Goal: Task Accomplishment & Management: Use online tool/utility

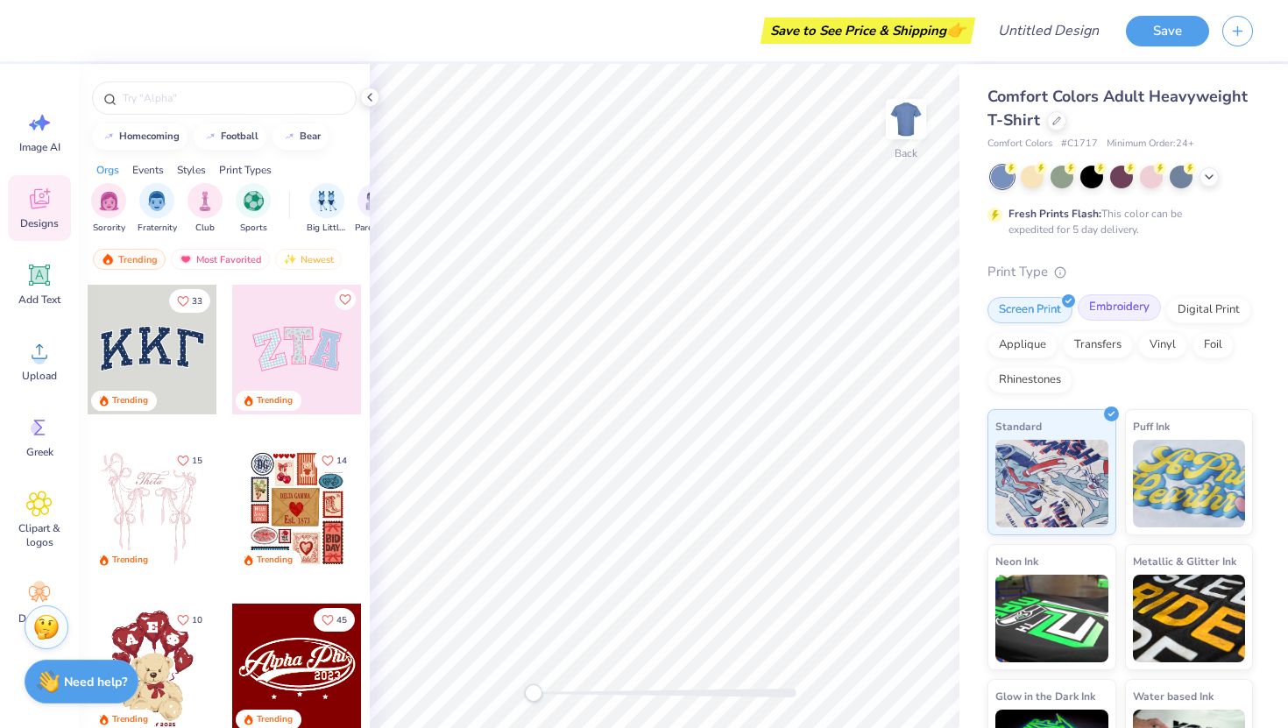
click at [1129, 315] on div "Embroidery" at bounding box center [1119, 307] width 83 height 26
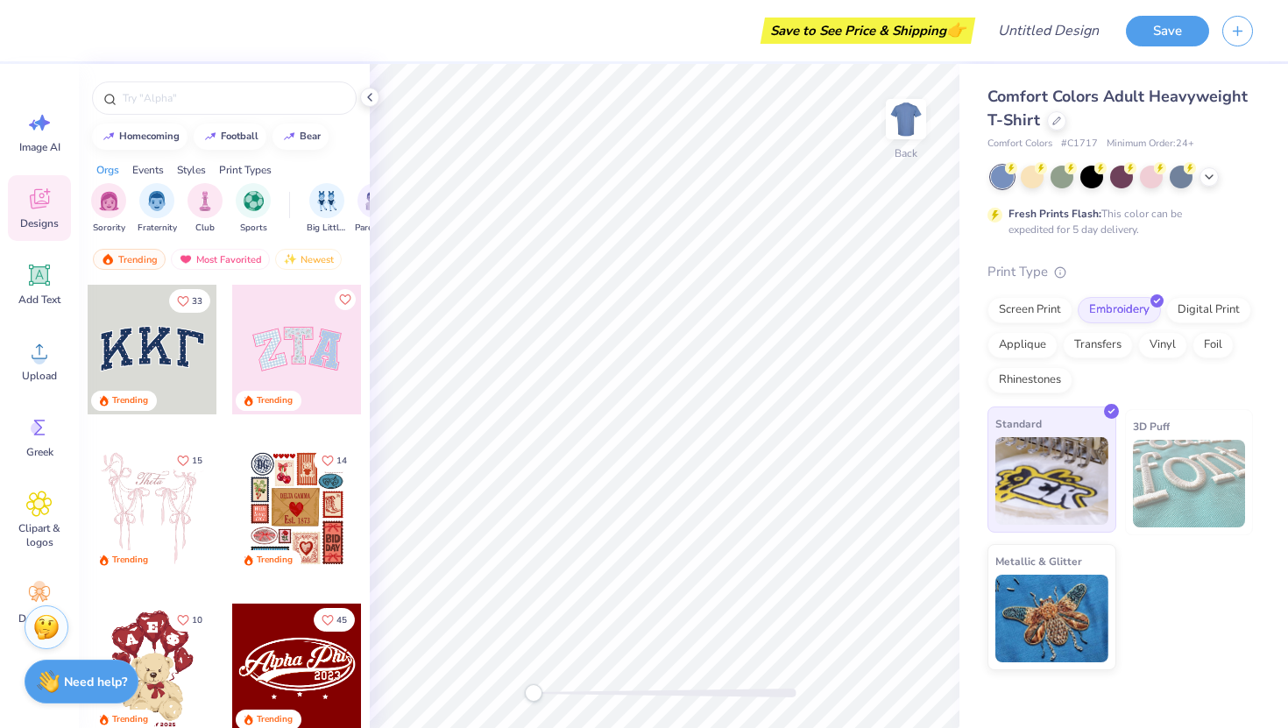
click at [1066, 474] on img at bounding box center [1051, 481] width 113 height 88
click at [1047, 118] on div at bounding box center [1056, 119] width 19 height 19
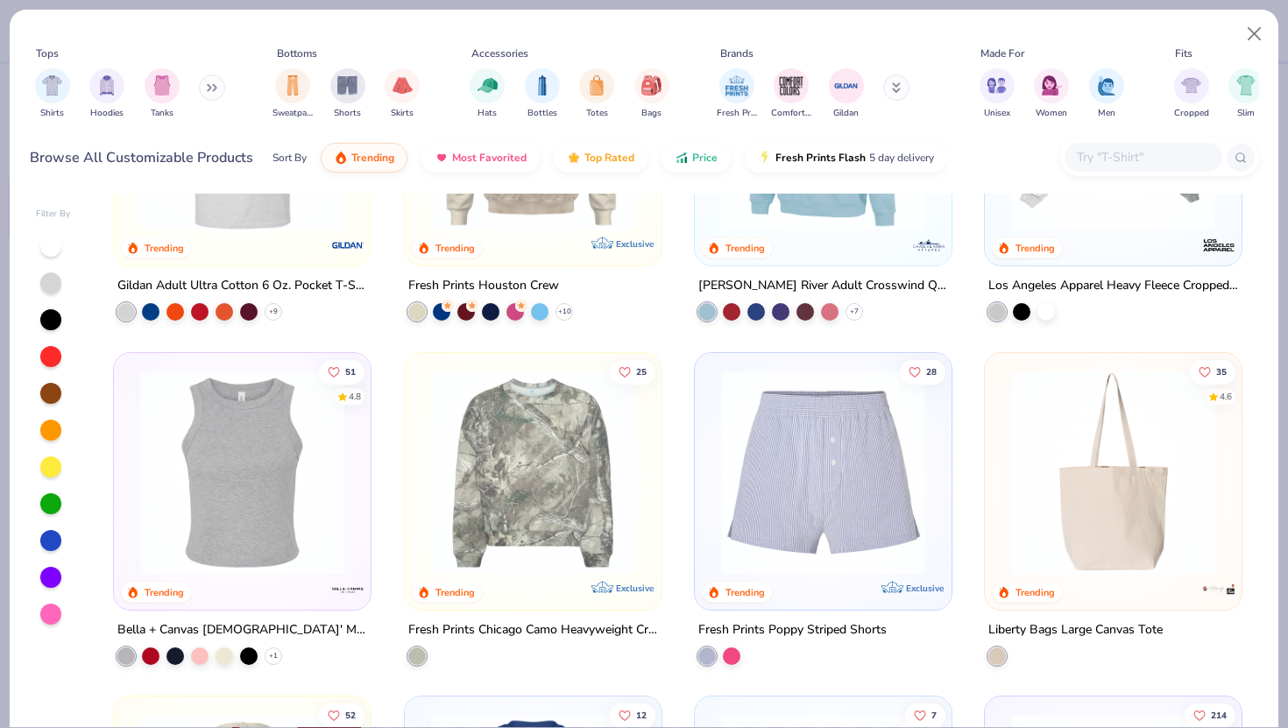
scroll to position [4657, 0]
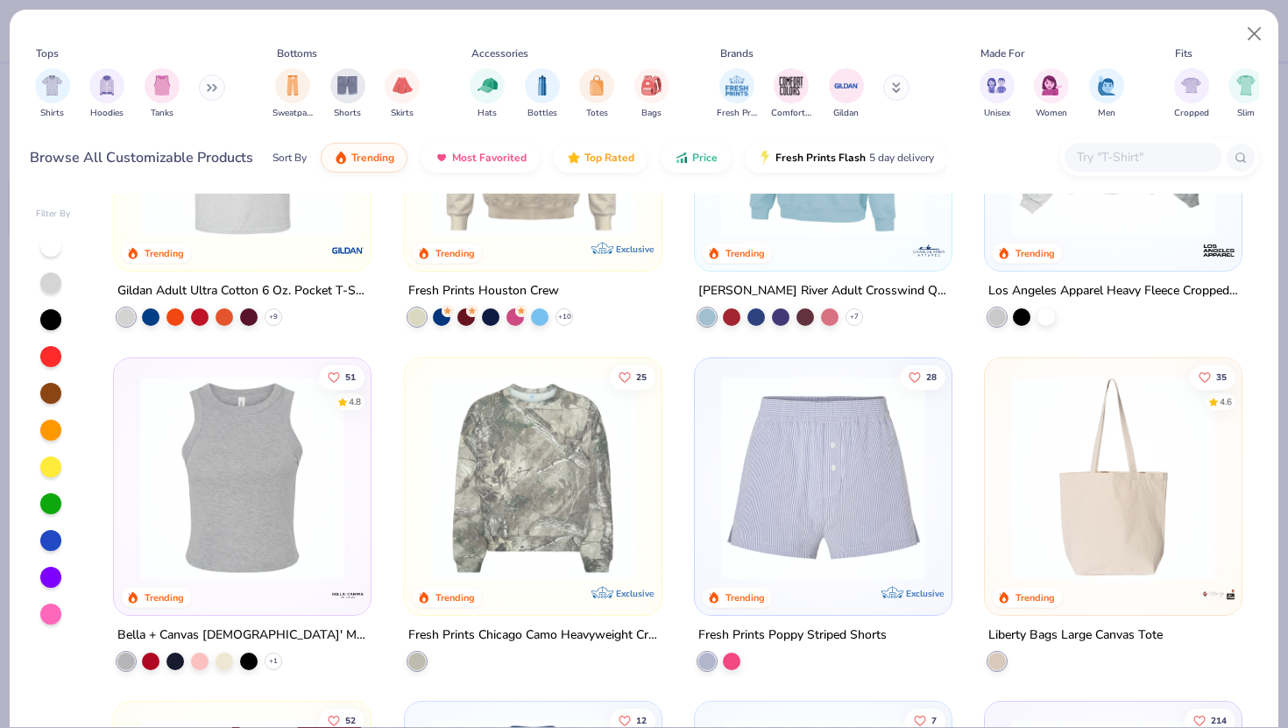
click at [280, 486] on img at bounding box center [242, 477] width 222 height 204
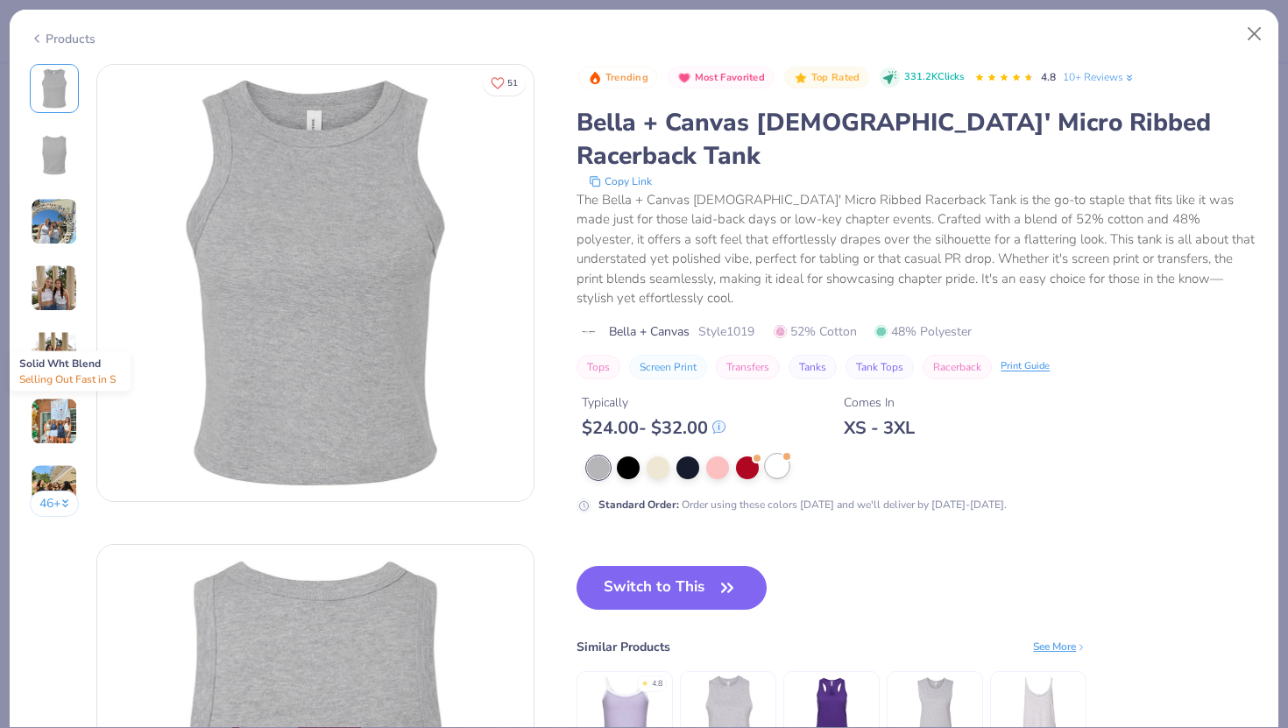
click at [778, 455] on div at bounding box center [777, 466] width 23 height 23
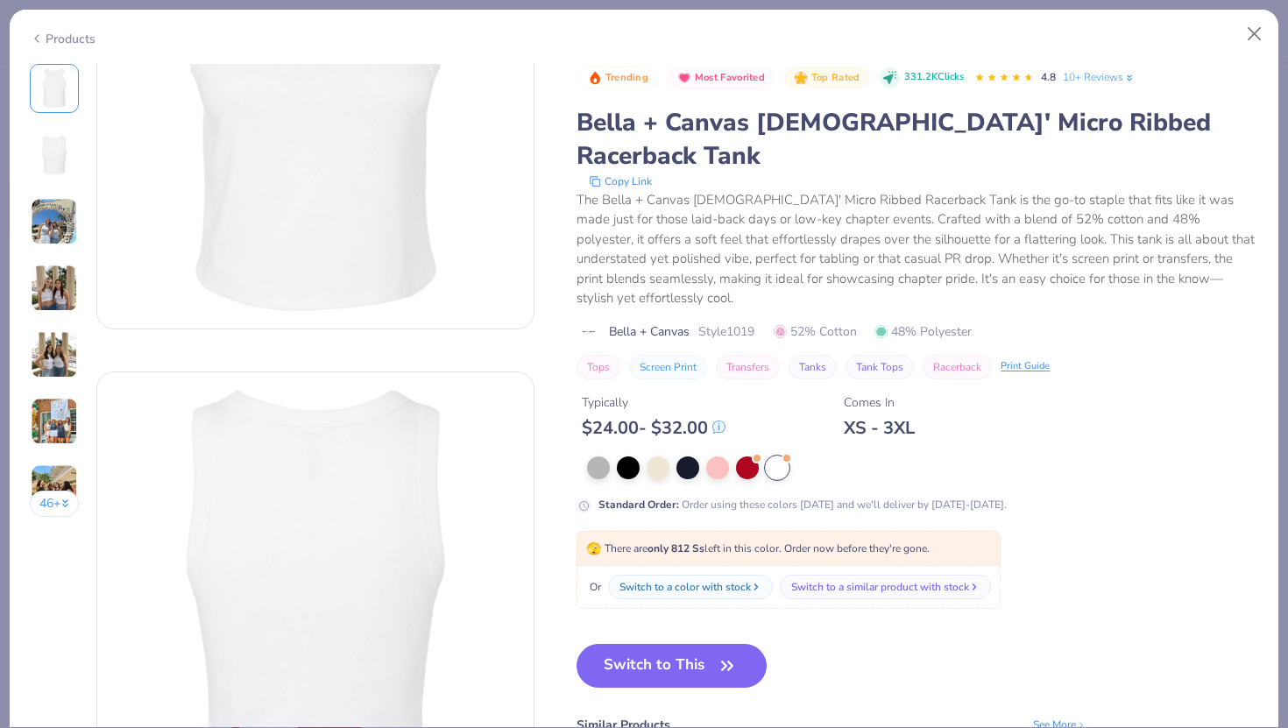
scroll to position [173, 0]
click at [709, 644] on button "Switch to This" at bounding box center [672, 666] width 190 height 44
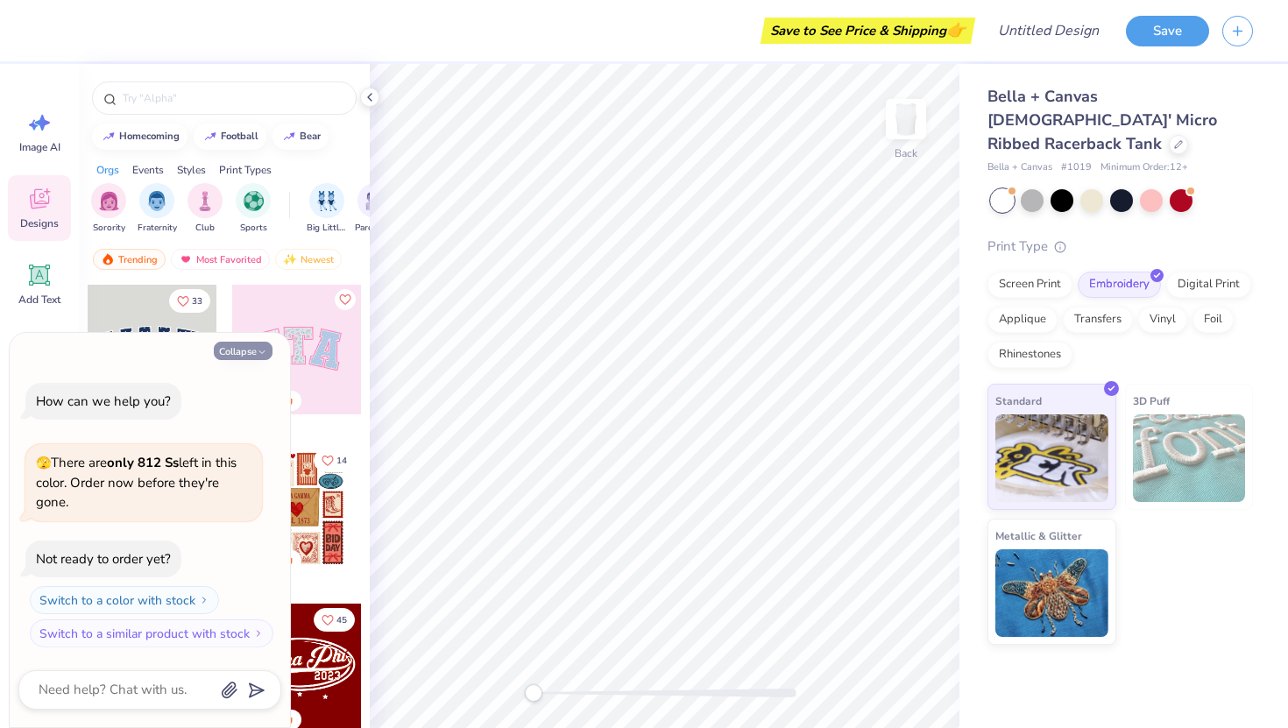
click at [250, 353] on button "Collapse" at bounding box center [243, 351] width 59 height 18
type textarea "x"
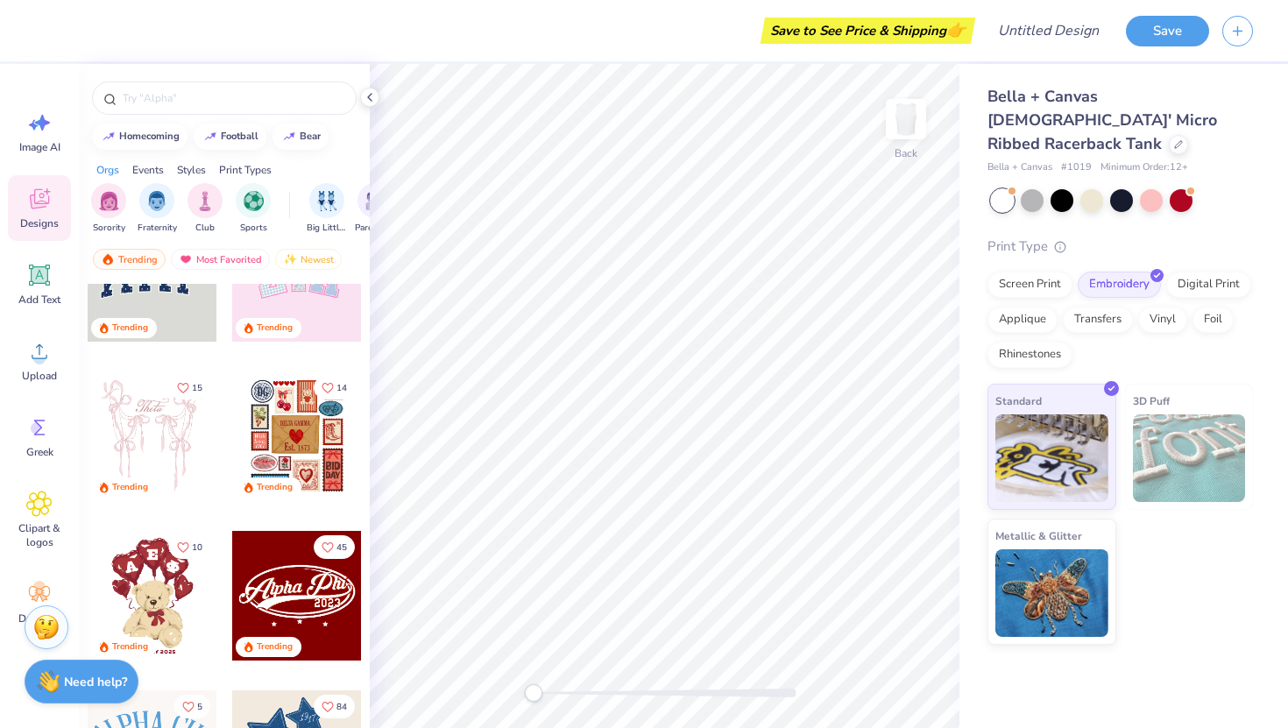
scroll to position [72, 0]
click at [44, 280] on icon at bounding box center [40, 275] width 17 height 17
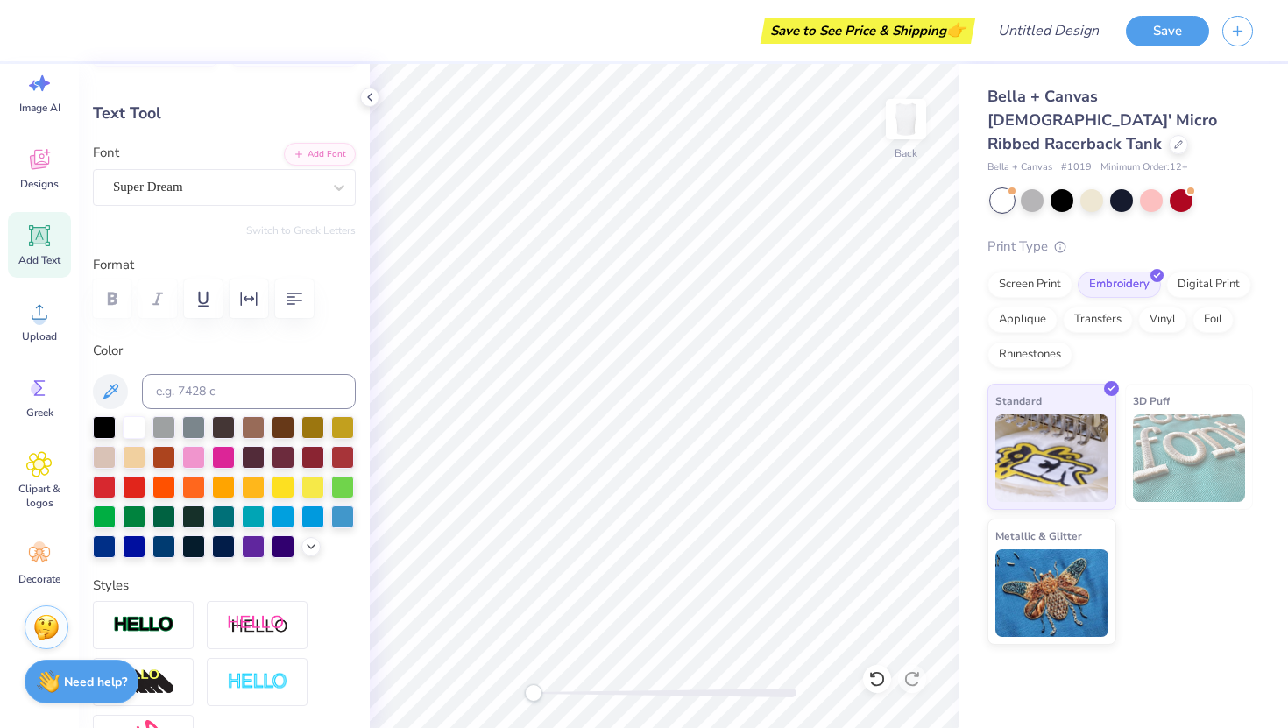
scroll to position [0, 0]
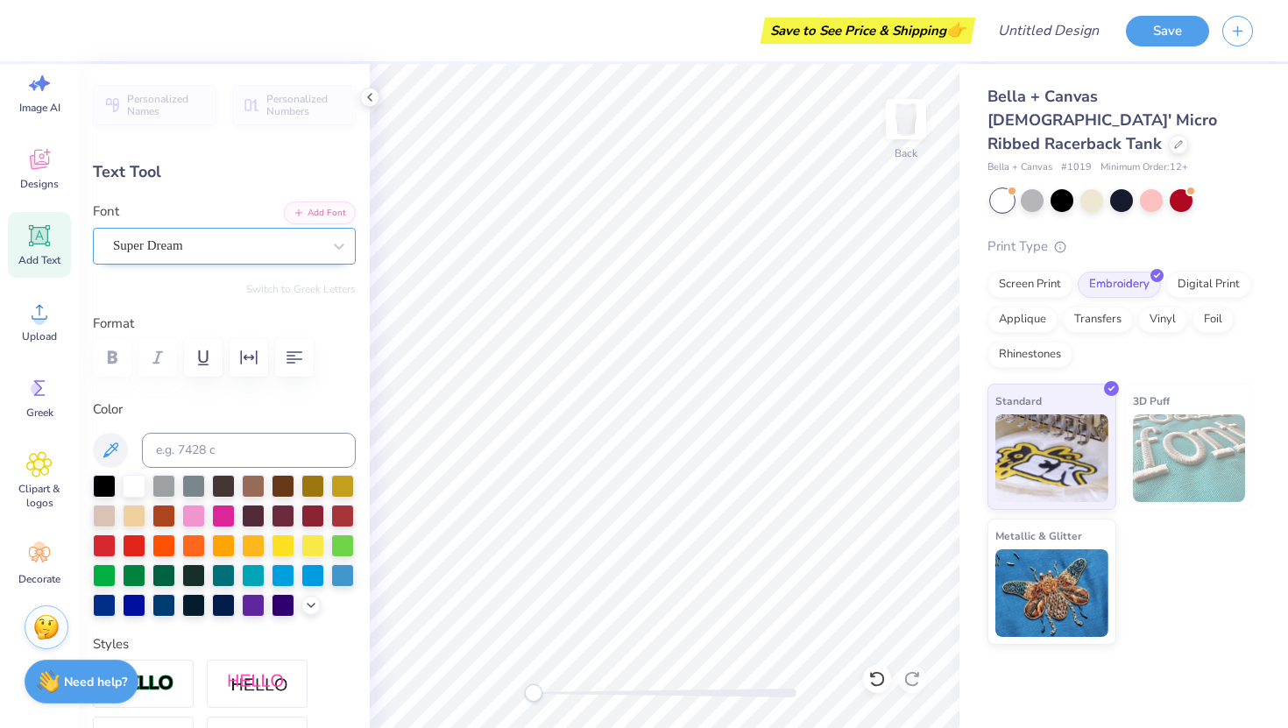
click at [203, 240] on div "Super Dream" at bounding box center [217, 245] width 212 height 27
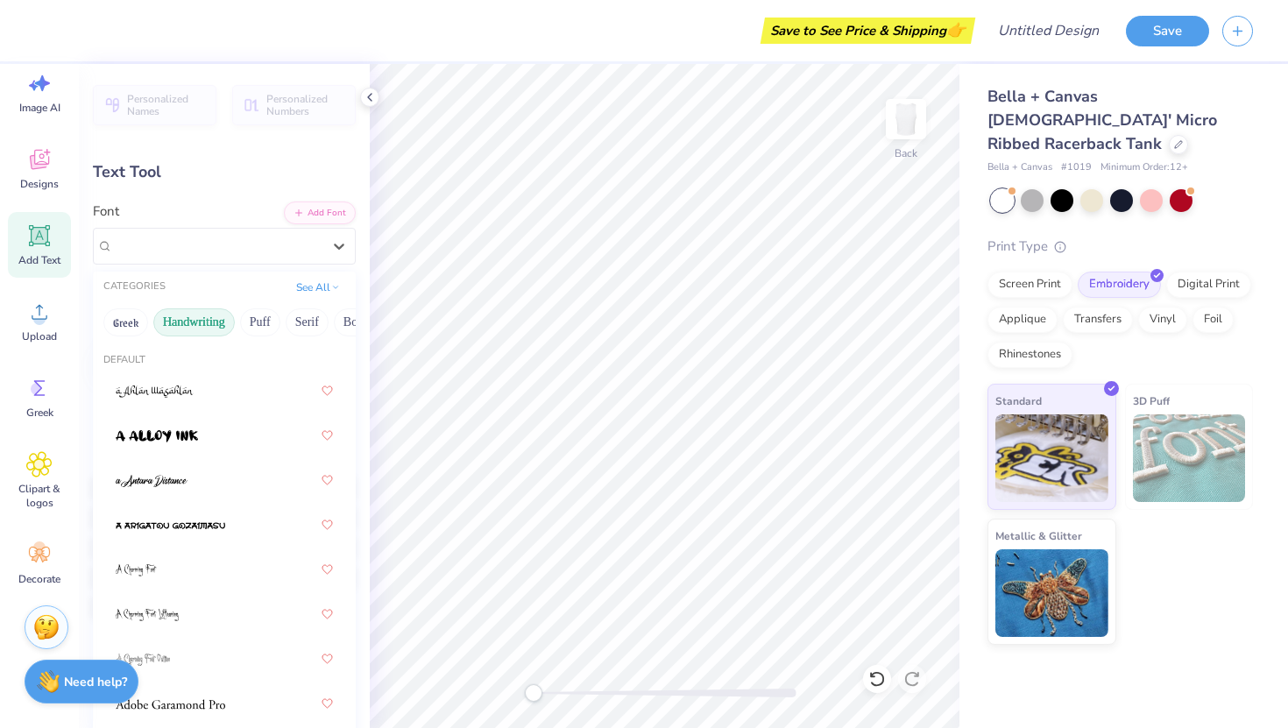
click at [216, 323] on button "Handwriting" at bounding box center [193, 322] width 81 height 28
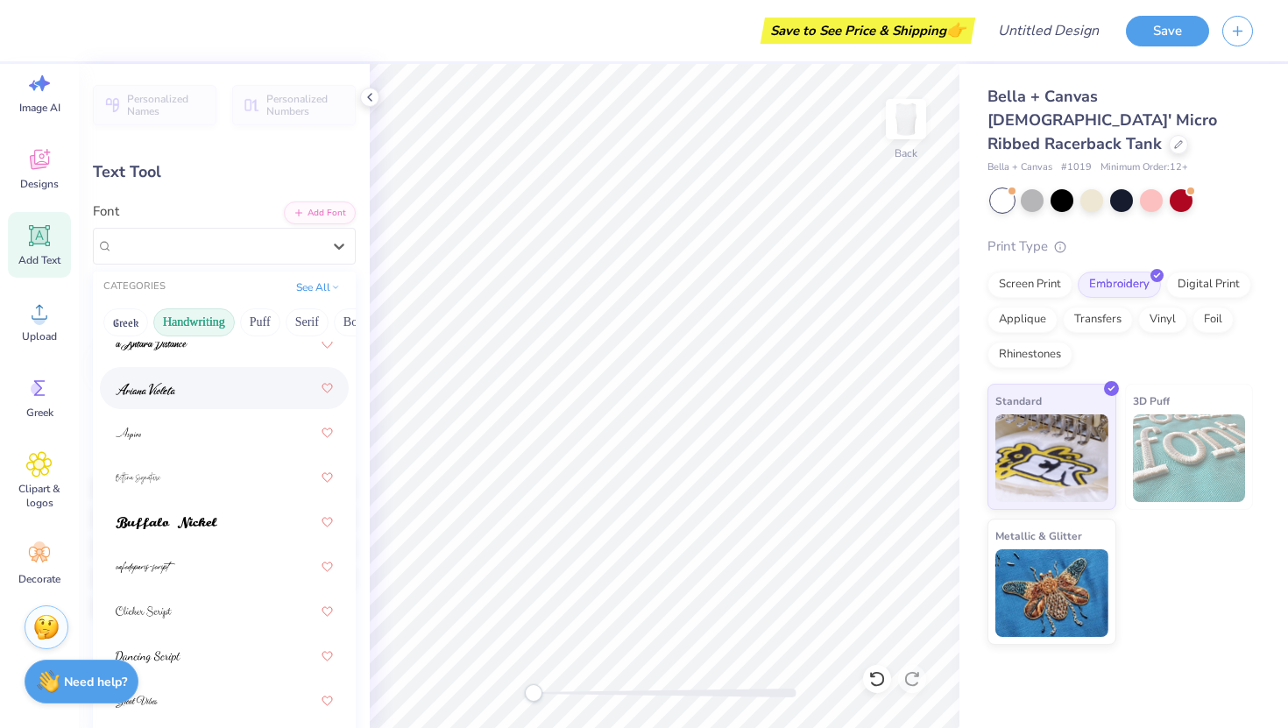
scroll to position [50, 0]
click at [210, 393] on div at bounding box center [224, 386] width 217 height 32
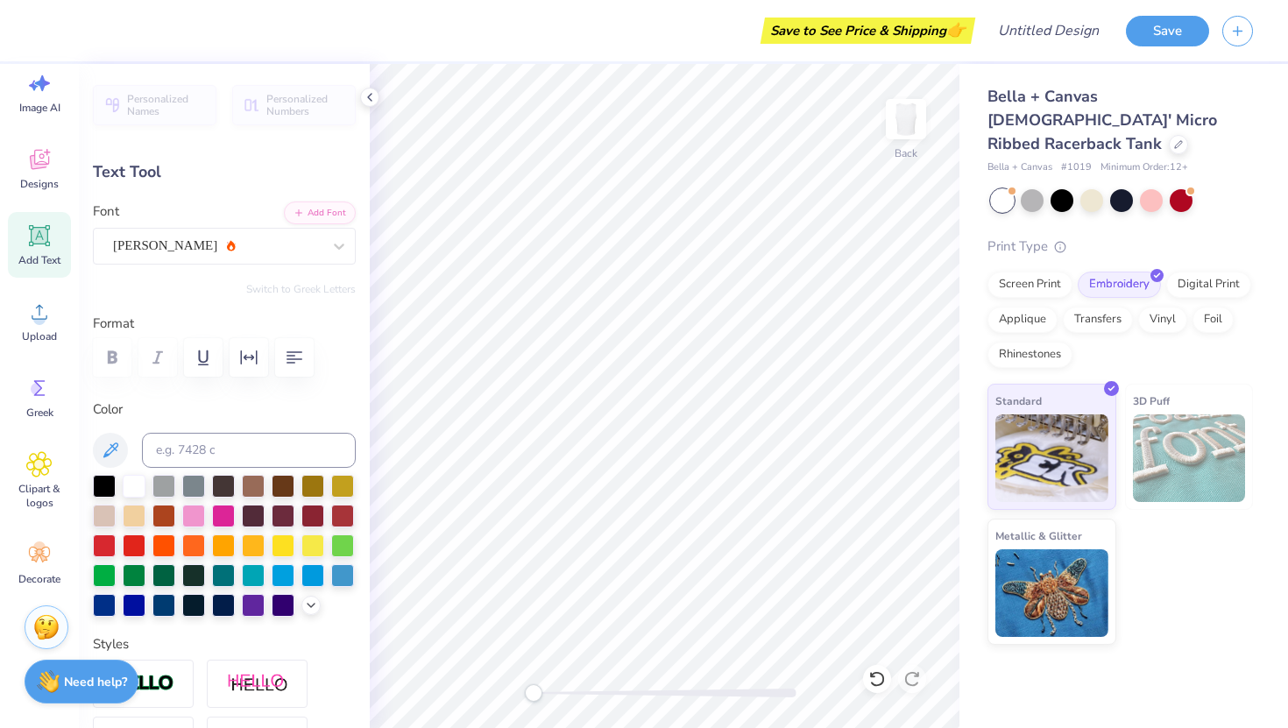
click at [237, 294] on div "Switch to Greek Letters" at bounding box center [224, 289] width 263 height 14
click at [216, 394] on div "Personalized Names Personalized Numbers Text Tool Add Font Font [PERSON_NAME] S…" at bounding box center [224, 396] width 291 height 664
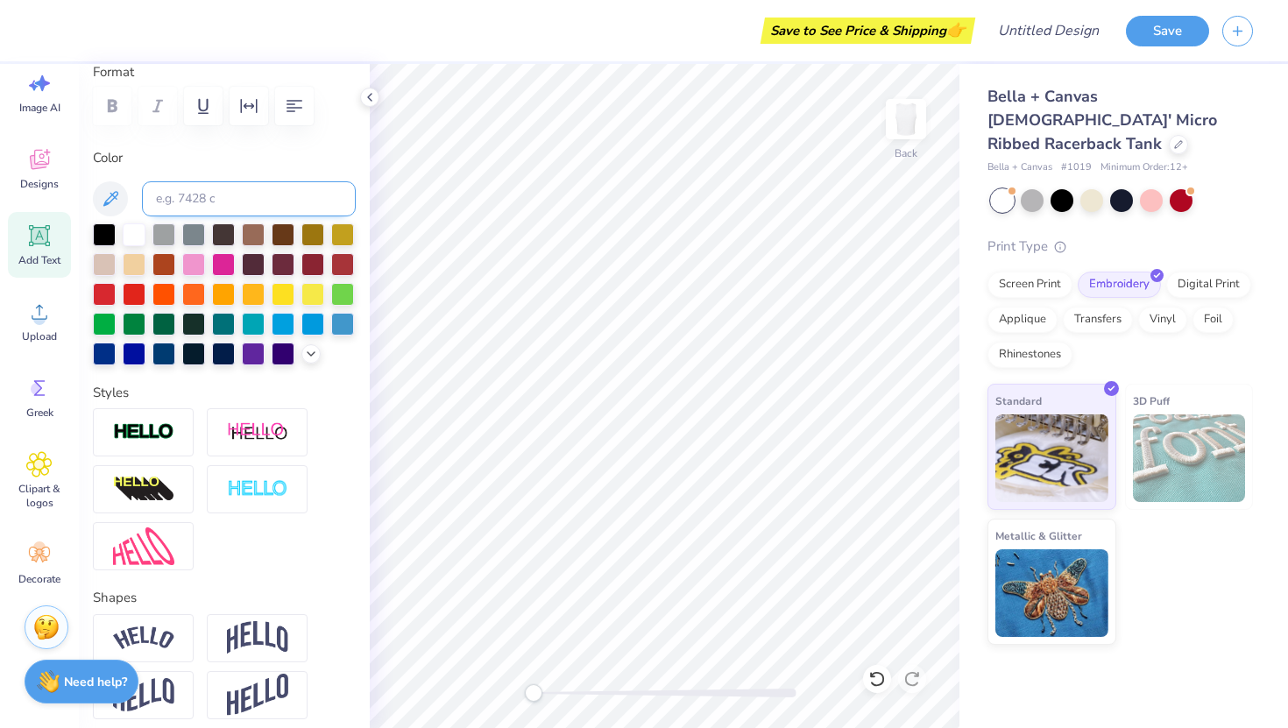
scroll to position [0, 0]
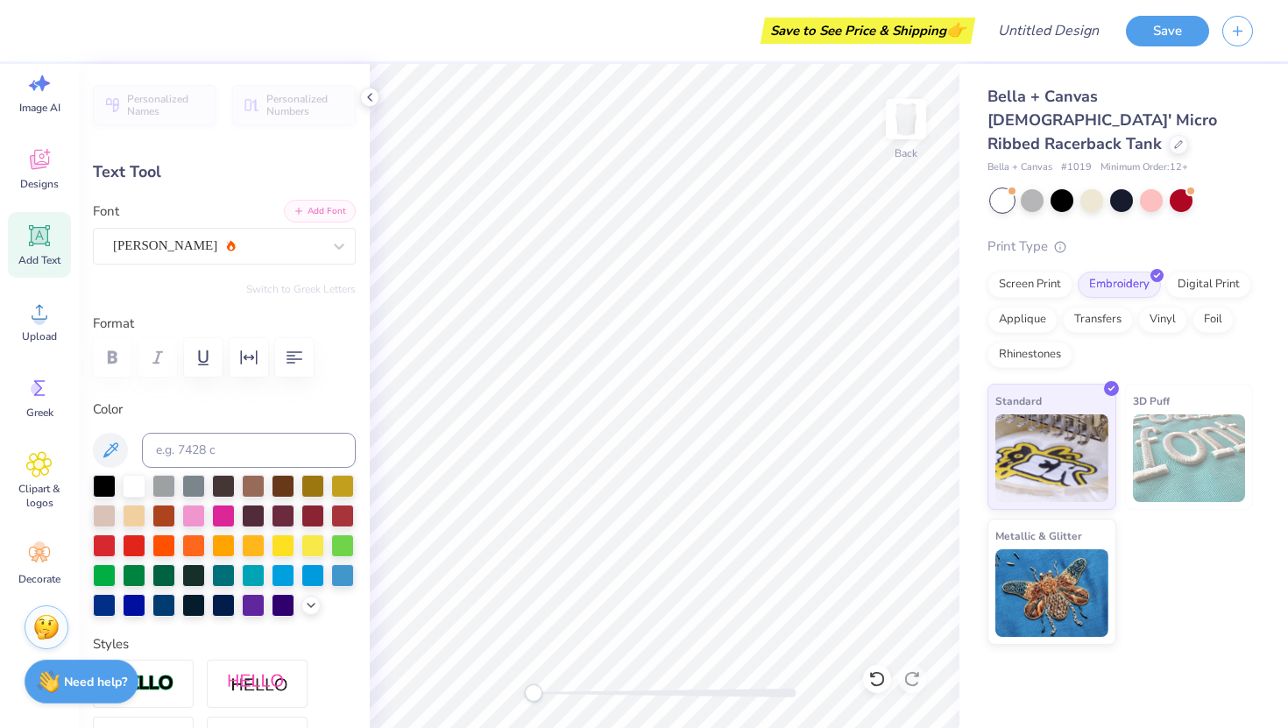
click at [307, 216] on button "Add Font" at bounding box center [320, 211] width 72 height 23
click at [52, 217] on div "Add Text" at bounding box center [39, 245] width 63 height 66
click at [265, 237] on div "Super Dream" at bounding box center [217, 245] width 212 height 27
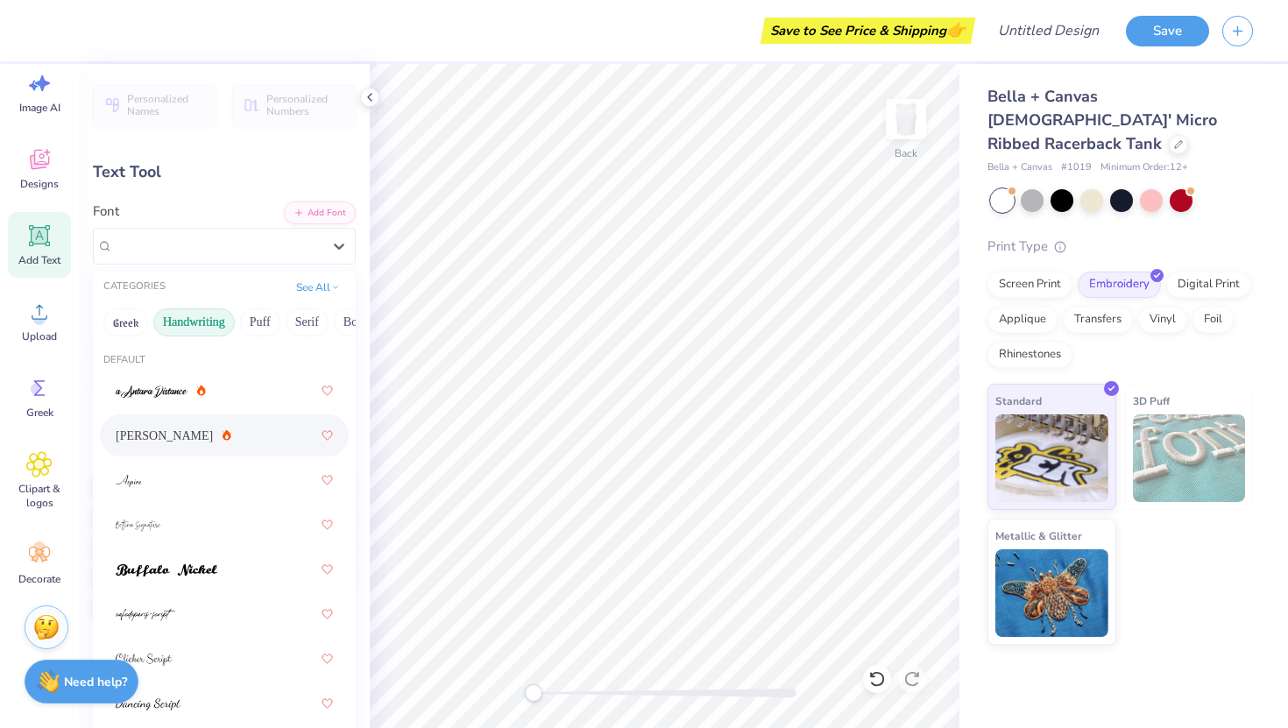
click at [159, 442] on span "[PERSON_NAME]" at bounding box center [164, 436] width 97 height 18
click at [273, 238] on div "[PERSON_NAME]" at bounding box center [217, 245] width 212 height 27
click at [166, 473] on div at bounding box center [224, 480] width 217 height 32
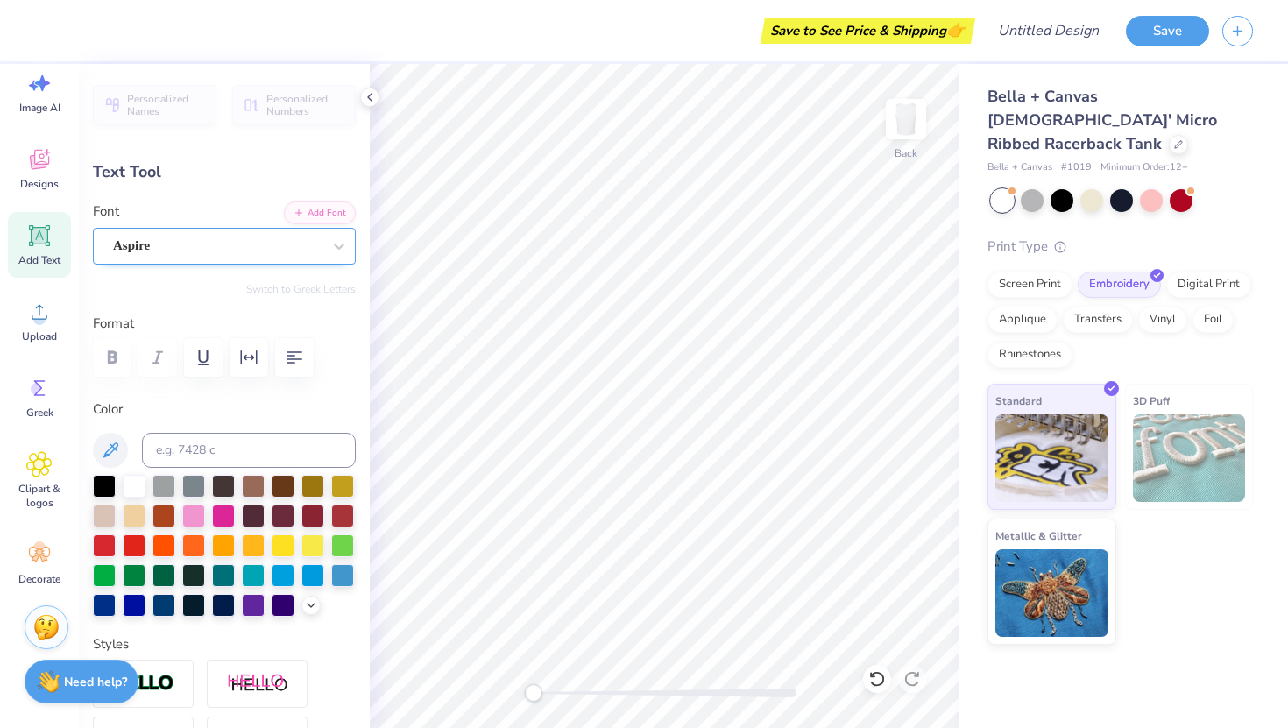
click at [280, 249] on div "Aspire" at bounding box center [217, 245] width 212 height 27
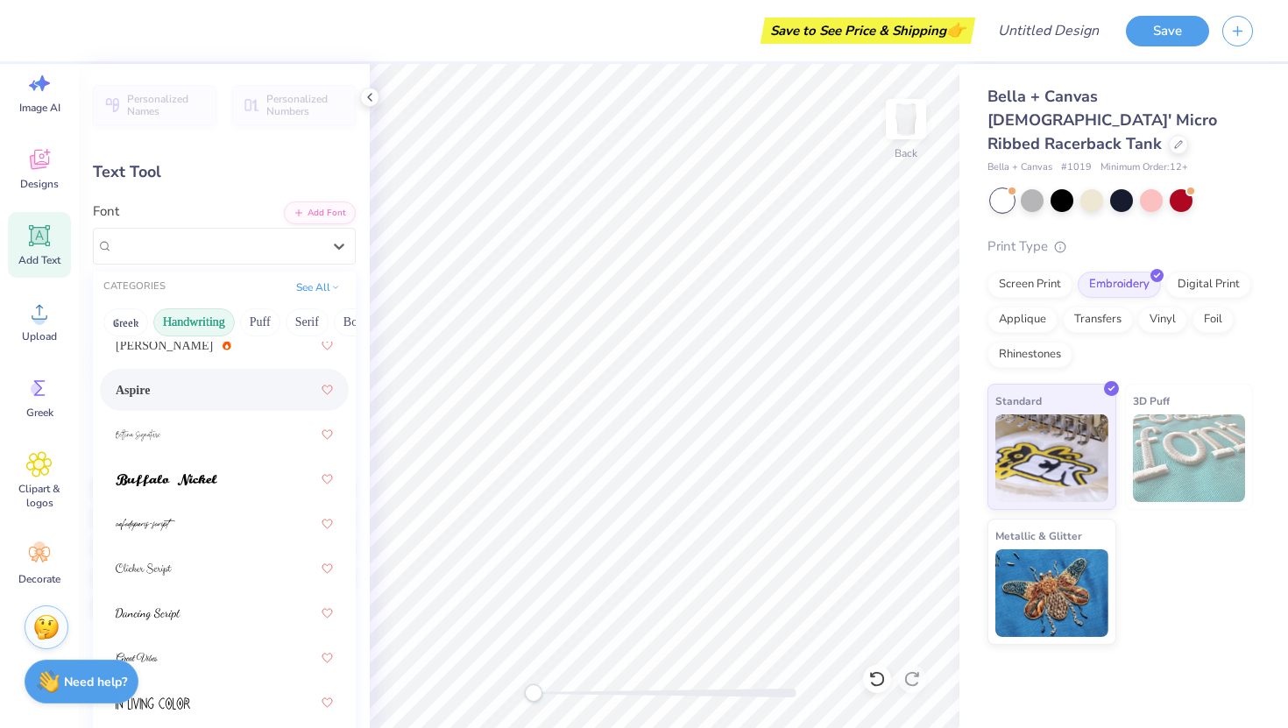
scroll to position [91, 0]
click at [177, 533] on div at bounding box center [224, 523] width 217 height 32
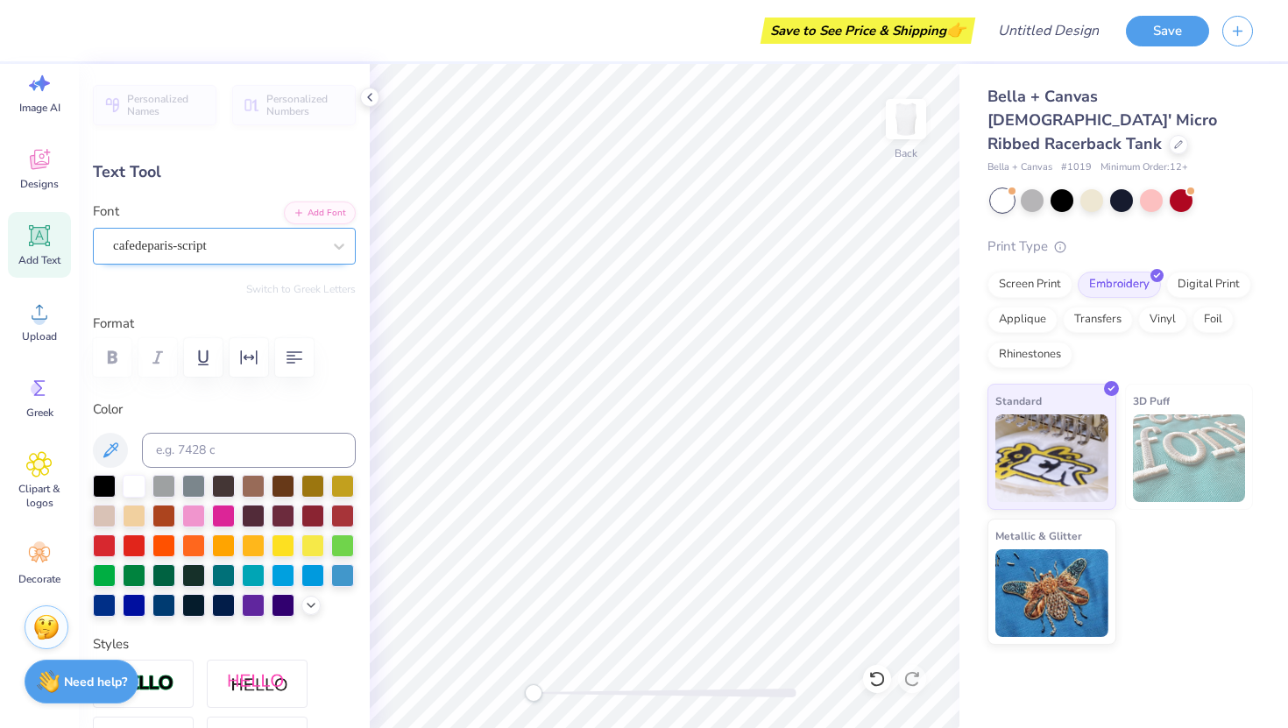
click at [242, 247] on div "cafedeparis-script" at bounding box center [217, 245] width 212 height 27
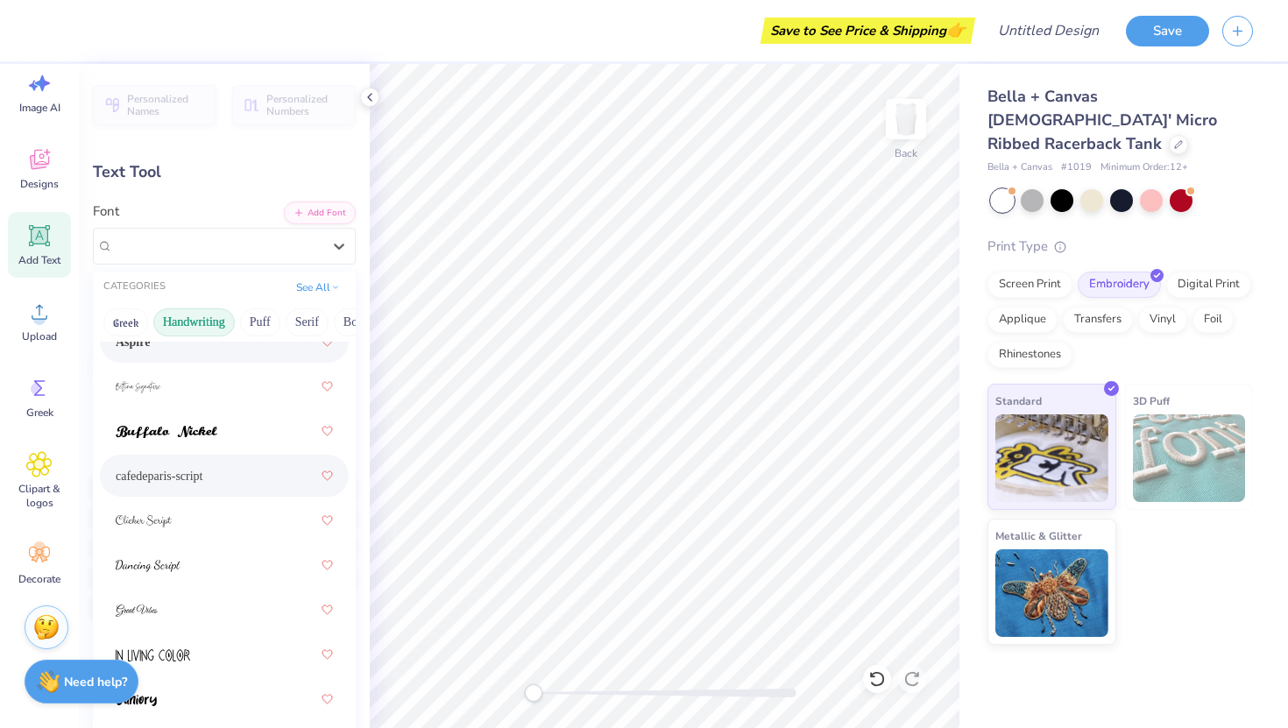
scroll to position [142, 0]
click at [191, 561] on div at bounding box center [224, 562] width 217 height 32
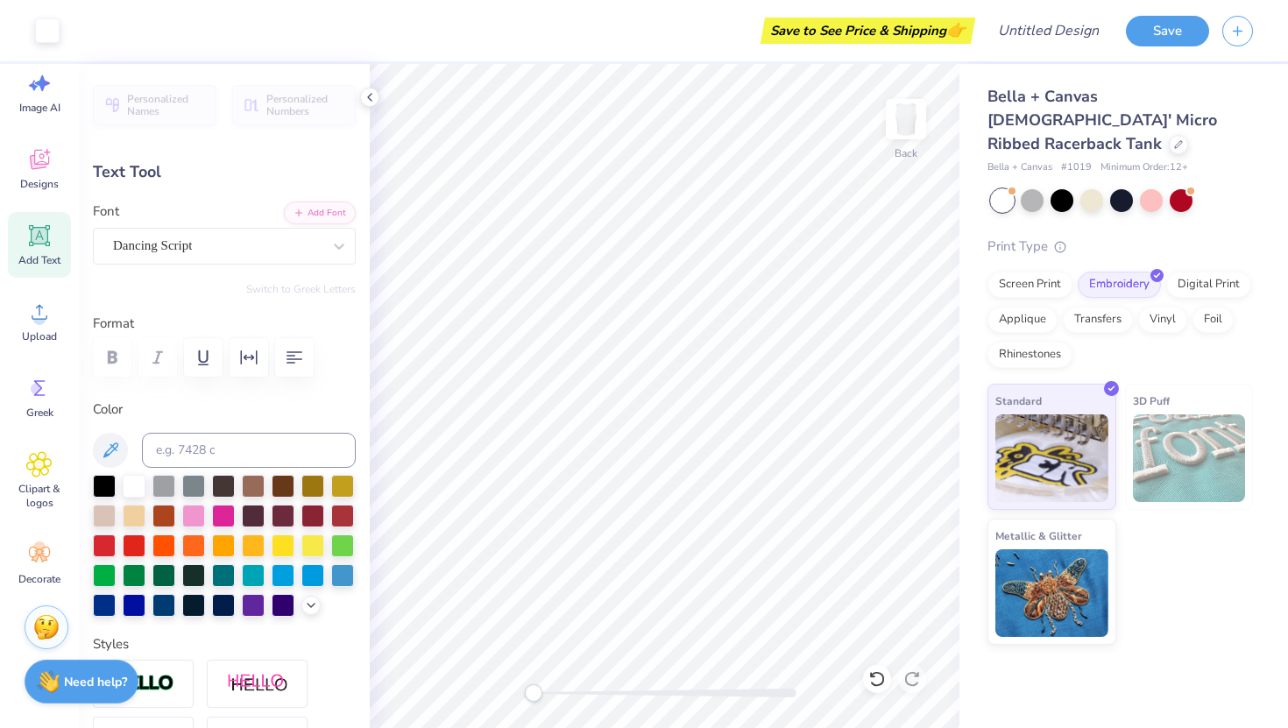
type input "3.77"
type input "1.45"
type input "5.28"
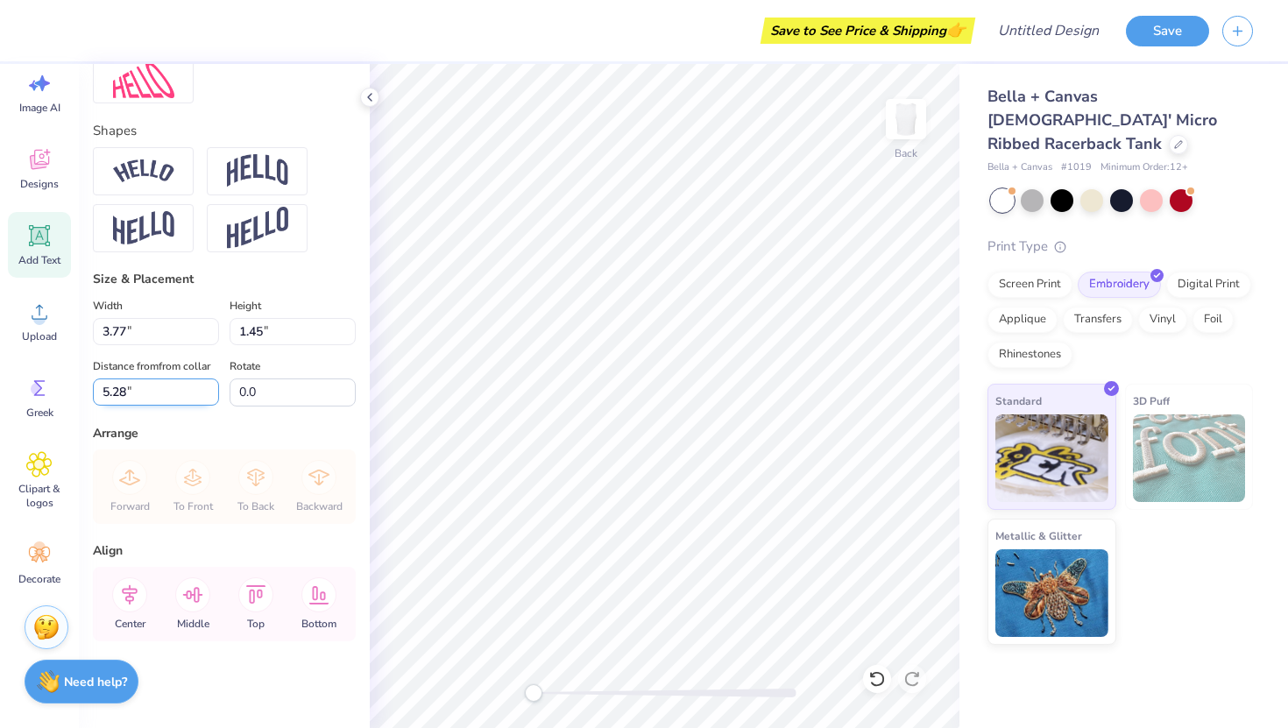
scroll to position [0, 0]
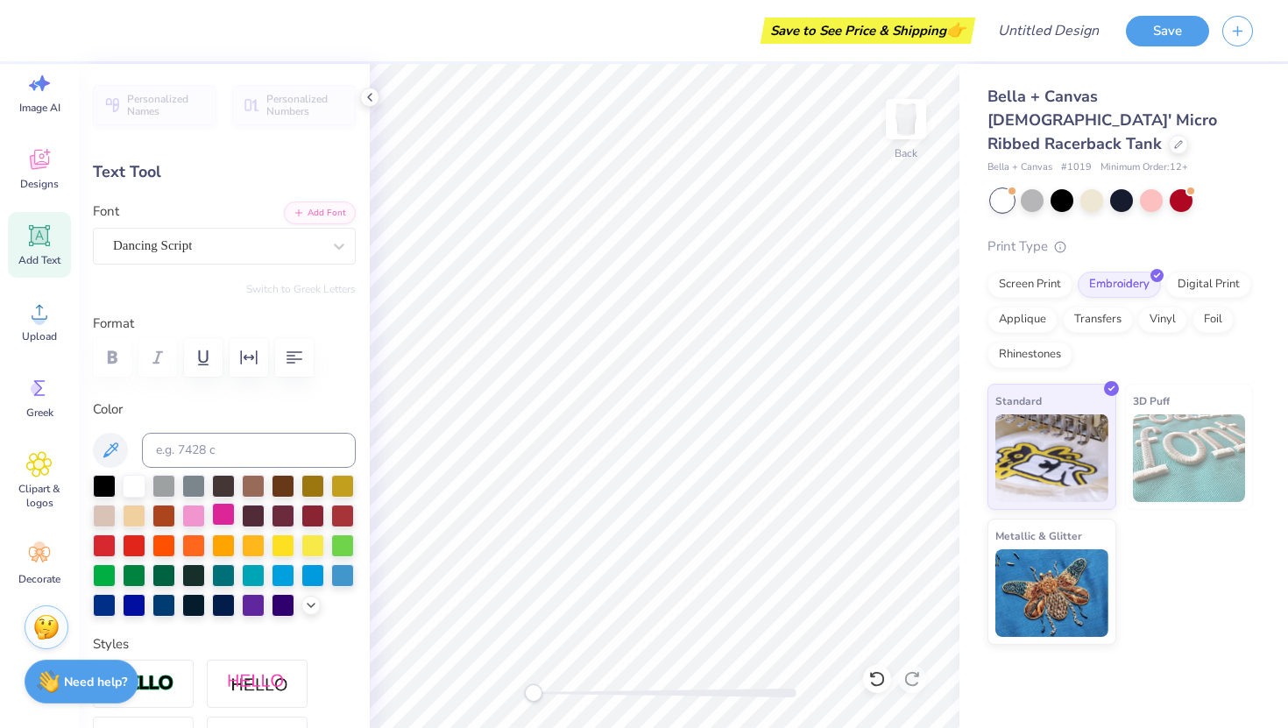
click at [217, 523] on div at bounding box center [223, 514] width 23 height 23
click at [197, 295] on div "Personalized Names Personalized Numbers Text Tool Add Font Font Dancing Script …" at bounding box center [224, 396] width 291 height 664
click at [322, 223] on div "Add Font Font Dancing Script" at bounding box center [224, 233] width 263 height 63
click at [312, 216] on button "Add Font" at bounding box center [320, 211] width 72 height 23
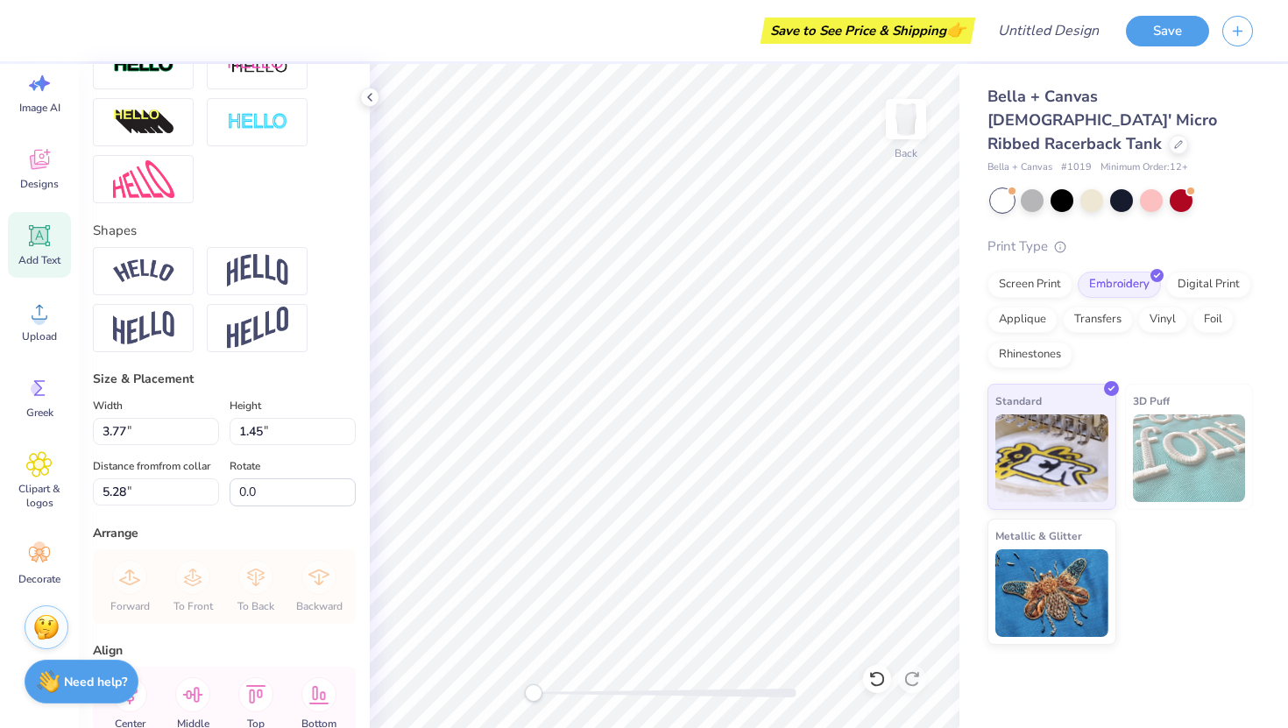
scroll to position [646, 0]
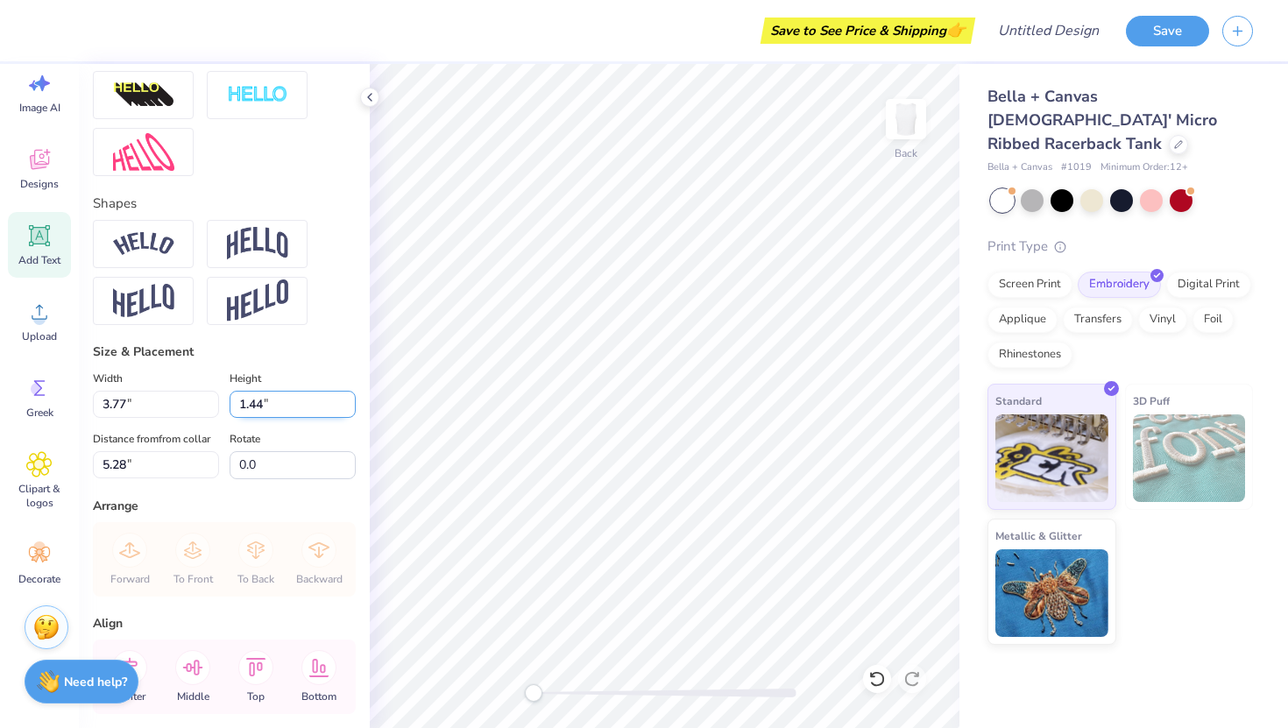
click at [349, 408] on input "1.44" at bounding box center [293, 404] width 126 height 27
click at [349, 408] on input "1.43" at bounding box center [293, 404] width 126 height 27
click at [349, 408] on input "1.42" at bounding box center [293, 404] width 126 height 27
click at [349, 408] on input "1.41" at bounding box center [293, 404] width 126 height 27
click at [349, 408] on input "1.4" at bounding box center [293, 404] width 126 height 27
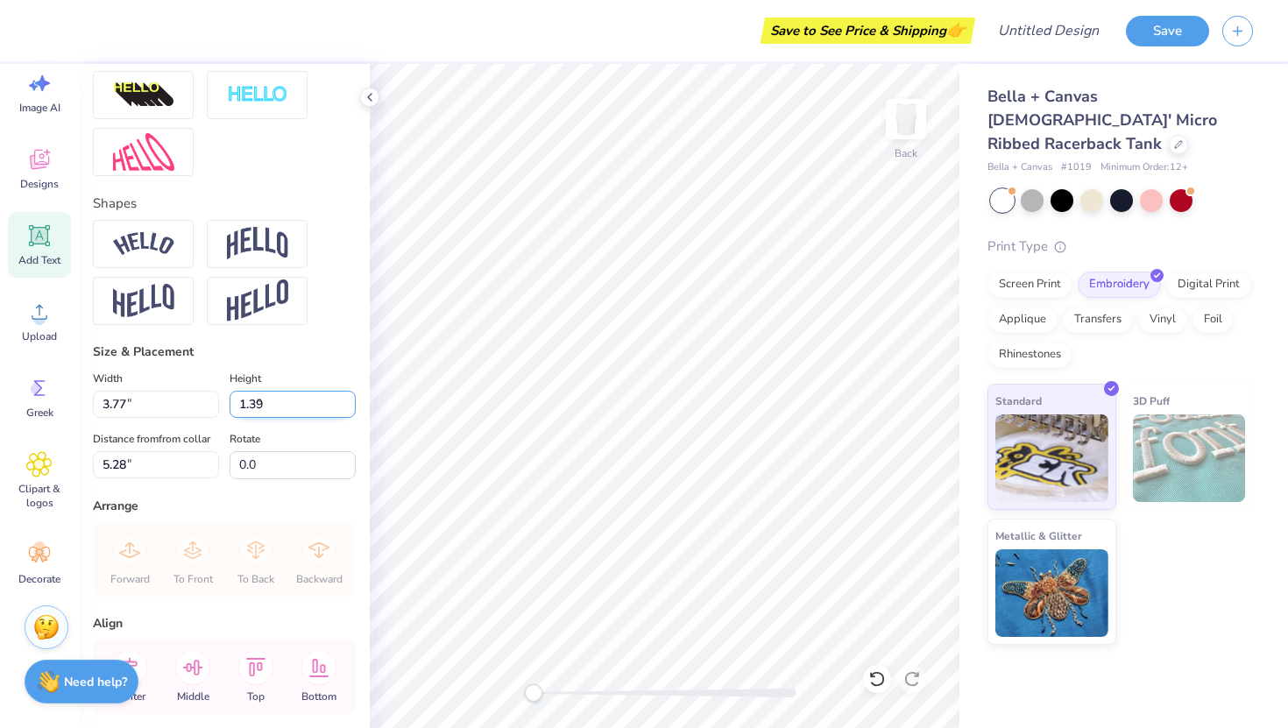
click at [349, 408] on input "1.39" at bounding box center [293, 404] width 126 height 27
click at [349, 408] on input "1.38" at bounding box center [293, 404] width 126 height 27
click at [349, 408] on input "1.37" at bounding box center [293, 404] width 126 height 27
click at [349, 408] on input "1.36" at bounding box center [293, 404] width 126 height 27
click at [349, 408] on input "1.35" at bounding box center [293, 404] width 126 height 27
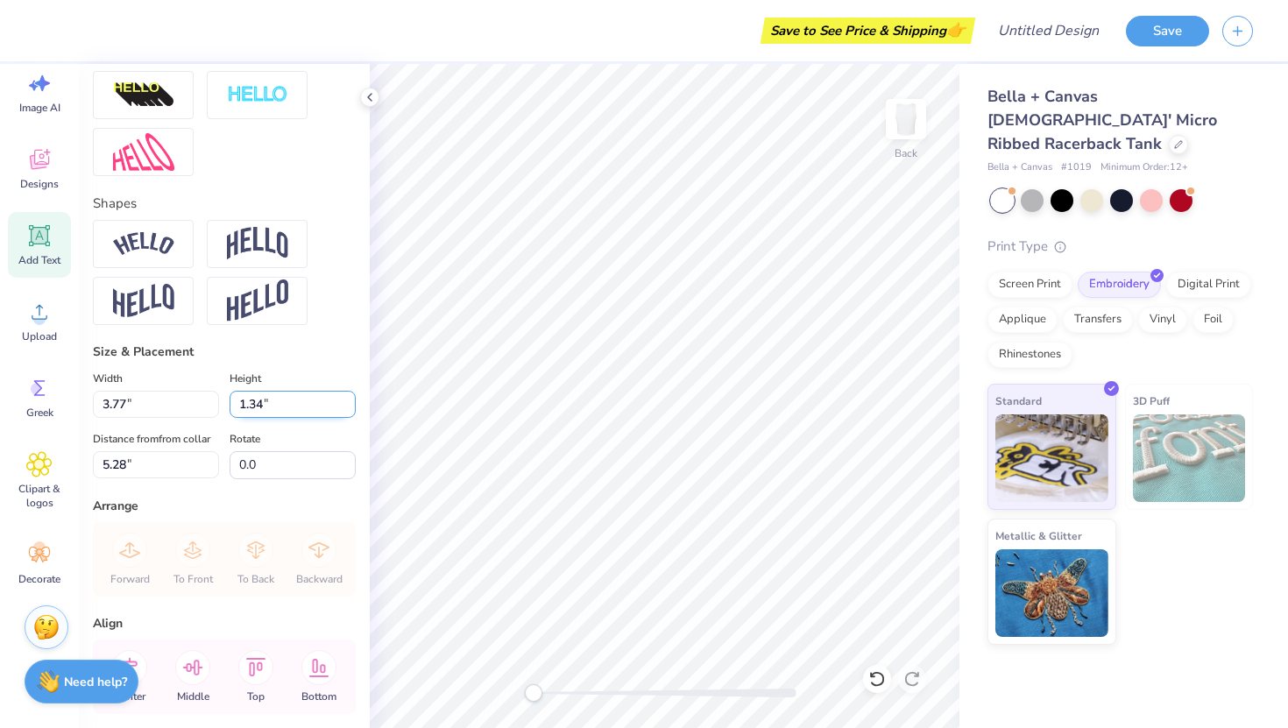
click at [349, 408] on input "1.34" at bounding box center [293, 404] width 126 height 27
click at [349, 408] on input "1.33" at bounding box center [293, 404] width 126 height 27
click at [349, 408] on input "1.32" at bounding box center [293, 404] width 126 height 27
click at [349, 408] on input "1.31" at bounding box center [293, 404] width 126 height 27
click at [349, 408] on input "1.3" at bounding box center [293, 404] width 126 height 27
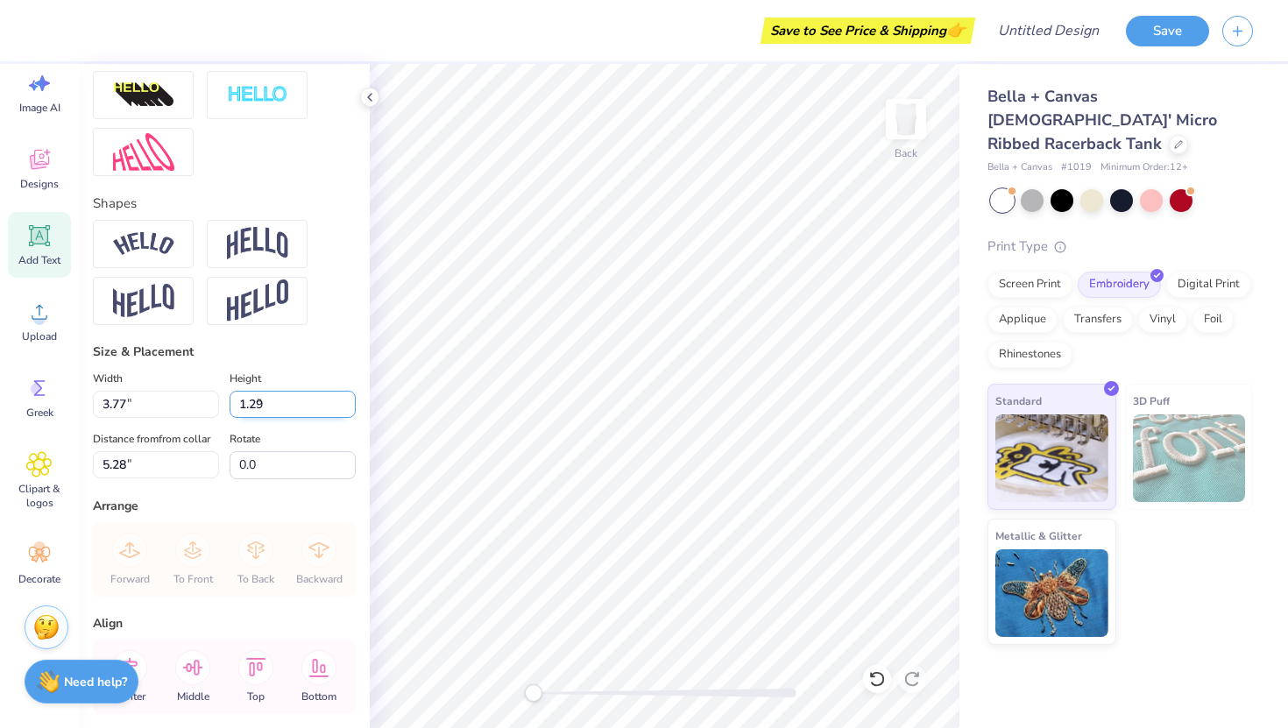
click at [349, 408] on input "1.29" at bounding box center [293, 404] width 126 height 27
click at [349, 408] on input "1.28" at bounding box center [293, 404] width 126 height 27
click at [349, 408] on input "1.27" at bounding box center [293, 404] width 126 height 27
click at [349, 408] on input "1.26" at bounding box center [293, 404] width 126 height 27
click at [349, 408] on input "1.25" at bounding box center [293, 404] width 126 height 27
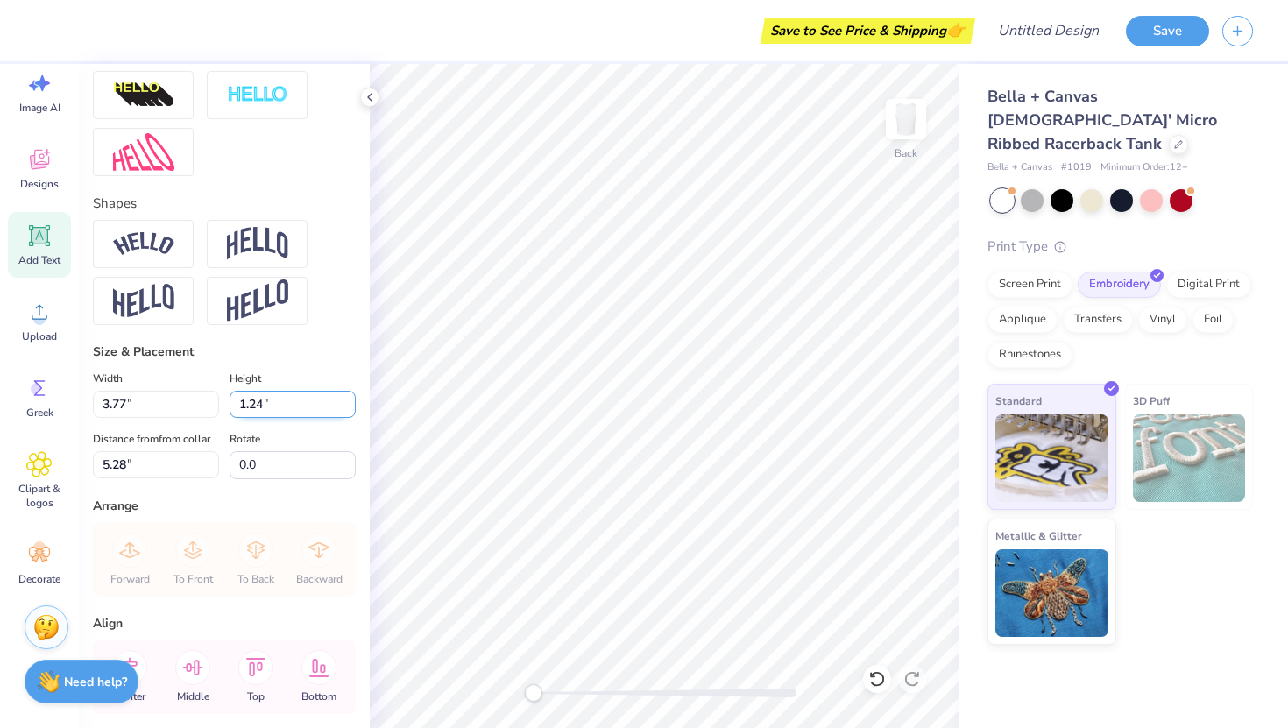
click at [349, 408] on input "1.24" at bounding box center [293, 404] width 126 height 27
click at [349, 408] on input "1.23" at bounding box center [293, 404] width 126 height 27
click at [349, 408] on input "1.22" at bounding box center [293, 404] width 126 height 27
click at [349, 408] on input "1.21" at bounding box center [293, 404] width 126 height 27
click at [349, 408] on input "1.2" at bounding box center [293, 404] width 126 height 27
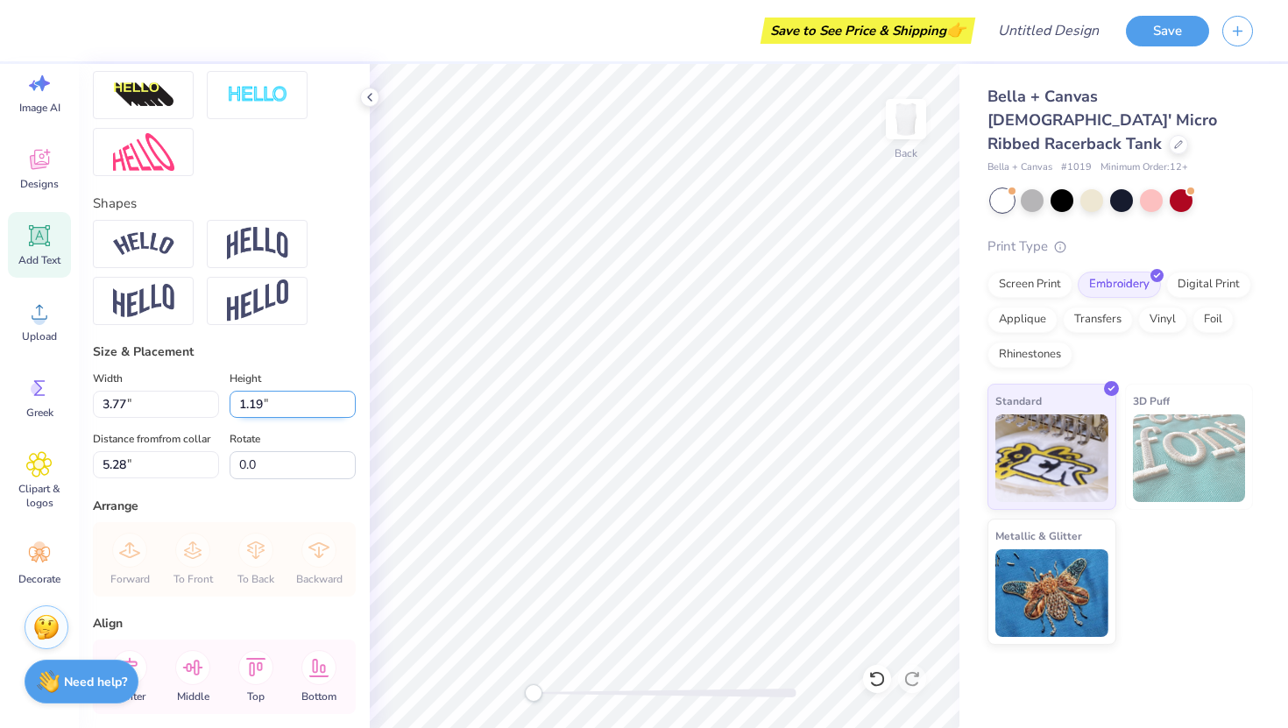
click at [349, 408] on input "1.19" at bounding box center [293, 404] width 126 height 27
click at [349, 408] on input "1.18" at bounding box center [293, 404] width 126 height 27
click at [349, 408] on input "1.17" at bounding box center [293, 404] width 126 height 27
click at [349, 408] on input "1.16" at bounding box center [293, 404] width 126 height 27
click at [349, 408] on input "1.15" at bounding box center [293, 404] width 126 height 27
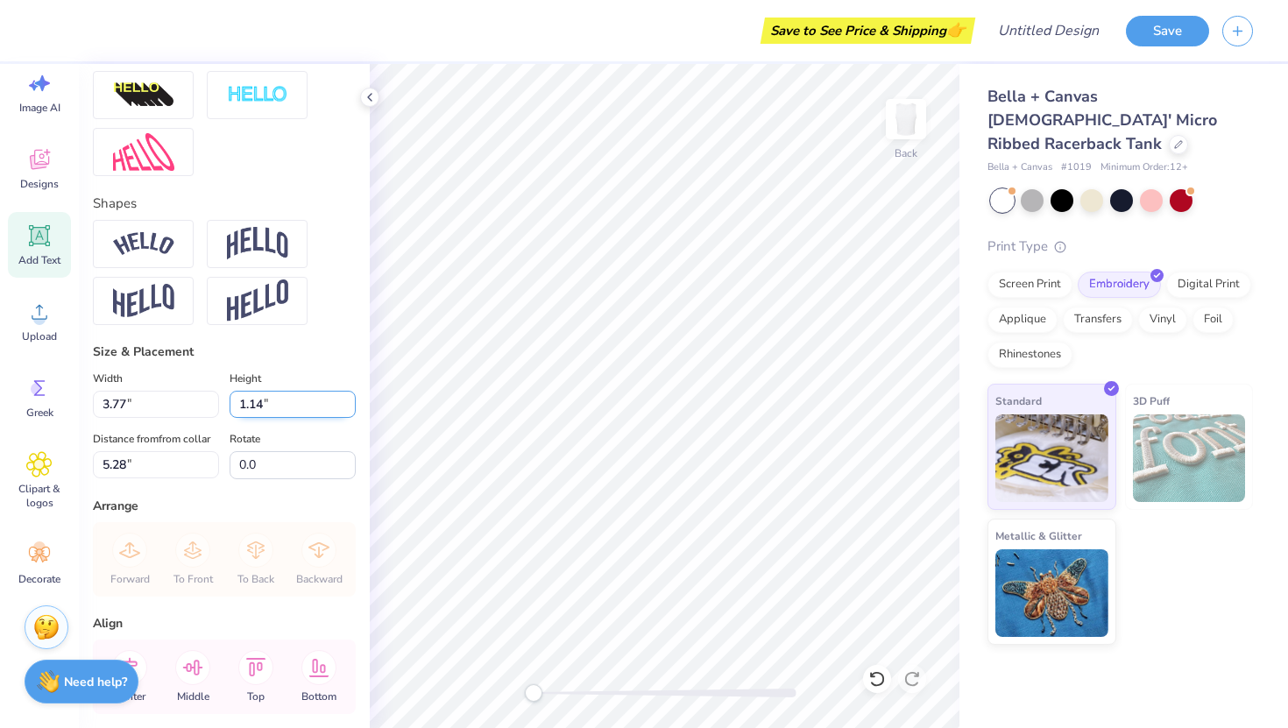
click at [349, 408] on input "1.14" at bounding box center [293, 404] width 126 height 27
type input "1.15"
click at [347, 401] on input "1.15" at bounding box center [293, 404] width 126 height 27
type input "2.99"
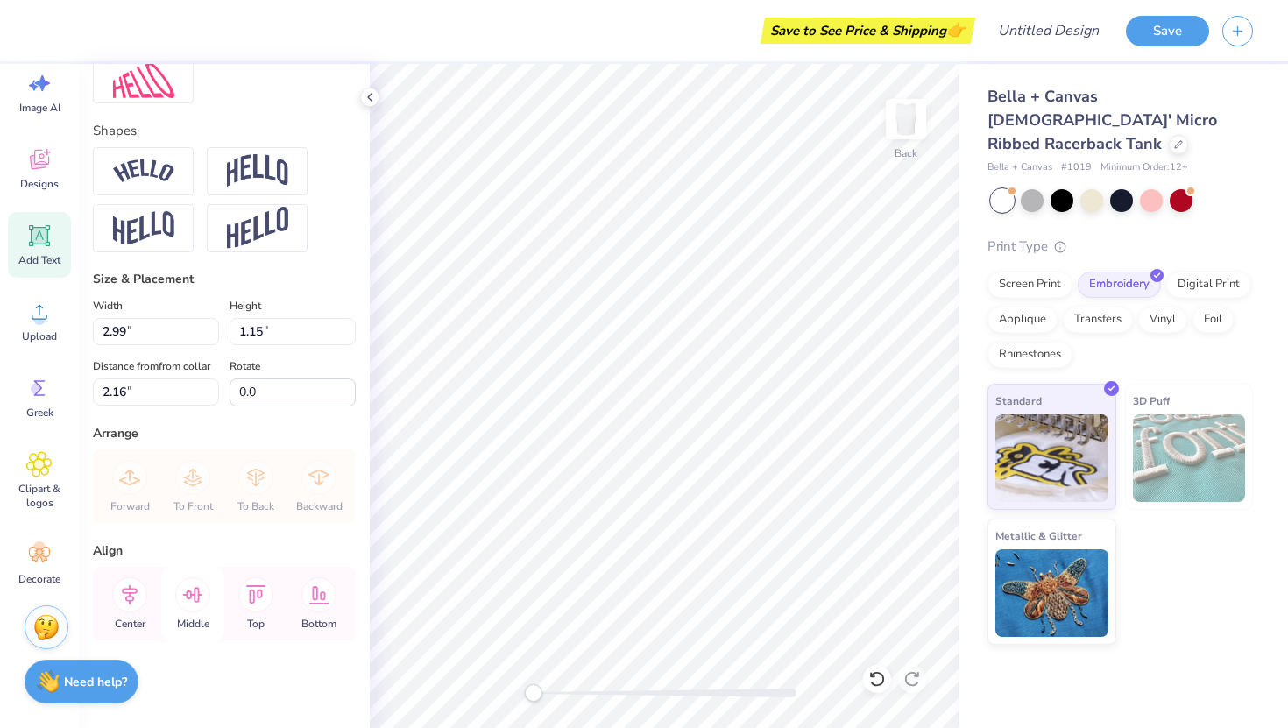
click at [191, 596] on icon at bounding box center [193, 595] width 20 height 16
click at [139, 591] on icon at bounding box center [129, 594] width 35 height 35
click at [129, 603] on icon at bounding box center [129, 594] width 35 height 35
click at [259, 610] on icon at bounding box center [255, 594] width 35 height 35
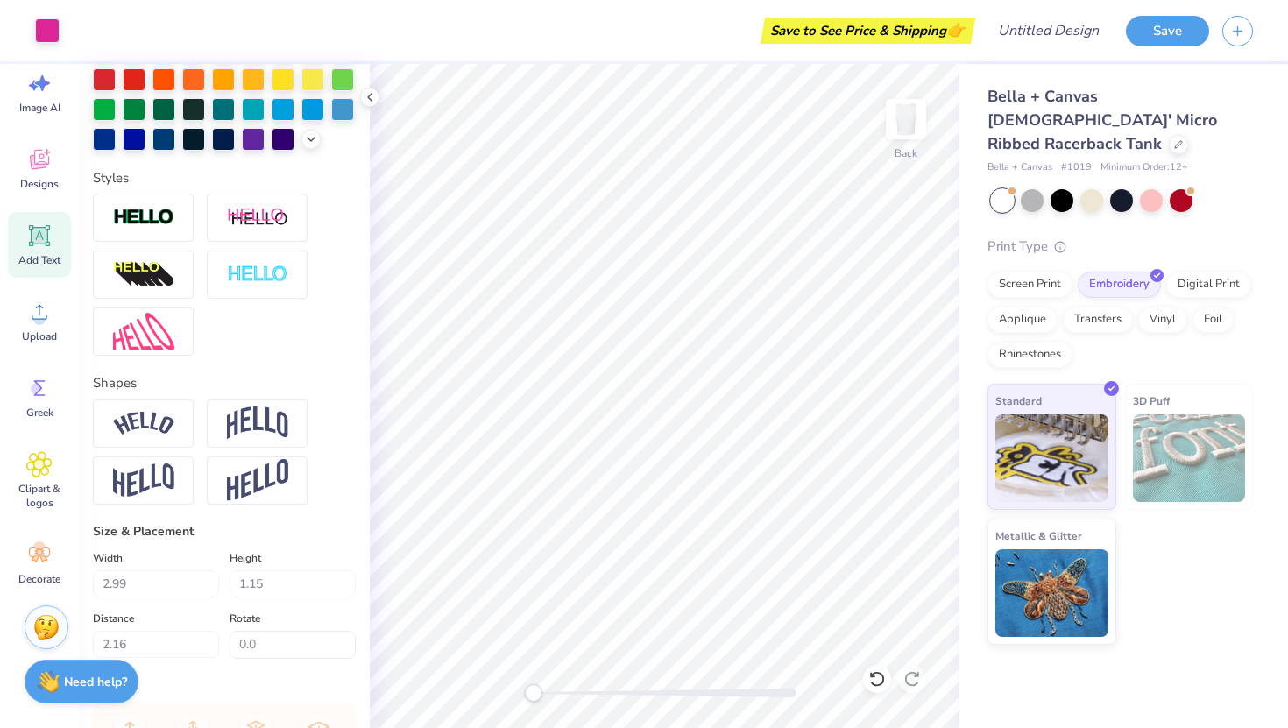
scroll to position [460, 0]
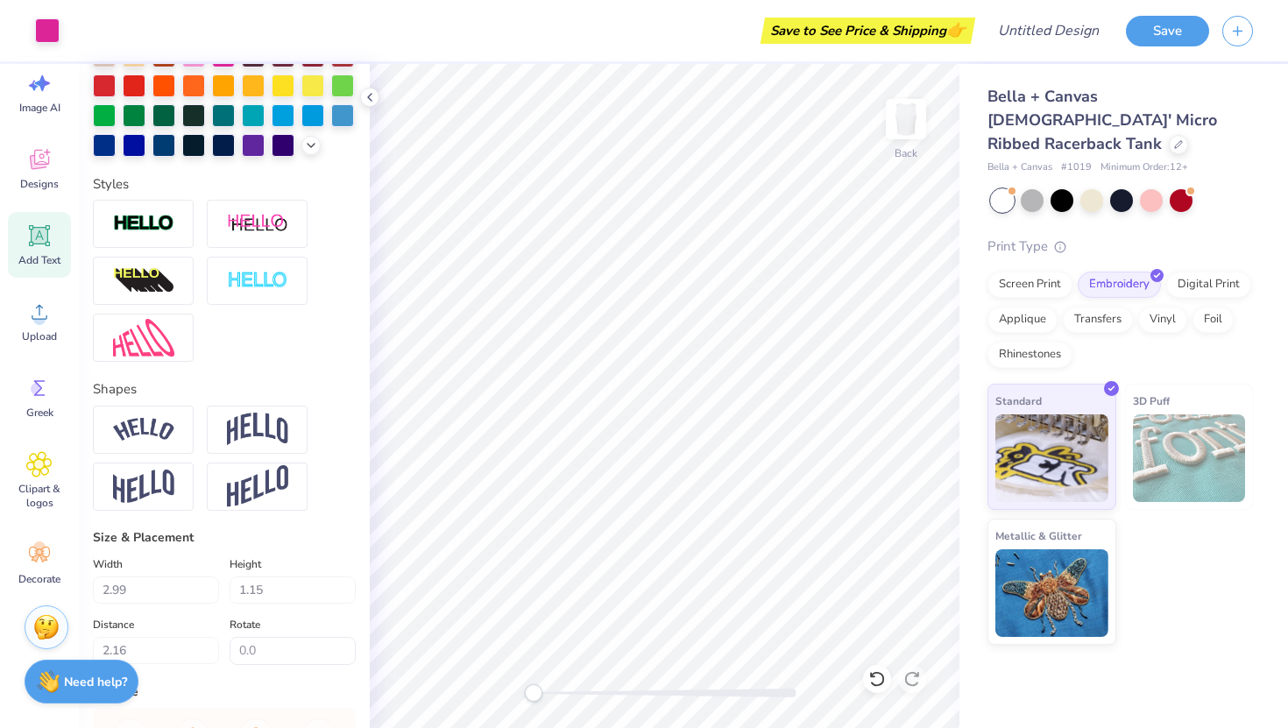
type input "1.68"
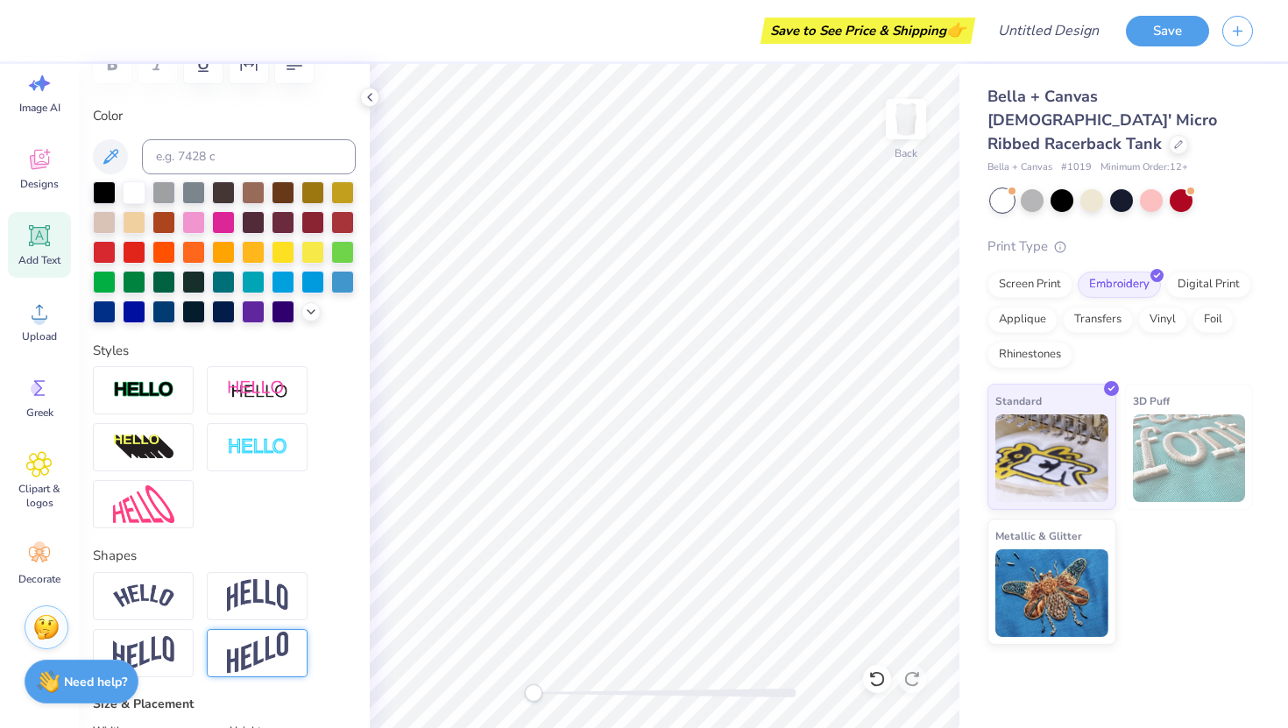
scroll to position [0, 0]
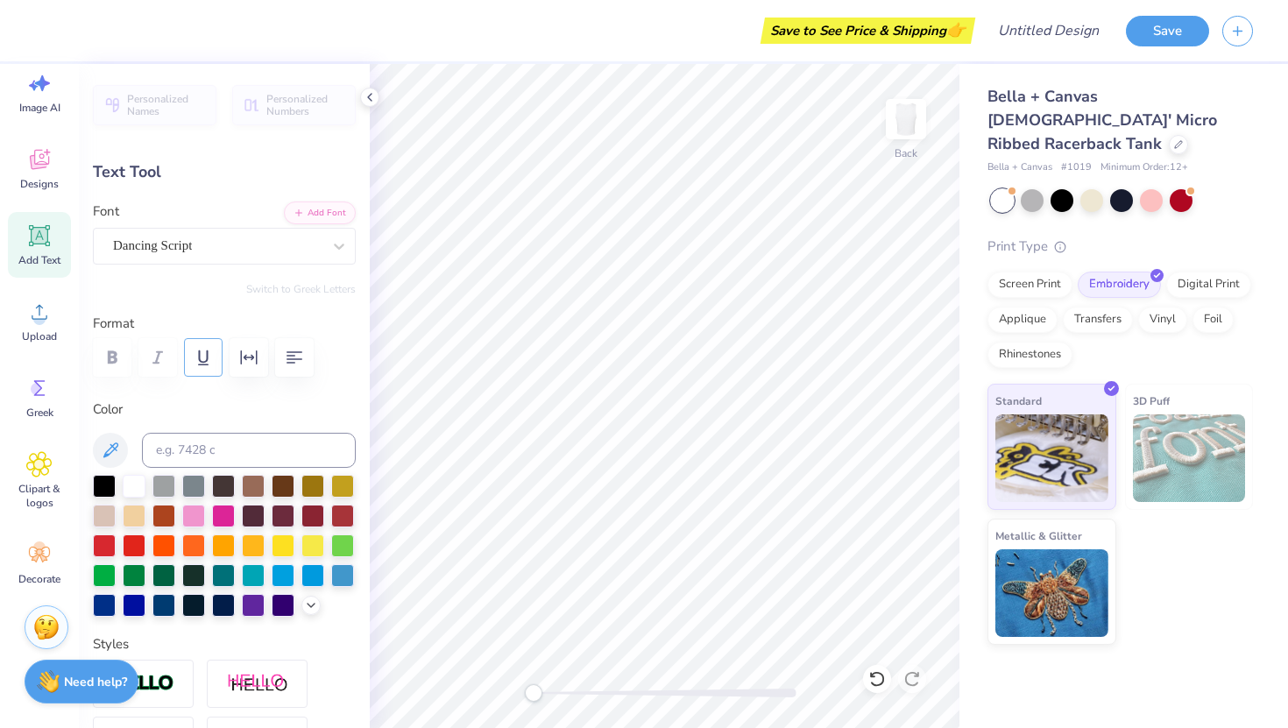
click at [202, 365] on icon "button" at bounding box center [203, 357] width 11 height 15
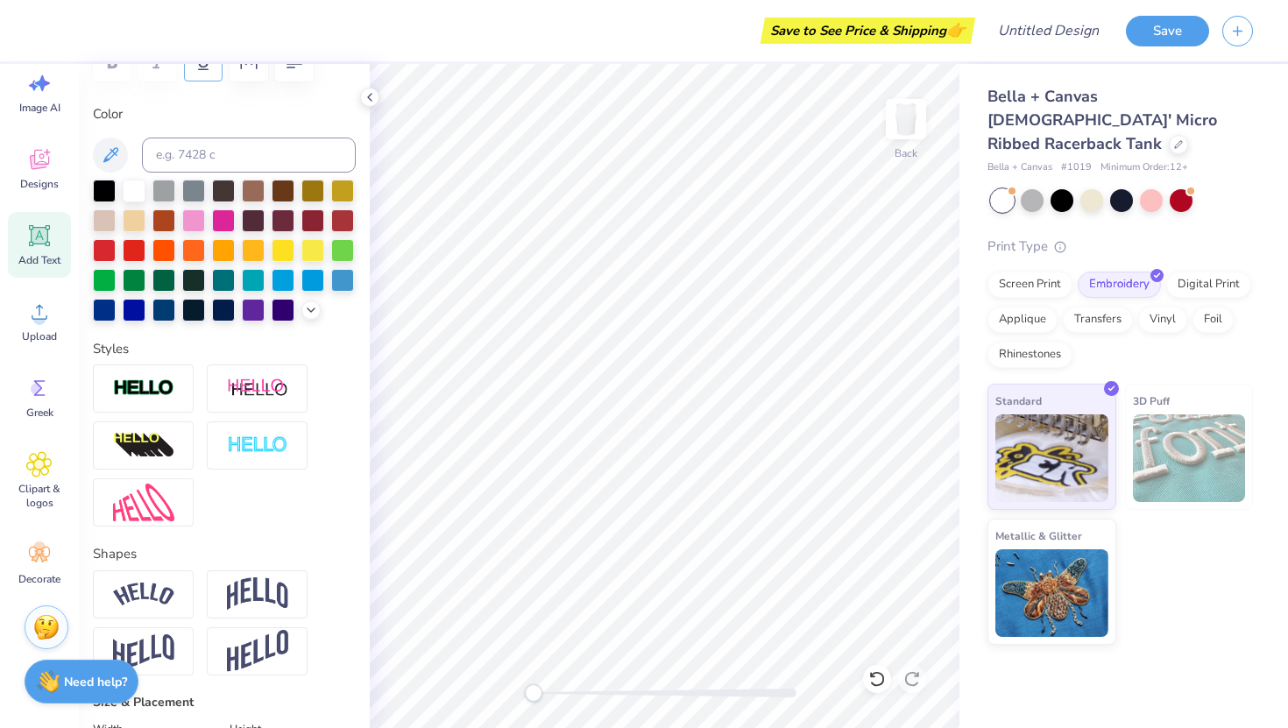
scroll to position [479, 0]
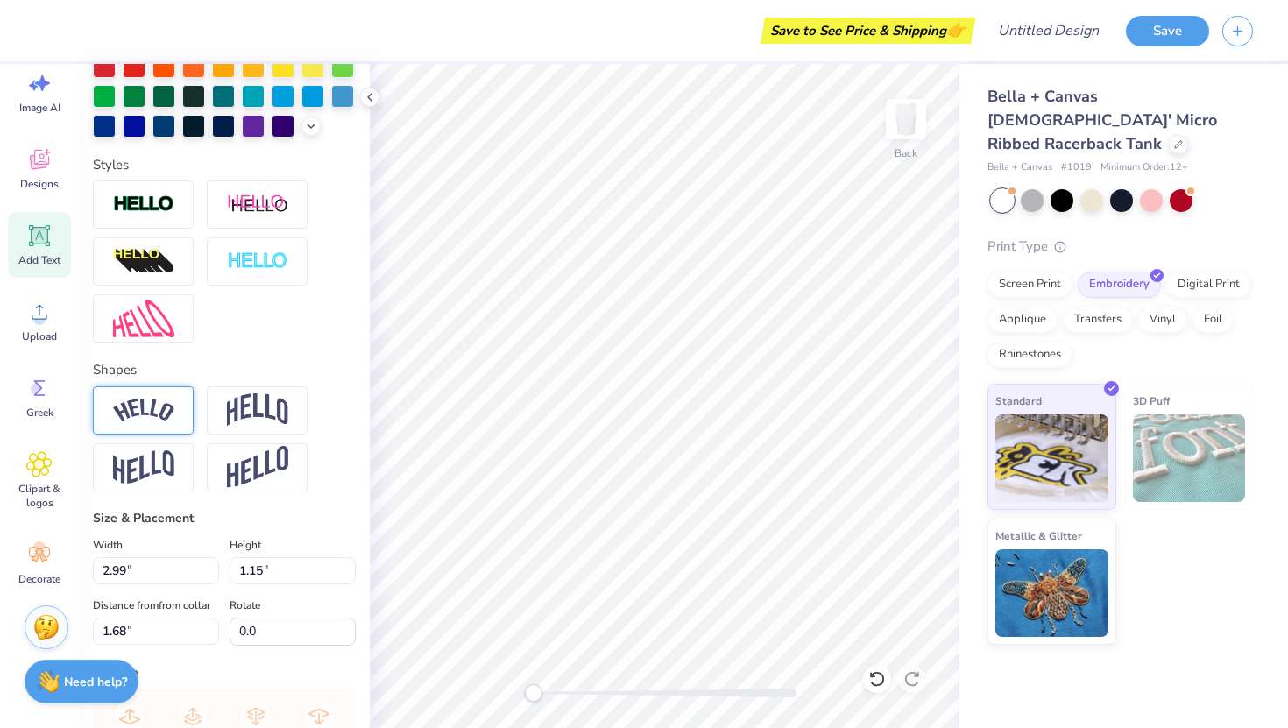
click at [158, 422] on div at bounding box center [143, 410] width 101 height 48
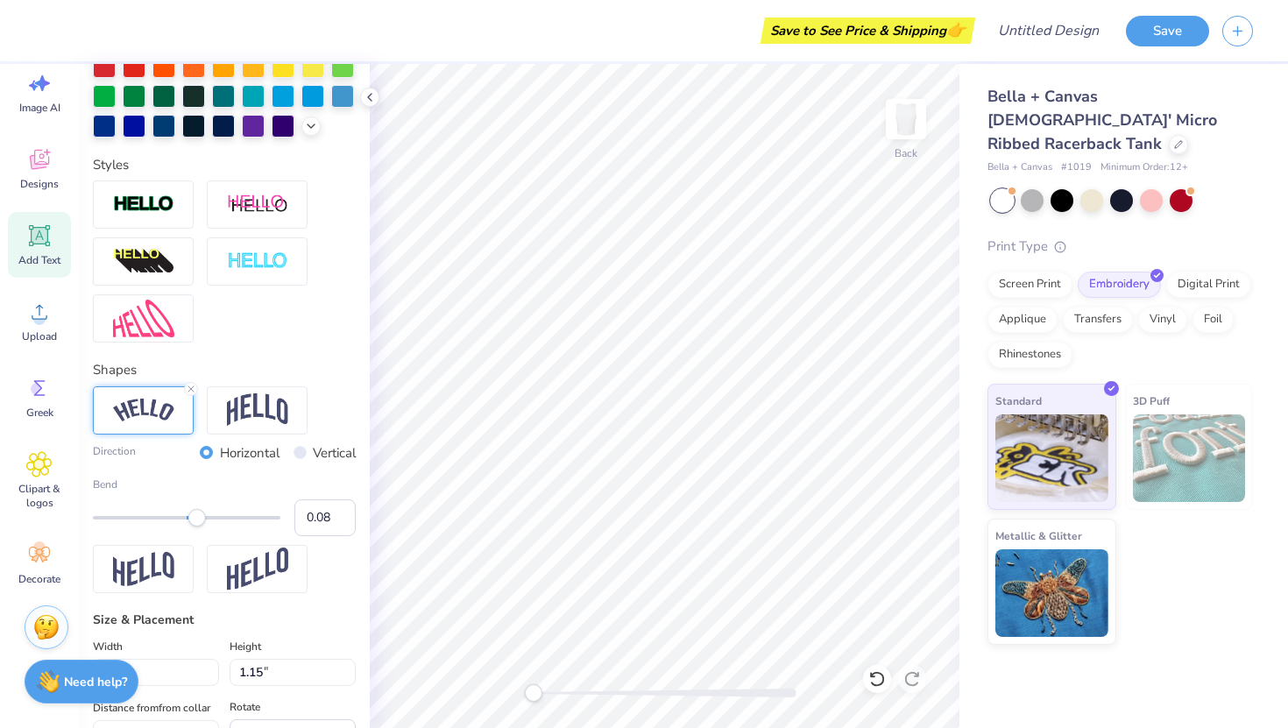
type input "0.07"
drag, startPoint x: 234, startPoint y: 524, endPoint x: 194, endPoint y: 524, distance: 40.3
click at [194, 524] on div "Accessibility label" at bounding box center [197, 518] width 18 height 18
type input "0.36"
drag, startPoint x: 194, startPoint y: 523, endPoint x: 220, endPoint y: 521, distance: 26.3
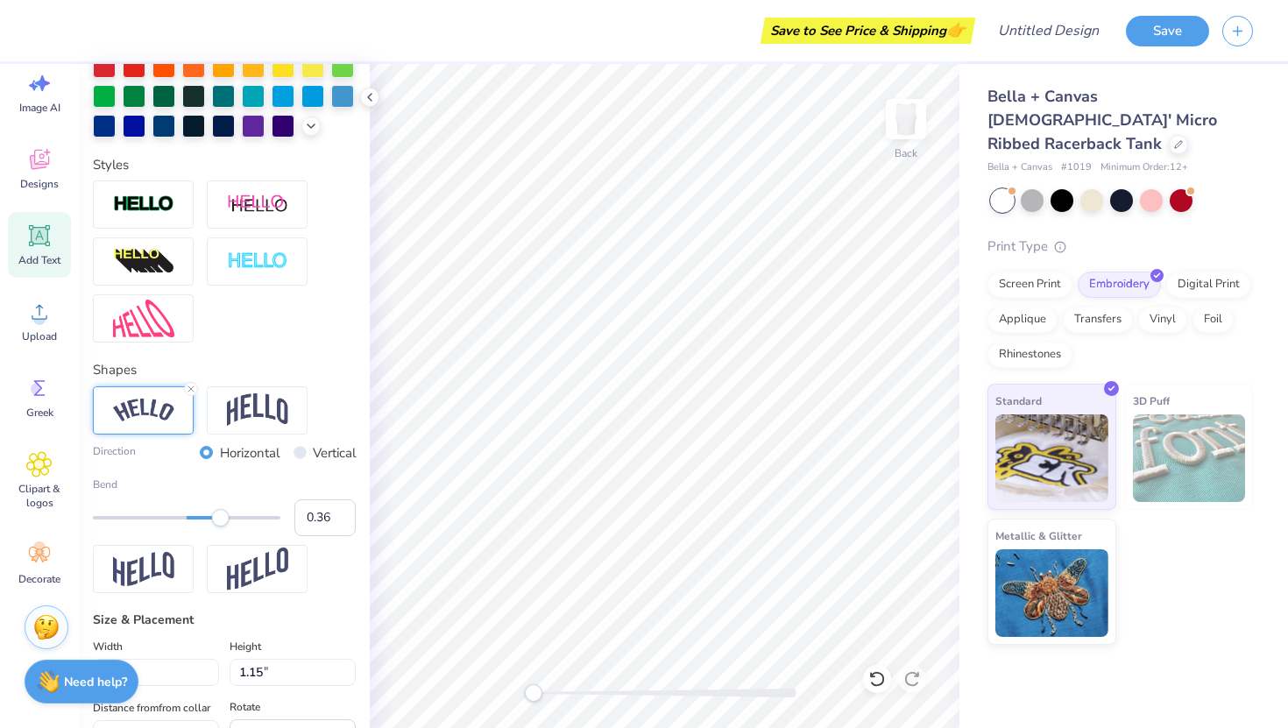
click at [220, 521] on div "Accessibility label" at bounding box center [221, 518] width 18 height 18
type input "0.03"
drag, startPoint x: 220, startPoint y: 521, endPoint x: 189, endPoint y: 522, distance: 30.7
click at [189, 522] on div "Accessibility label" at bounding box center [190, 518] width 18 height 18
click at [188, 389] on icon at bounding box center [191, 389] width 11 height 11
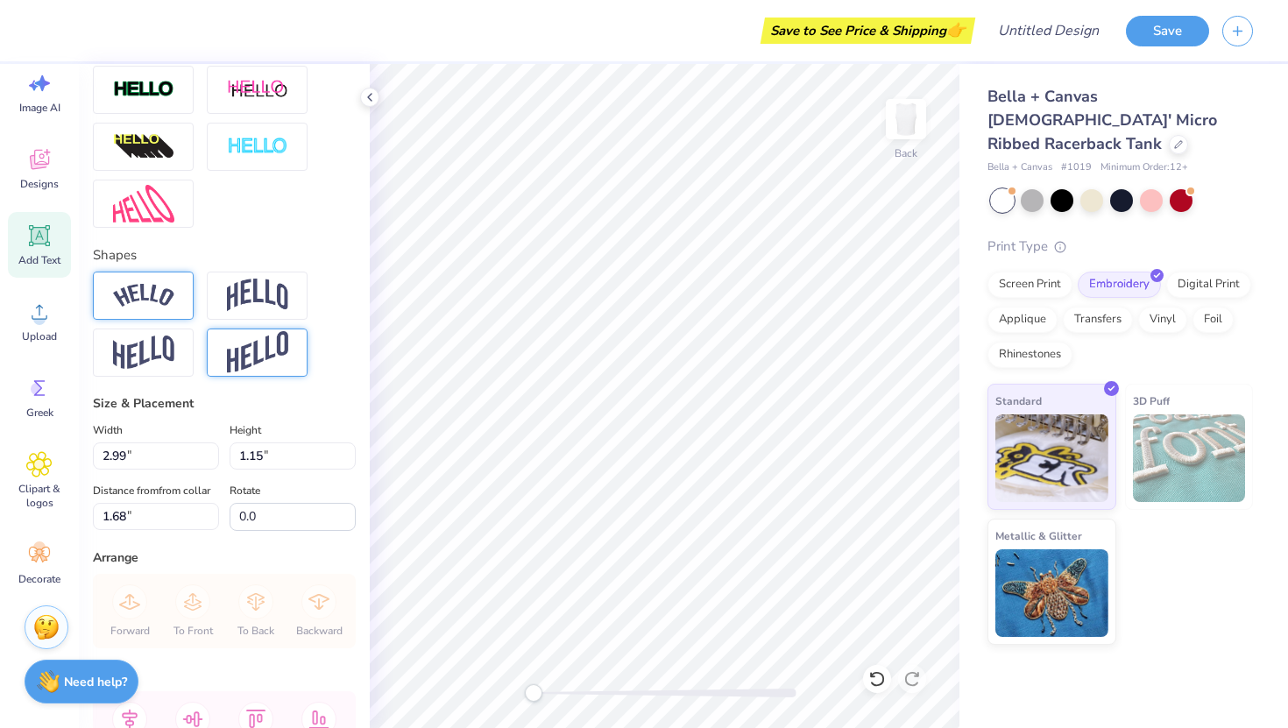
scroll to position [597, 0]
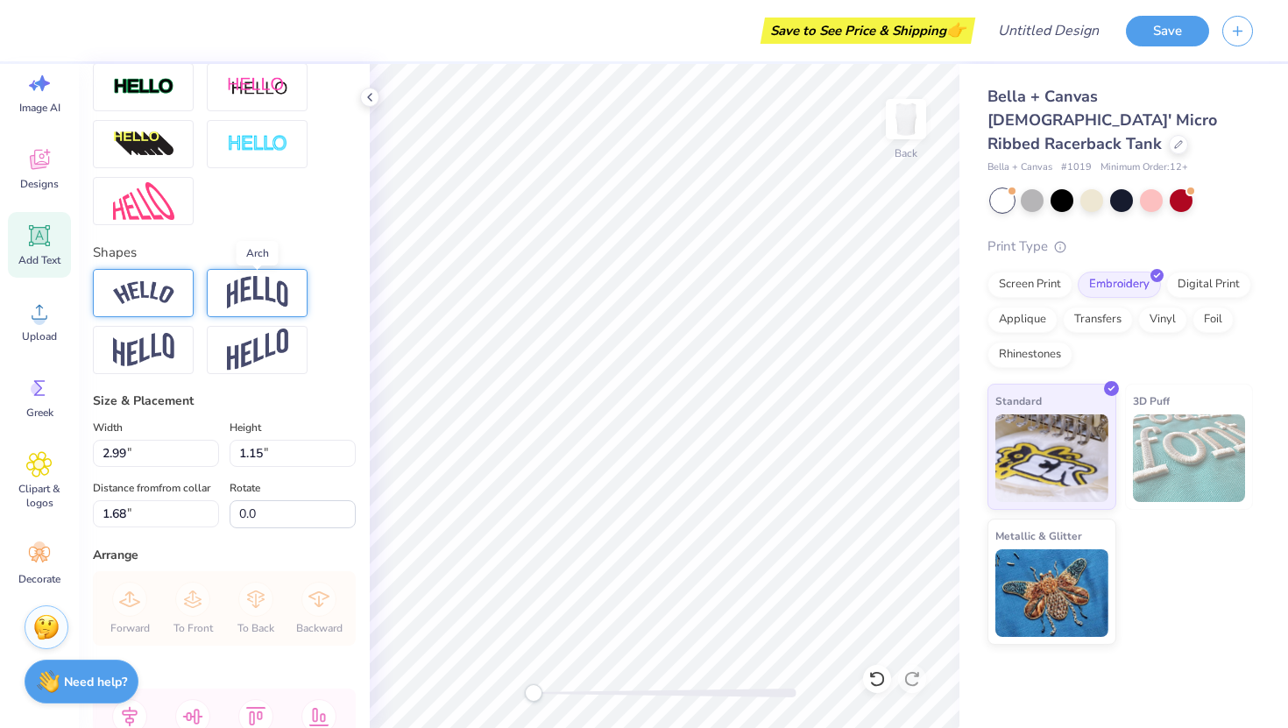
click at [279, 298] on img at bounding box center [257, 292] width 61 height 33
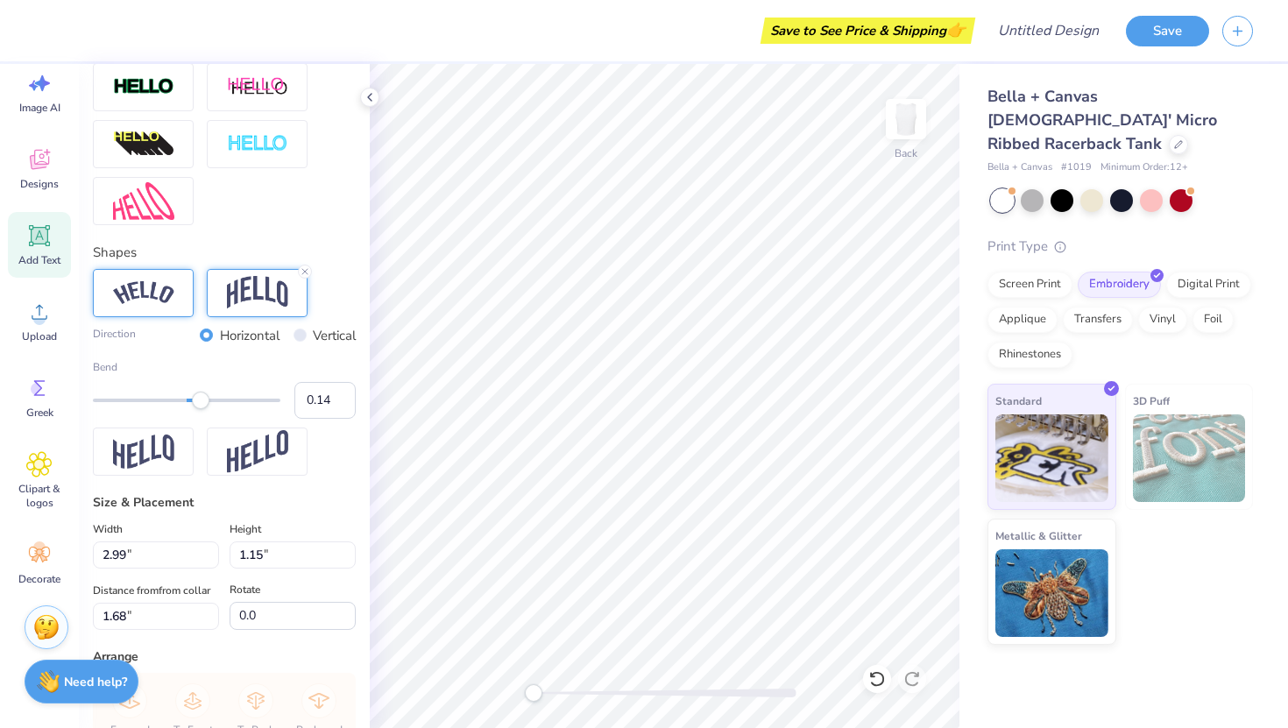
type input "0.13"
drag, startPoint x: 234, startPoint y: 400, endPoint x: 199, endPoint y: 402, distance: 35.1
click at [199, 402] on div "Accessibility label" at bounding box center [199, 401] width 18 height 18
click at [296, 330] on input "Vertical" at bounding box center [300, 335] width 13 height 13
radio input "true"
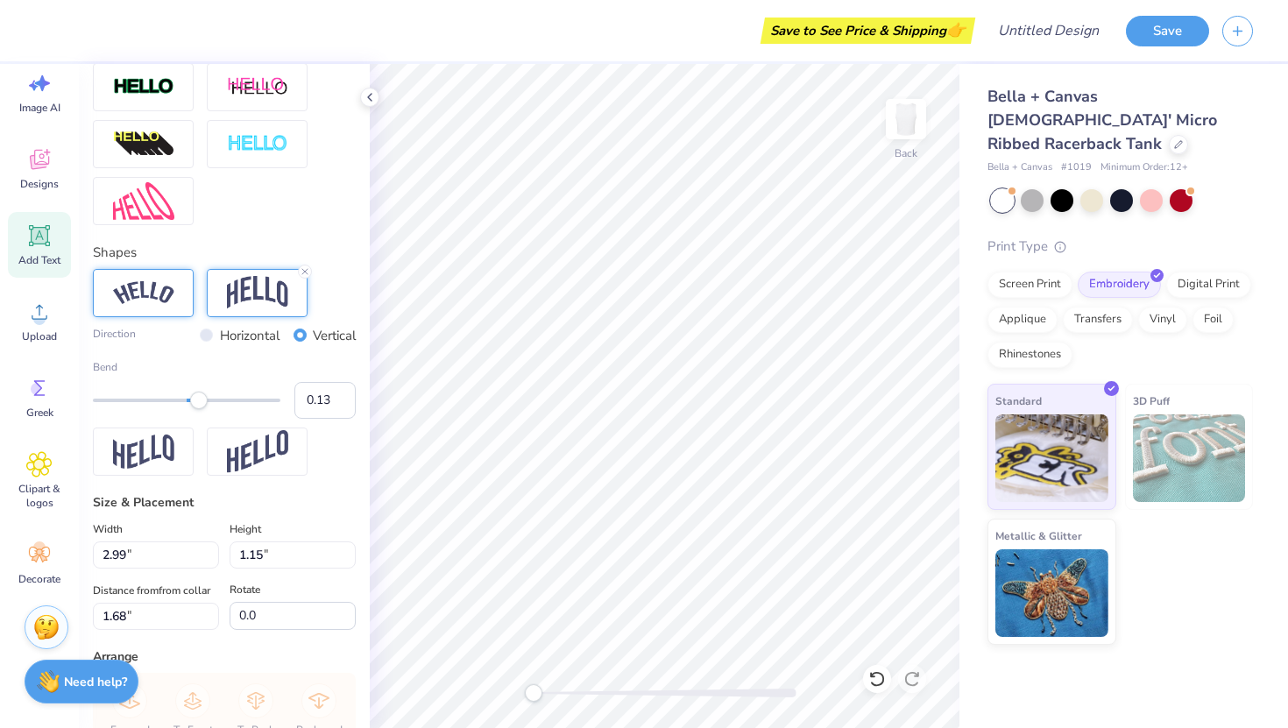
click at [214, 341] on div "Horizontal" at bounding box center [240, 336] width 80 height 20
click at [209, 333] on div "Horizontal" at bounding box center [240, 336] width 80 height 20
click at [202, 329] on input "Horizontal" at bounding box center [206, 335] width 13 height 13
radio input "true"
click at [300, 336] on input "Vertical" at bounding box center [300, 335] width 13 height 13
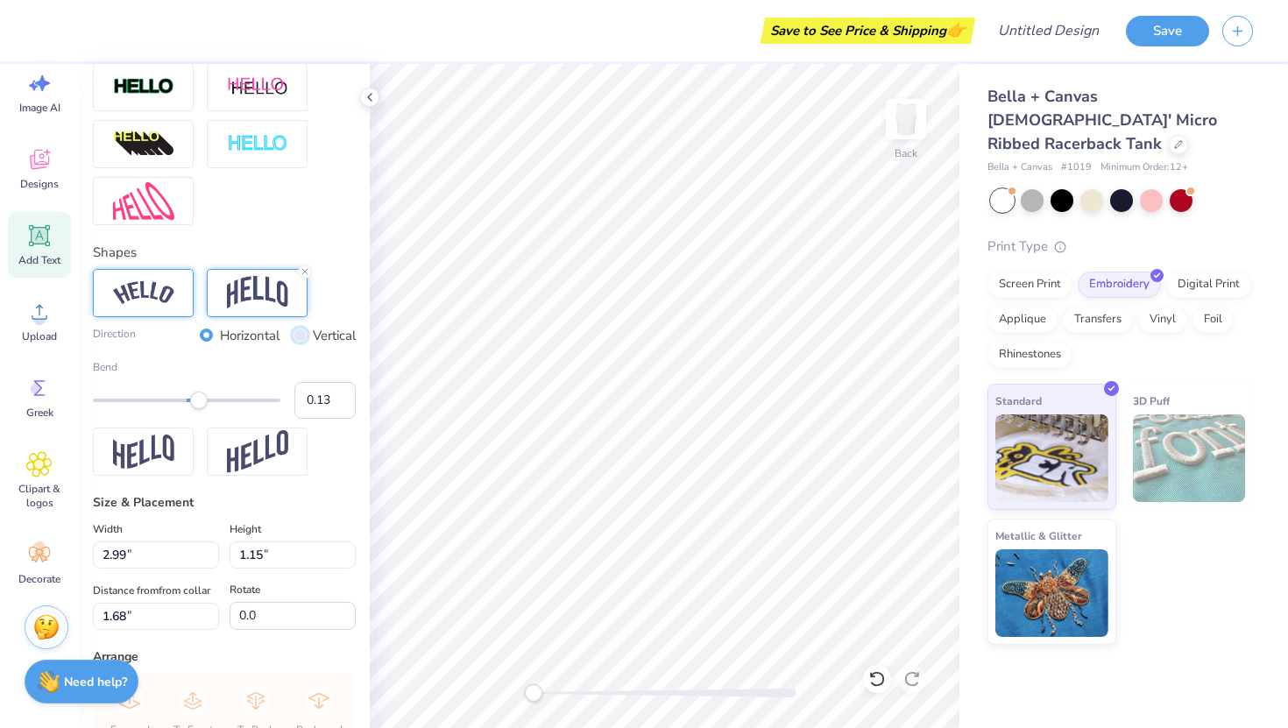
radio input "true"
type input "0.52"
drag, startPoint x: 200, startPoint y: 404, endPoint x: 236, endPoint y: 404, distance: 35.9
click at [236, 404] on div "Accessibility label" at bounding box center [236, 401] width 18 height 18
type input "-0.01"
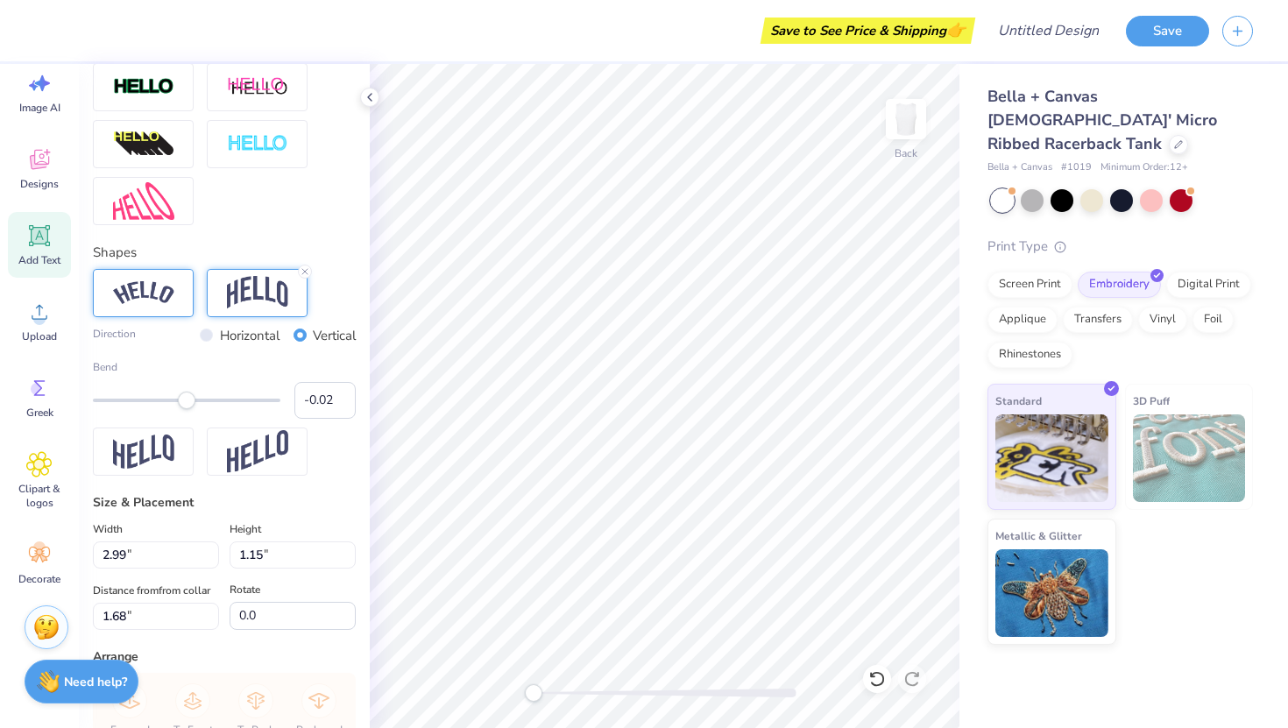
drag, startPoint x: 236, startPoint y: 404, endPoint x: 184, endPoint y: 407, distance: 51.8
click at [185, 405] on div "Accessibility label" at bounding box center [187, 401] width 18 height 18
click at [304, 271] on line at bounding box center [304, 271] width 5 height 5
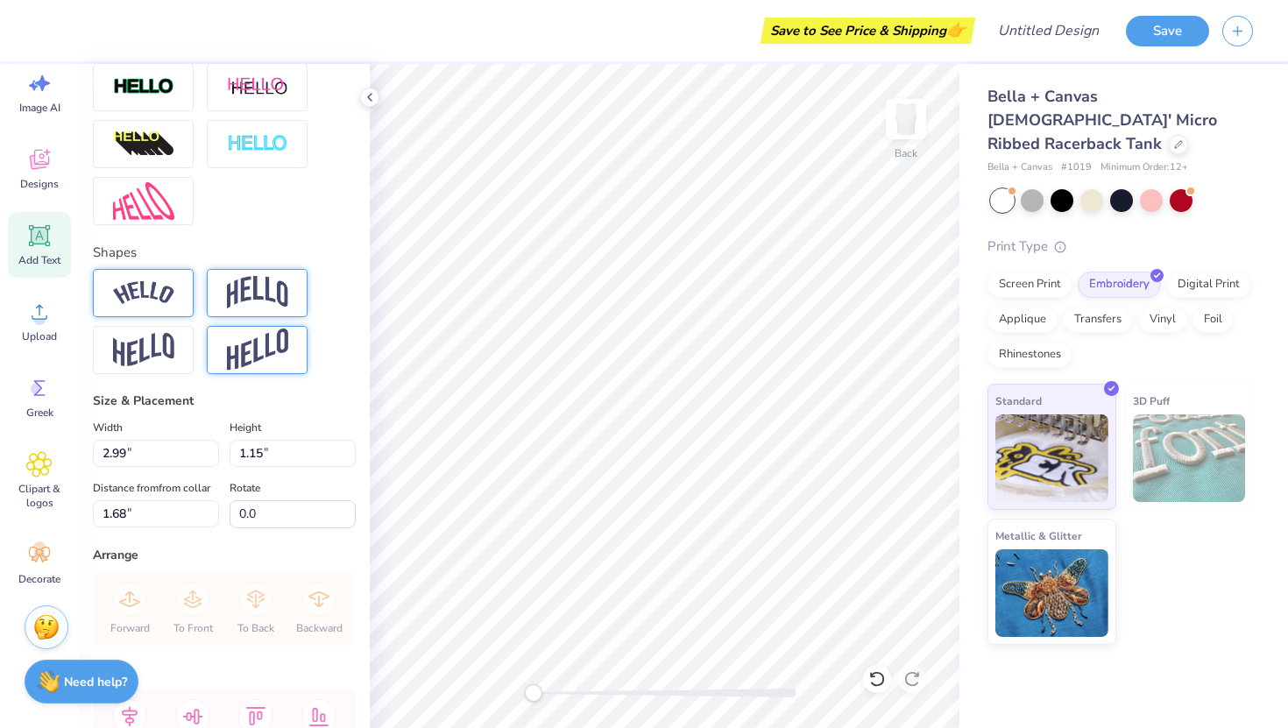
scroll to position [719, 0]
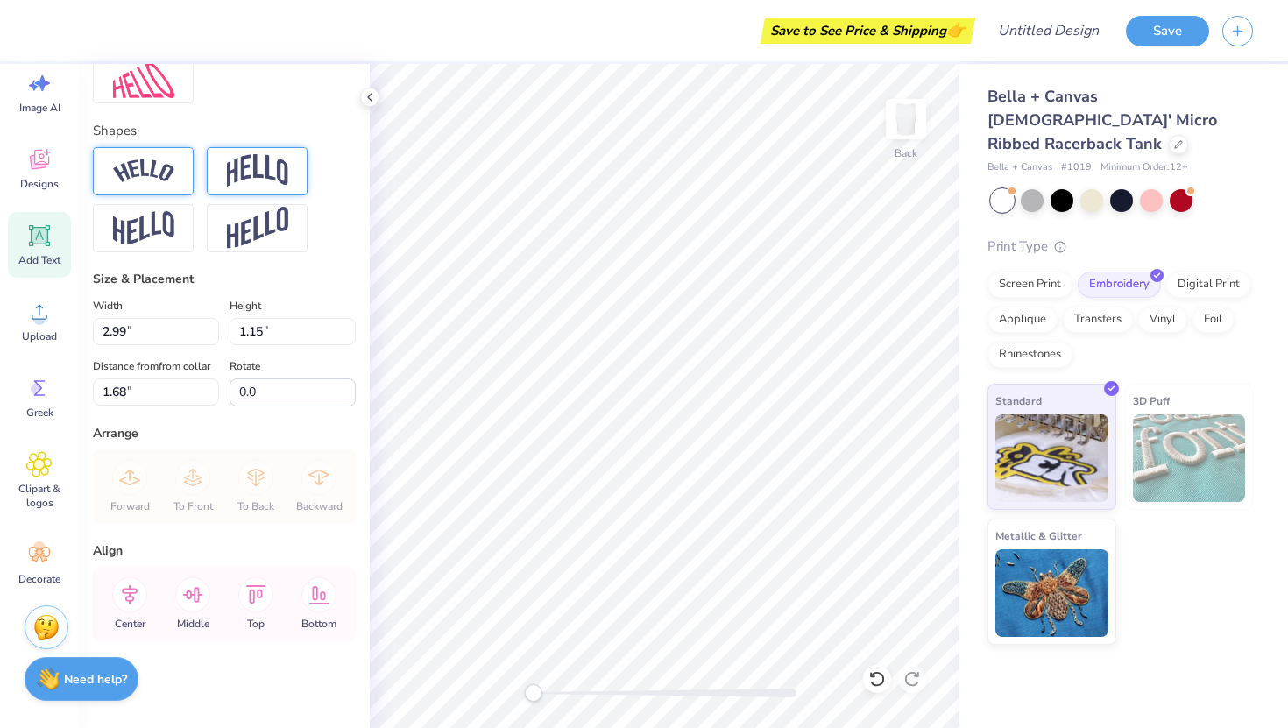
click at [73, 686] on strong "Need help?" at bounding box center [95, 679] width 63 height 17
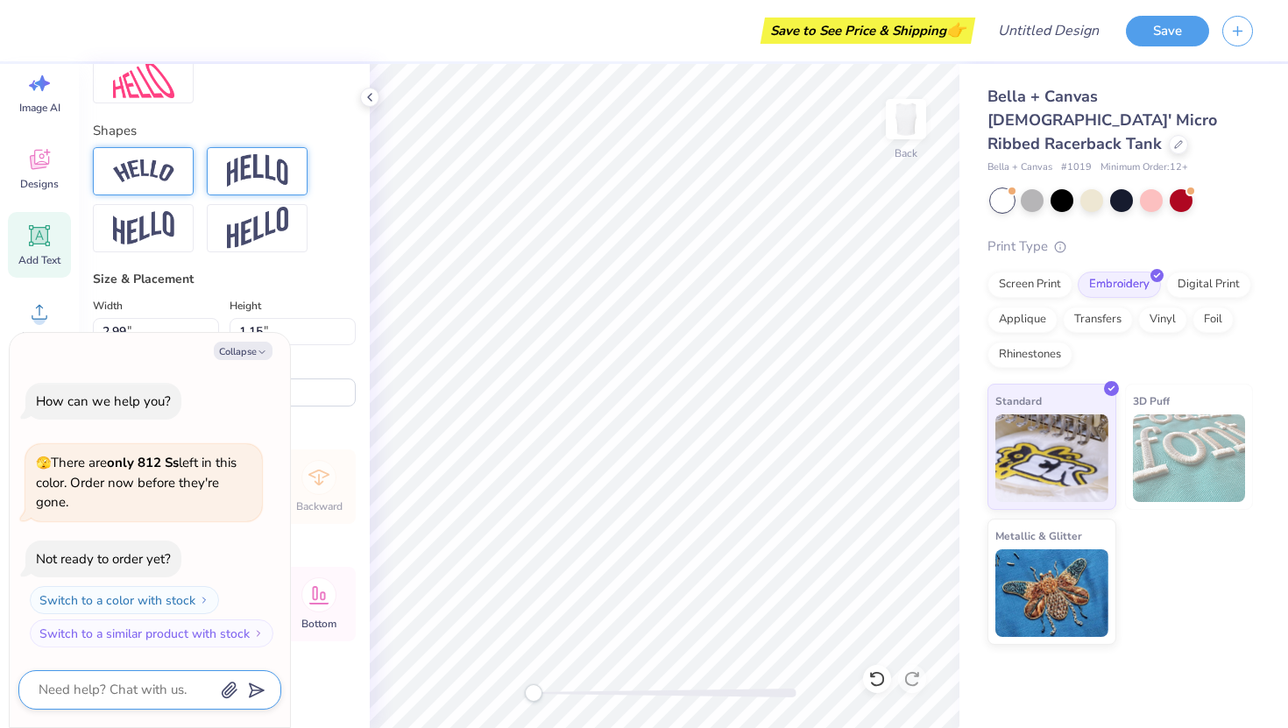
click at [121, 682] on textarea at bounding box center [126, 690] width 178 height 24
type textarea "x"
type textarea "h"
type textarea "x"
type textarea "how"
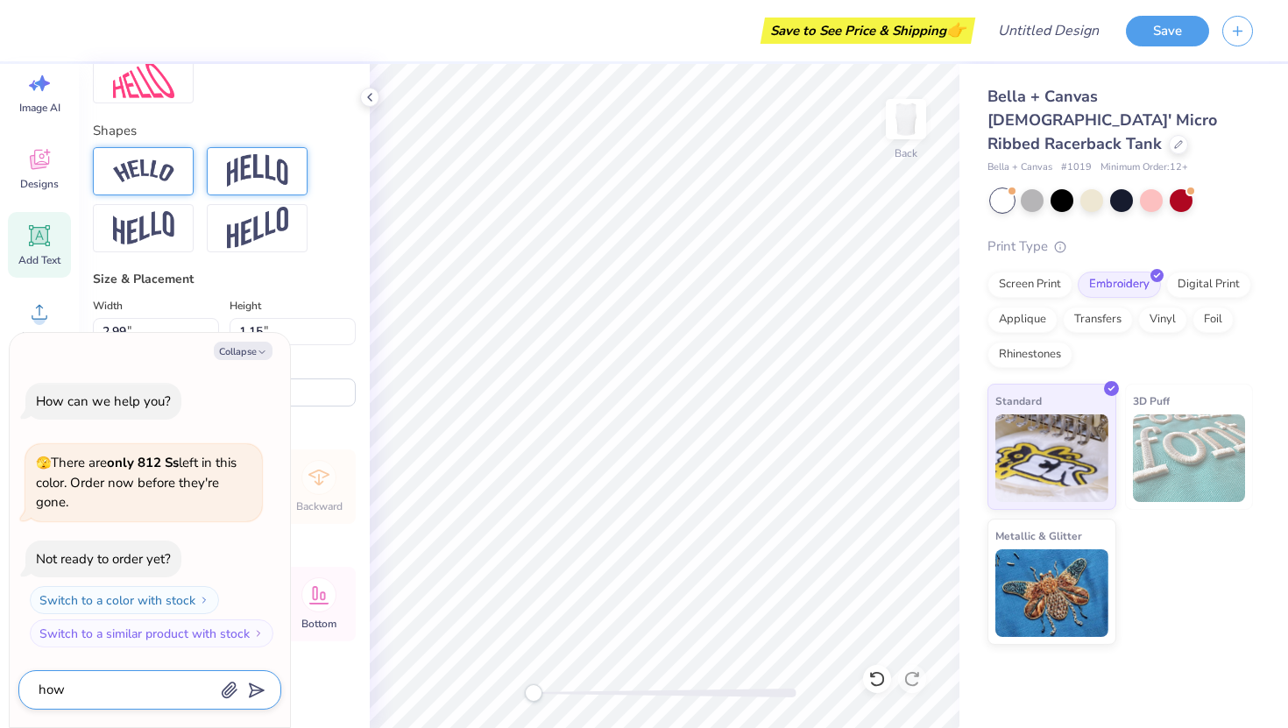
type textarea "x"
type textarea "how"
type textarea "x"
type textarea "how do"
type textarea "x"
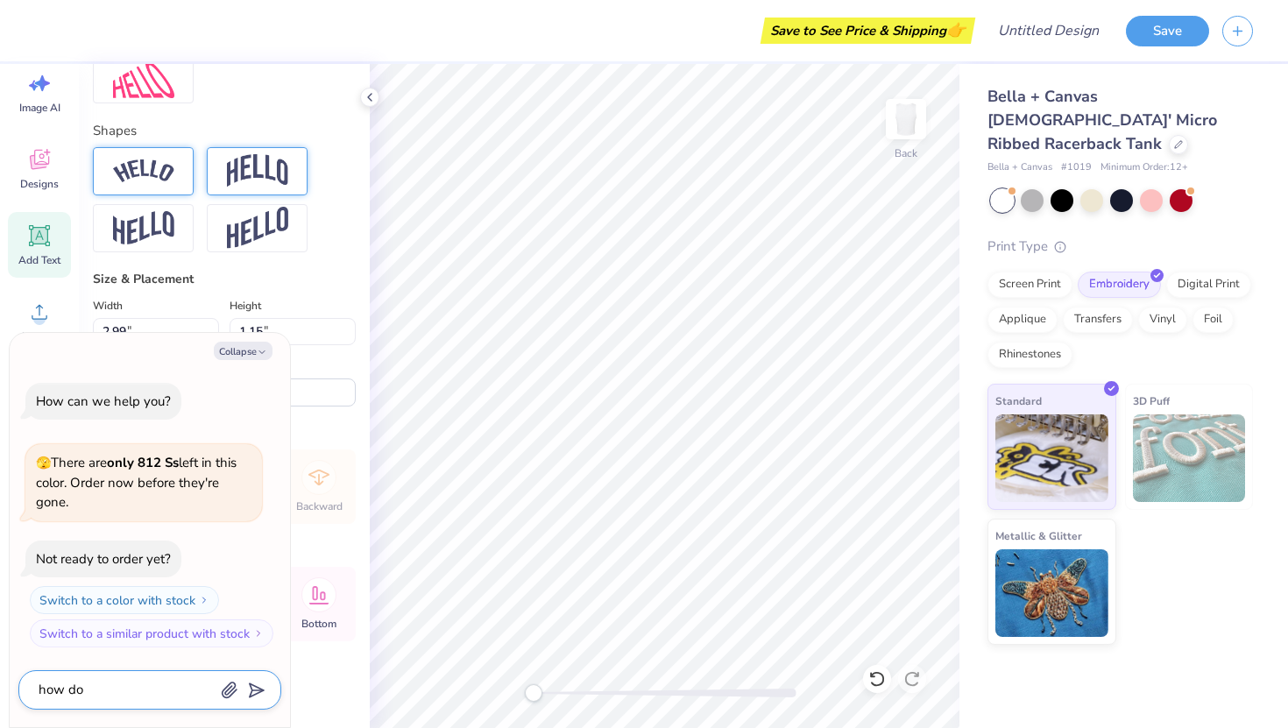
type textarea "how do"
type textarea "x"
type textarea "how do i"
type textarea "x"
type textarea "how do i"
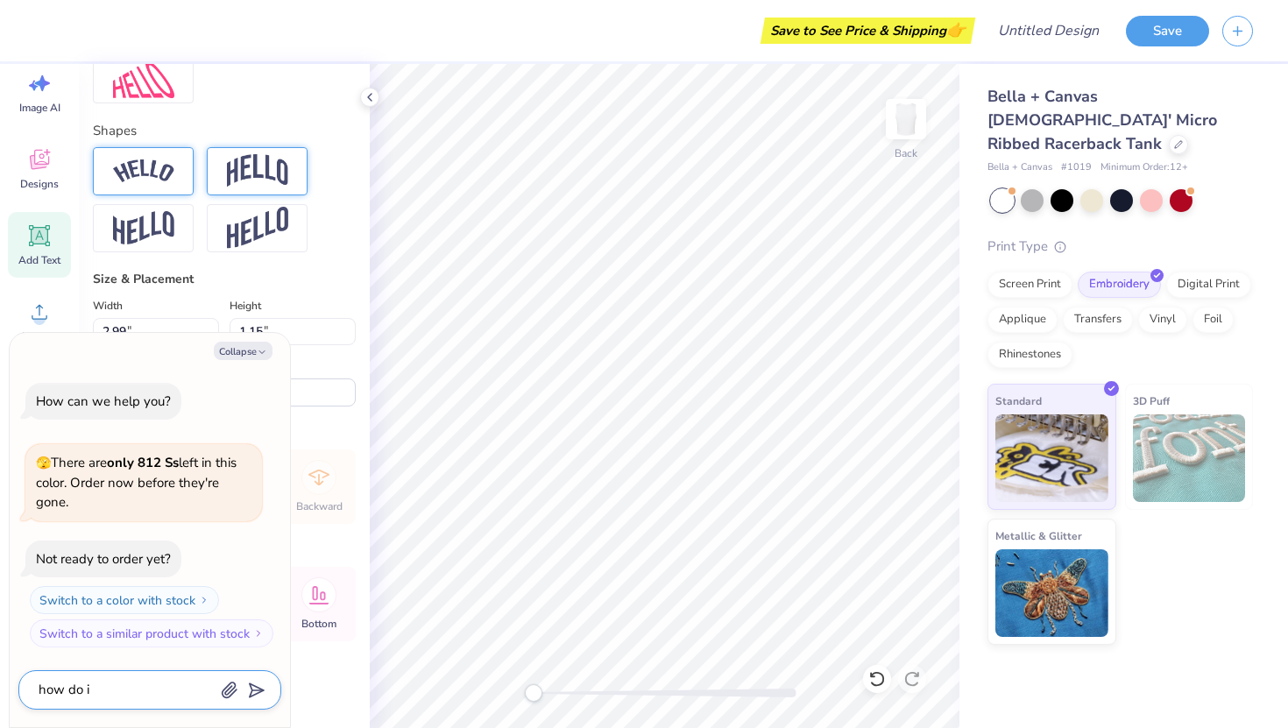
type textarea "x"
type textarea "how do i t"
type textarea "x"
type textarea "how do i ty"
type textarea "x"
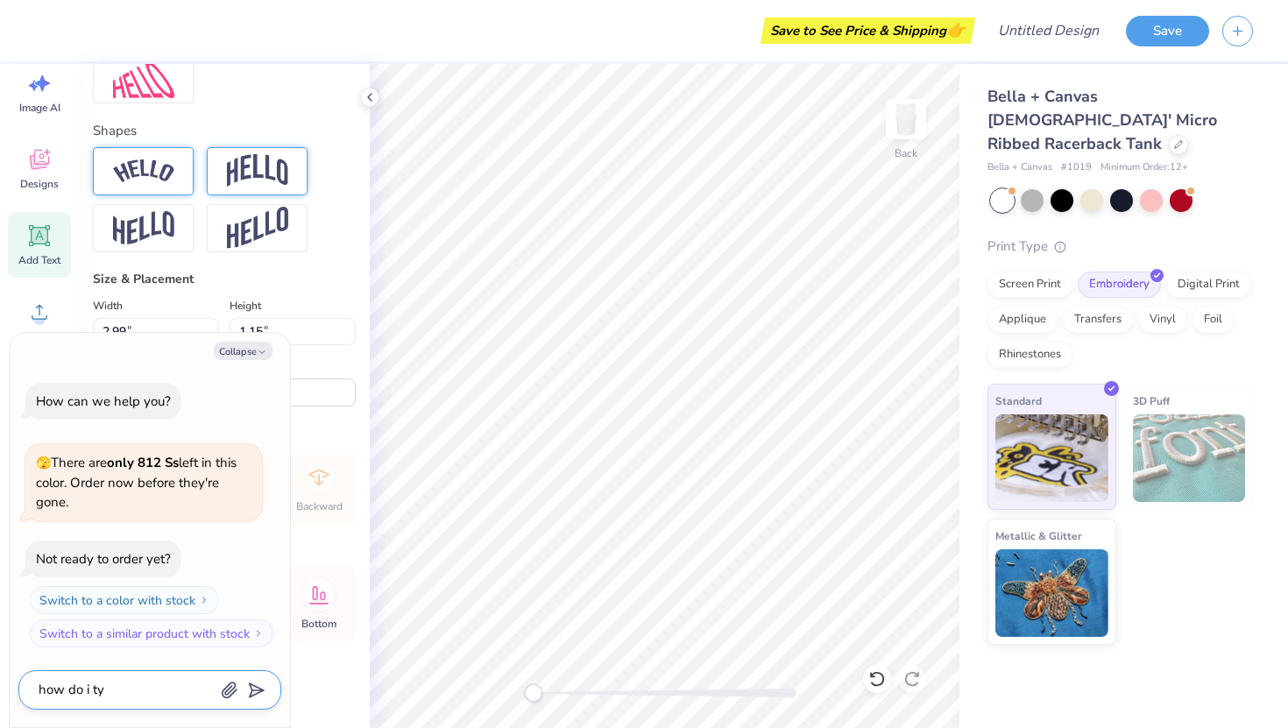
type textarea "how do i typ"
type textarea "x"
type textarea "how do i type"
type textarea "x"
type textarea "how do i type"
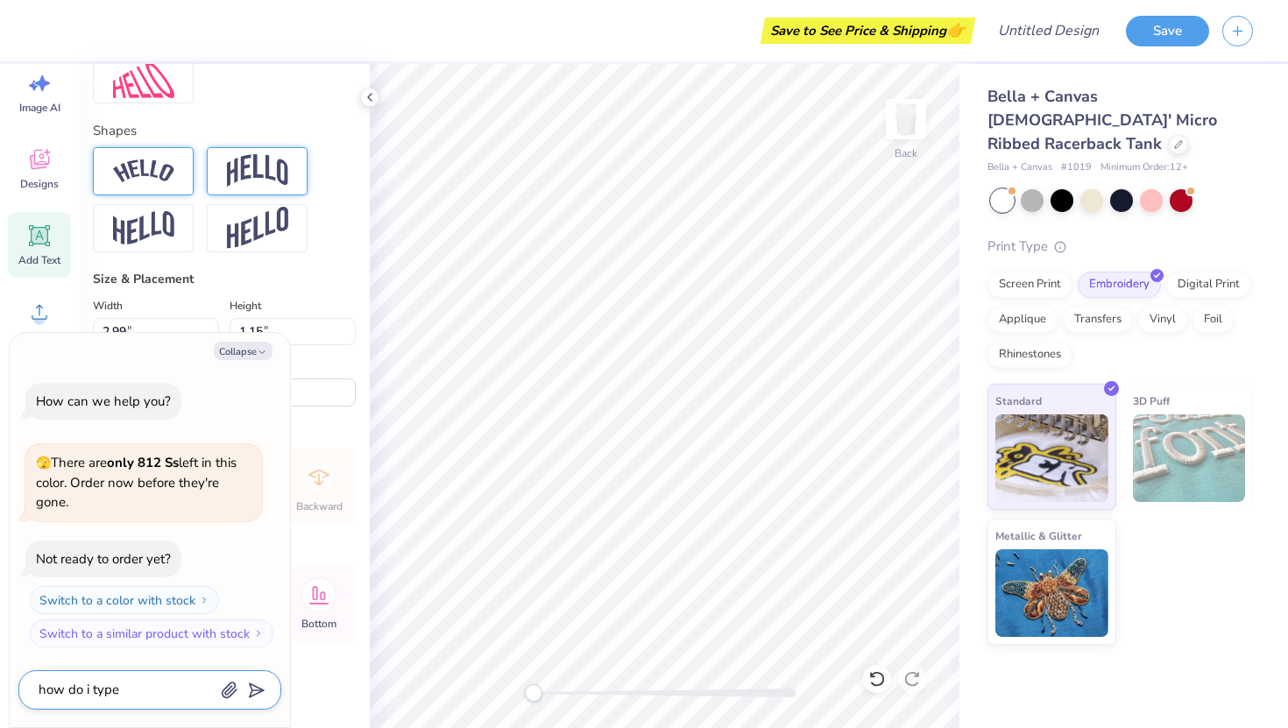
type textarea "x"
type textarea "how do i type m"
type textarea "x"
type textarea "how do i type my"
type textarea "x"
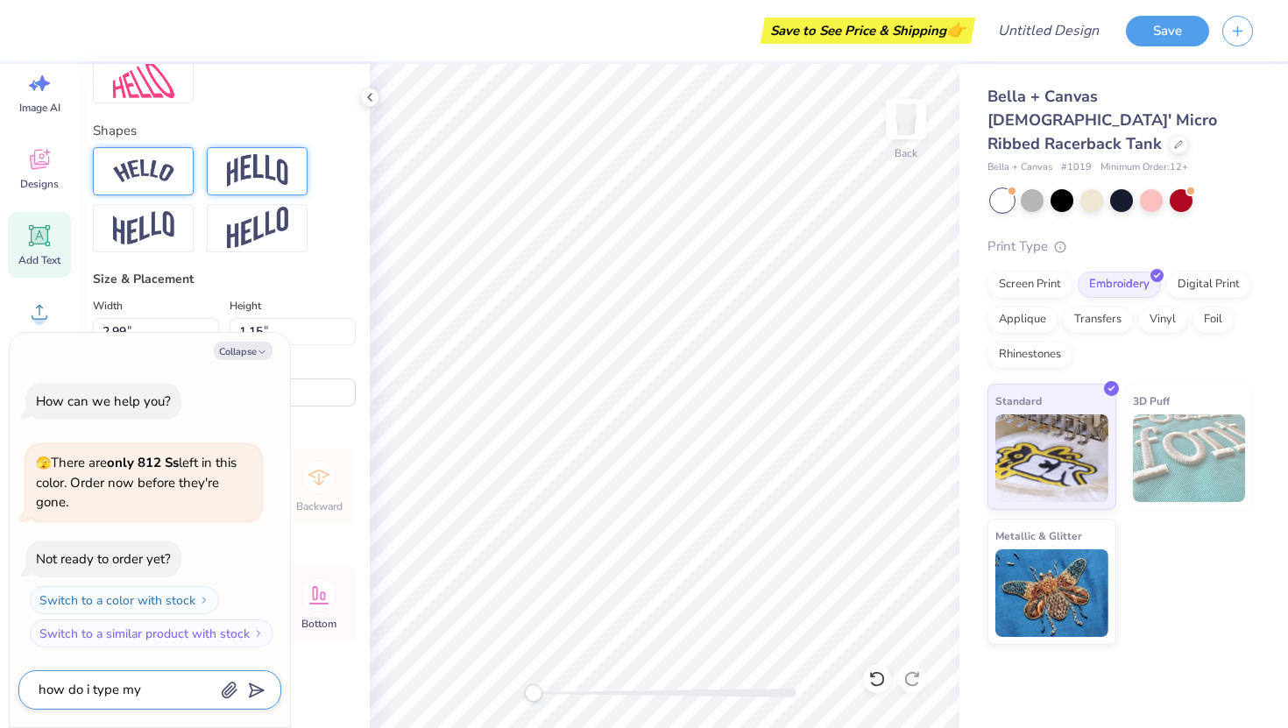
type textarea "how do i type my"
type textarea "x"
type textarea "how do i type my t"
type textarea "x"
type textarea "how do i type my te"
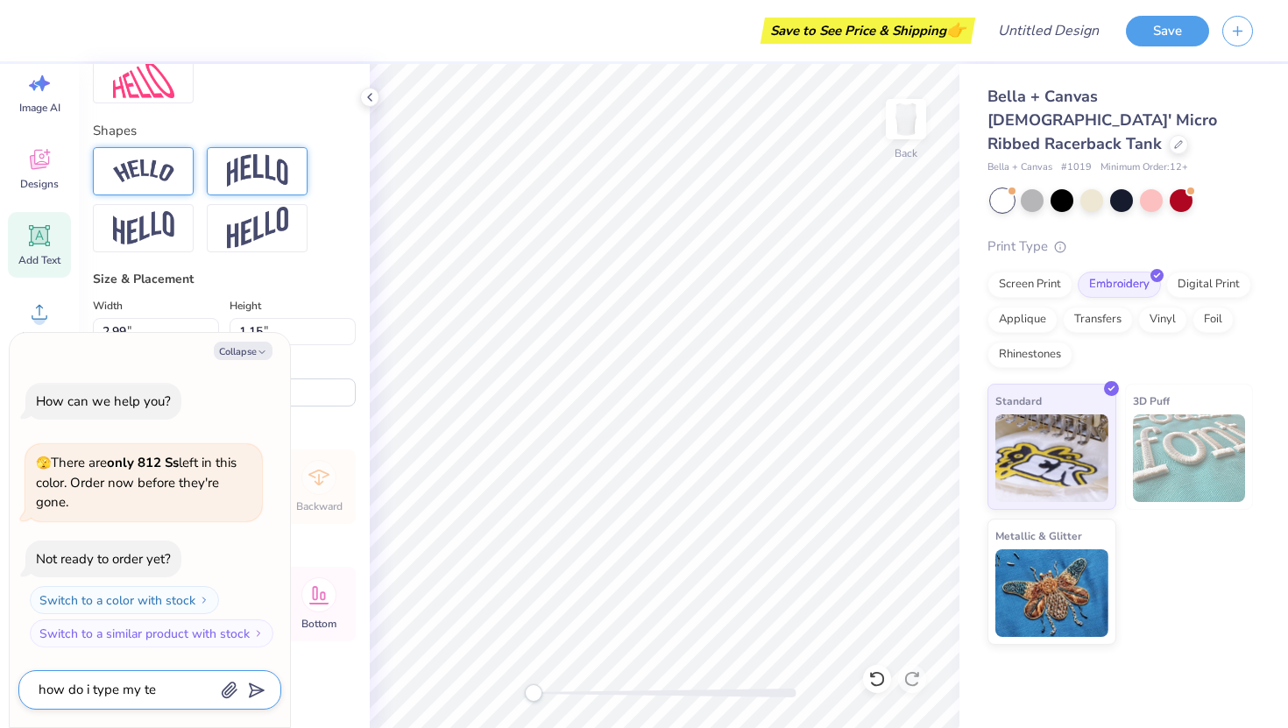
type textarea "x"
type textarea "how do i type my tex"
type textarea "x"
type textarea "how do i type my text"
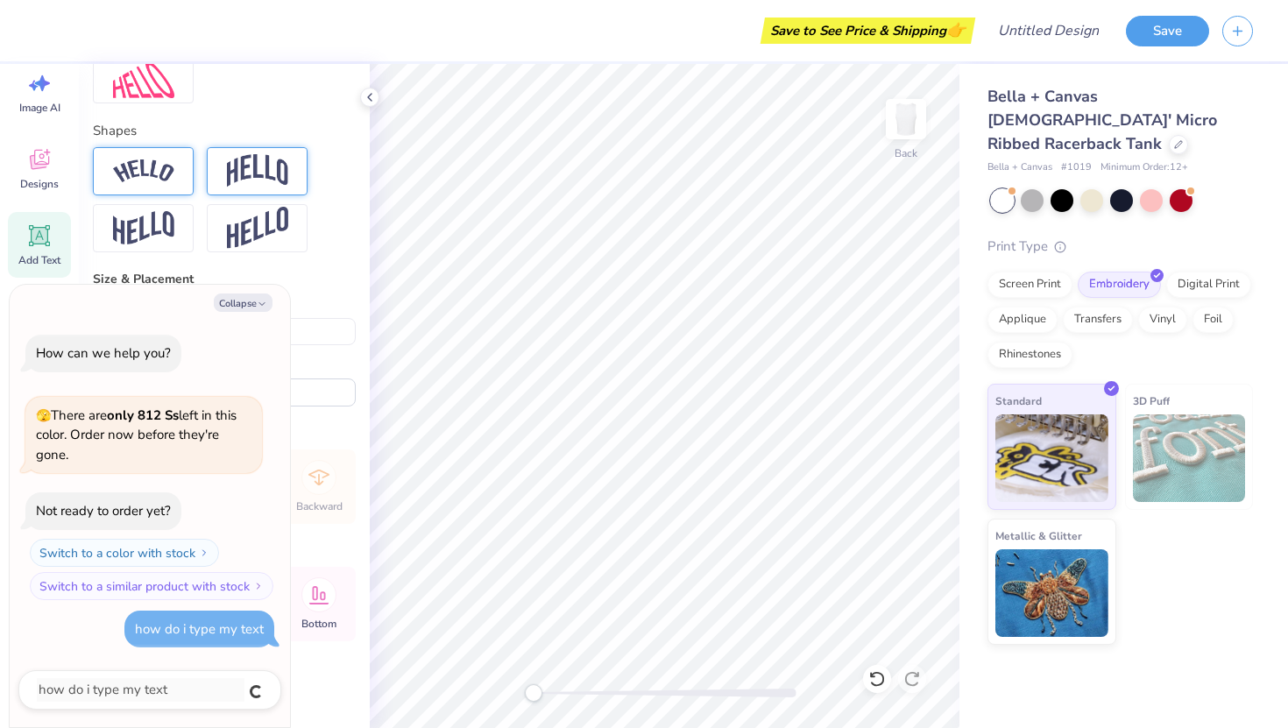
type textarea "x"
click at [245, 303] on button "Collapse" at bounding box center [243, 303] width 59 height 18
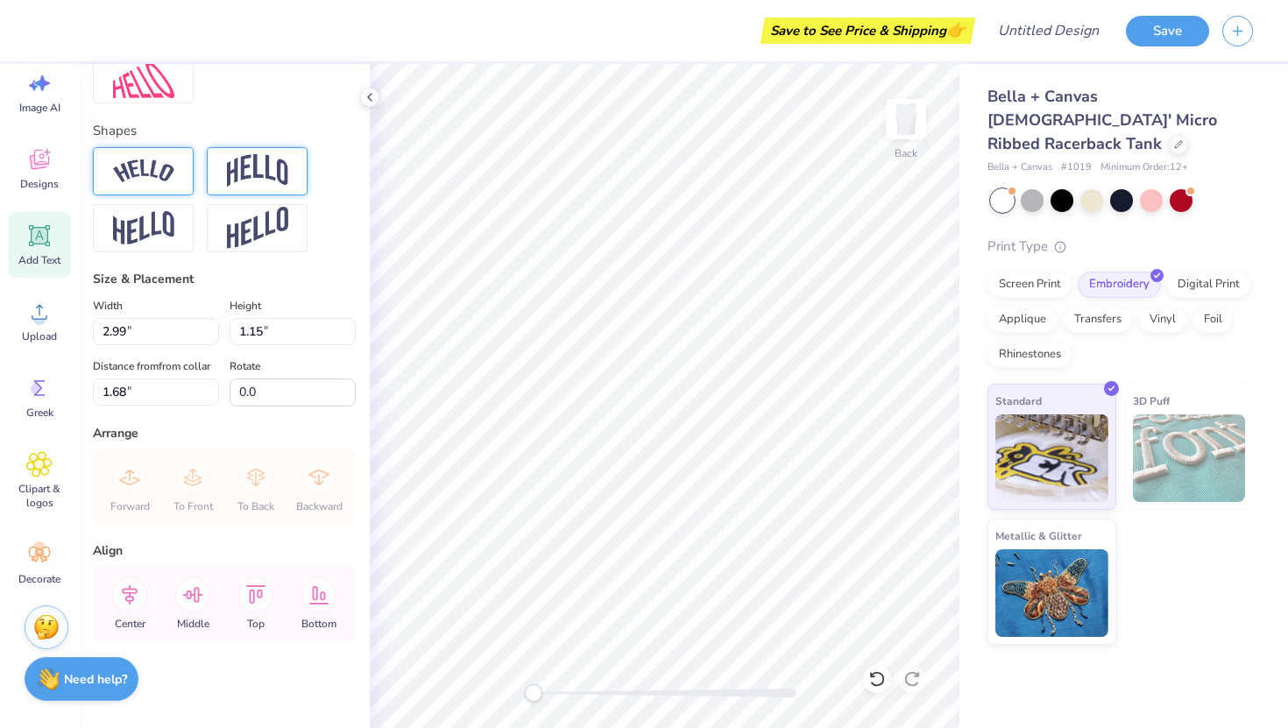
click at [72, 666] on div "Need help? Chat with us." at bounding box center [82, 679] width 114 height 44
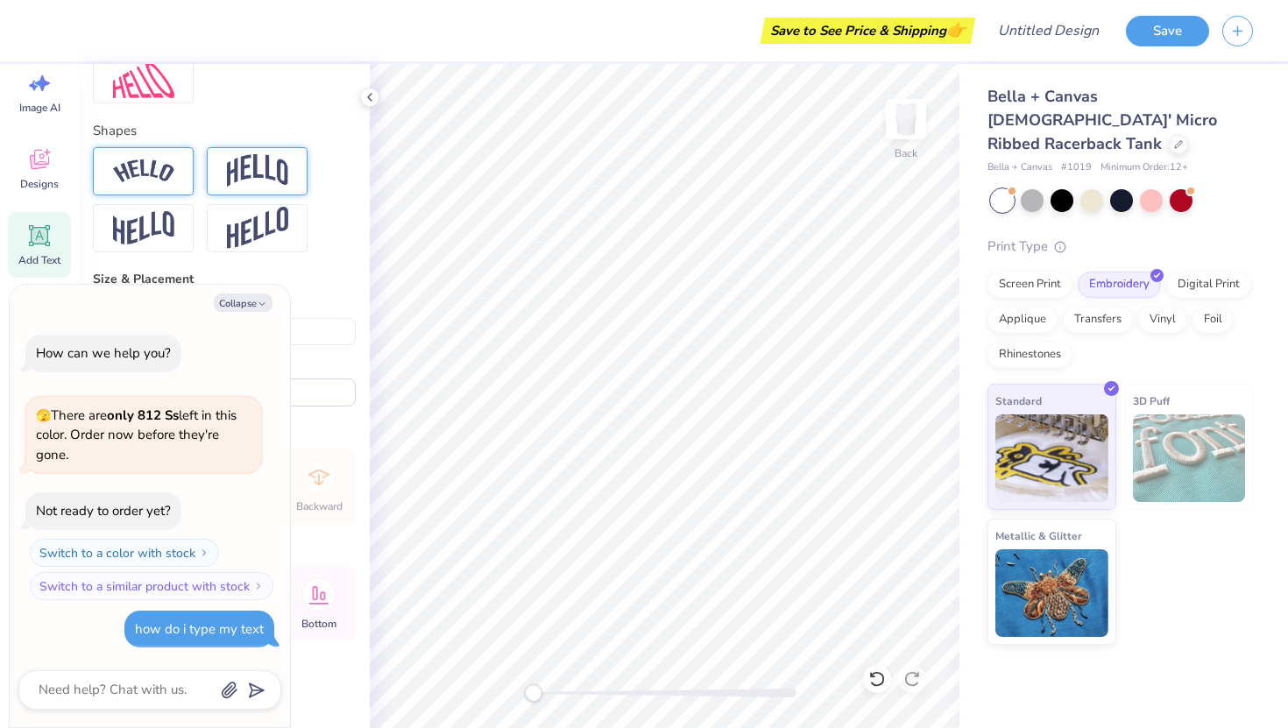
click at [153, 618] on div "how do i type my text" at bounding box center [199, 630] width 150 height 38
click at [143, 688] on textarea at bounding box center [126, 690] width 178 height 24
type textarea "x"
type textarea "h"
type textarea "x"
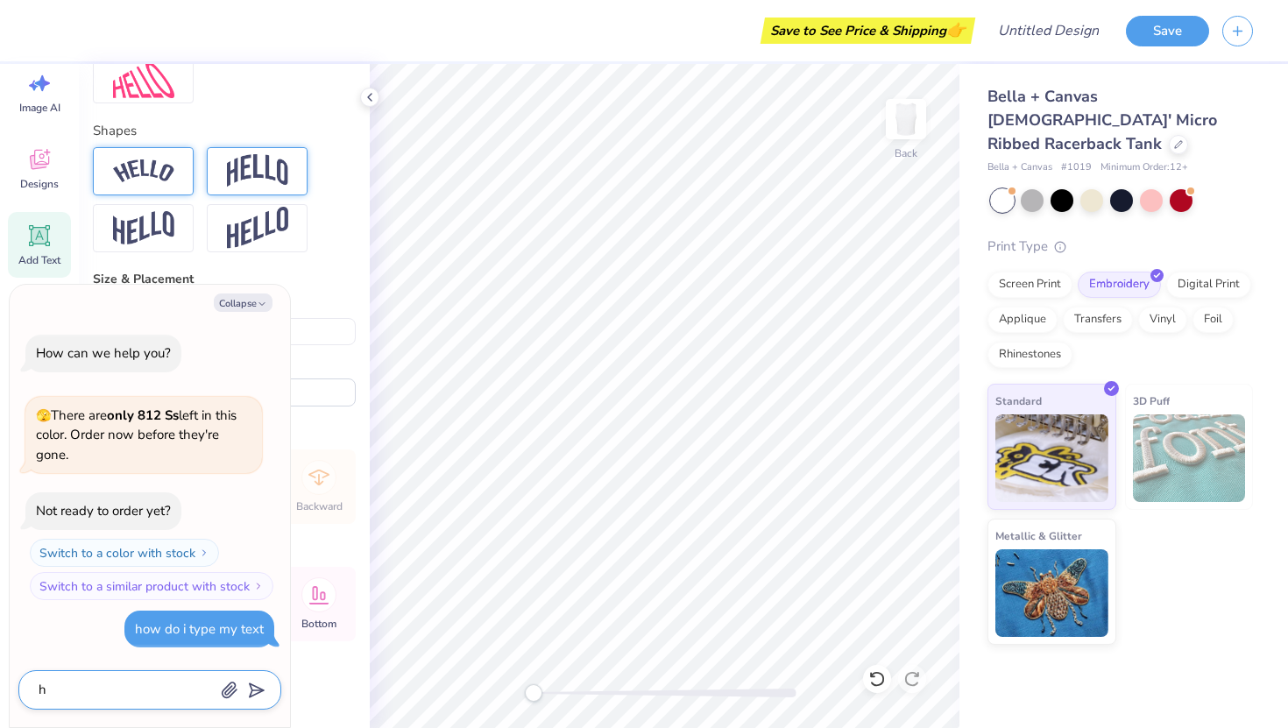
type textarea "he"
type textarea "x"
type textarea "hel"
type textarea "x"
type textarea "hell"
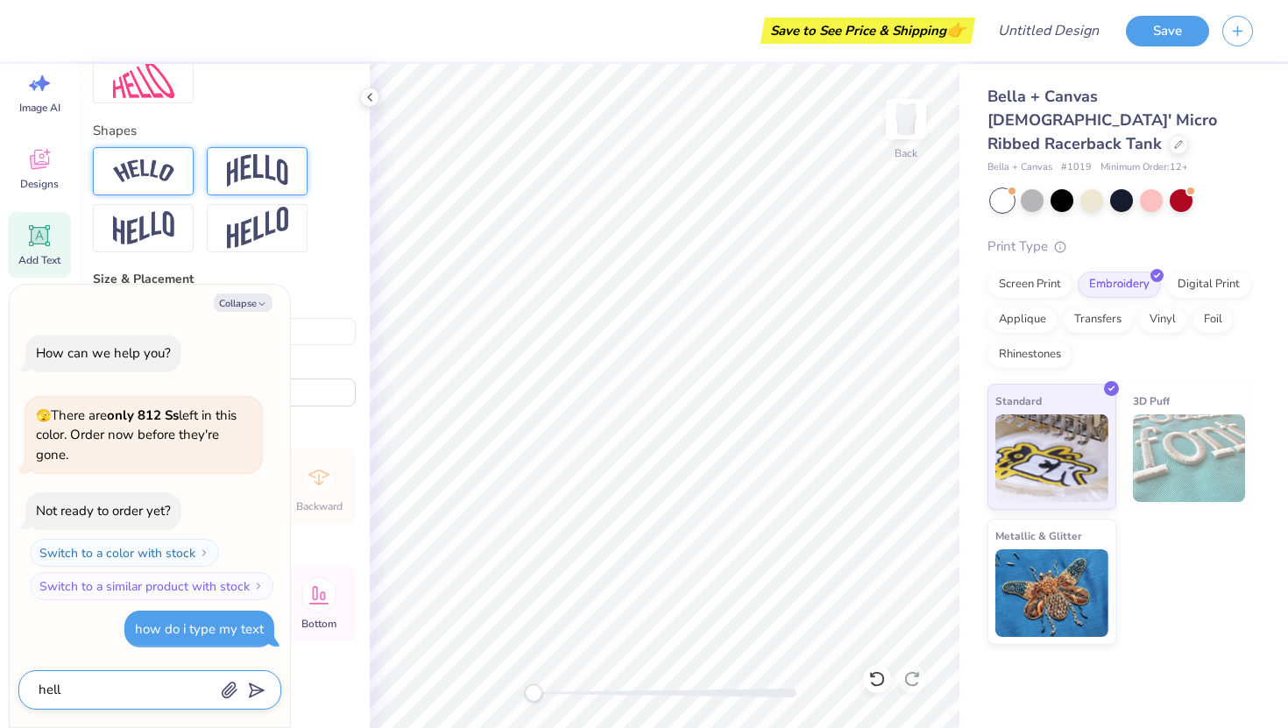
type textarea "x"
type textarea "hello"
type textarea "x"
type textarea "hello"
type textarea "x"
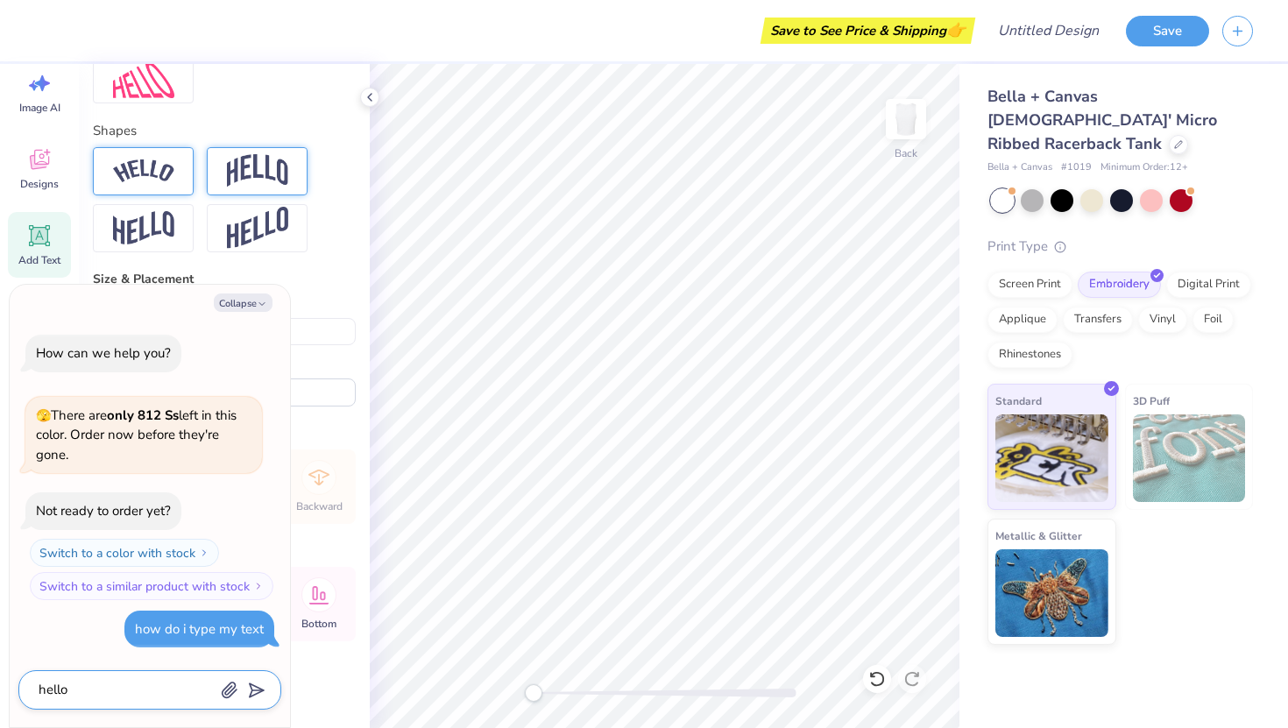
type textarea "hello h"
type textarea "x"
type textarea "hello [PERSON_NAME]"
type textarea "x"
type textarea "hello how"
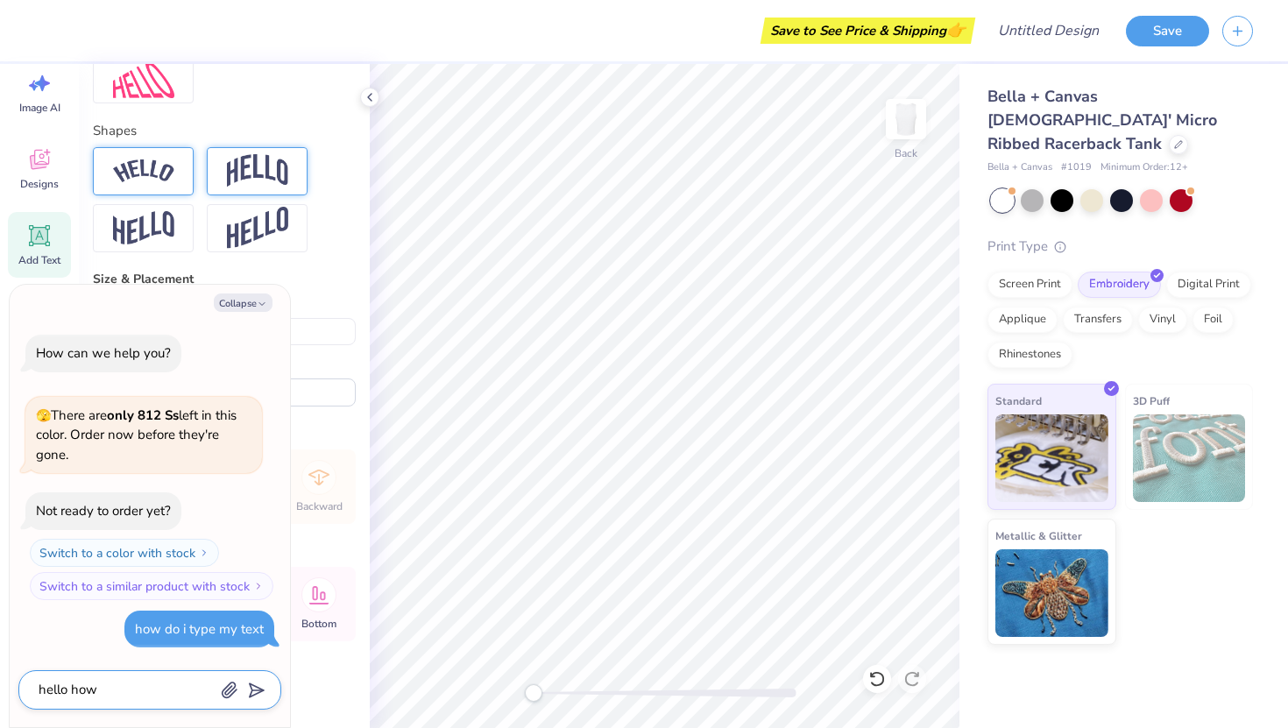
type textarea "x"
type textarea "hello how"
type textarea "x"
type textarea "hello how do"
type textarea "x"
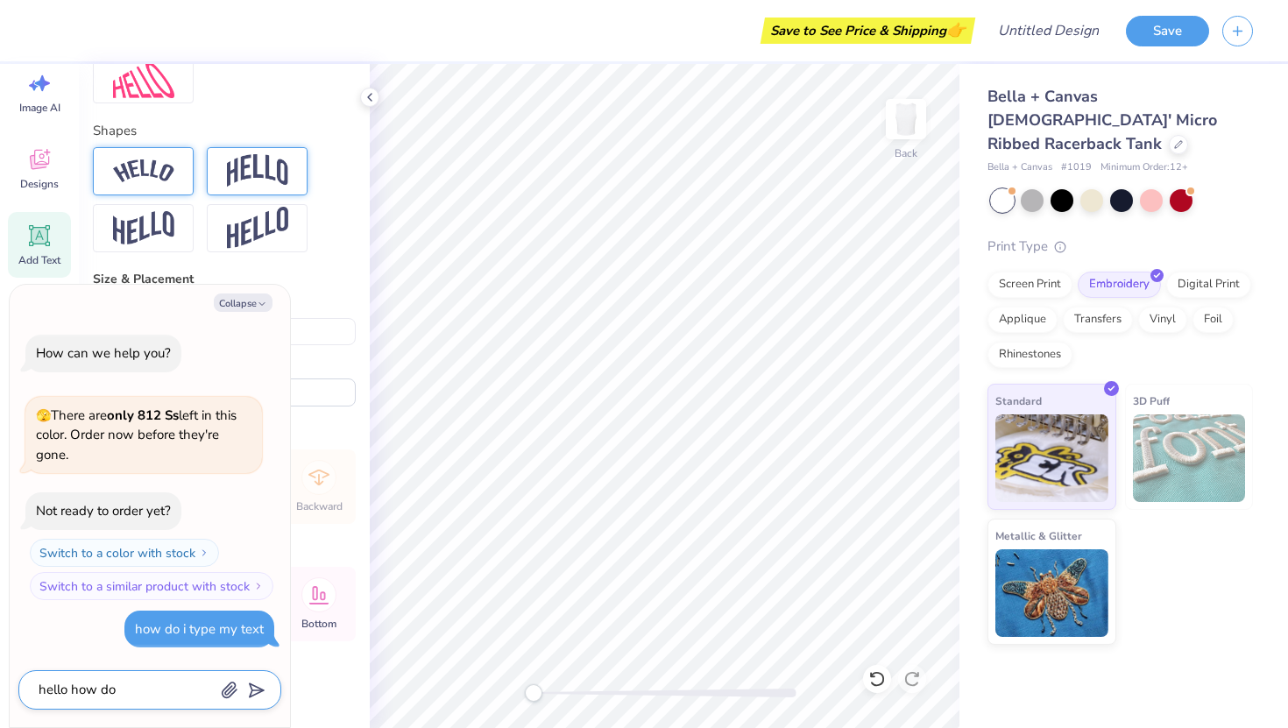
type textarea "hello how doi"
type textarea "x"
type textarea "hello how do"
type textarea "x"
type textarea "hello how d"
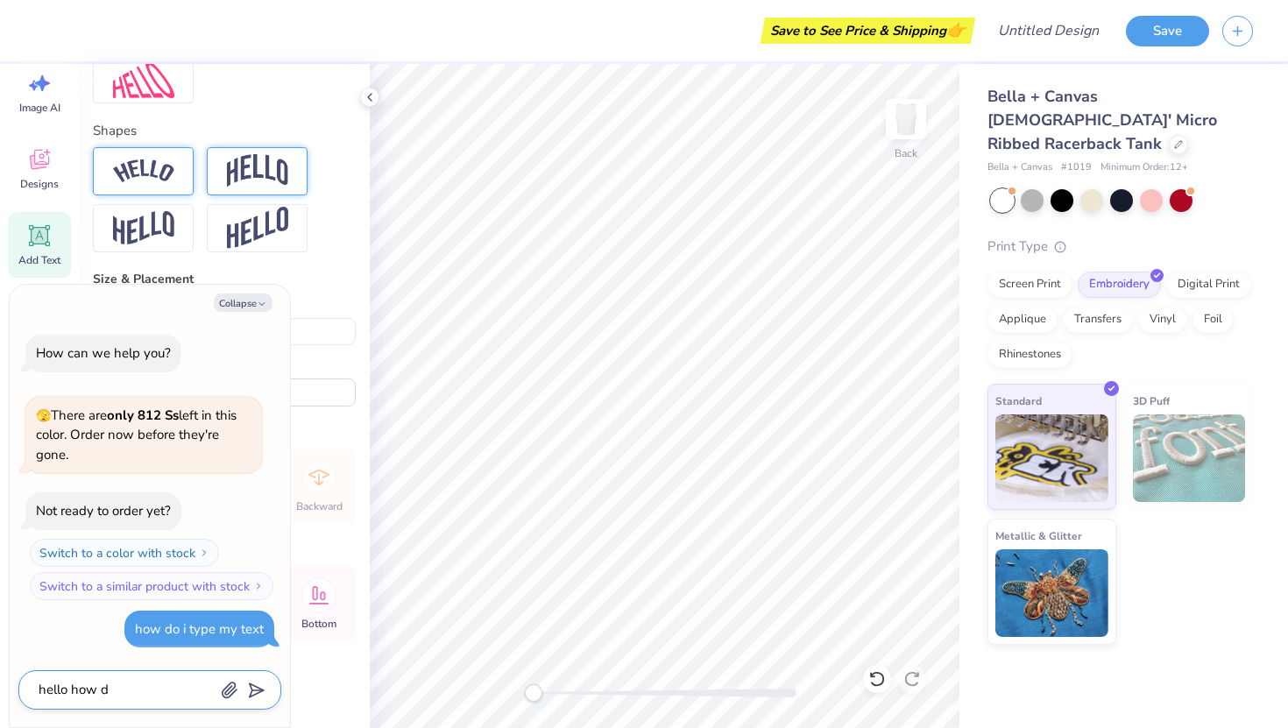
type textarea "x"
type textarea "hello how do"
type textarea "x"
type textarea "hello how do"
type textarea "x"
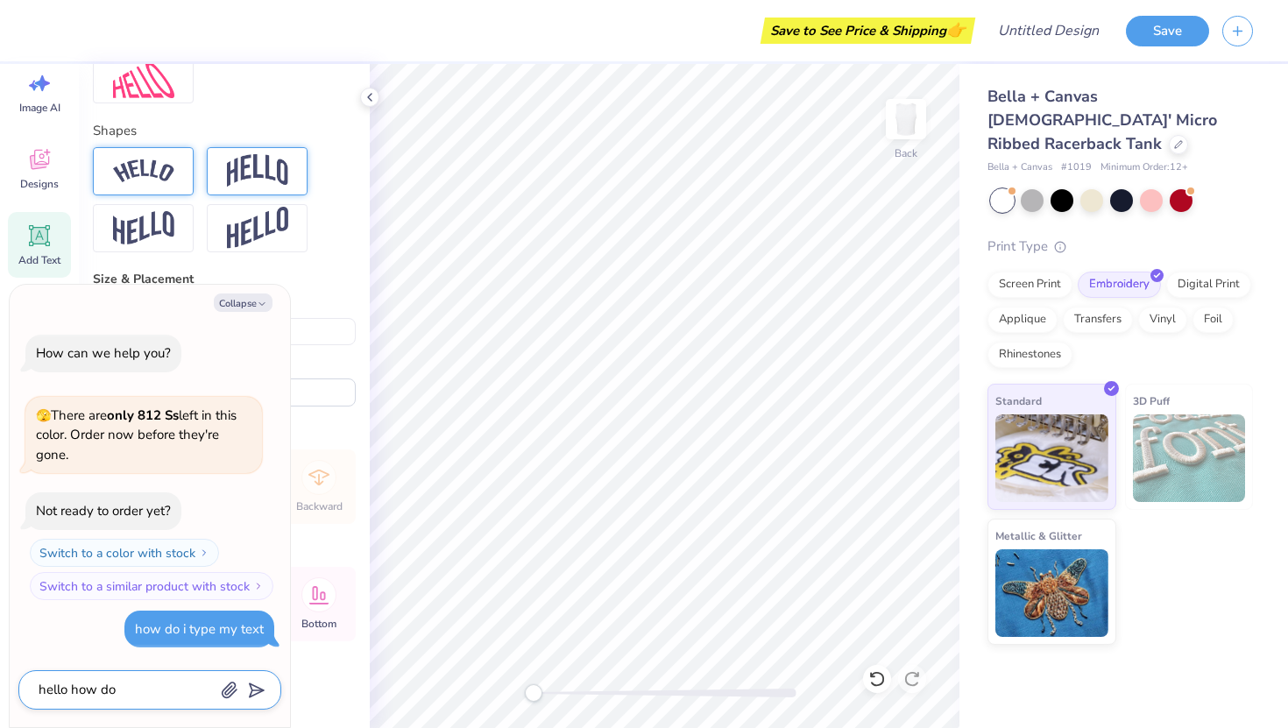
type textarea "hello how do I"
type textarea "x"
type textarea "hello how do I"
type textarea "x"
type textarea "hello how do I t"
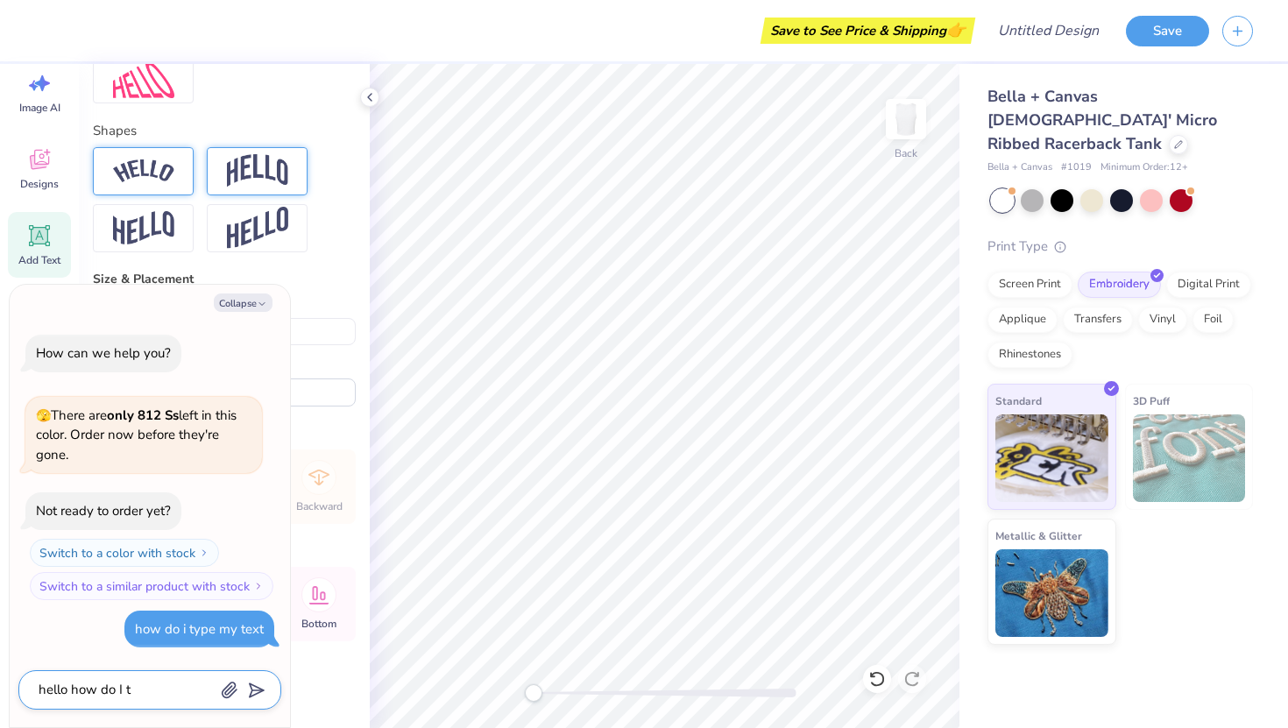
type textarea "x"
type textarea "hello how do I ty"
type textarea "x"
type textarea "hello how do I typ"
type textarea "x"
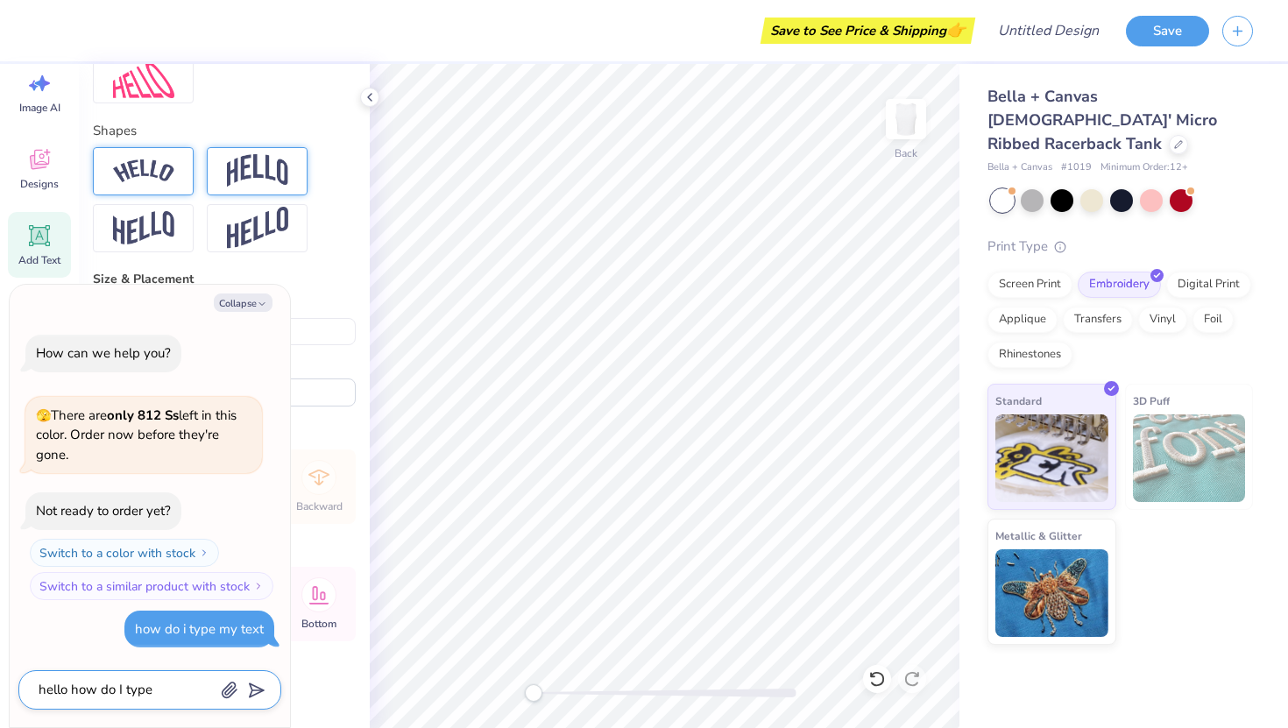
type textarea "hello how do I type"
type textarea "x"
type textarea "hello how do I type i"
type textarea "x"
type textarea "hello how do I type in"
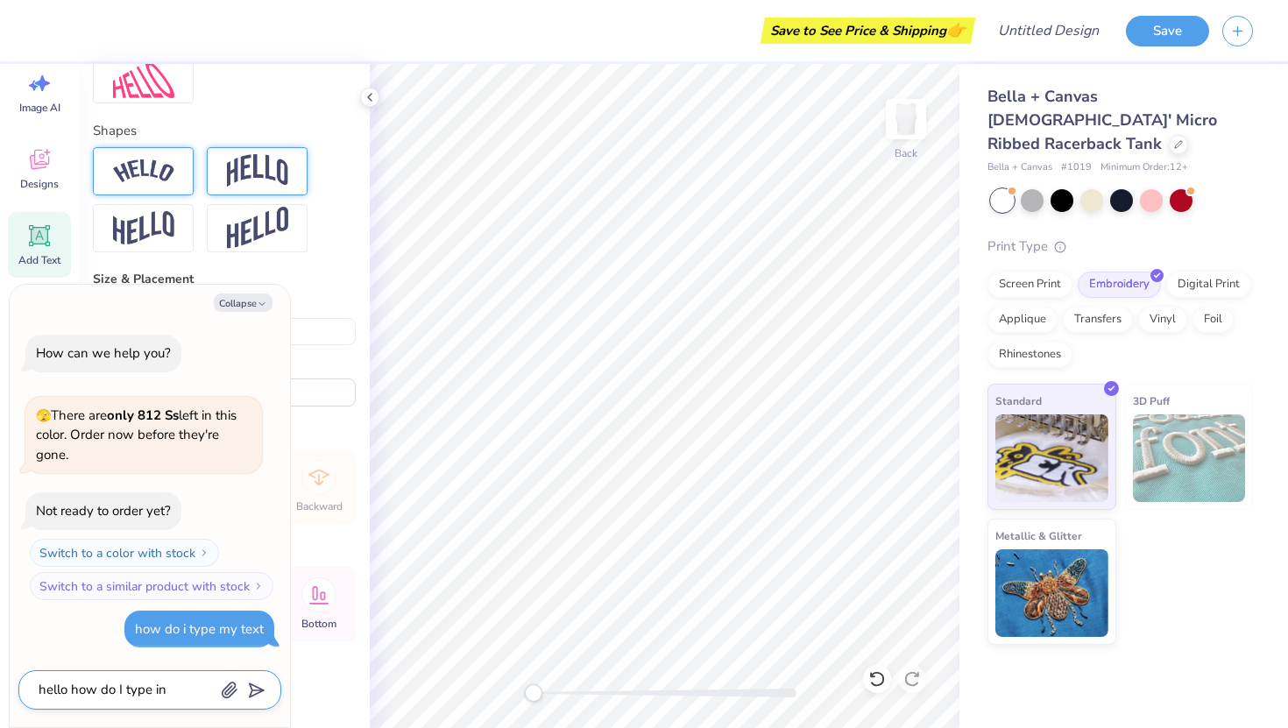
type textarea "x"
type textarea "hello how do I type in"
type textarea "x"
type textarea "hello how do I type in t"
type textarea "x"
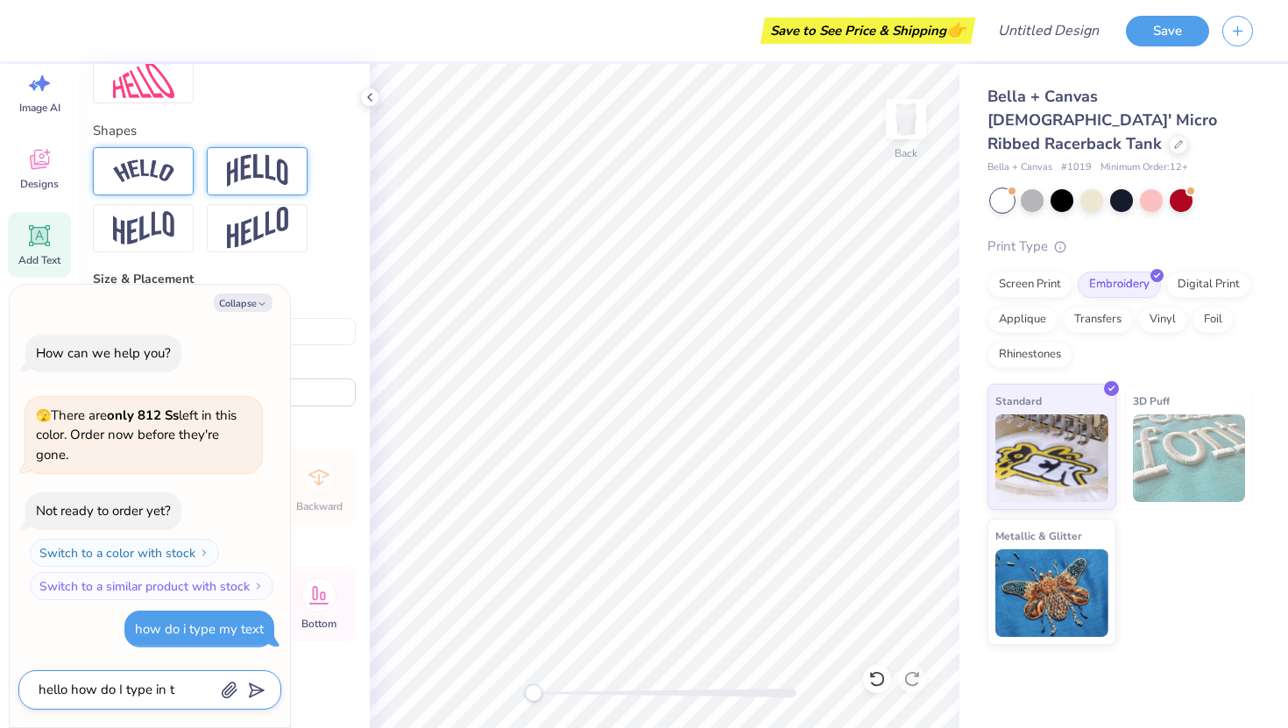
type textarea "hello how do I type in th"
type textarea "x"
type textarea "hello how do I type in the"
type textarea "x"
type textarea "hello how do I type in the"
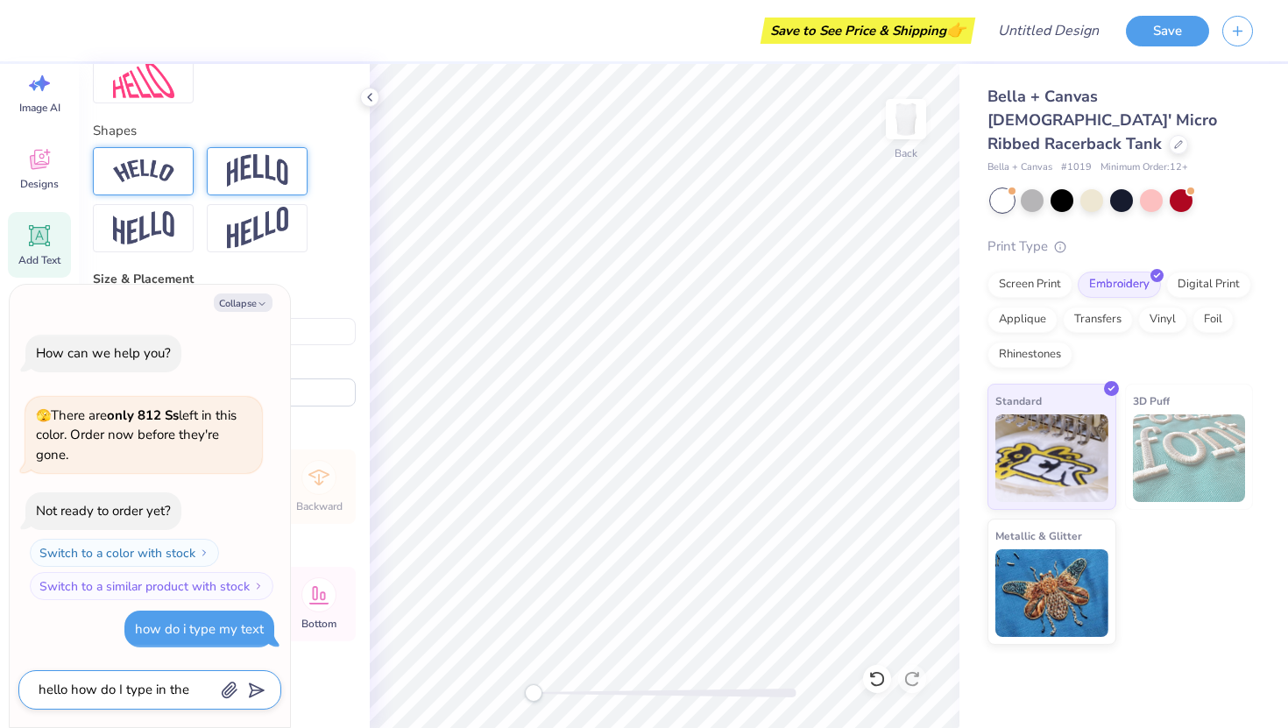
type textarea "x"
type textarea "hello how do I type in the T"
type textarea "x"
type textarea "hello how do I type in the Te"
type textarea "x"
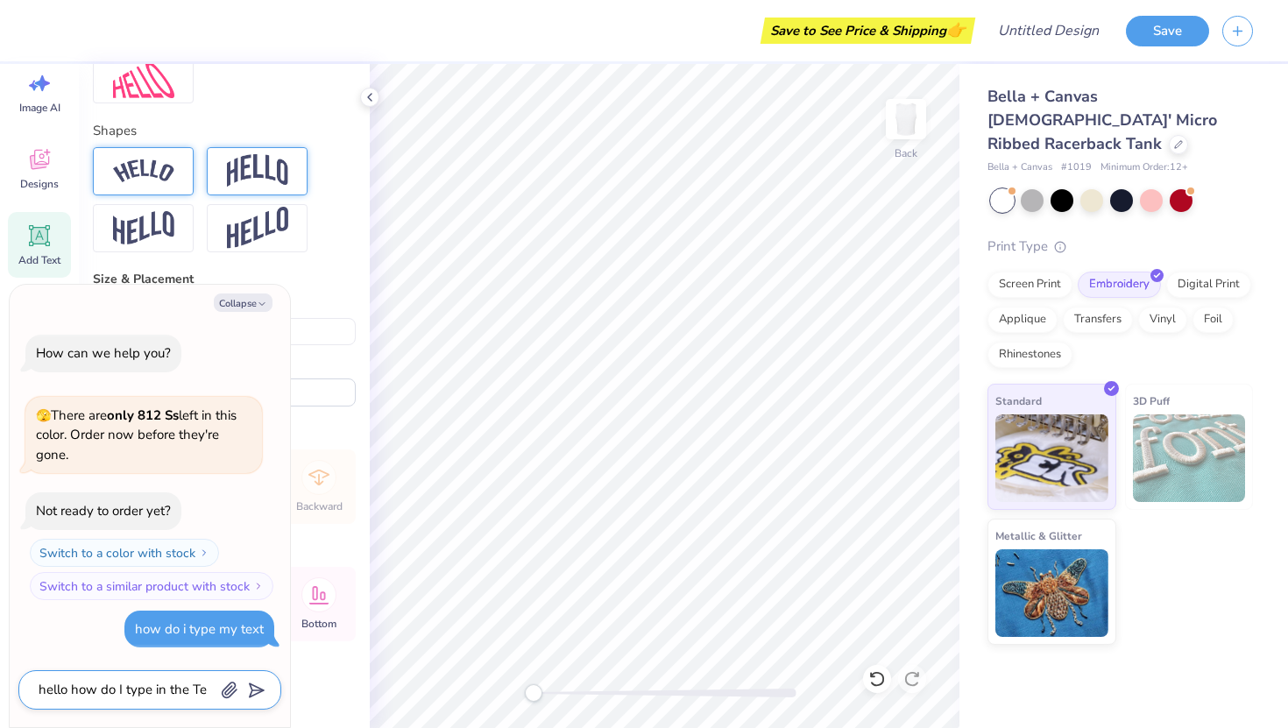
type textarea "hello how do I type in the Tex"
type textarea "x"
type textarea "hello how do I type in the Text"
type textarea "x"
type textarea "hello how do I type in the Text"
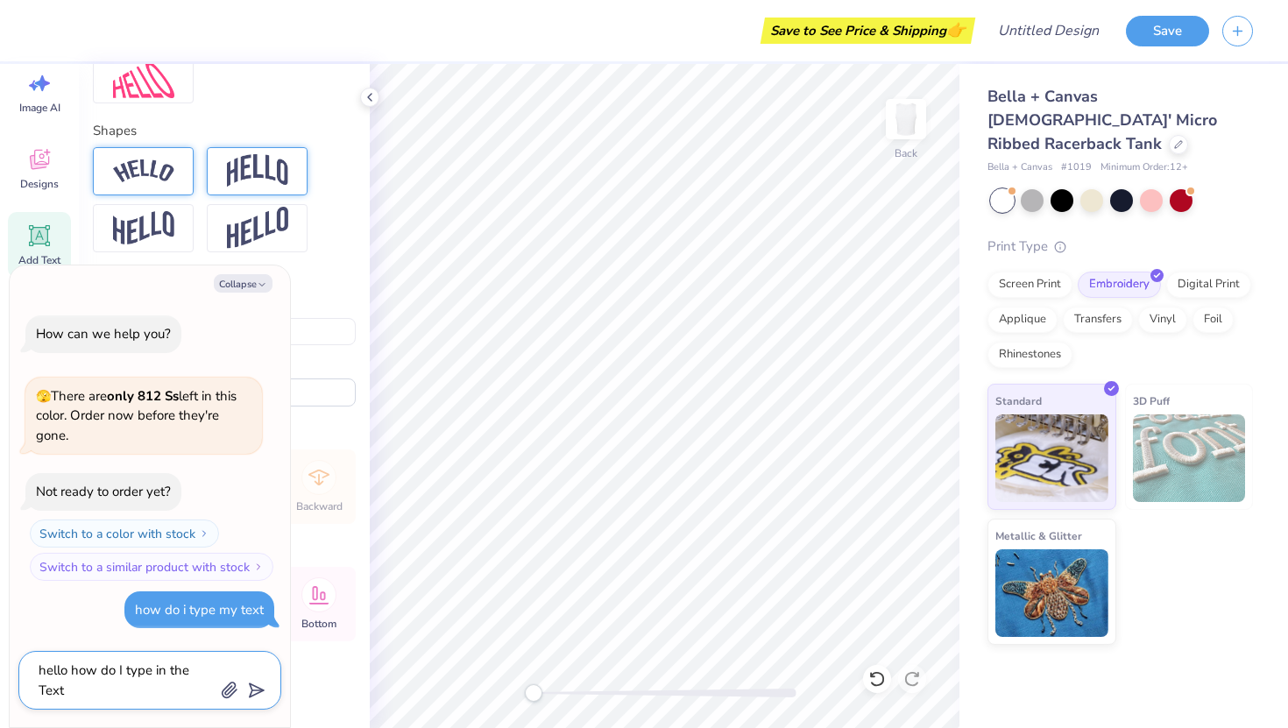
type textarea "x"
type textarea "hello how do I type in the Text b"
type textarea "x"
type textarea "hello how do I type in the Text bo"
type textarea "x"
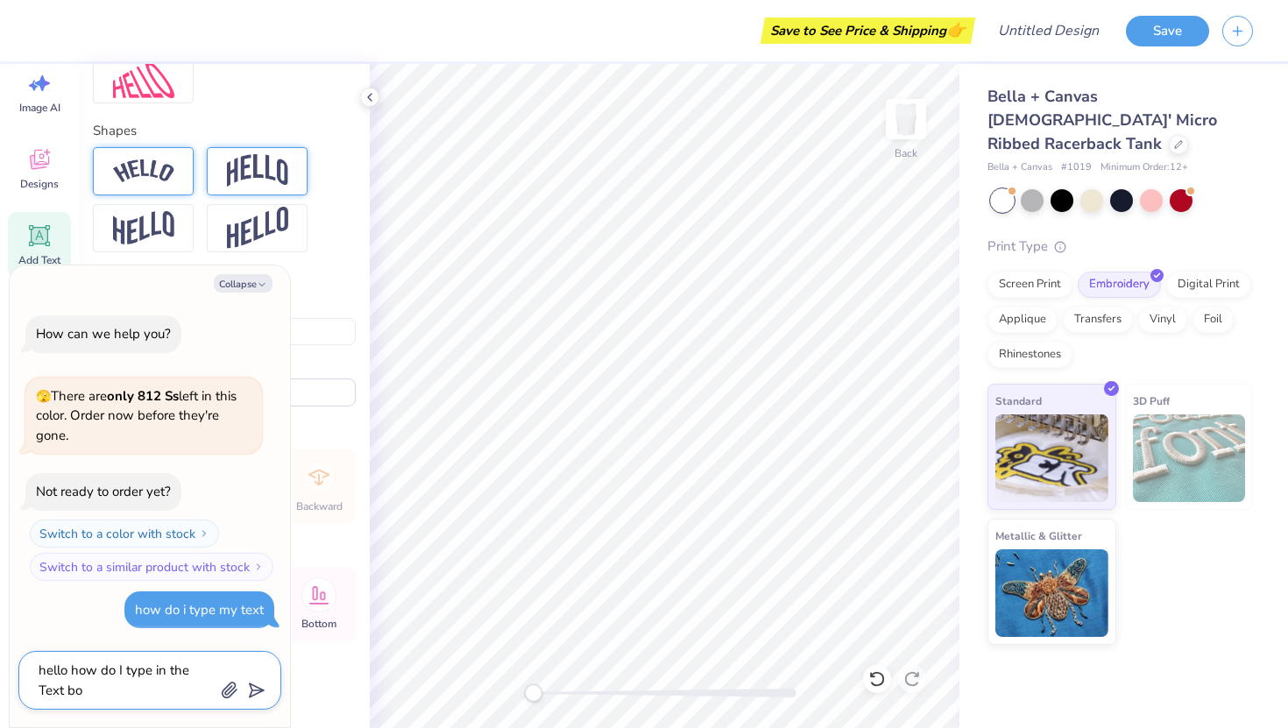
type textarea "hello how do I type in the Text bo"
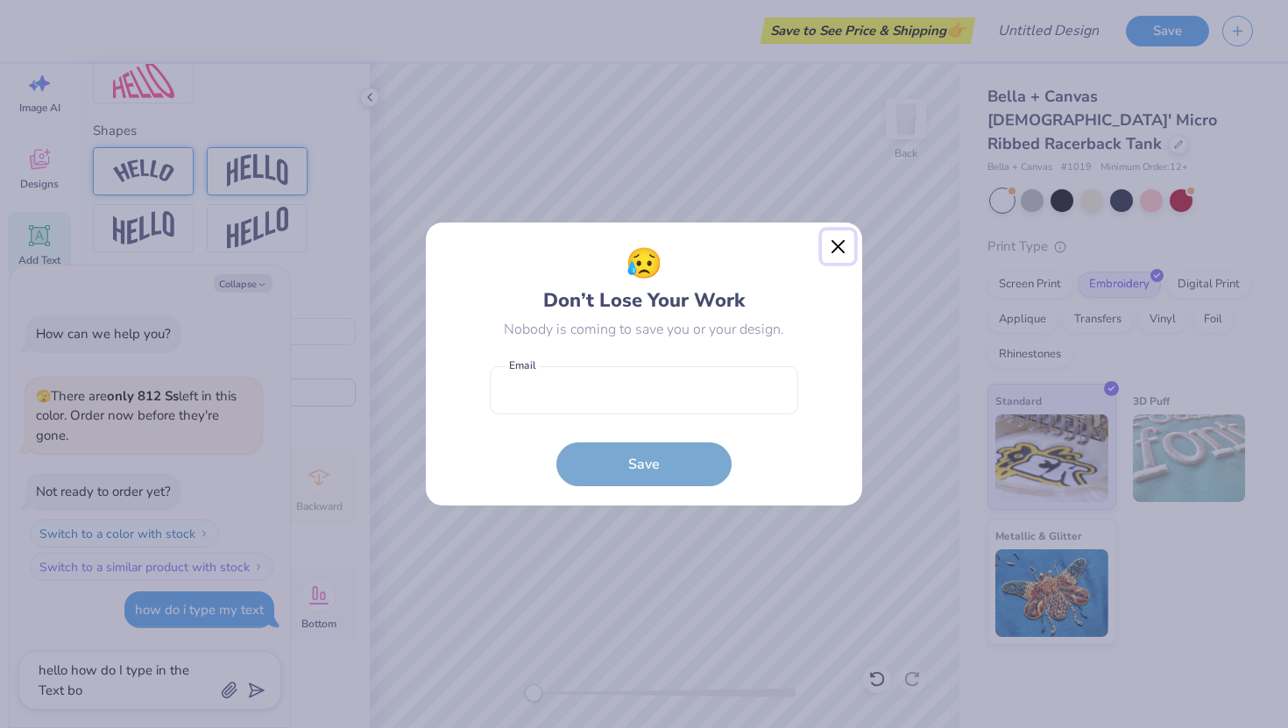
click at [833, 254] on button "Close" at bounding box center [838, 246] width 33 height 33
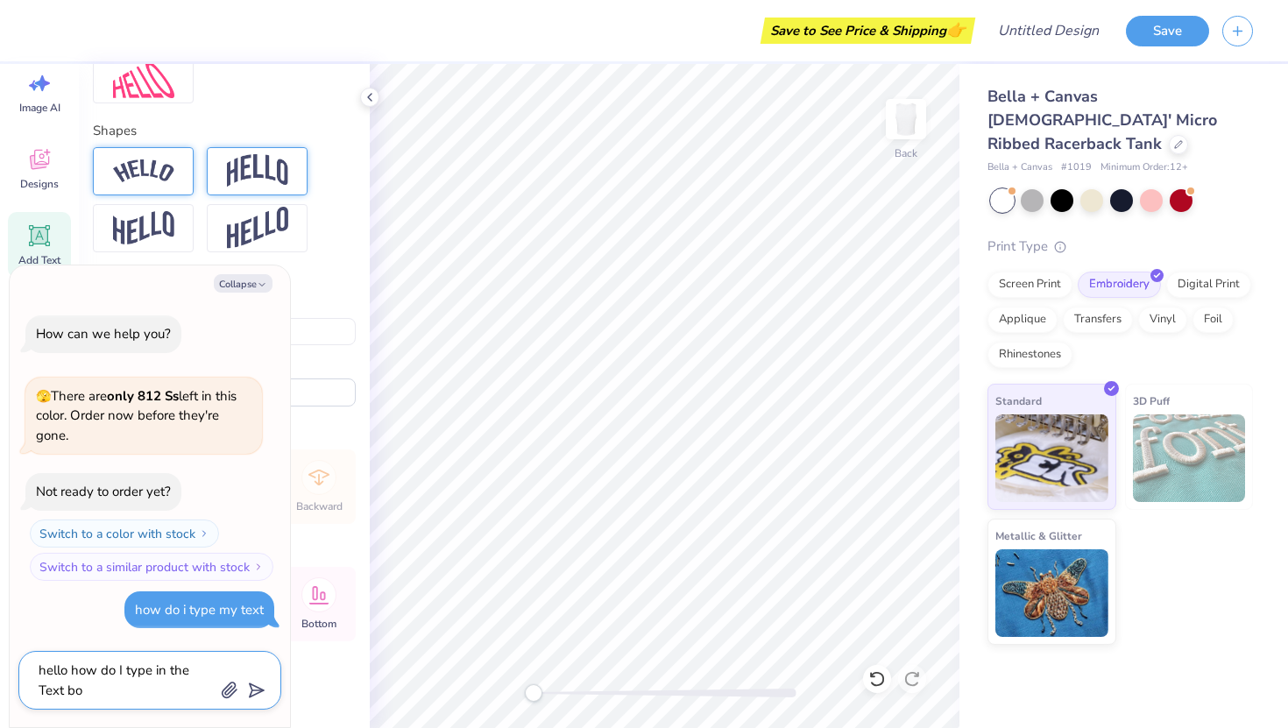
click at [256, 683] on icon "submit" at bounding box center [253, 690] width 25 height 25
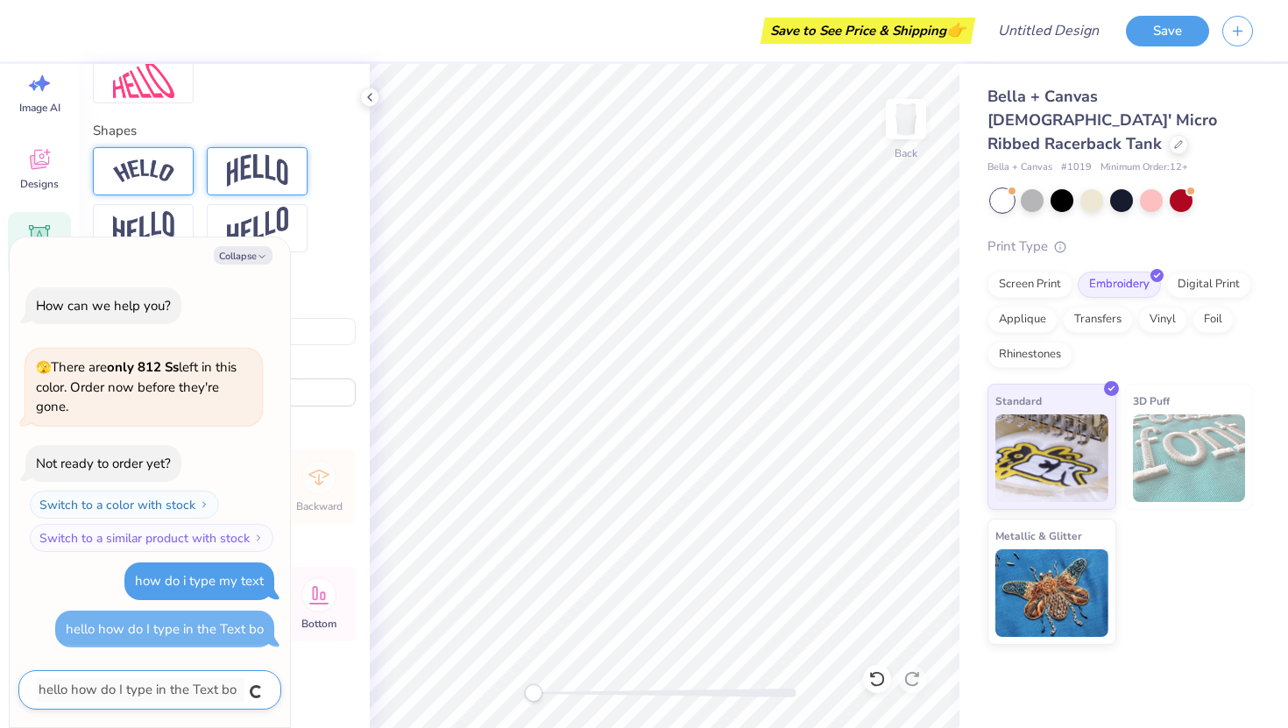
type textarea "x"
click at [249, 257] on button "Collapse" at bounding box center [243, 255] width 59 height 18
type textarea "x"
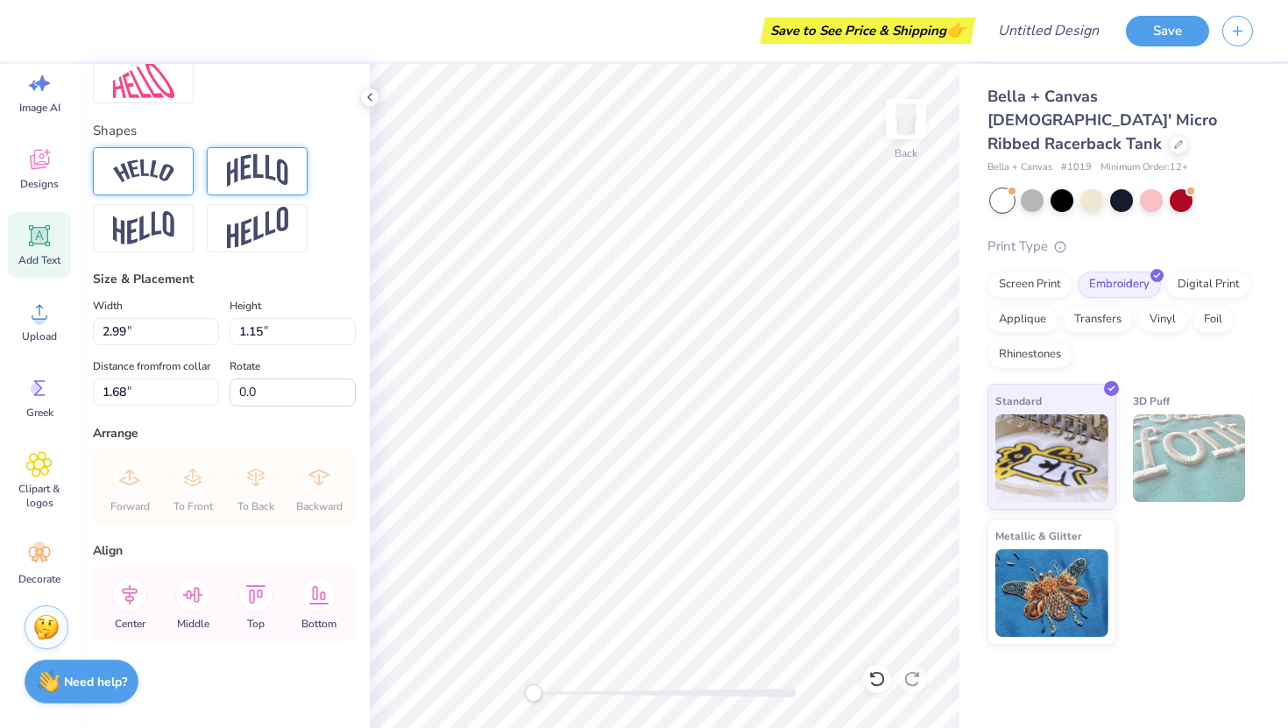
click at [34, 245] on icon at bounding box center [39, 236] width 26 height 26
type input "4.20"
type input "1.22"
type input "5.39"
type input "2.99"
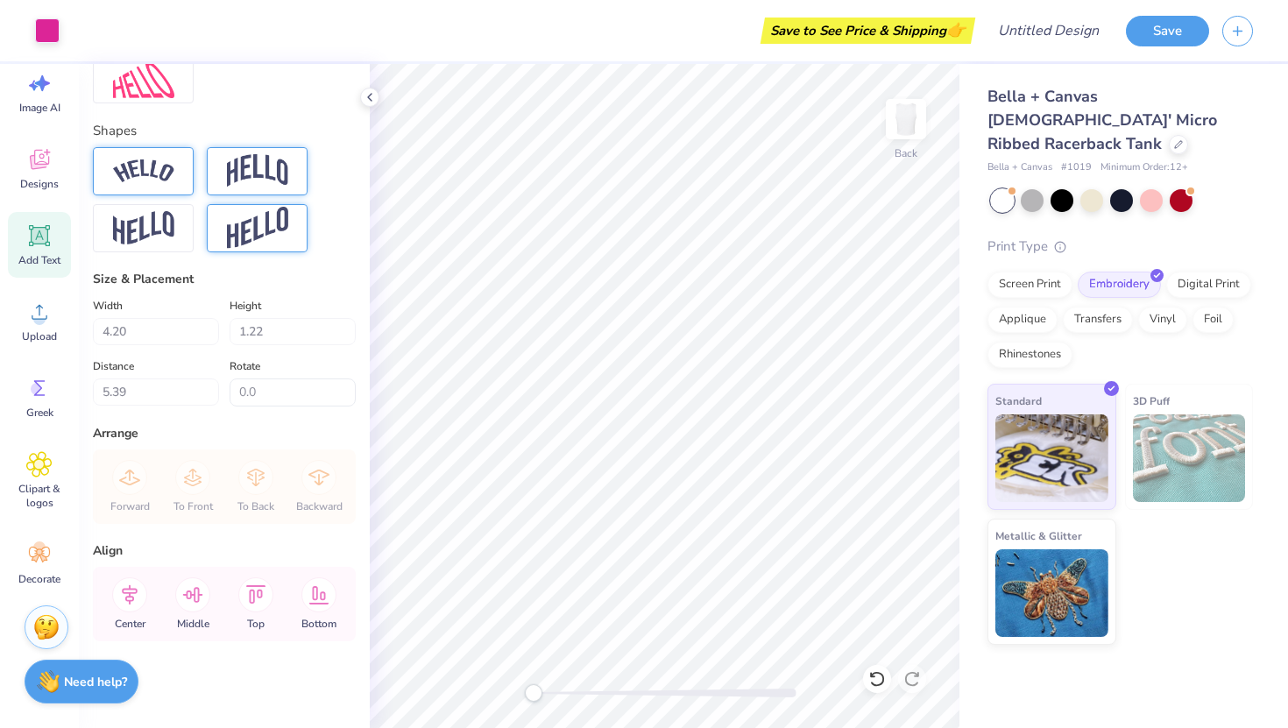
type input "1.15"
type input "1.68"
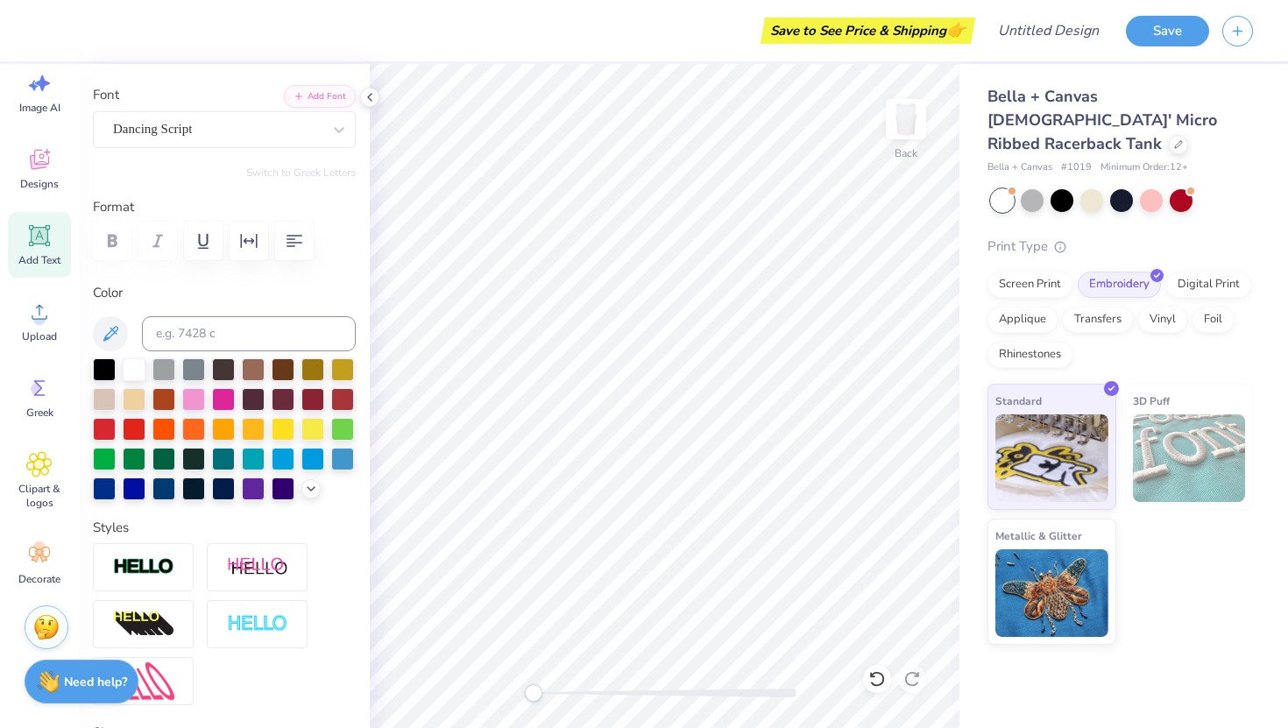
scroll to position [0, 0]
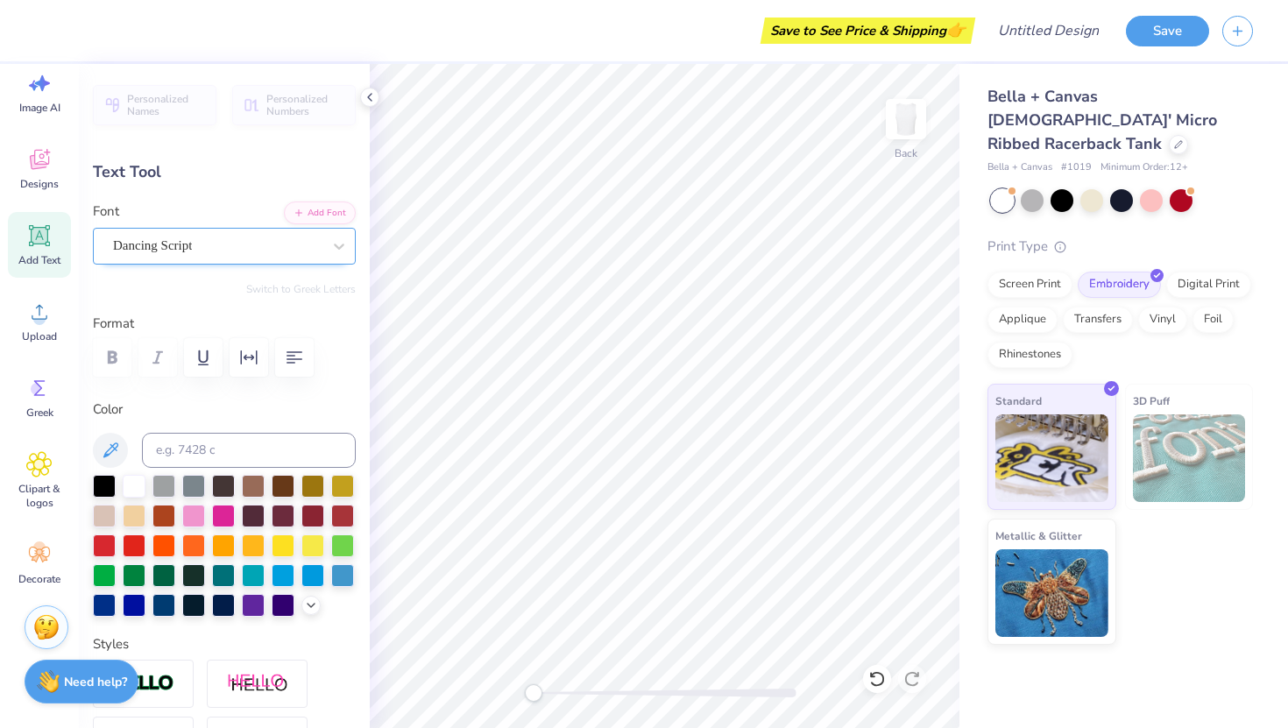
click at [213, 255] on div "Dancing Script" at bounding box center [217, 245] width 212 height 27
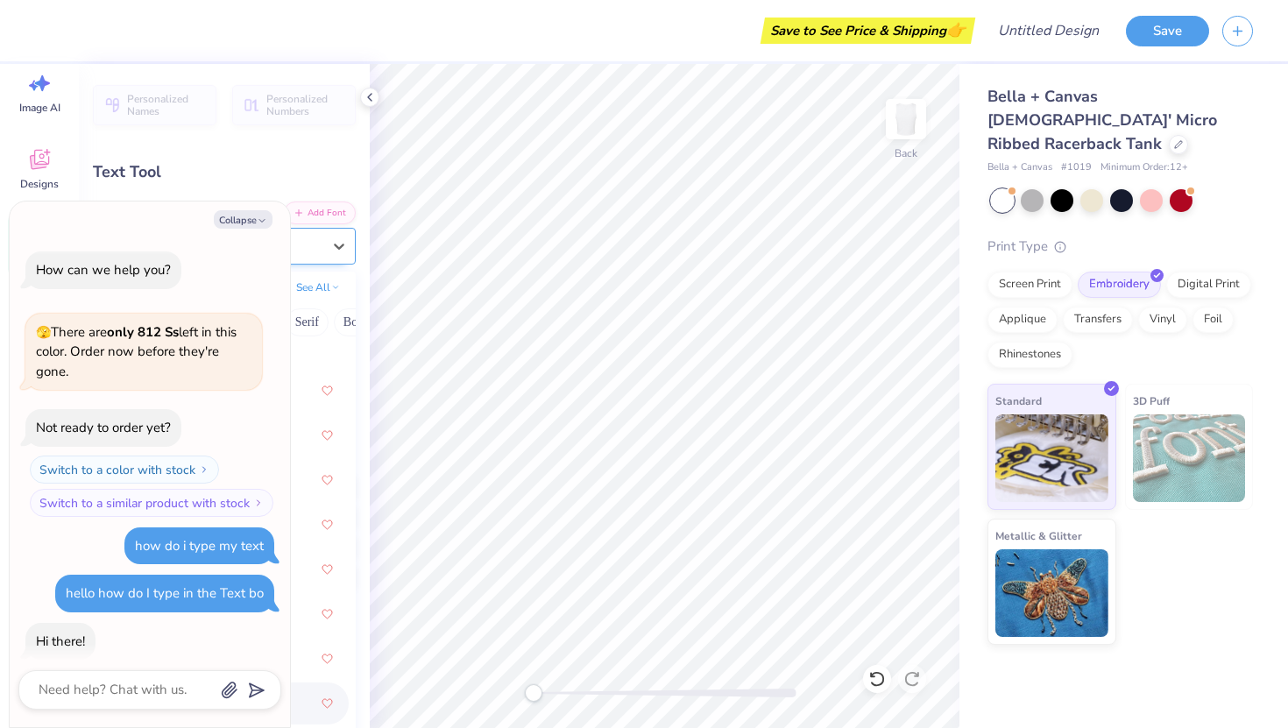
scroll to position [47, 0]
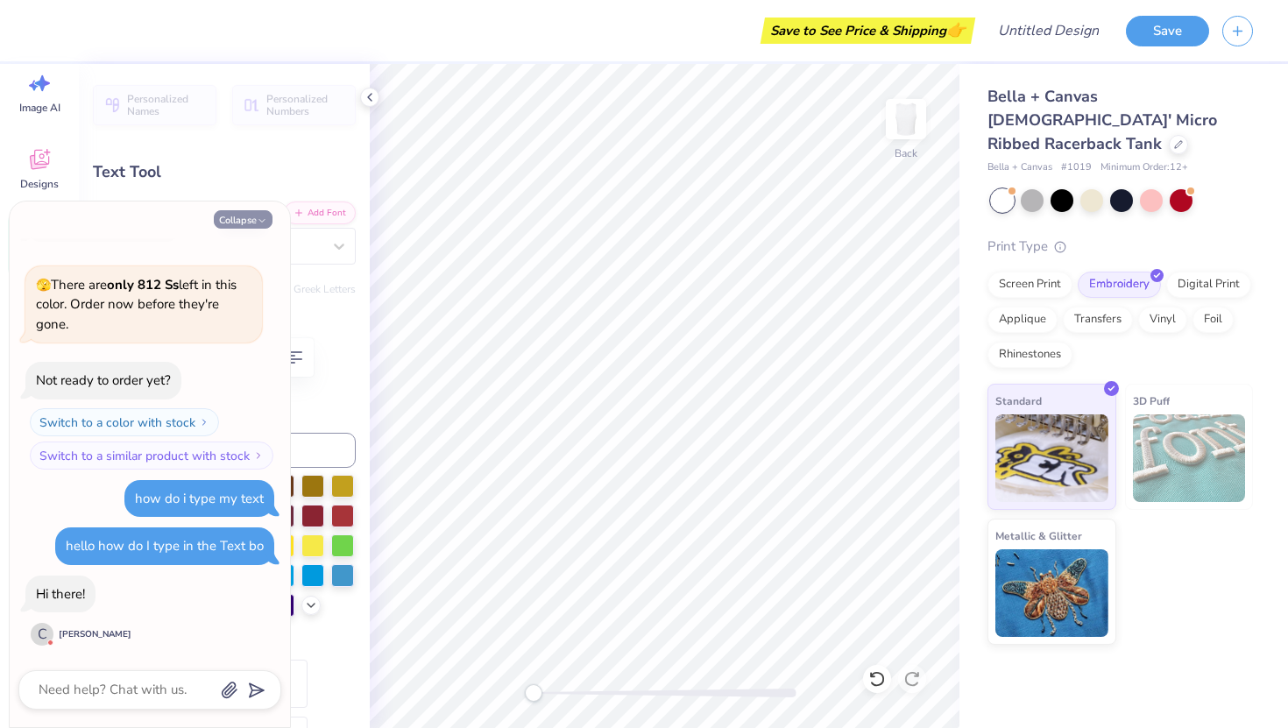
click at [257, 218] on icon "button" at bounding box center [262, 221] width 11 height 11
type textarea "x"
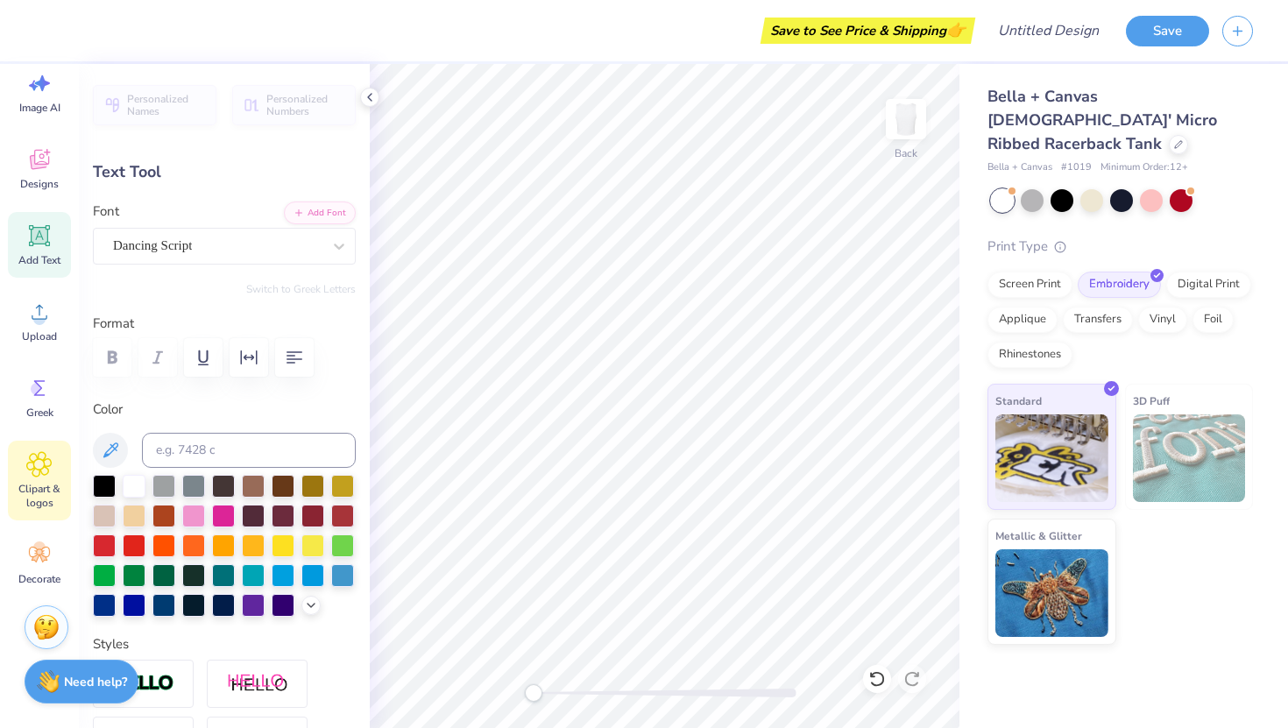
click at [18, 490] on span "Clipart & logos" at bounding box center [40, 496] width 58 height 28
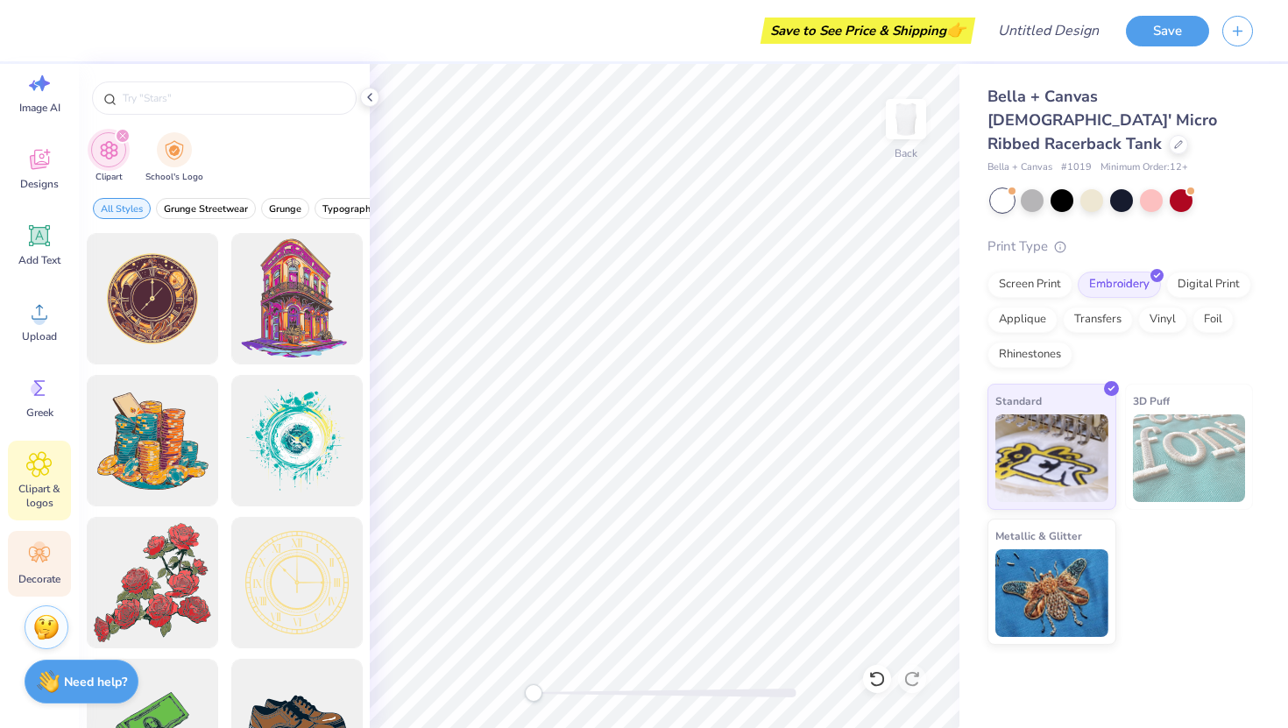
click at [44, 565] on icon at bounding box center [39, 555] width 26 height 26
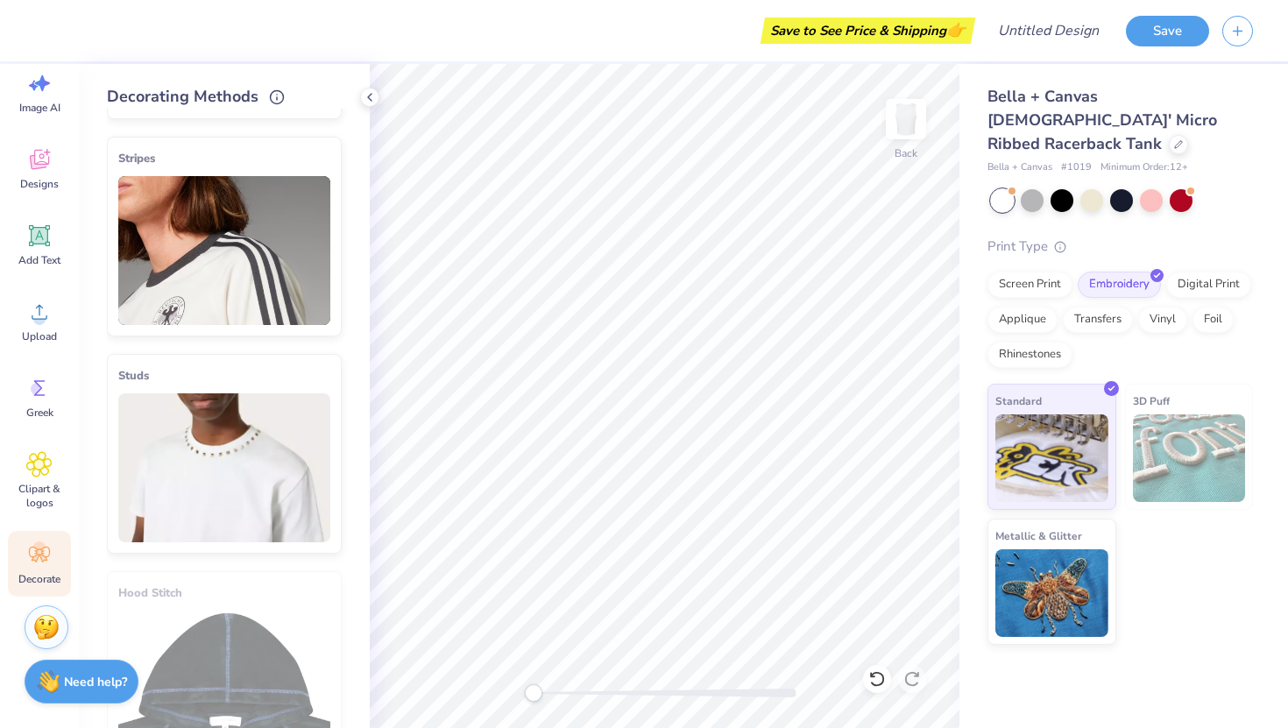
scroll to position [916, 0]
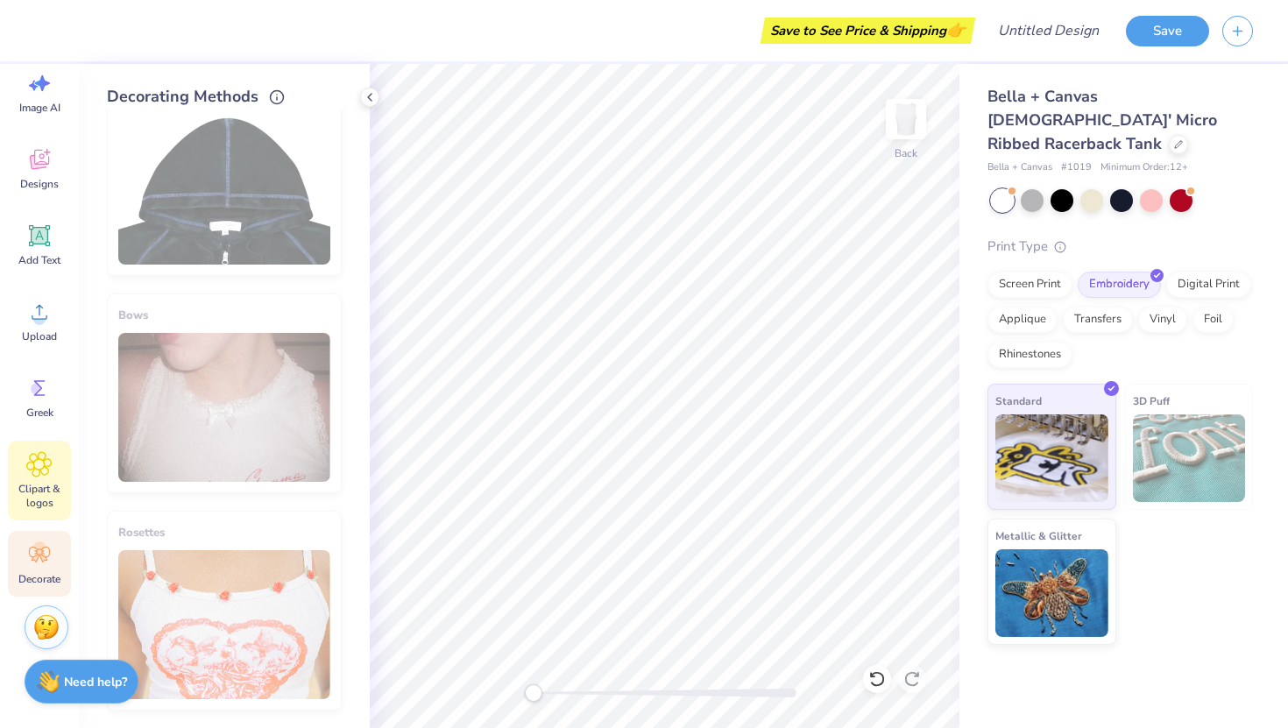
click at [41, 475] on icon at bounding box center [38, 464] width 25 height 26
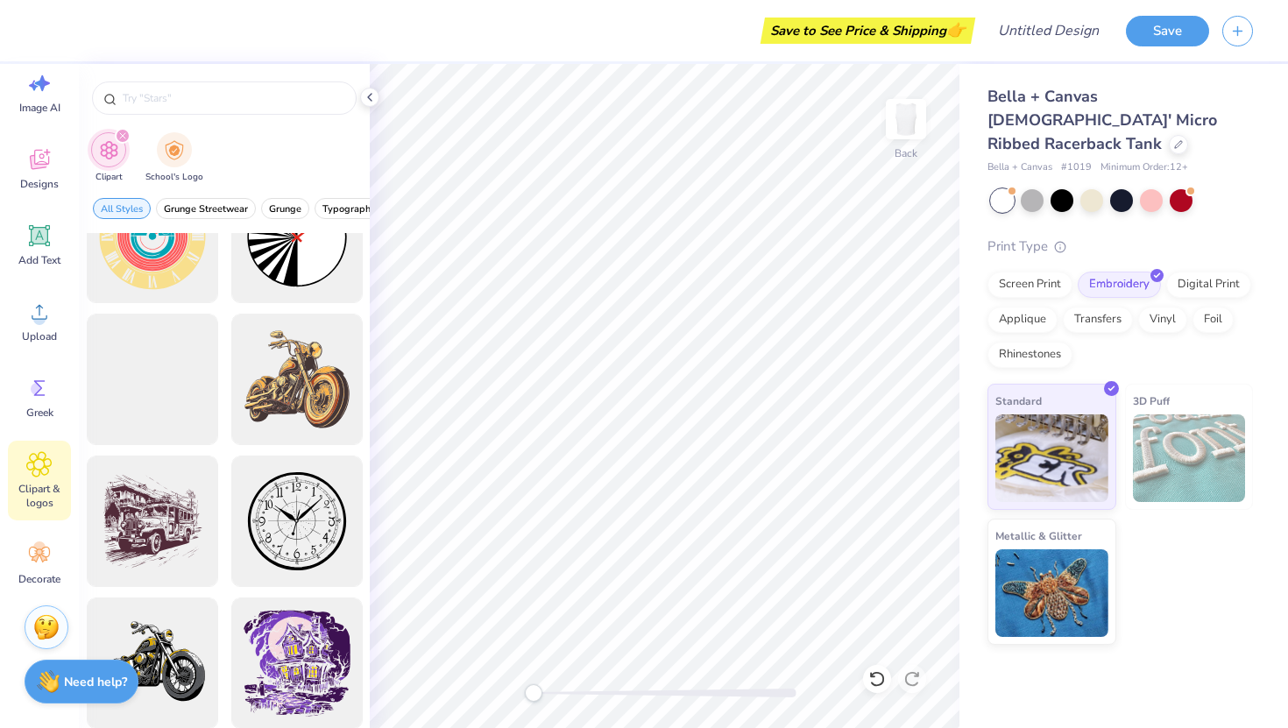
scroll to position [639, 0]
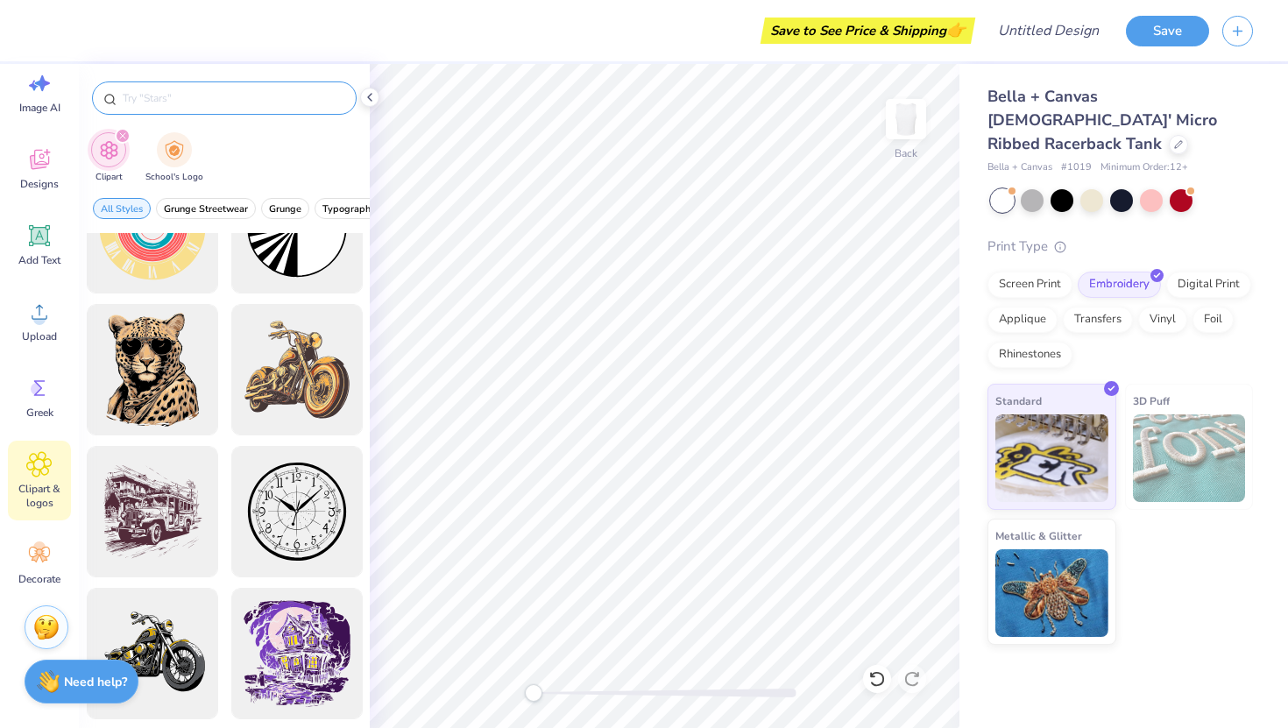
click at [255, 108] on div at bounding box center [224, 97] width 265 height 33
click at [244, 90] on input "text" at bounding box center [233, 98] width 224 height 18
type input "embroider"
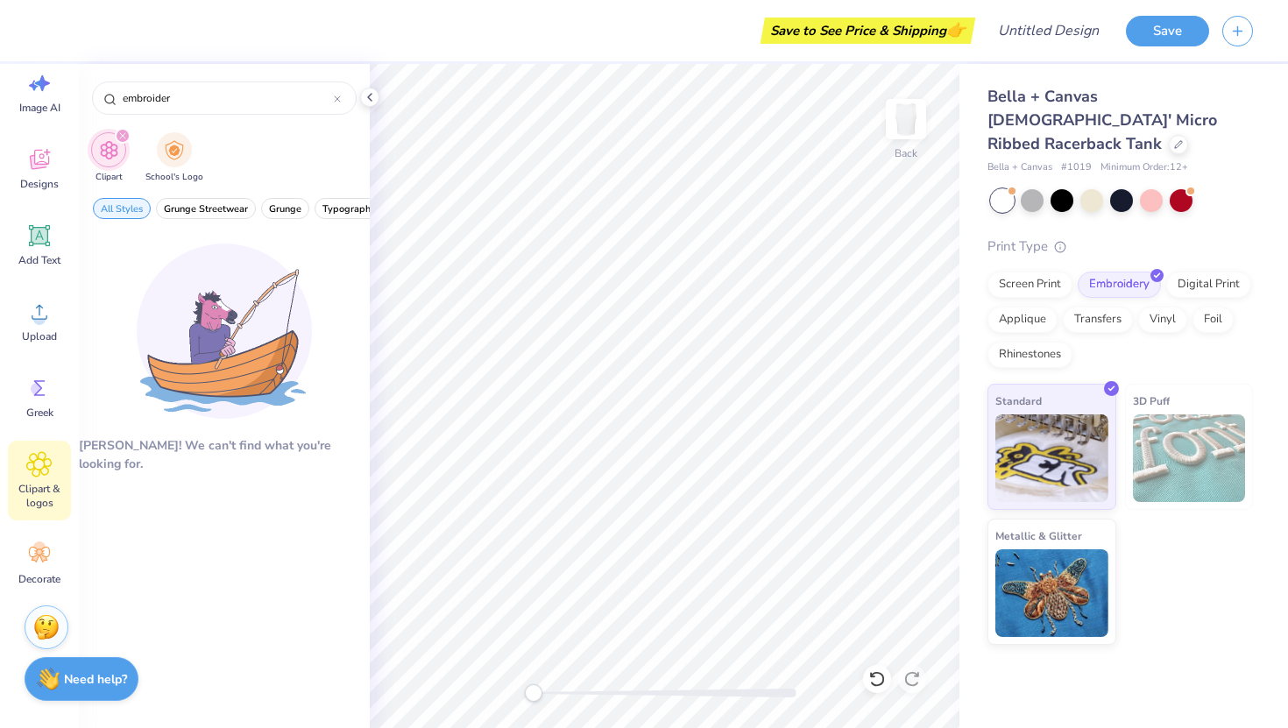
click at [64, 676] on strong "Need help?" at bounding box center [95, 679] width 63 height 17
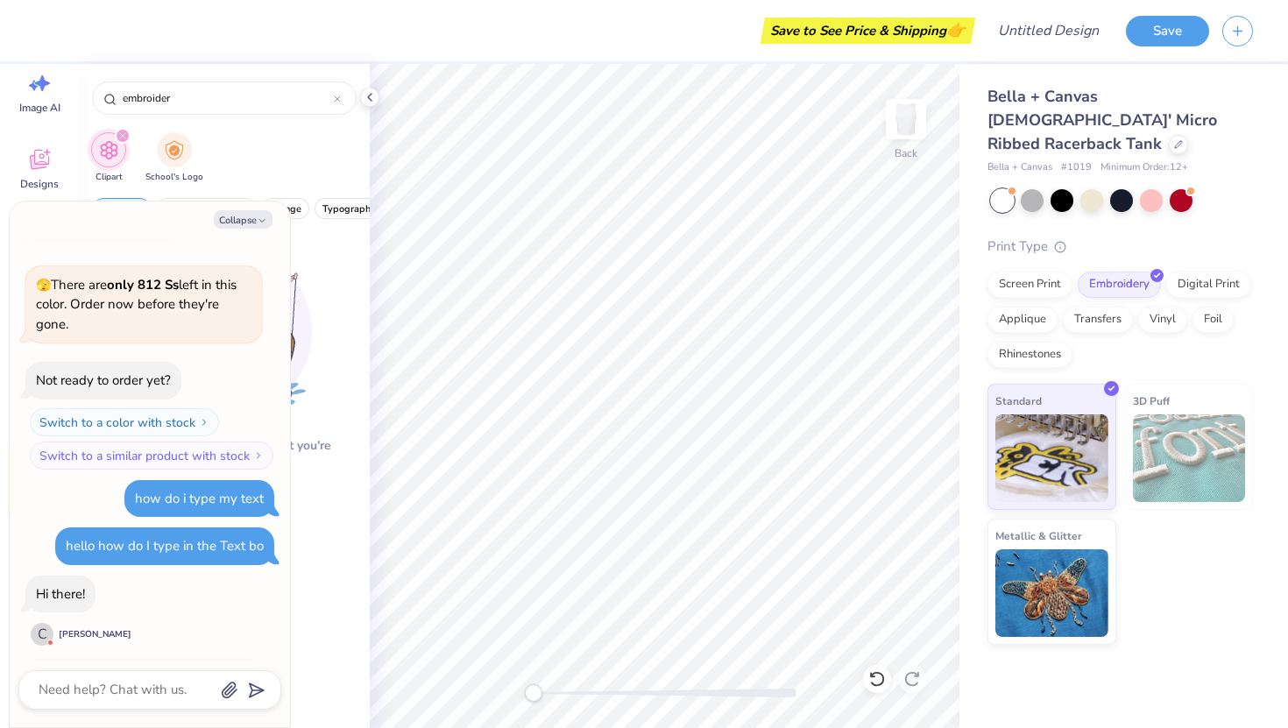
scroll to position [150, 0]
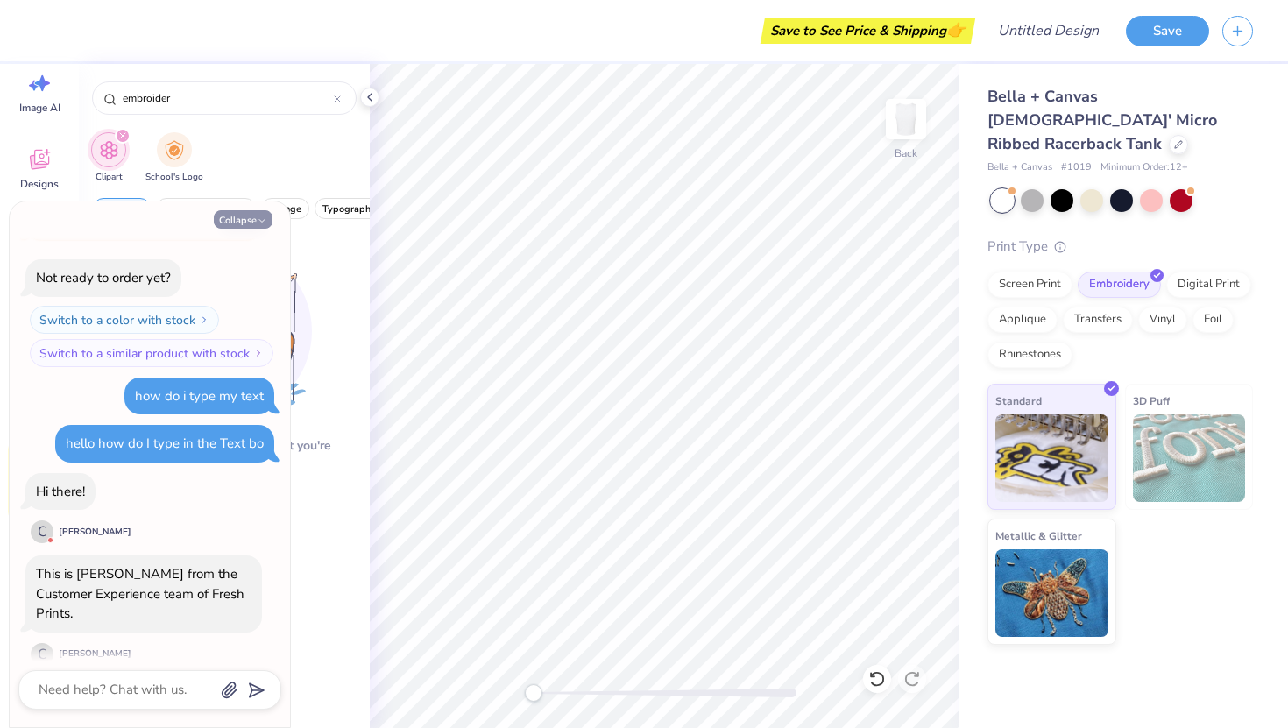
click at [246, 216] on button "Collapse" at bounding box center [243, 219] width 59 height 18
type textarea "x"
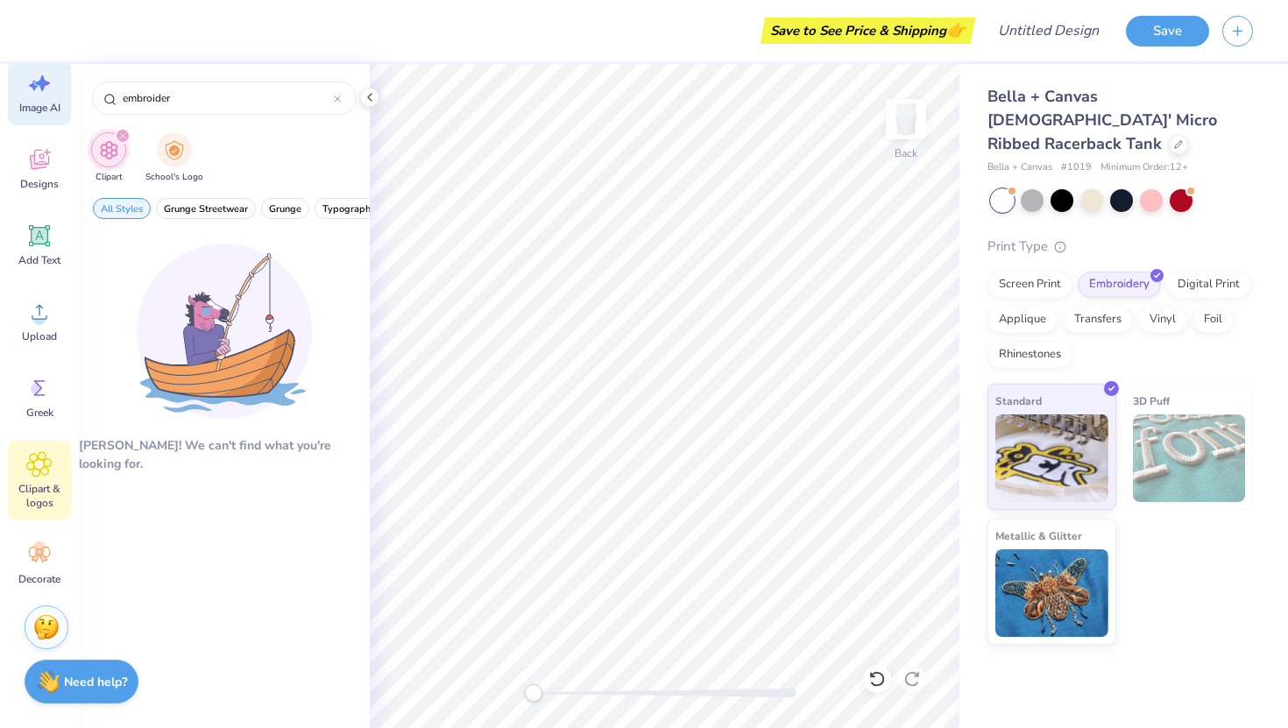
click at [41, 107] on span "Image AI" at bounding box center [39, 108] width 41 height 14
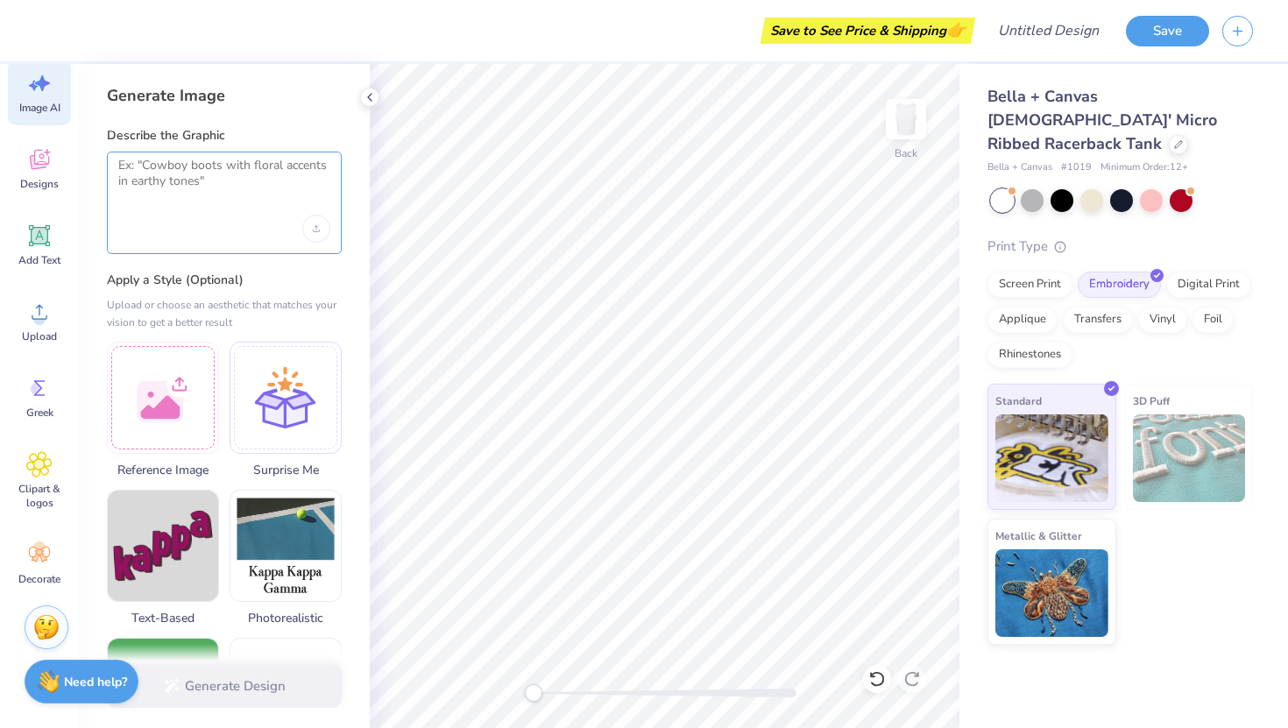
click at [188, 174] on textarea at bounding box center [224, 180] width 212 height 44
click at [55, 241] on div "Add Text" at bounding box center [39, 245] width 63 height 66
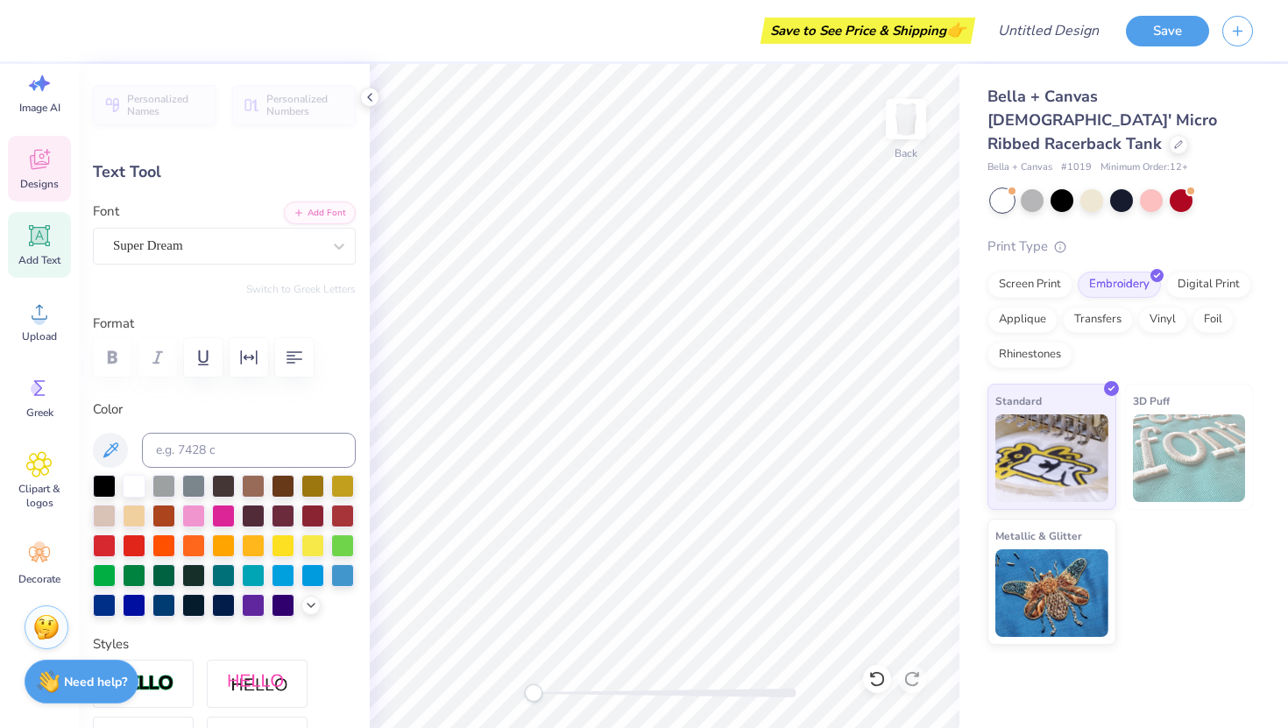
click at [34, 195] on div "Designs" at bounding box center [39, 169] width 63 height 66
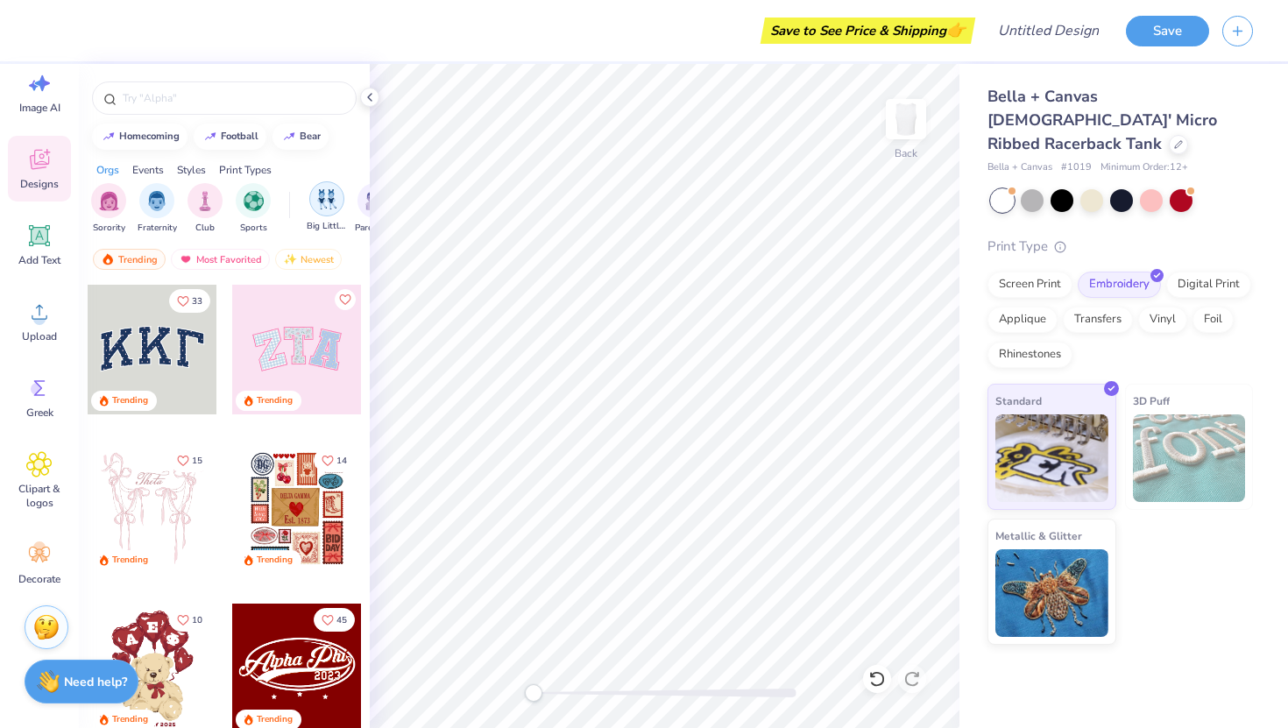
click at [320, 210] on div "filter for Big Little Reveal" at bounding box center [326, 198] width 35 height 35
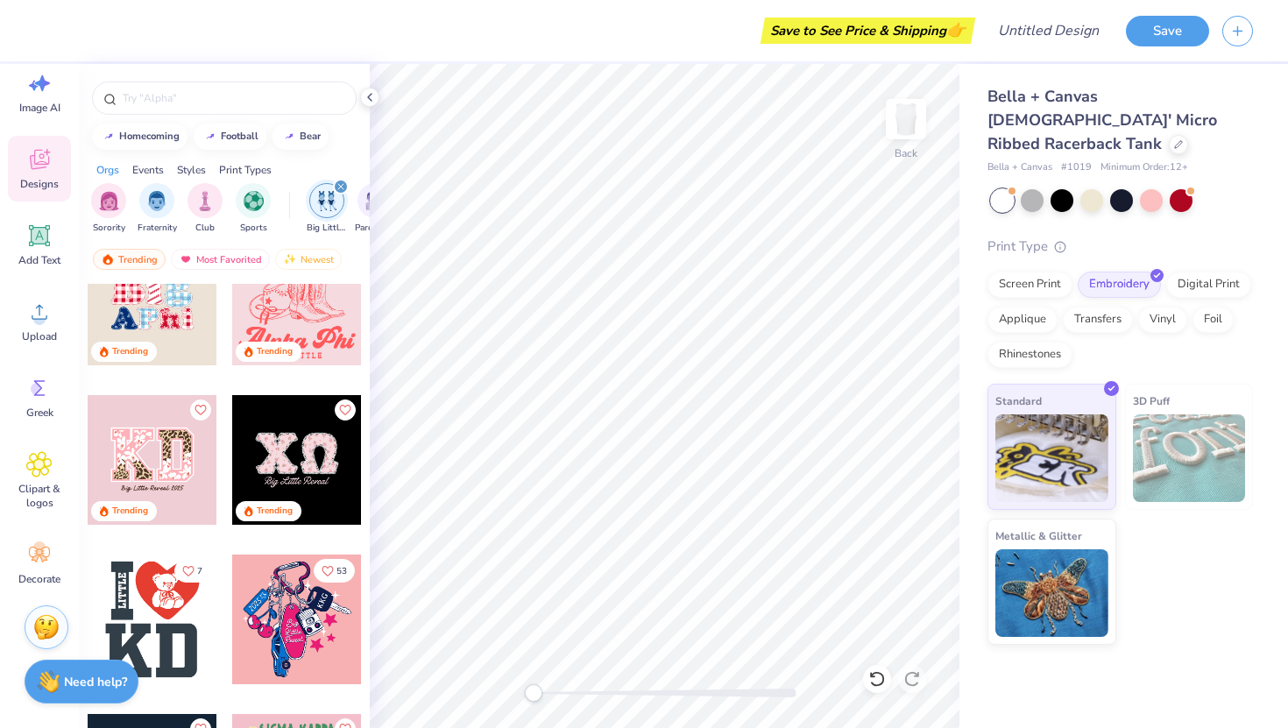
scroll to position [262, 0]
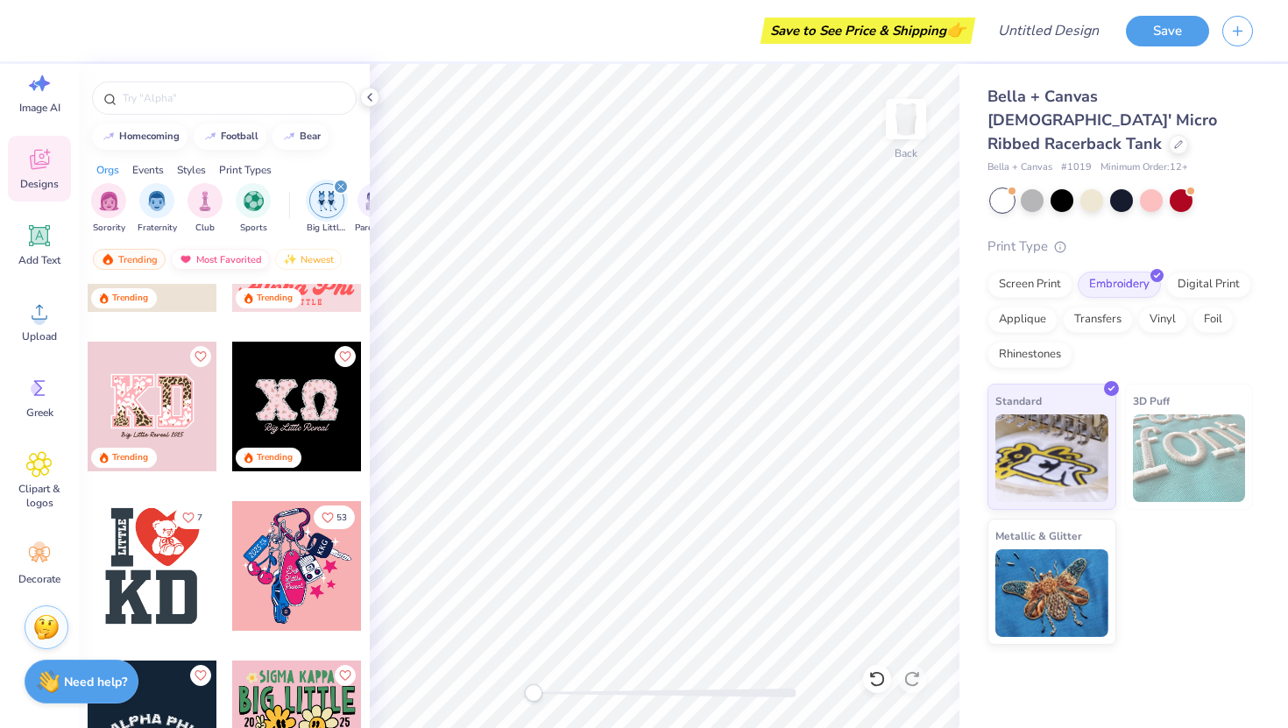
click at [212, 257] on div "Most Favorited" at bounding box center [220, 259] width 99 height 21
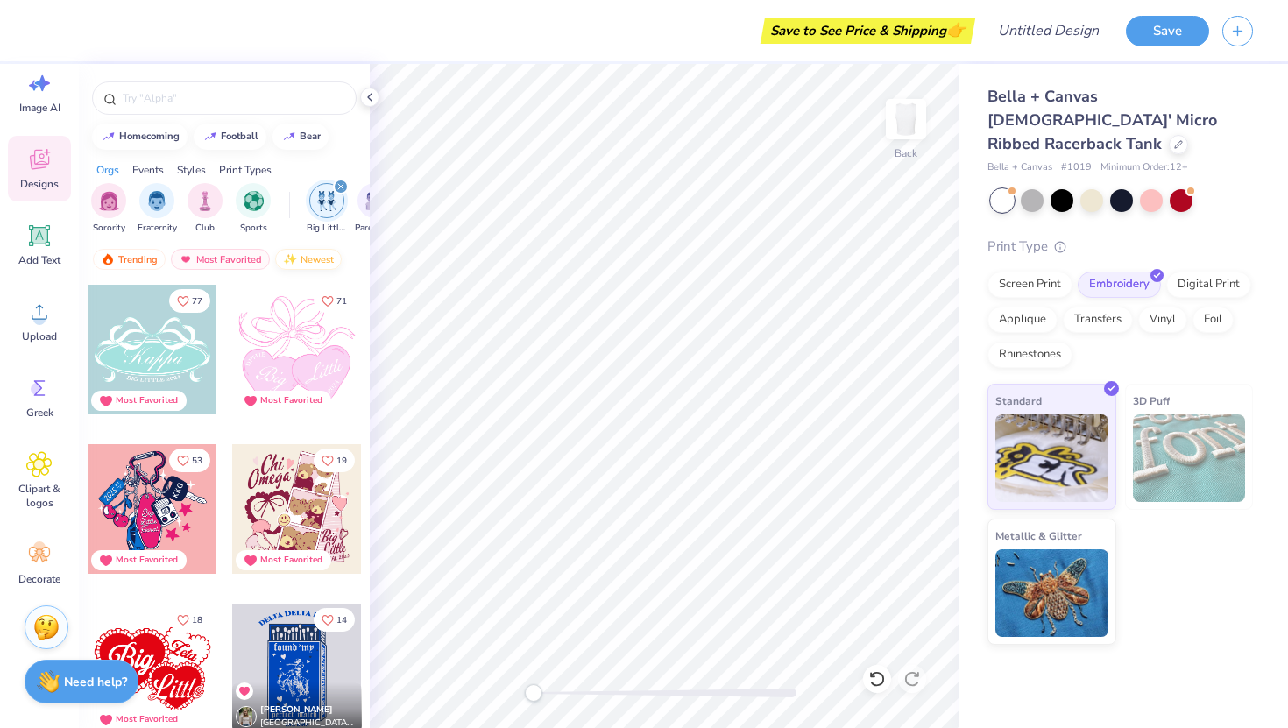
click at [294, 252] on div "Newest" at bounding box center [308, 259] width 67 height 21
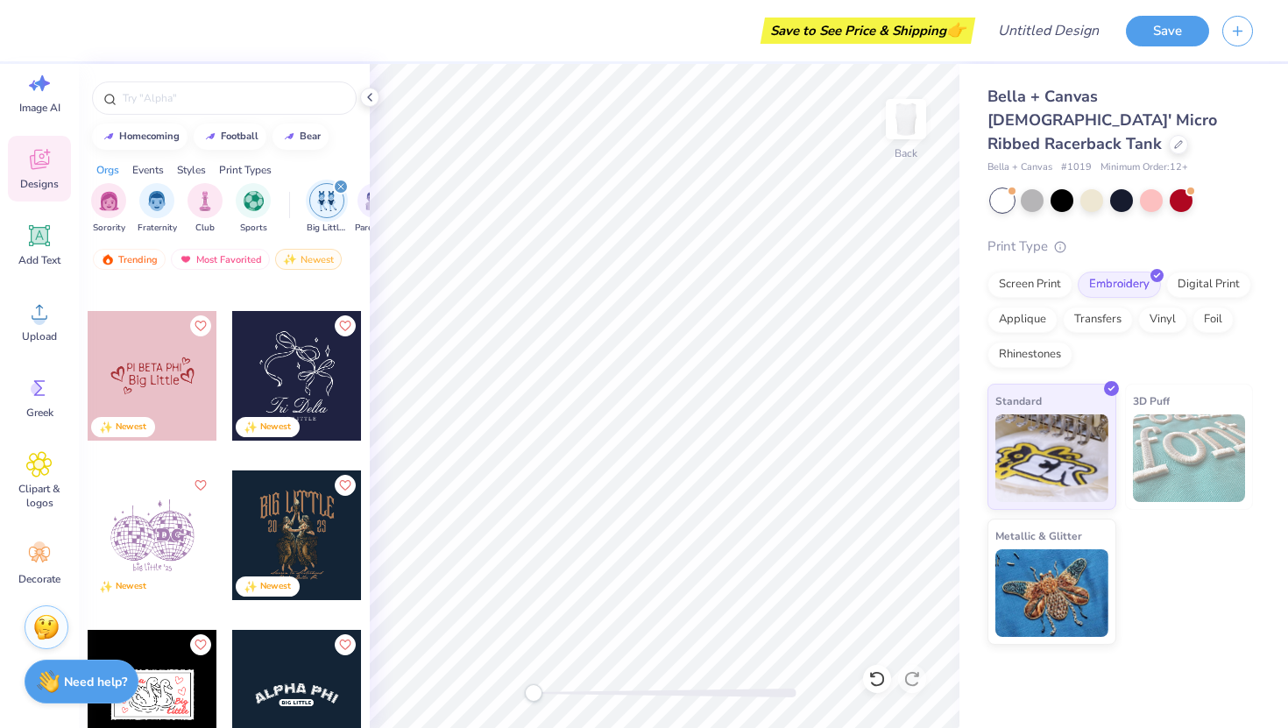
scroll to position [1077, 0]
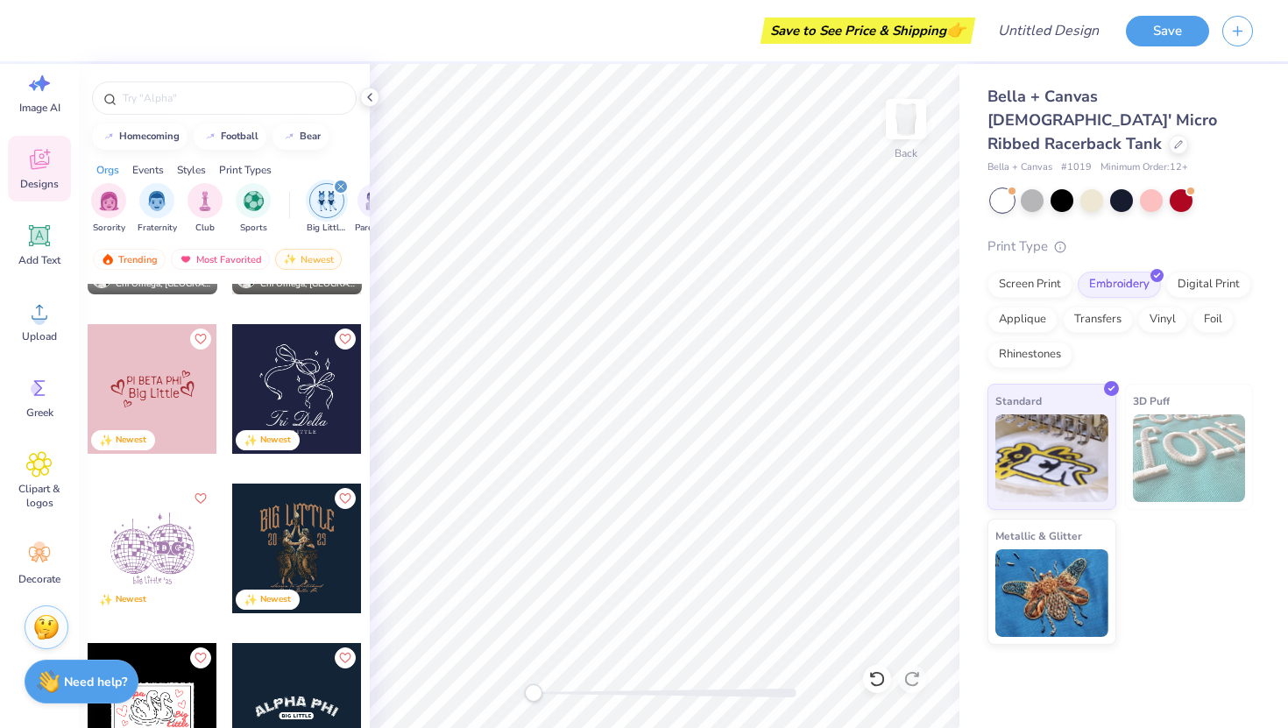
click at [145, 389] on div at bounding box center [153, 389] width 130 height 130
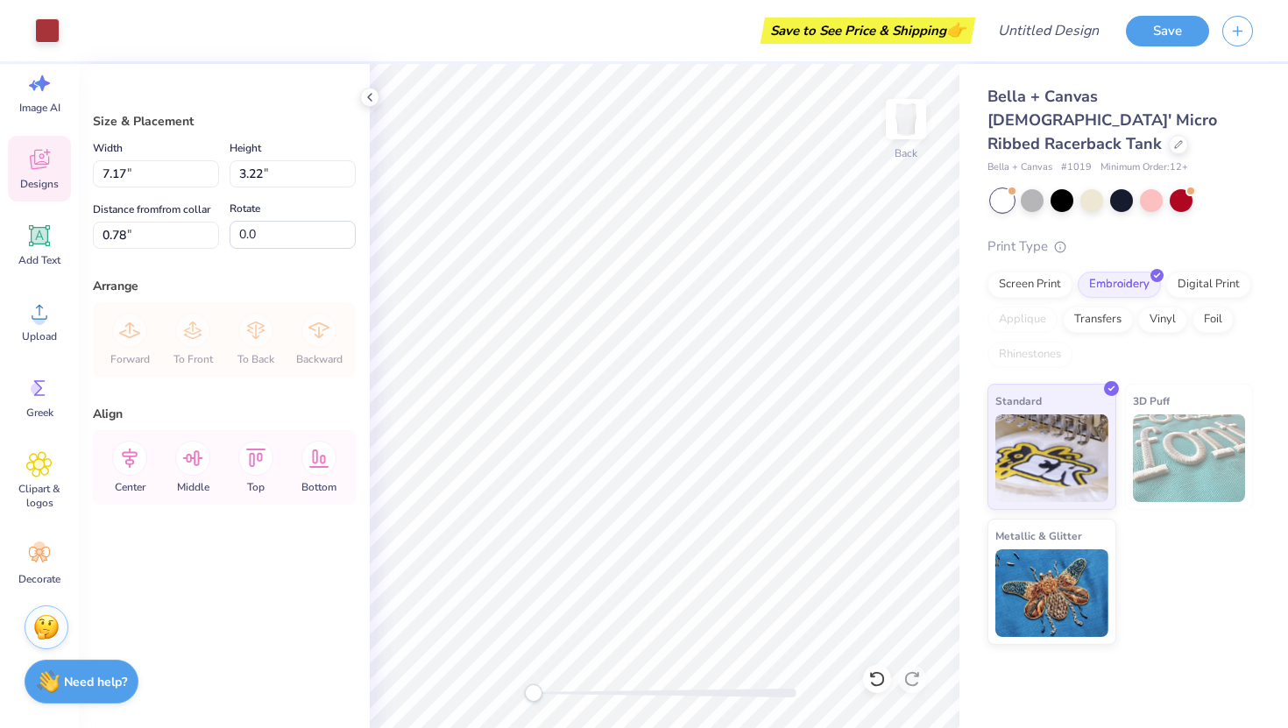
click at [52, 188] on span "Designs" at bounding box center [39, 184] width 39 height 14
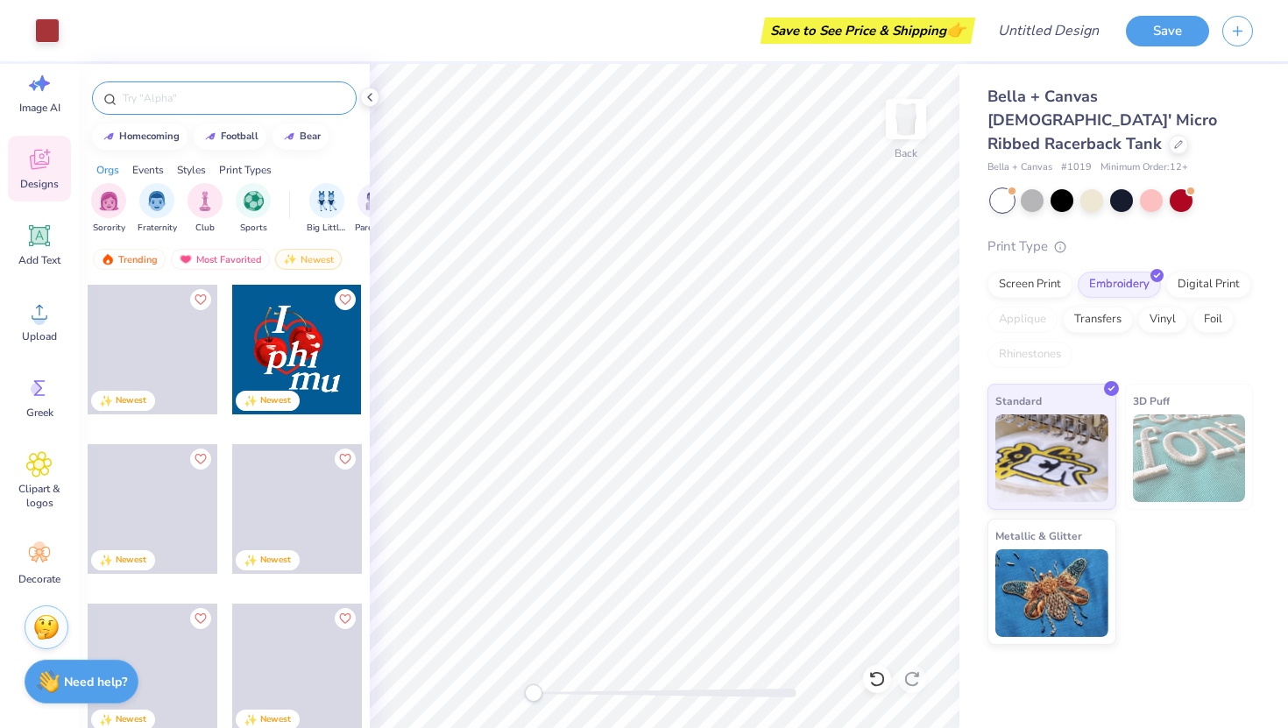
click at [188, 97] on input "text" at bounding box center [233, 98] width 224 height 18
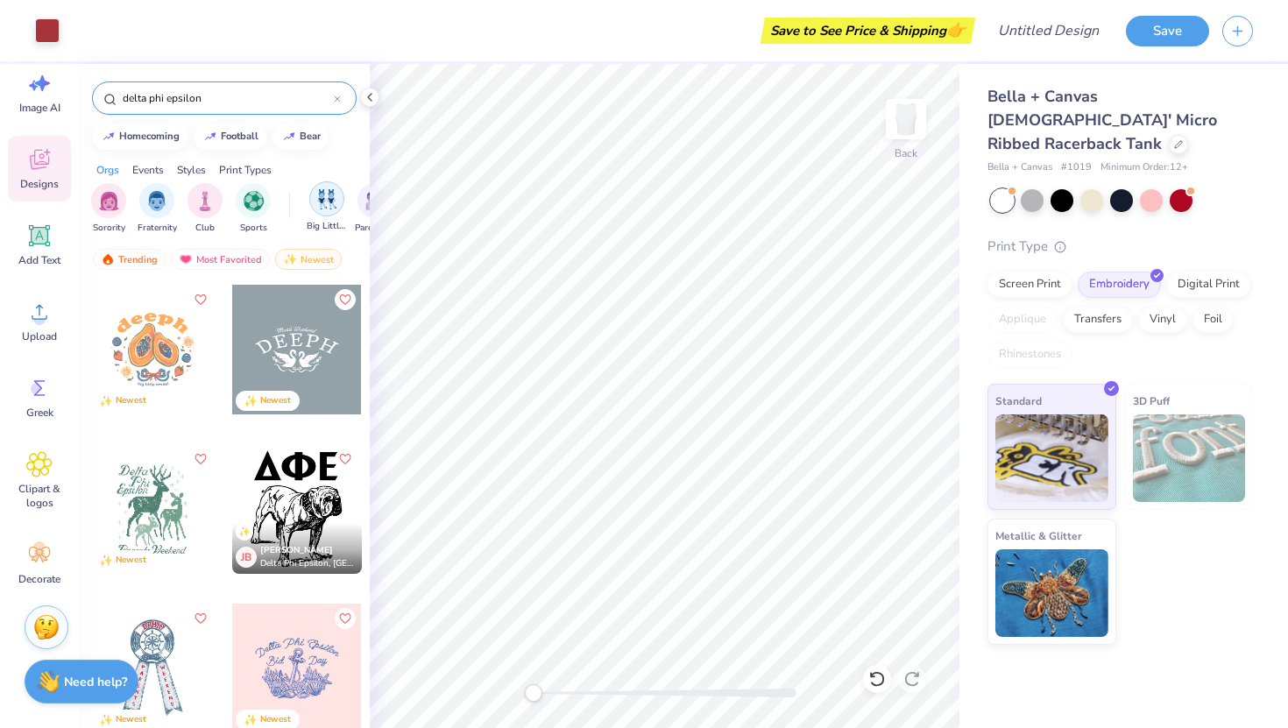
type input "delta phi epsilon"
click at [335, 196] on img "filter for Big Little Reveal" at bounding box center [326, 199] width 19 height 20
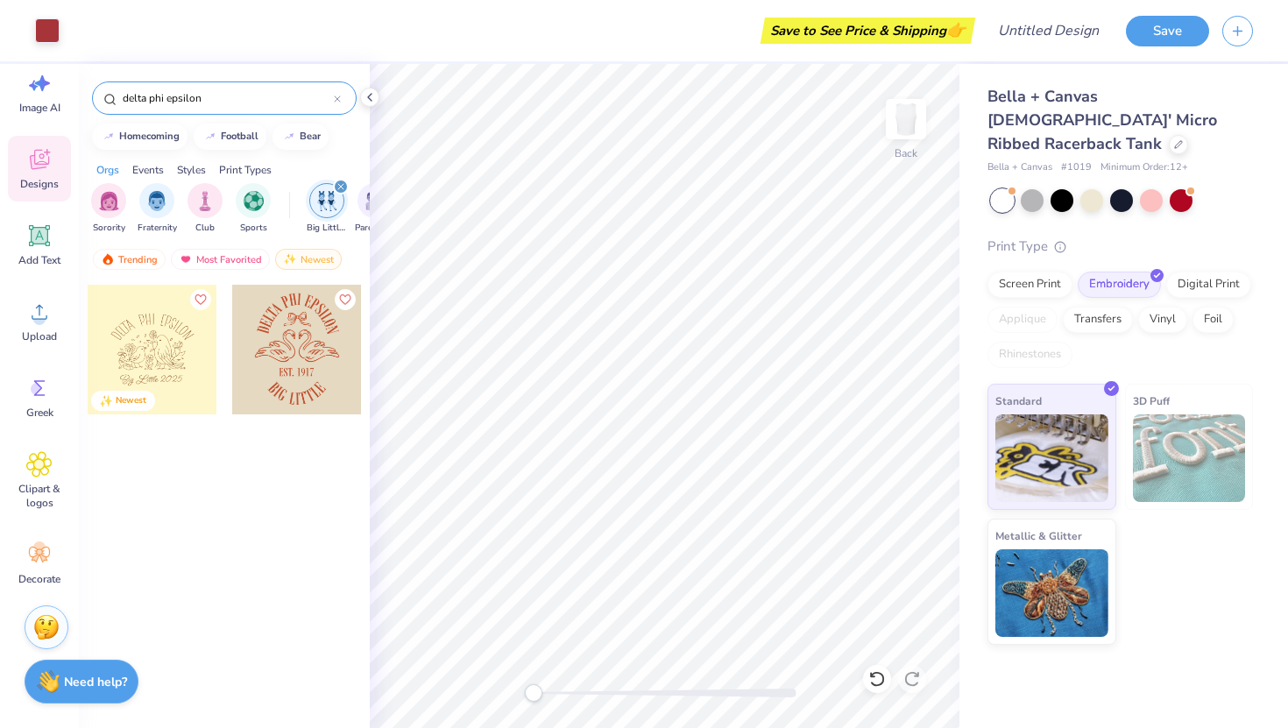
click at [329, 187] on div "filter for Big Little Reveal" at bounding box center [326, 200] width 35 height 35
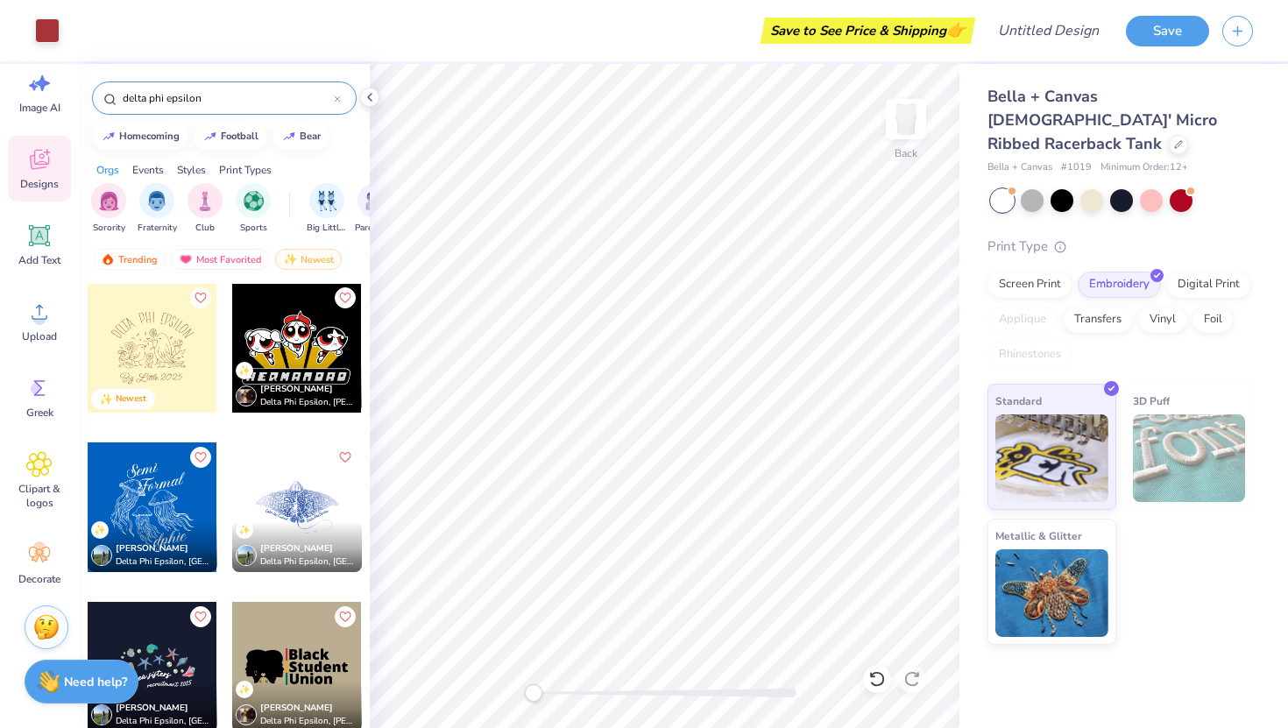
scroll to position [482, 0]
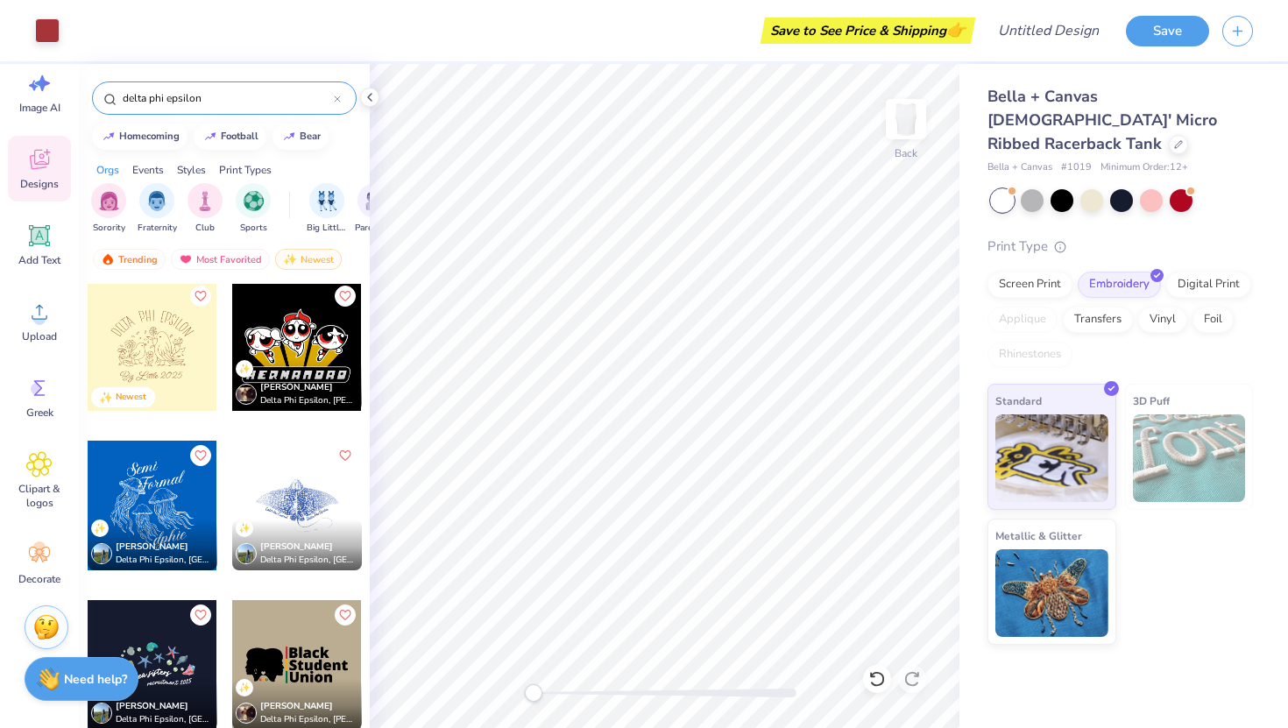
click at [74, 691] on div "Need help? Chat with us." at bounding box center [82, 679] width 114 height 44
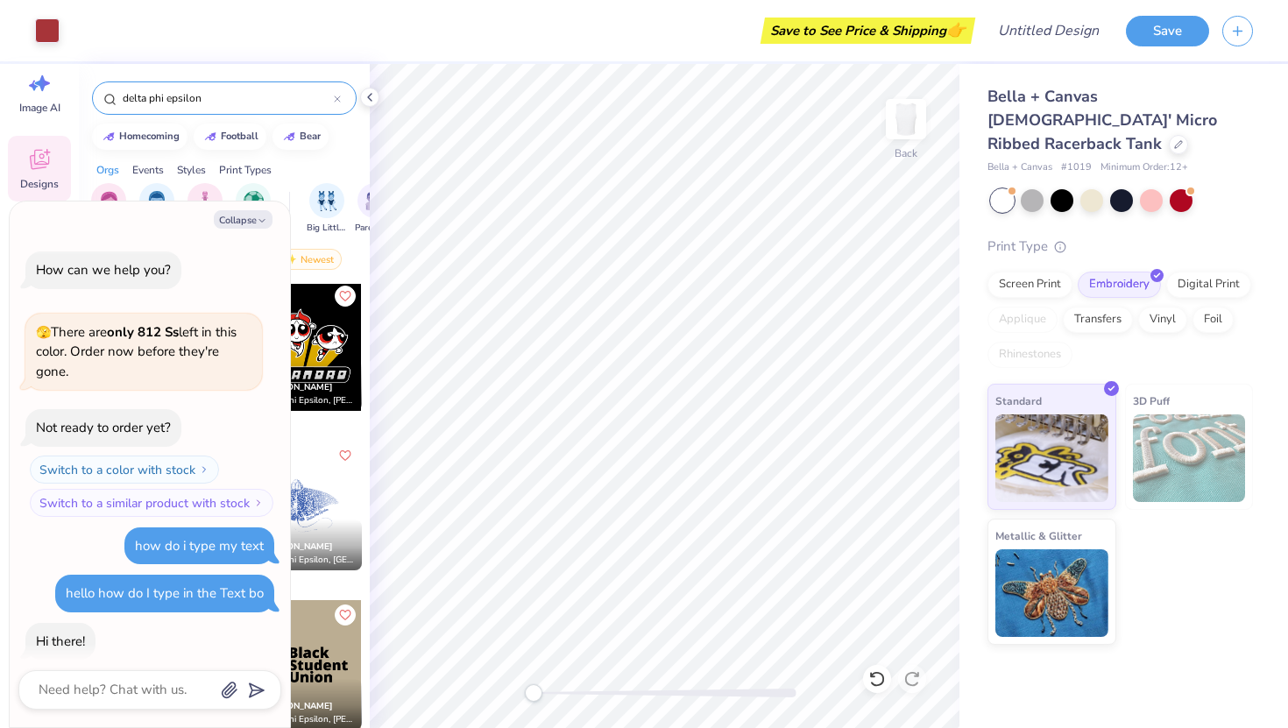
scroll to position [301, 0]
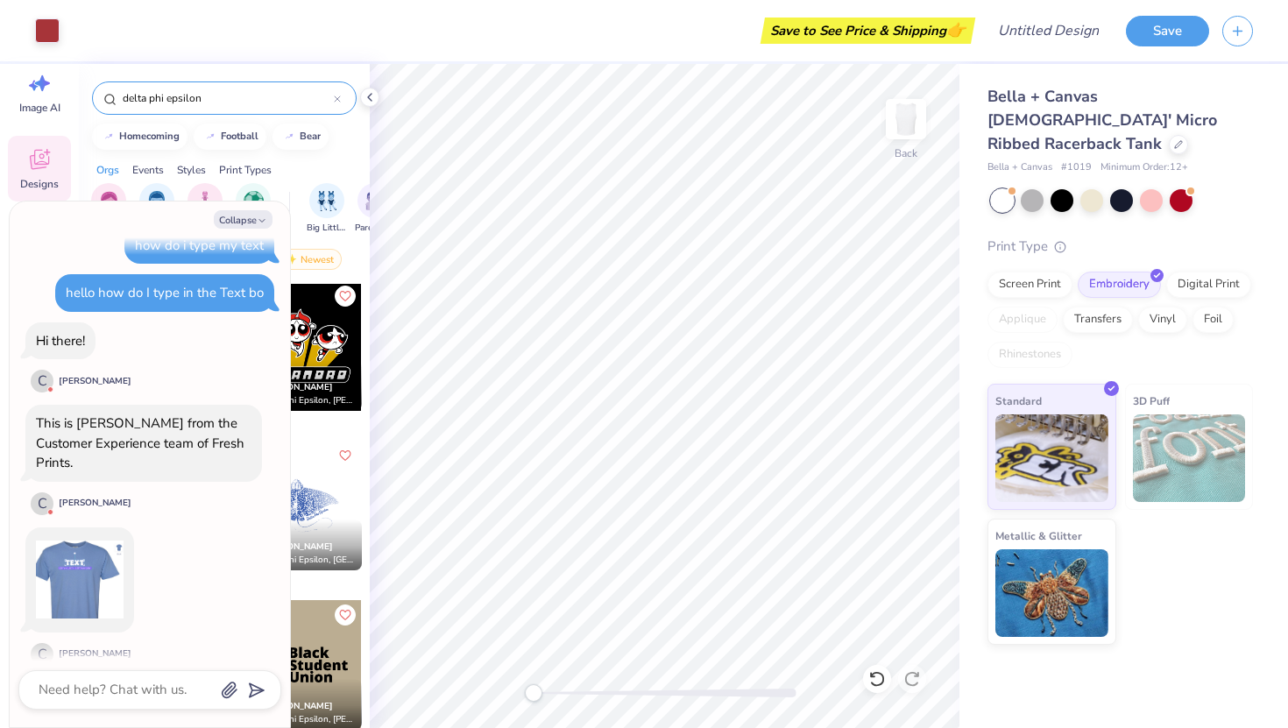
click at [86, 554] on img at bounding box center [80, 580] width 88 height 88
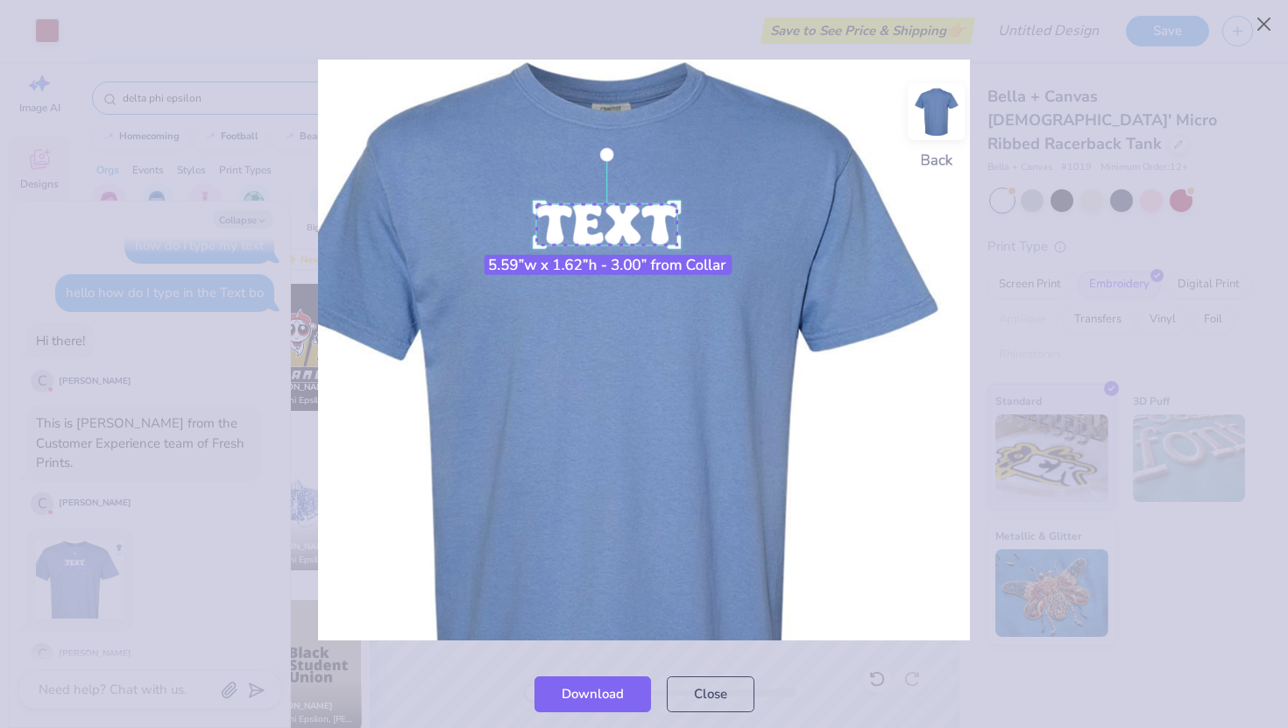
click at [781, 584] on img at bounding box center [644, 350] width 652 height 581
click at [780, 616] on img at bounding box center [644, 350] width 652 height 581
click at [805, 648] on div at bounding box center [644, 349] width 1288 height 620
click at [706, 676] on button "Close" at bounding box center [711, 690] width 88 height 36
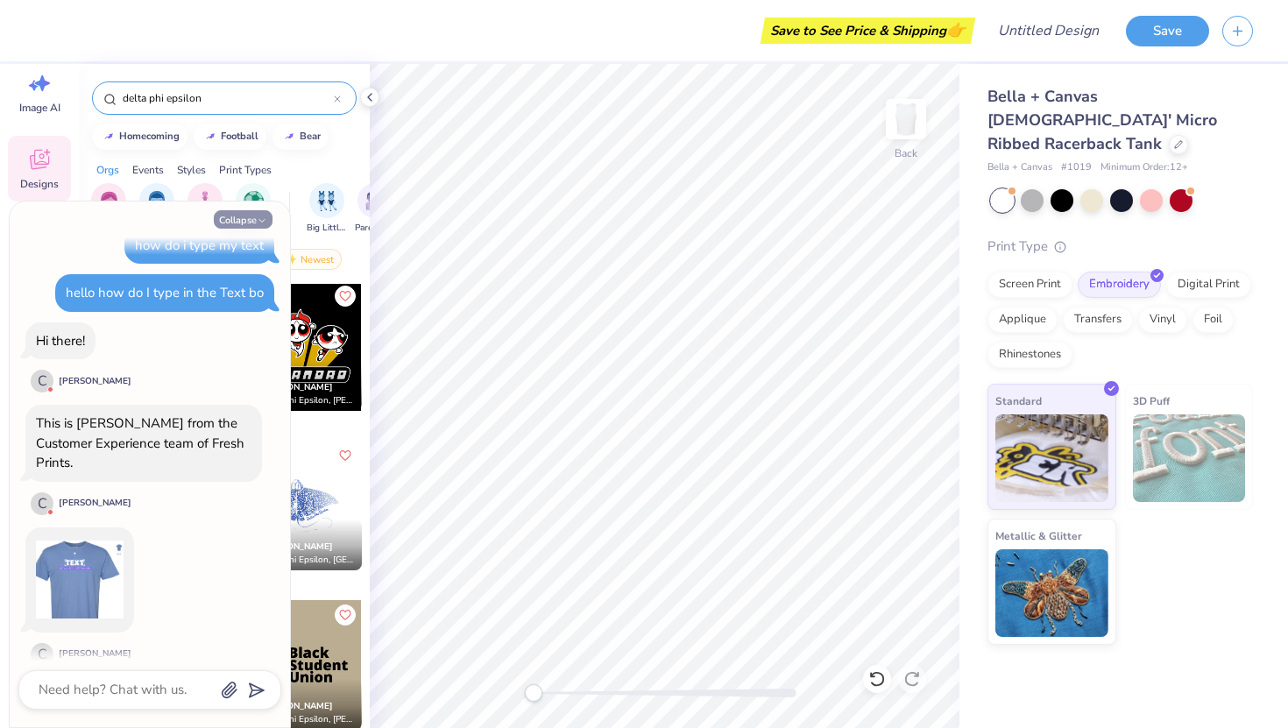
click at [247, 216] on button "Collapse" at bounding box center [243, 219] width 59 height 18
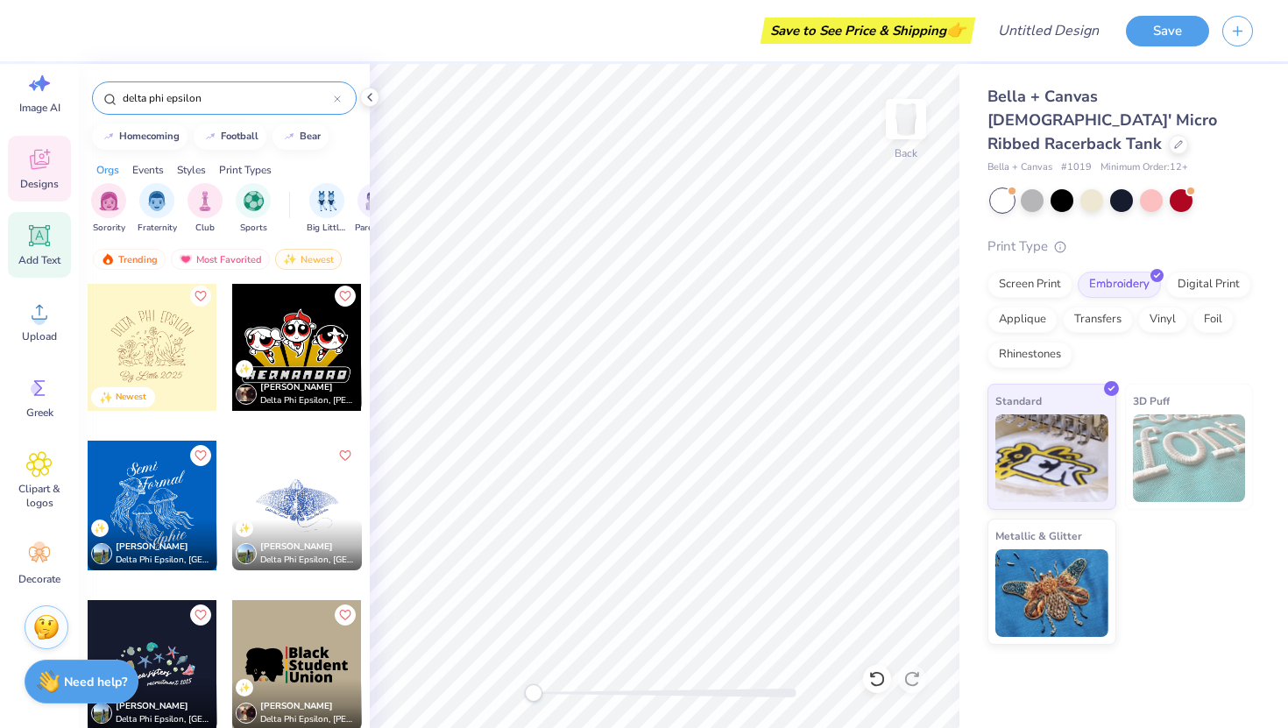
click at [28, 243] on icon at bounding box center [39, 236] width 26 height 26
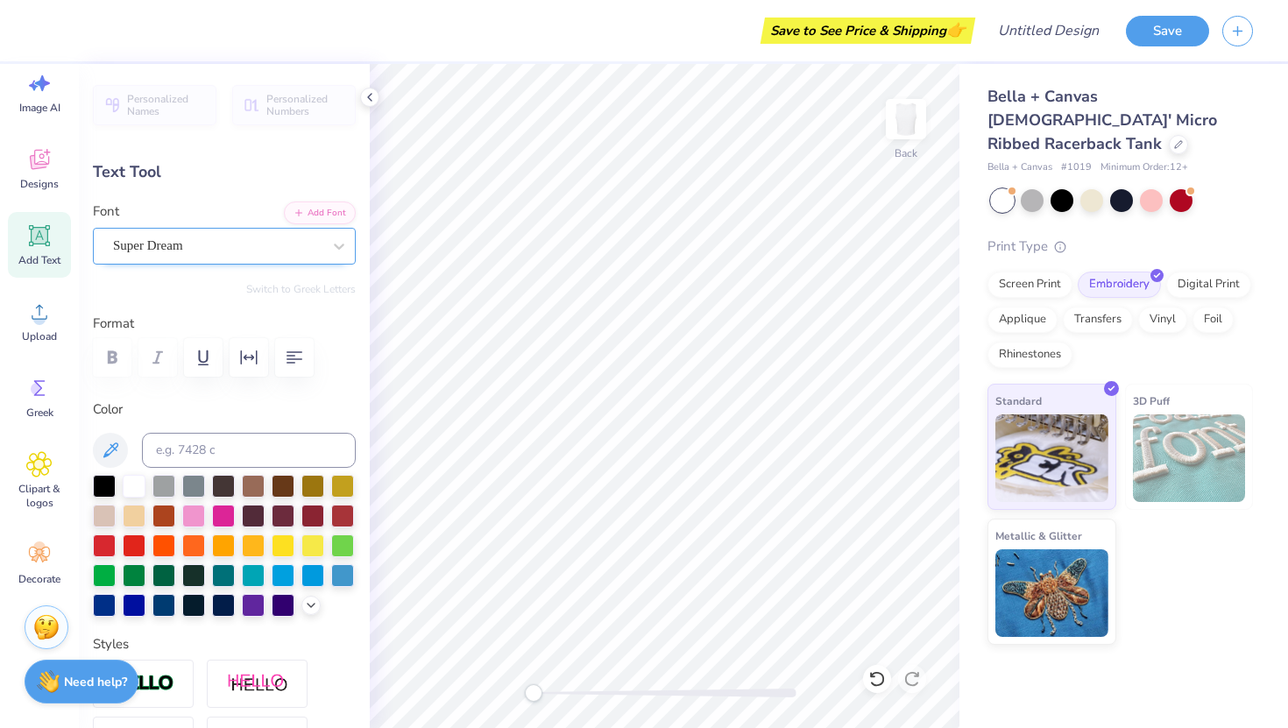
click at [305, 237] on div "Super Dream" at bounding box center [217, 245] width 212 height 27
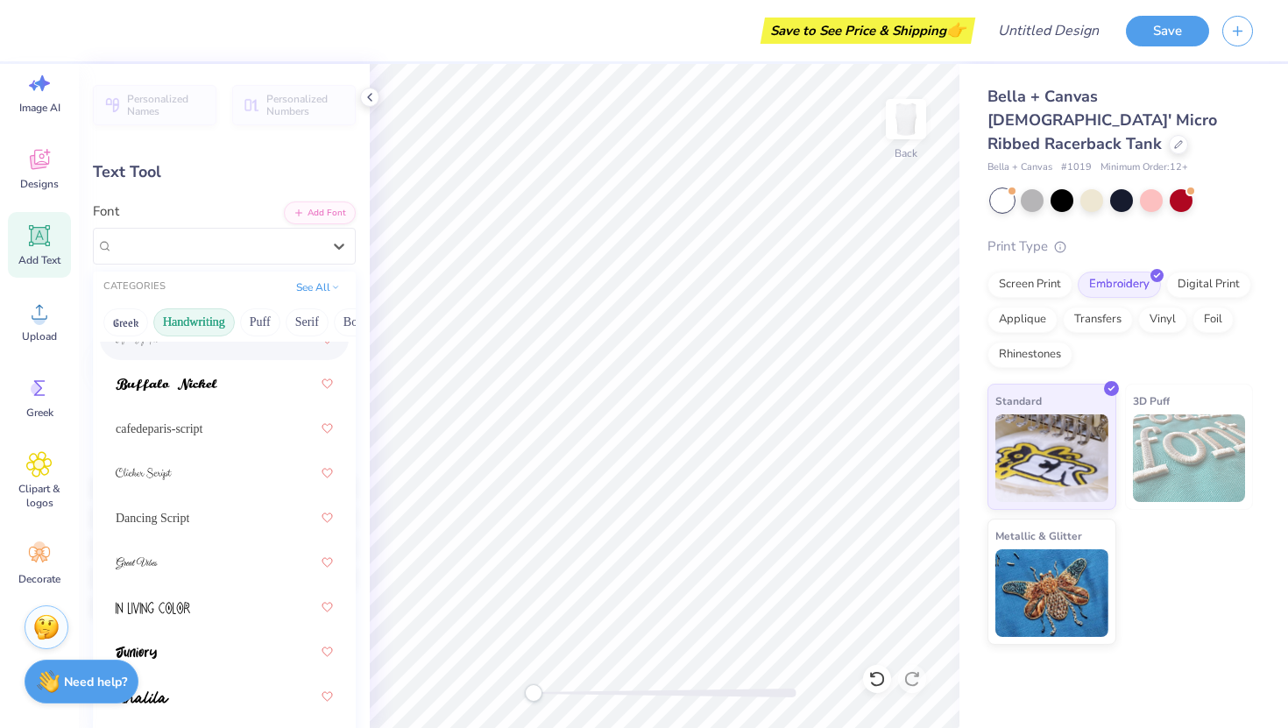
scroll to position [187, 0]
click at [175, 520] on span "Dancing Script" at bounding box center [153, 517] width 74 height 18
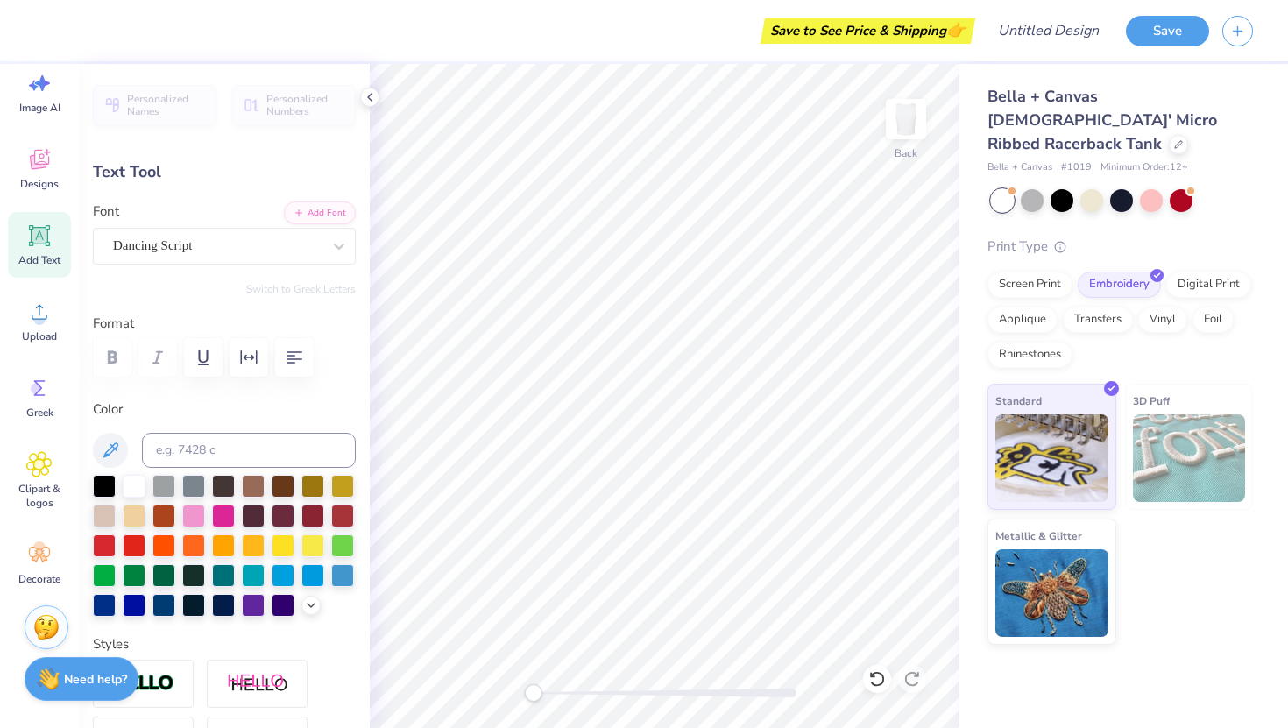
click at [92, 683] on strong "Need help?" at bounding box center [95, 679] width 63 height 17
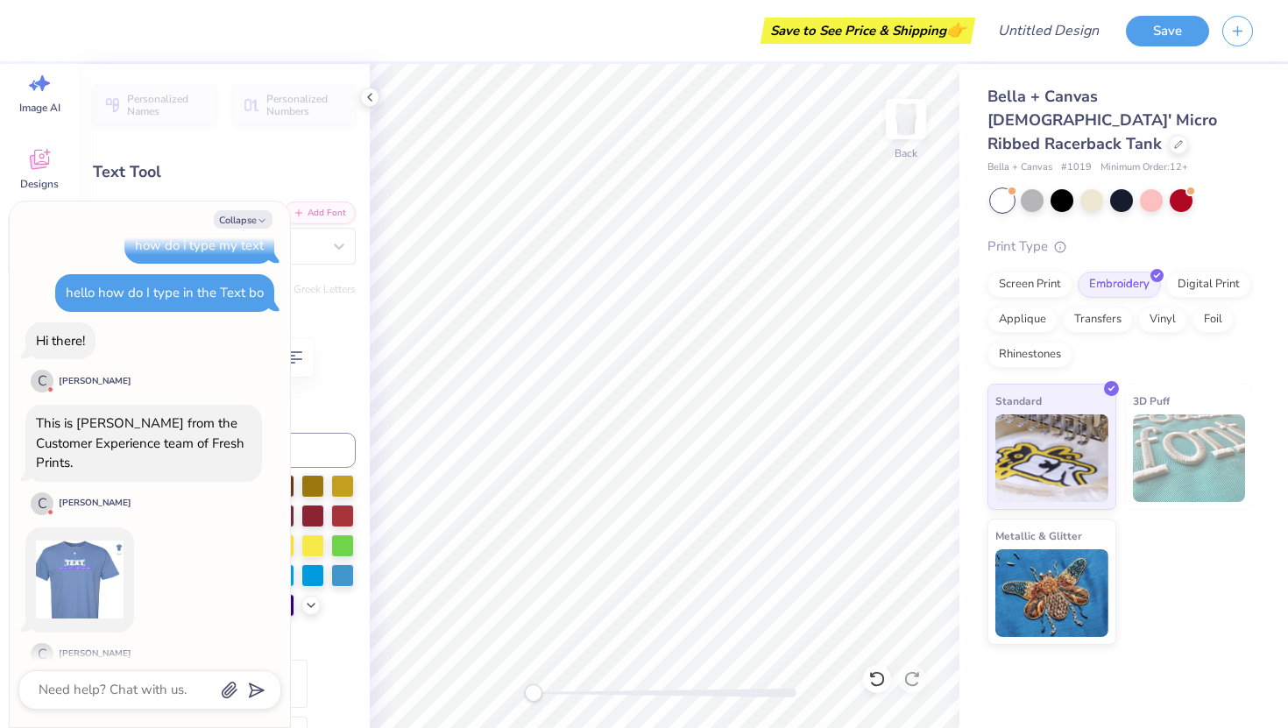
scroll to position [442, 0]
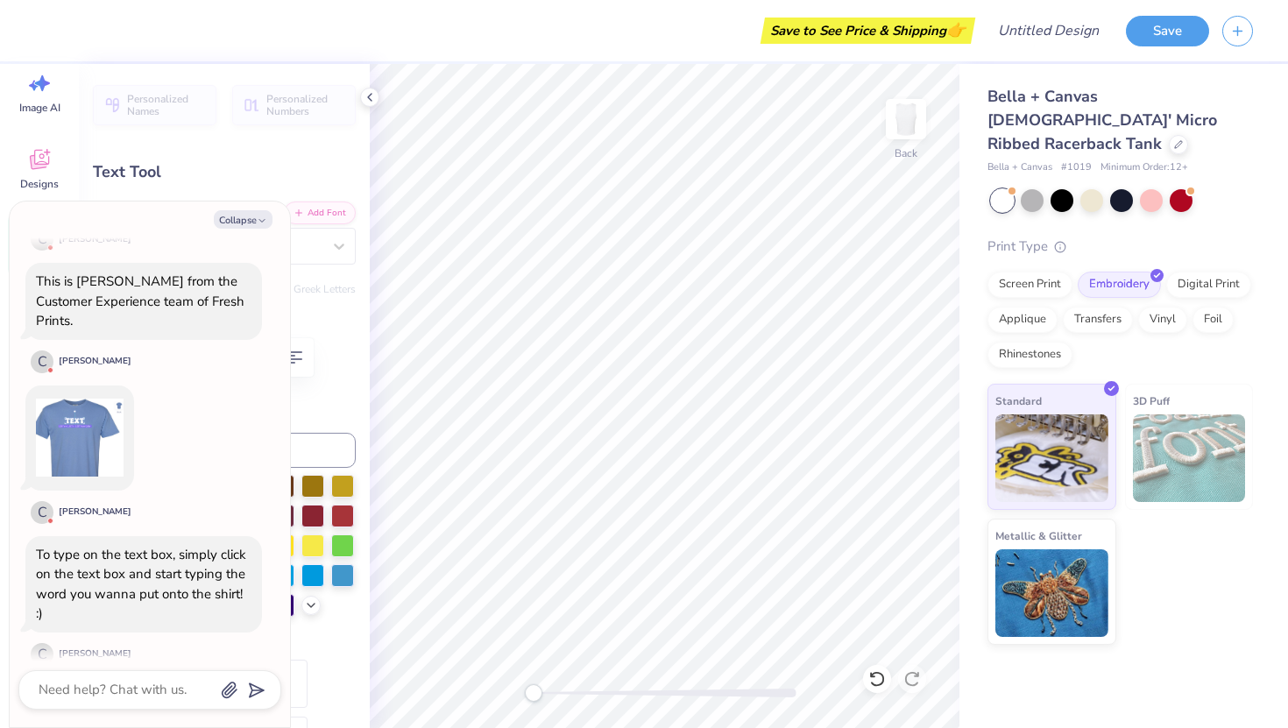
type textarea "x"
type textarea "TEgXT"
type textarea "x"
type textarea "TEggXT"
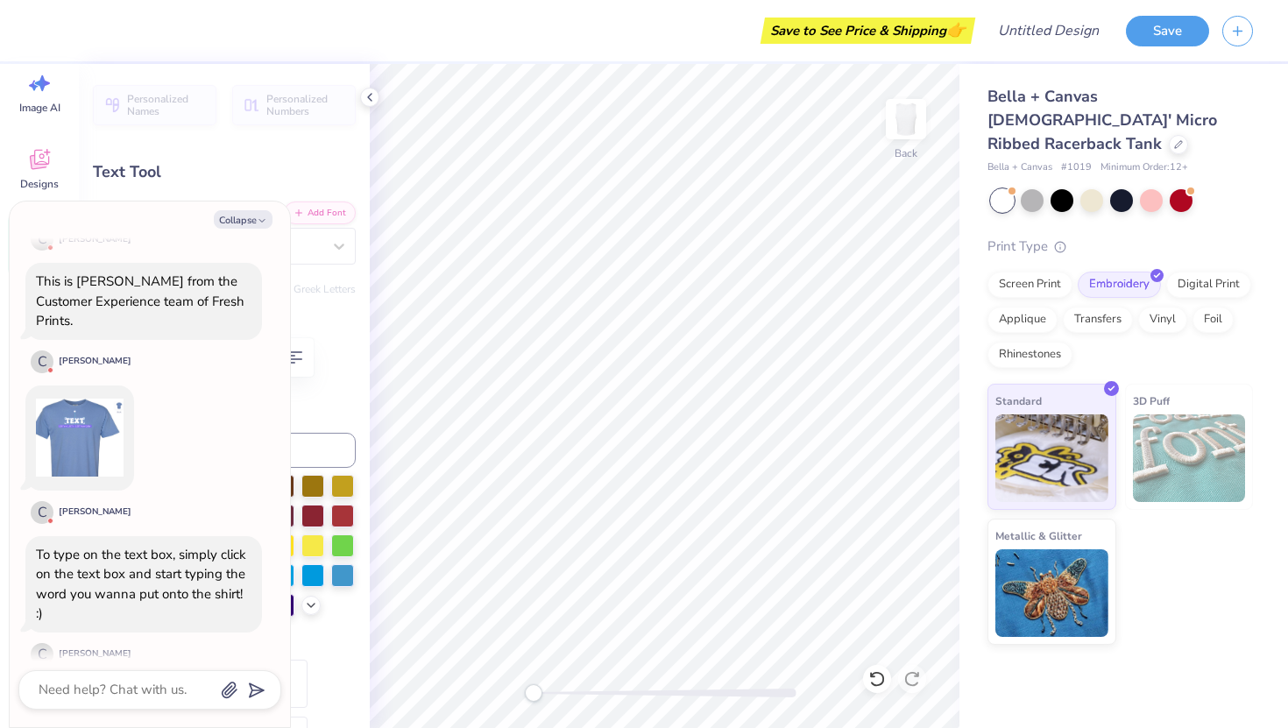
type textarea "x"
type textarea "TEgggXT"
type textarea "x"
type textarea "TEgggX"
type textarea "x"
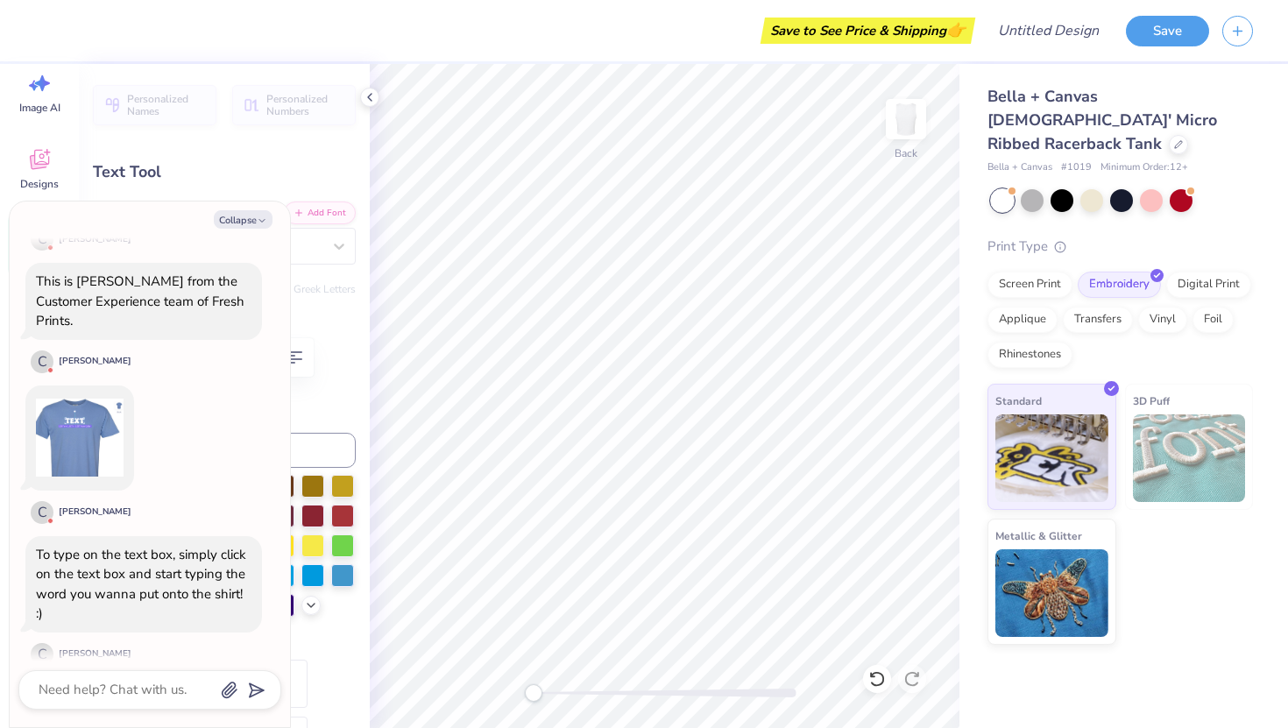
type textarea "TEggg"
type textarea "x"
type textarea "TEgg"
type textarea "x"
type textarea "TEg"
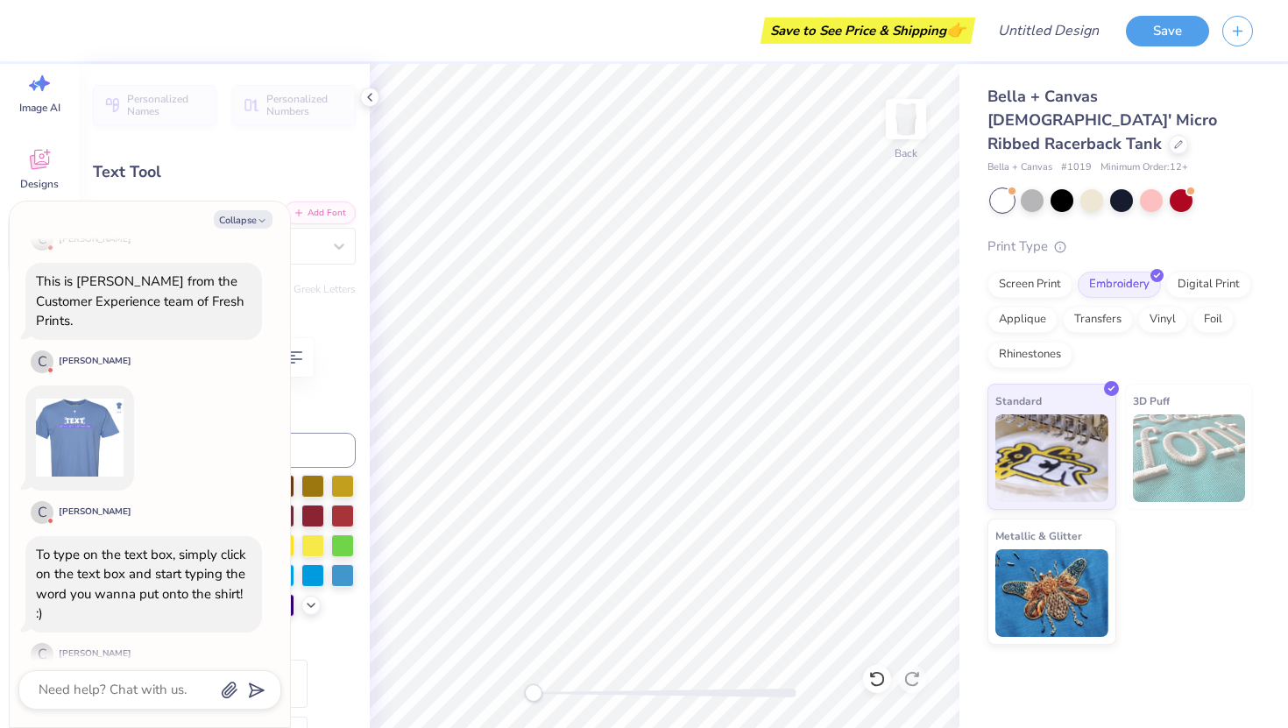
scroll to position [0, 0]
type textarea "x"
type textarea "TE"
type textarea "x"
type textarea "T"
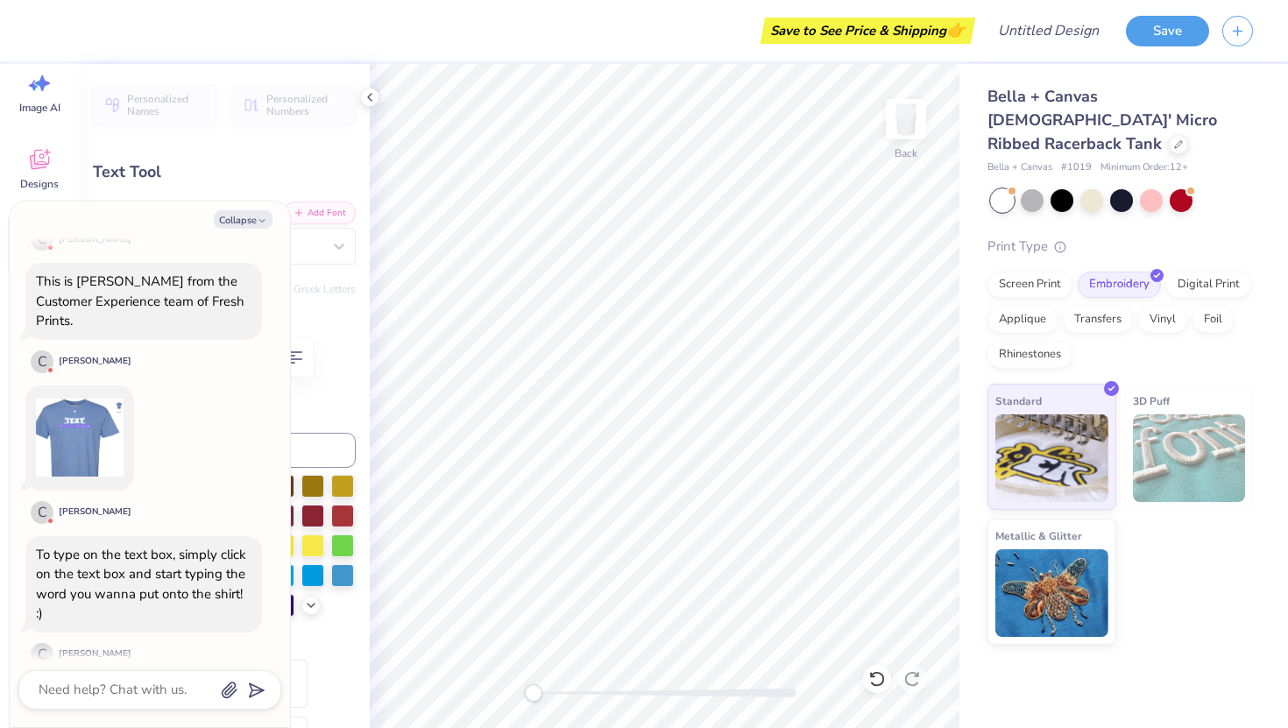
type textarea "x"
click at [238, 216] on button "Collapse" at bounding box center [243, 219] width 59 height 18
type textarea "x"
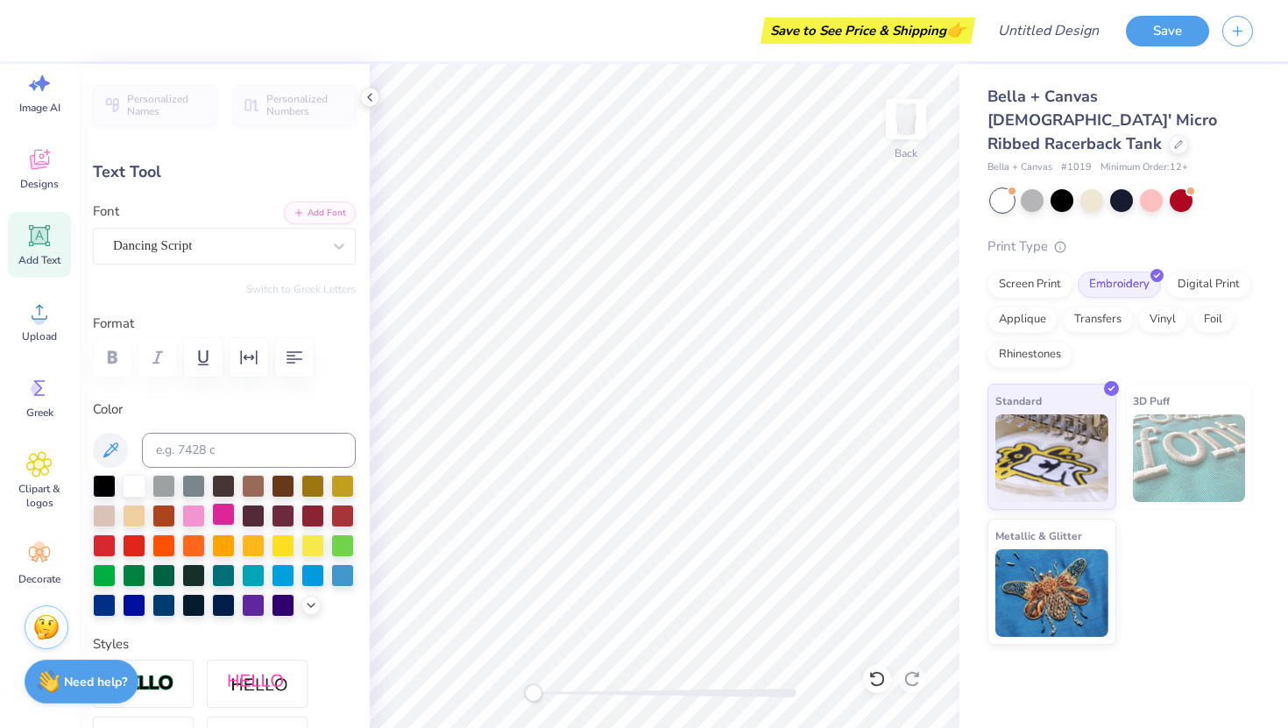
click at [219, 520] on div at bounding box center [223, 514] width 23 height 23
click at [221, 515] on div at bounding box center [223, 514] width 23 height 23
click at [253, 230] on div "Dancing Script" at bounding box center [224, 246] width 263 height 37
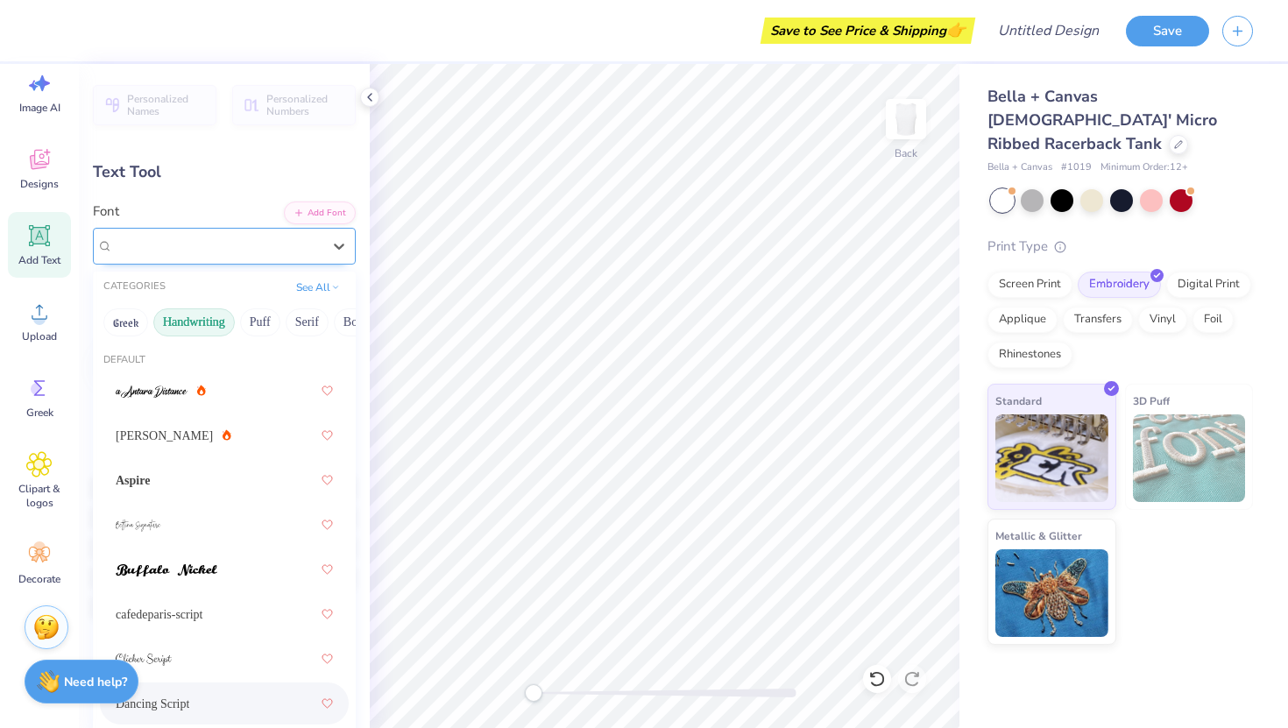
click at [257, 247] on div "Dancing Script" at bounding box center [217, 246] width 209 height 20
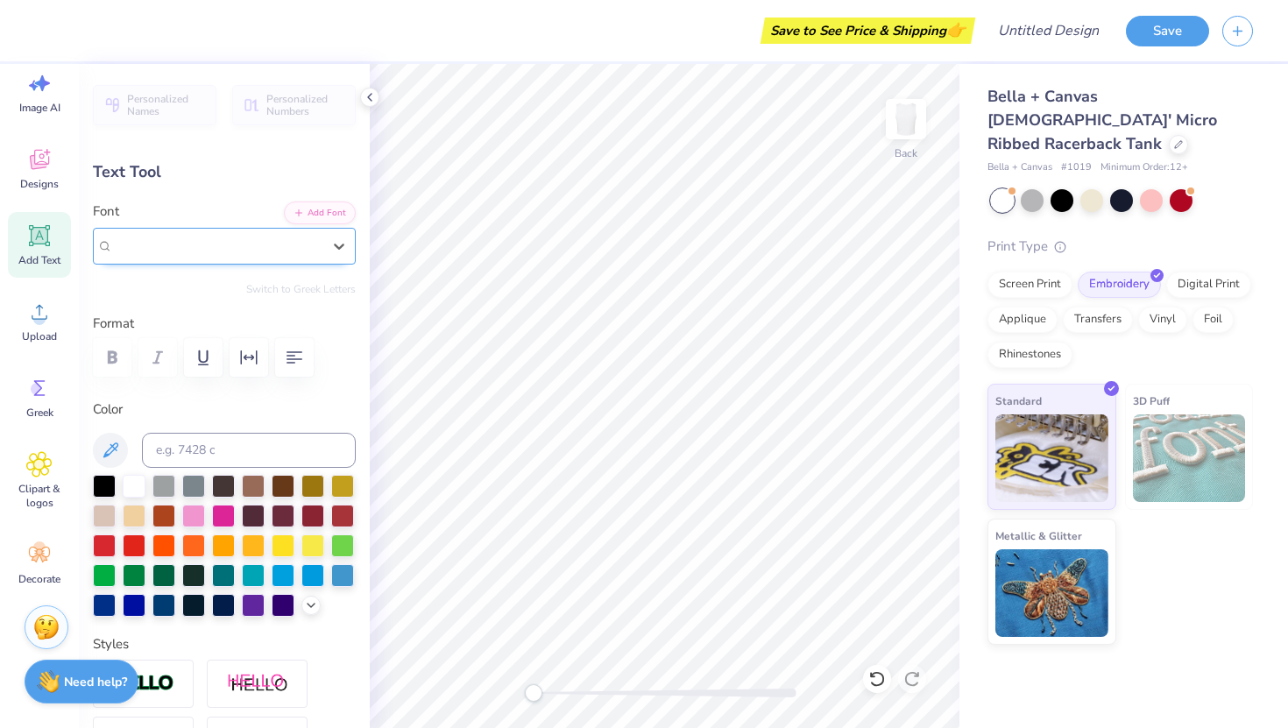
click at [257, 247] on div "Dancing Script" at bounding box center [217, 246] width 209 height 20
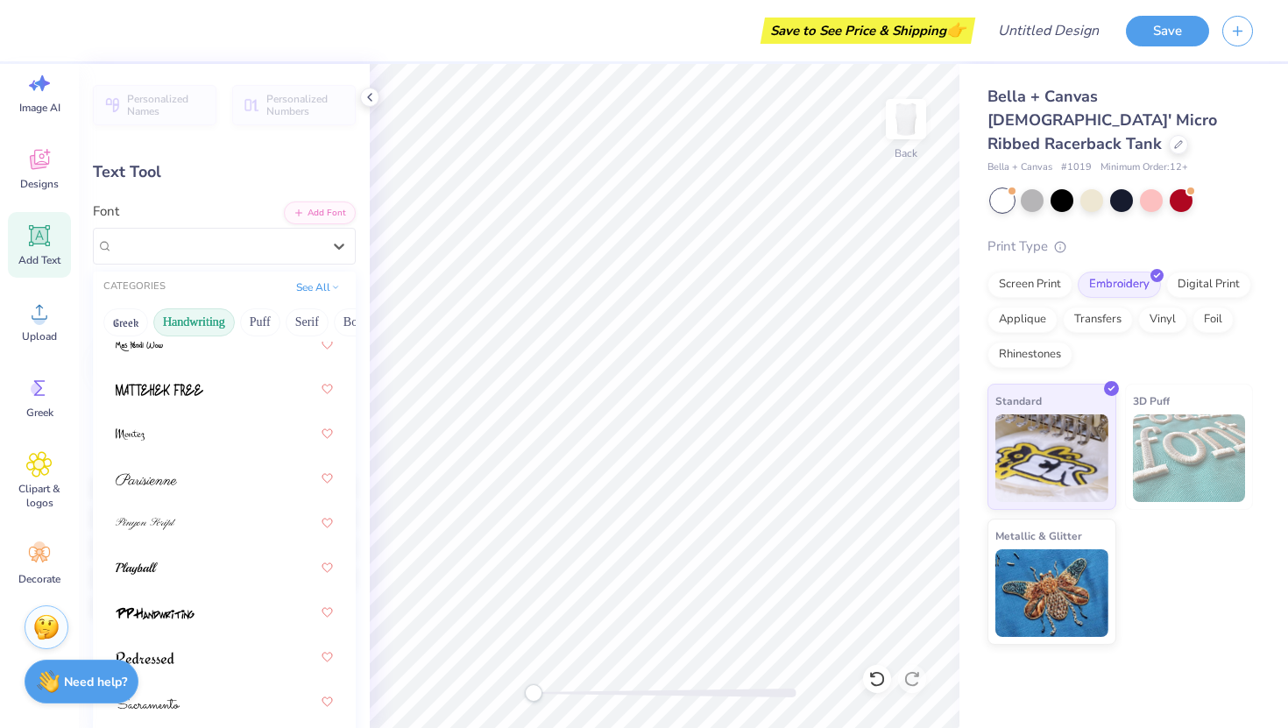
scroll to position [682, 0]
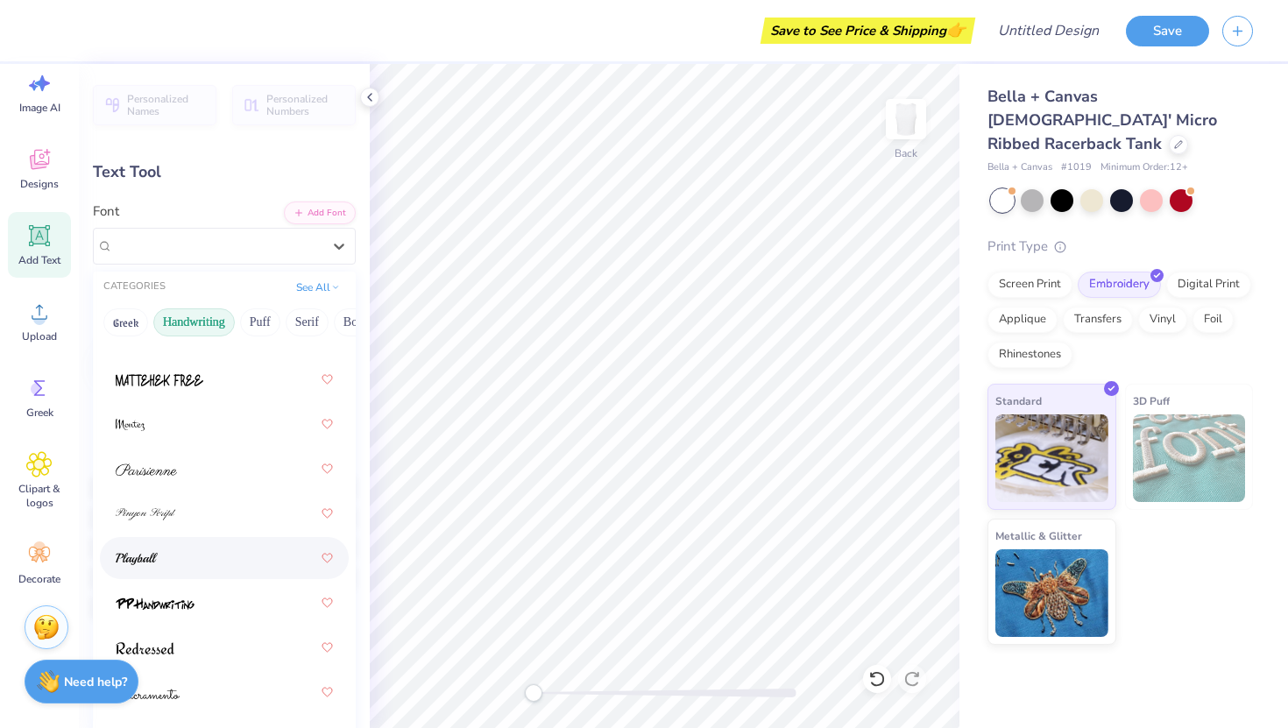
click at [164, 547] on div at bounding box center [224, 558] width 217 height 32
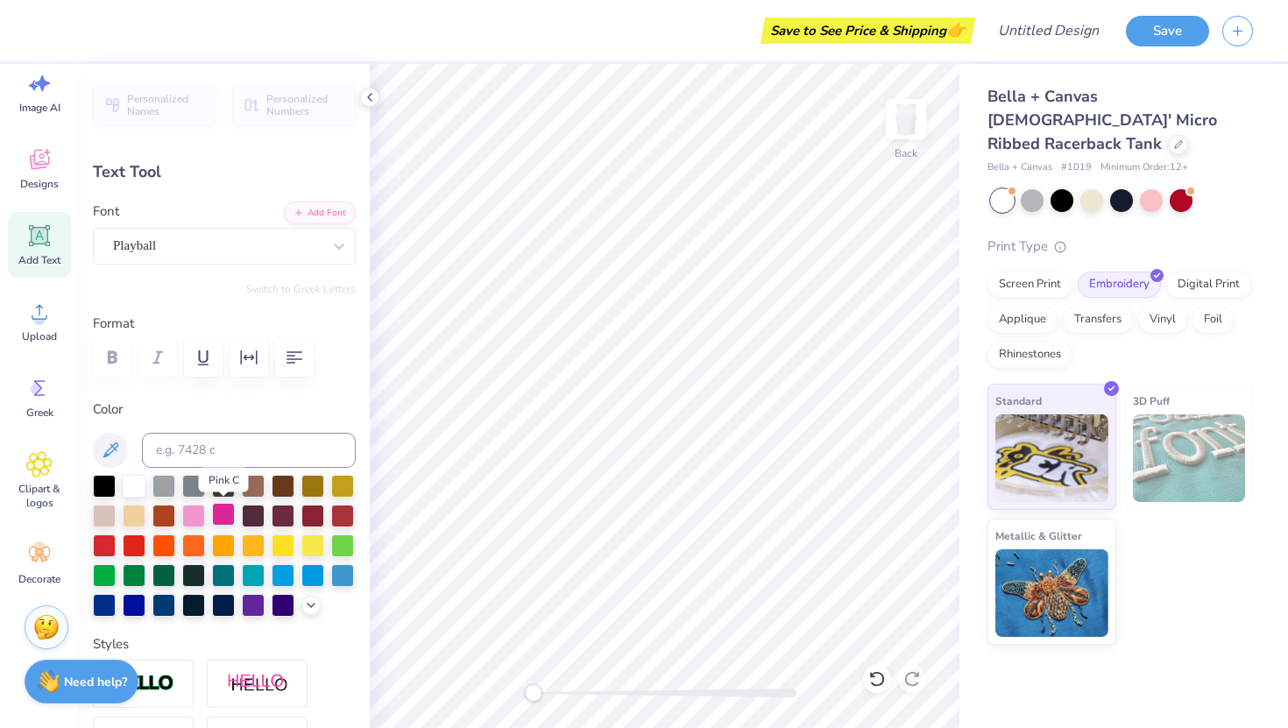
click at [223, 511] on div at bounding box center [223, 514] width 23 height 23
click at [54, 243] on div "Add Text" at bounding box center [39, 245] width 63 height 66
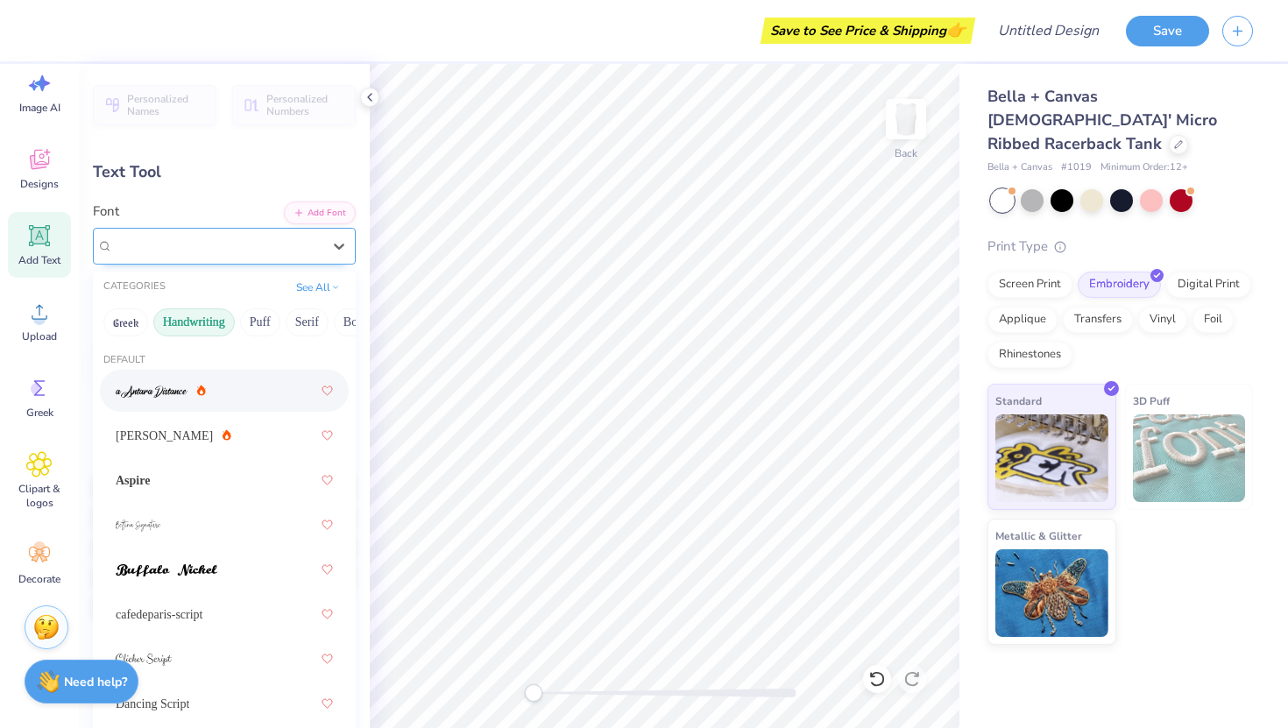
click at [179, 243] on div "Super Dream" at bounding box center [217, 245] width 212 height 27
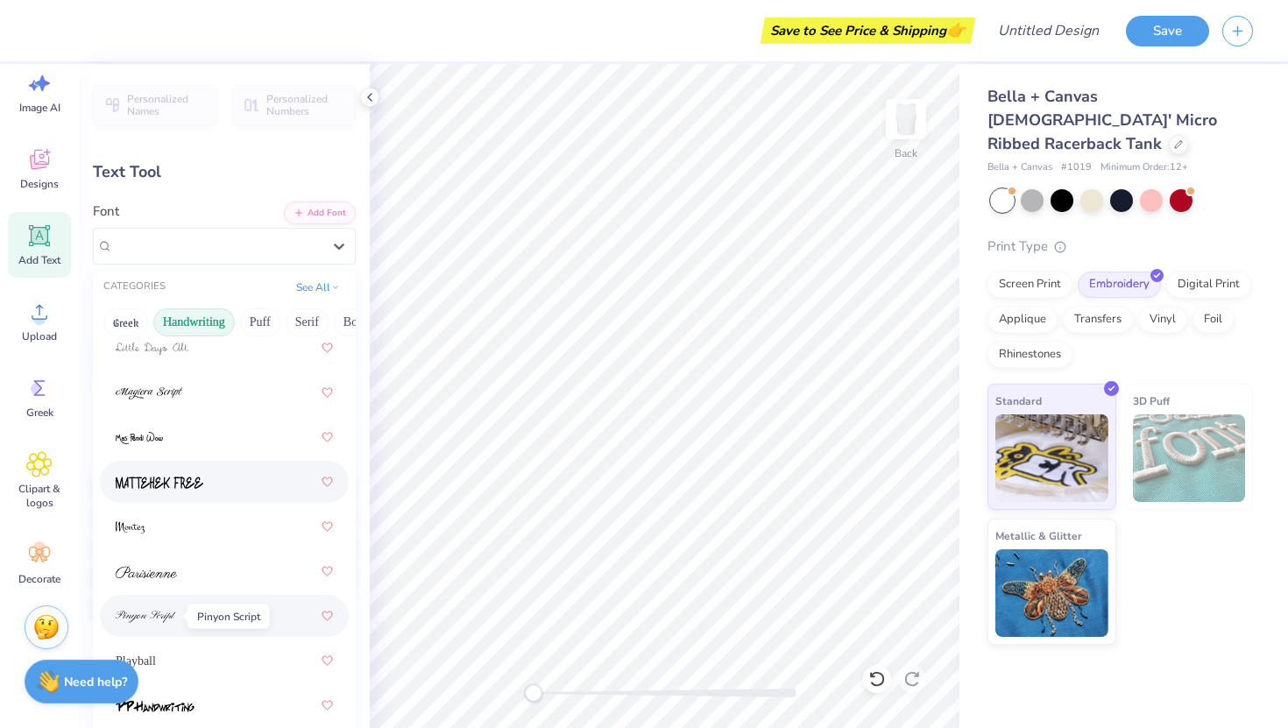
scroll to position [626, 0]
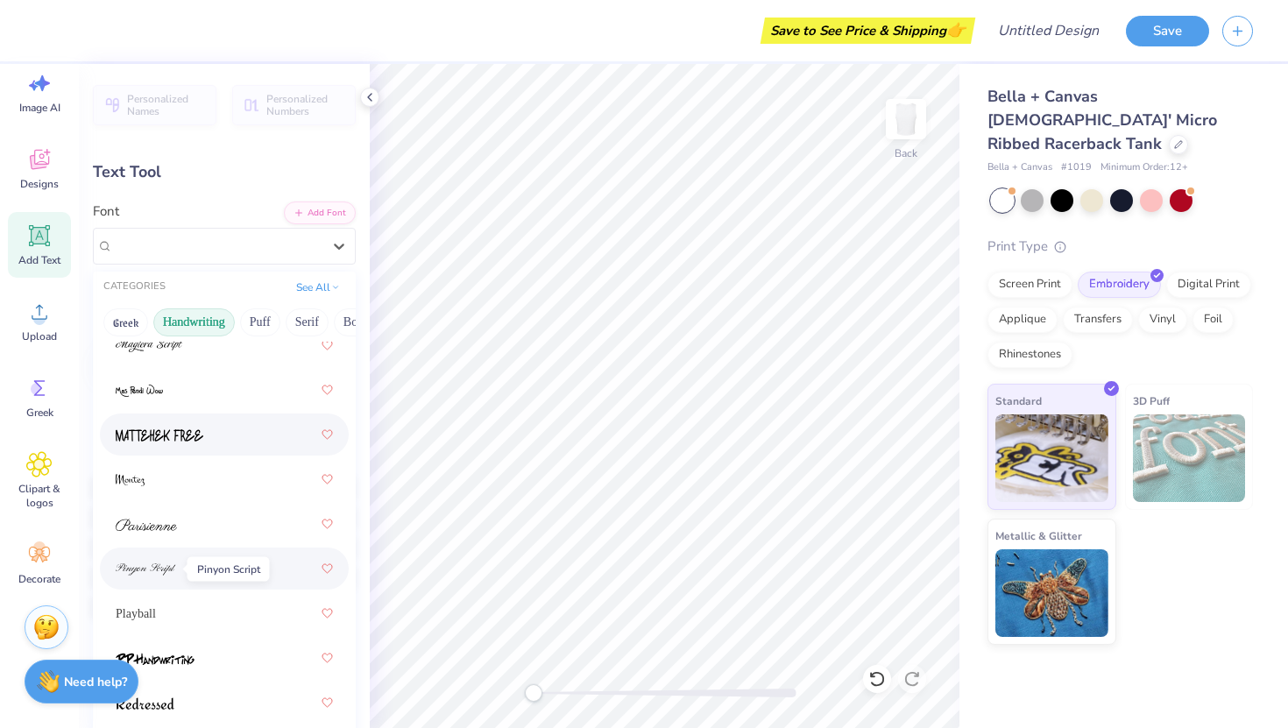
click at [161, 612] on div "Playball" at bounding box center [224, 614] width 217 height 32
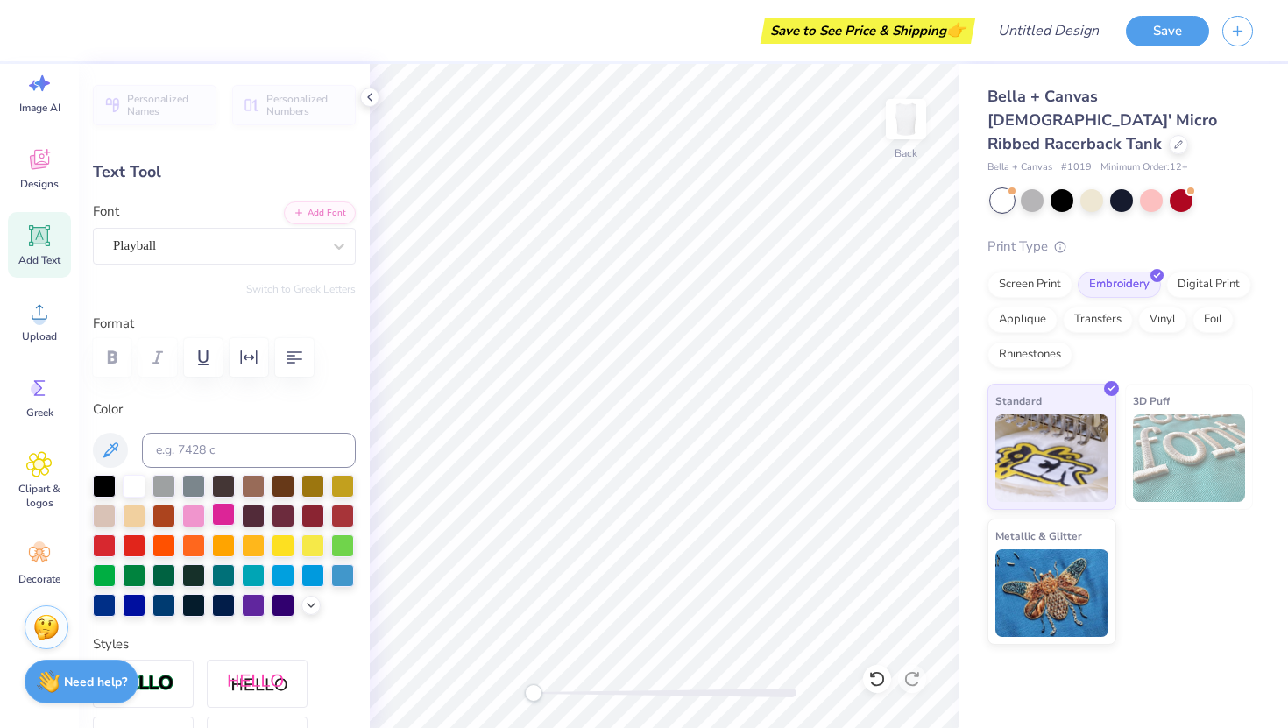
click at [220, 510] on div at bounding box center [223, 514] width 23 height 23
type textarea "a hot new little has entered the villa"
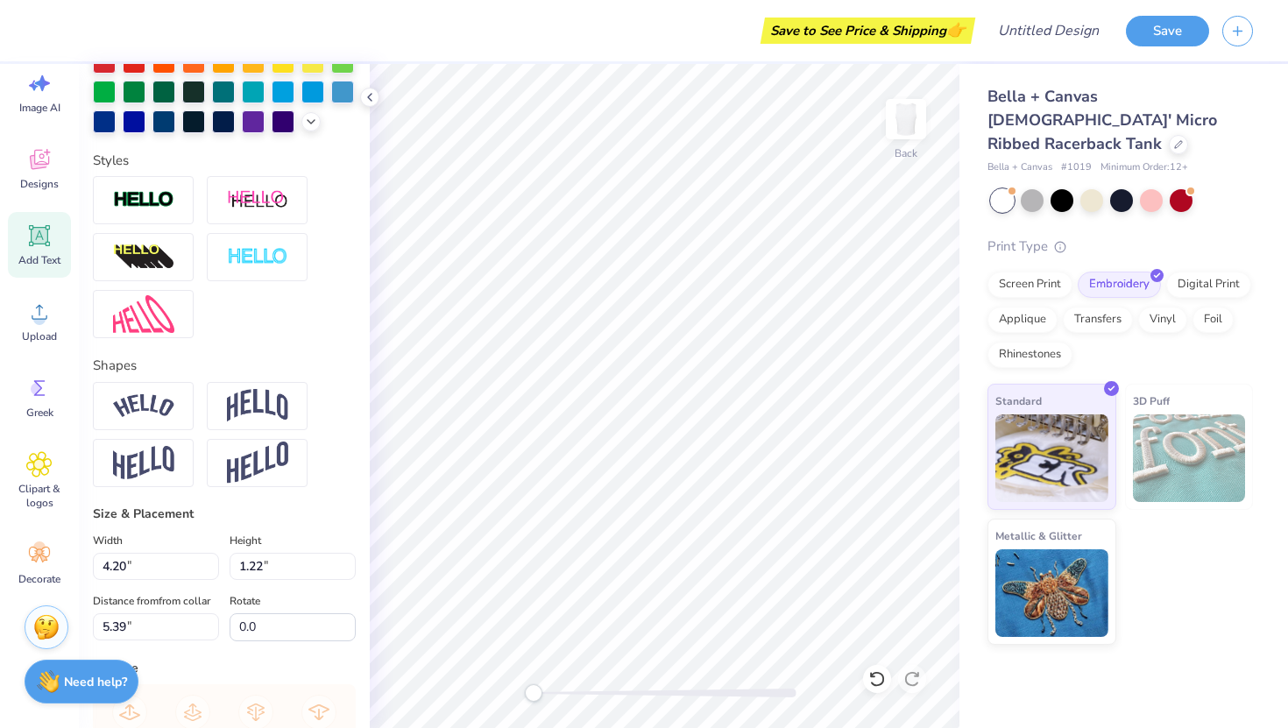
scroll to position [506, 0]
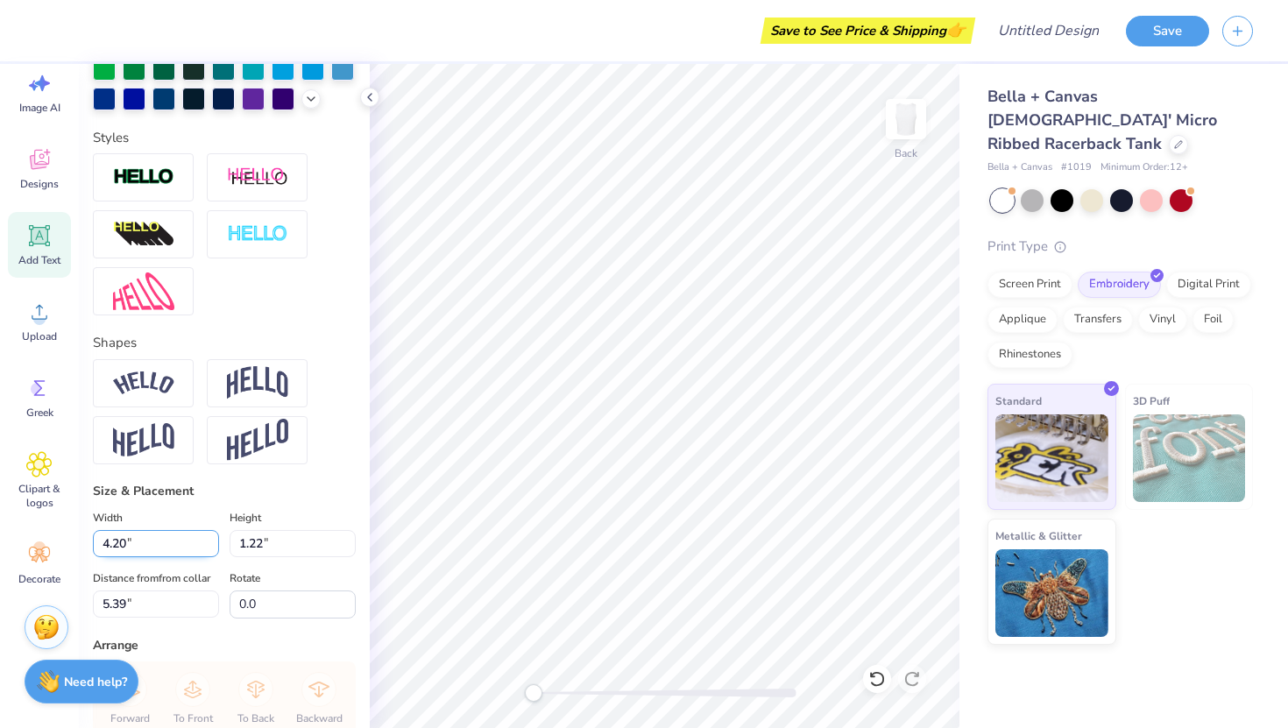
click at [209, 549] on input "4.19" at bounding box center [156, 543] width 126 height 27
click at [209, 549] on input "4.18" at bounding box center [156, 543] width 126 height 27
click at [209, 549] on input "4.17" at bounding box center [156, 543] width 126 height 27
click at [209, 549] on input "4.16" at bounding box center [156, 543] width 126 height 27
click at [294, 550] on input "1.22" at bounding box center [293, 543] width 126 height 27
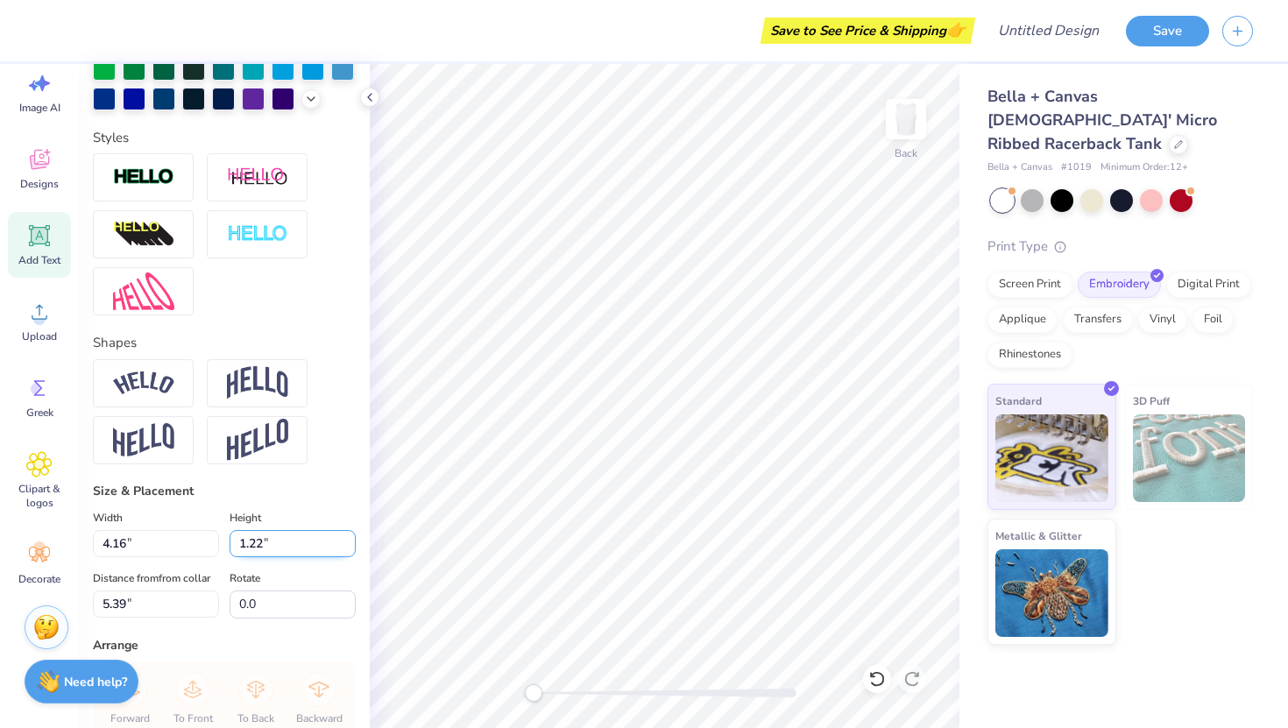
type input "8.87"
type input "0.51"
type input "5.75"
click at [153, 562] on div "Width 8.87 8.87 " Height 0.51 0.51 " Distance from from collar 5.75 5.75 " Rota…" at bounding box center [224, 562] width 263 height 111
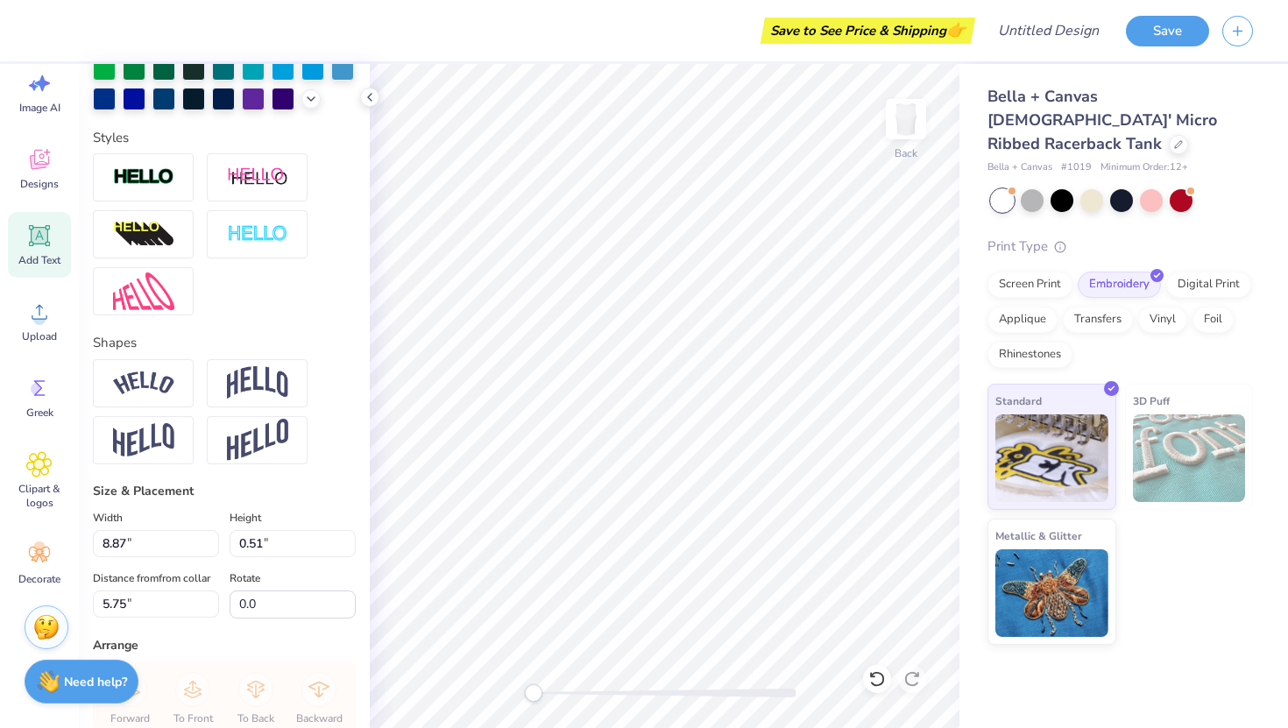
type textarea "a hot new little has entered the villa."
type input "4.80"
type input "1.30"
type input "5.35"
click at [211, 537] on input "4.81" at bounding box center [156, 543] width 126 height 27
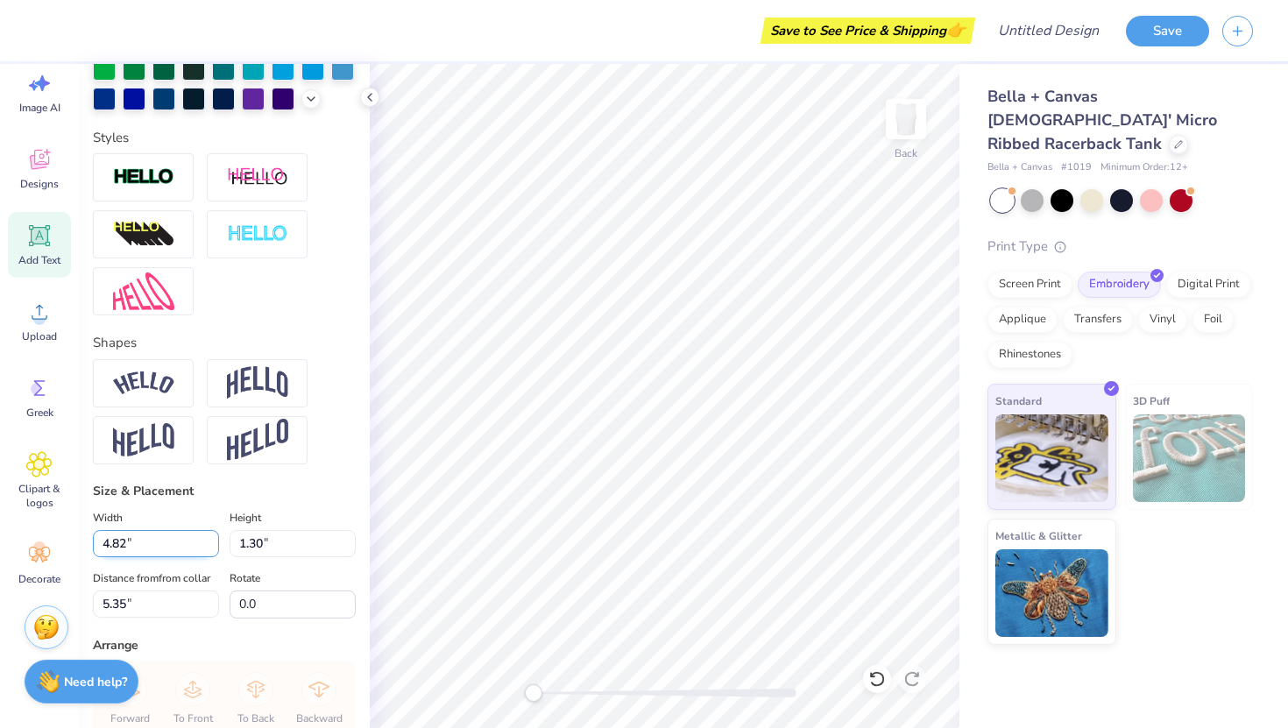
click at [211, 537] on input "4.82" at bounding box center [156, 543] width 126 height 27
click at [211, 537] on input "4.83" at bounding box center [156, 543] width 126 height 27
click at [211, 537] on input "4.84" at bounding box center [156, 543] width 126 height 27
type input "4.85"
click at [211, 537] on input "4.85" at bounding box center [156, 543] width 126 height 27
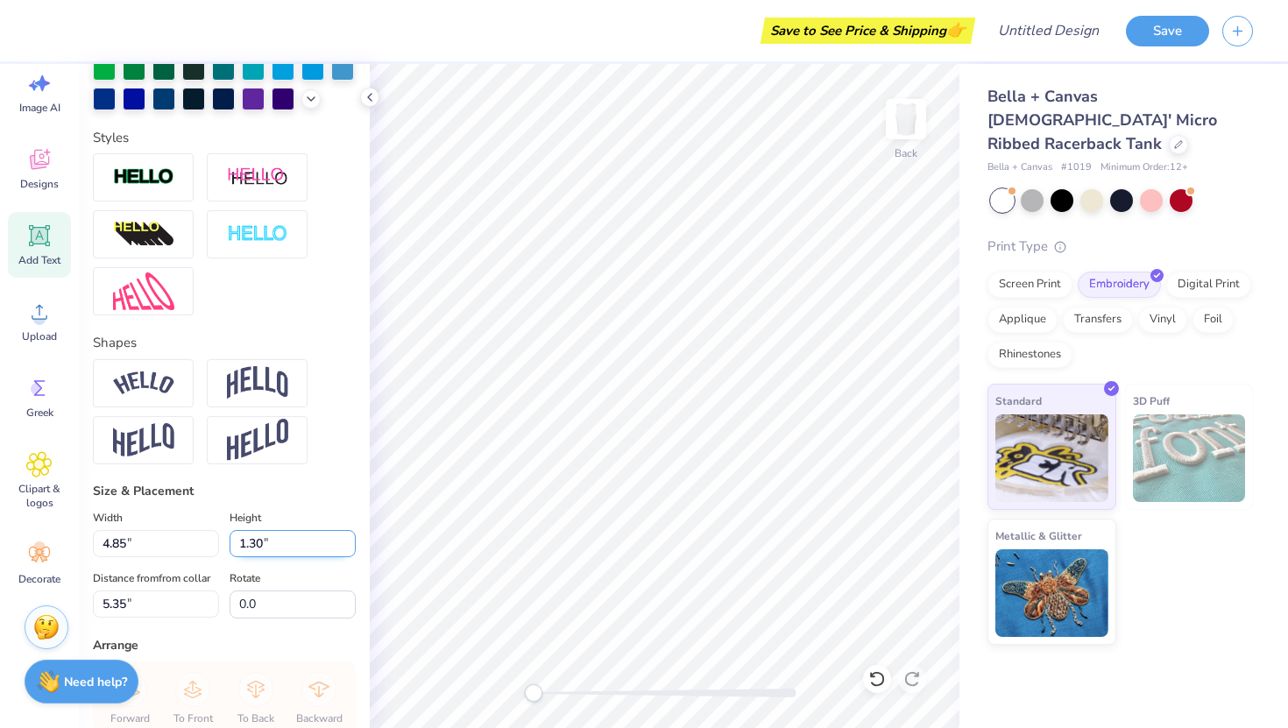
click at [275, 544] on input "1.30" at bounding box center [293, 543] width 126 height 27
type input "1.32"
type input "2.12"
click at [346, 542] on input "1.33" at bounding box center [293, 543] width 126 height 27
click at [346, 542] on input "1.34" at bounding box center [293, 543] width 126 height 27
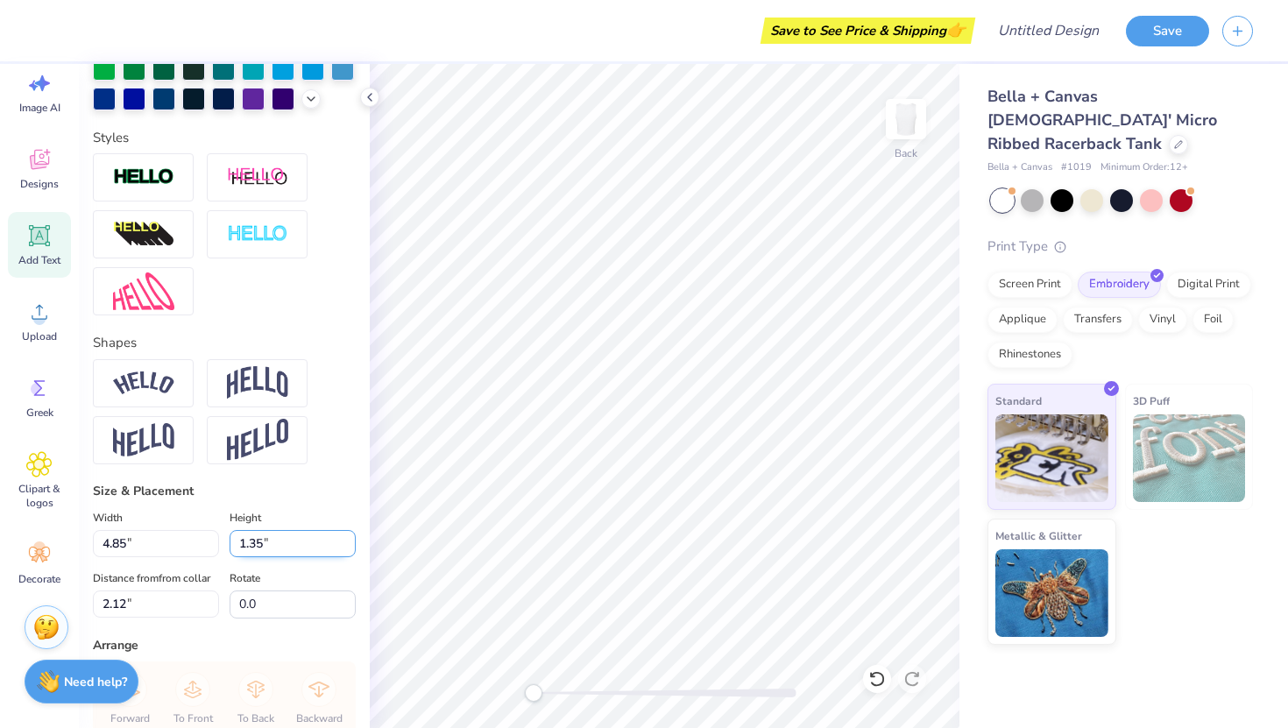
type input "1.35"
click at [346, 542] on input "1.35" at bounding box center [293, 543] width 126 height 27
click at [329, 576] on div "Rotate 0.0" at bounding box center [293, 593] width 126 height 51
type input "4.97"
type input "2.10"
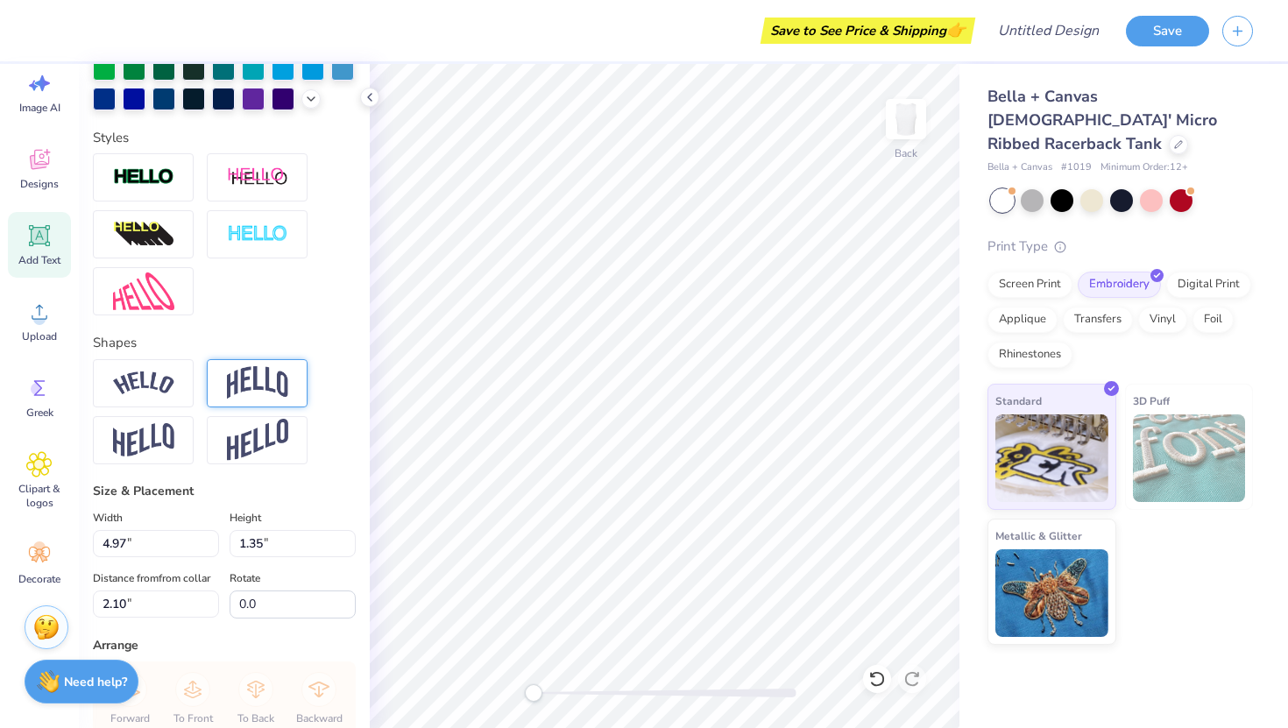
click at [260, 391] on img at bounding box center [257, 382] width 61 height 33
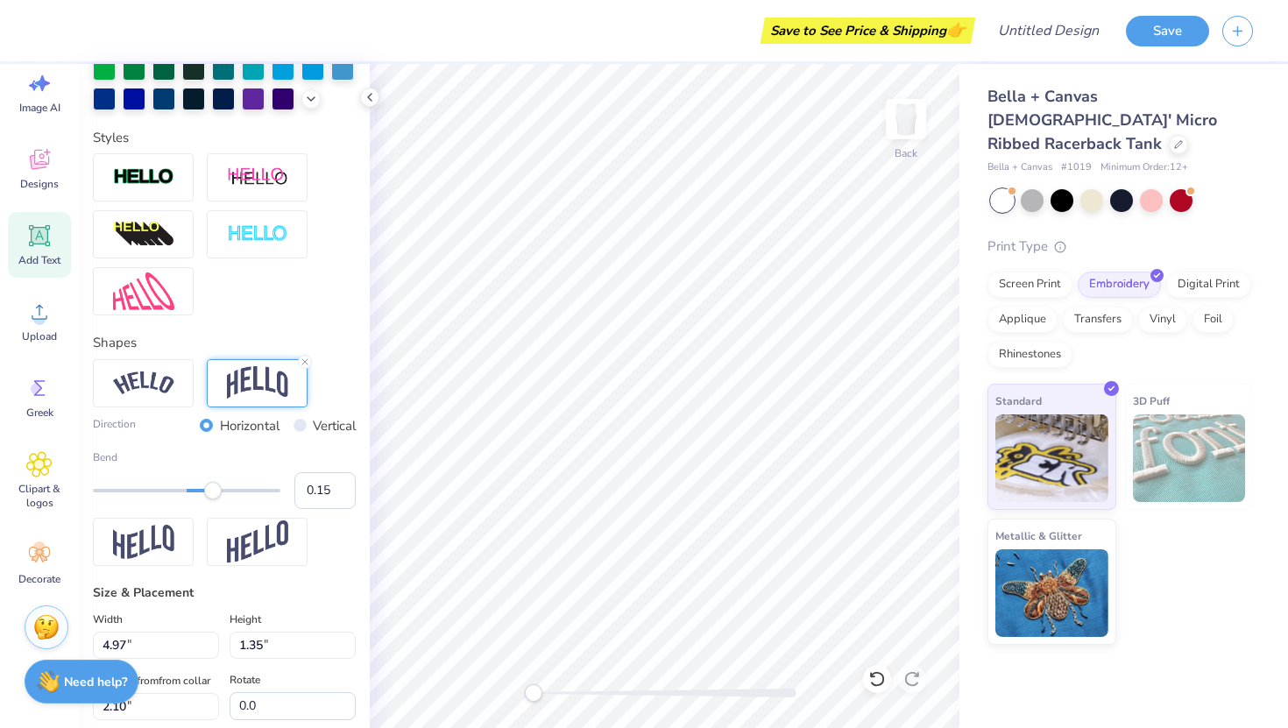
type input "0.14"
drag, startPoint x: 237, startPoint y: 491, endPoint x: 199, endPoint y: 492, distance: 38.6
click at [199, 492] on div "Accessibility label" at bounding box center [200, 491] width 18 height 18
type input "0.01"
click at [188, 492] on div "Accessibility label" at bounding box center [188, 491] width 18 height 18
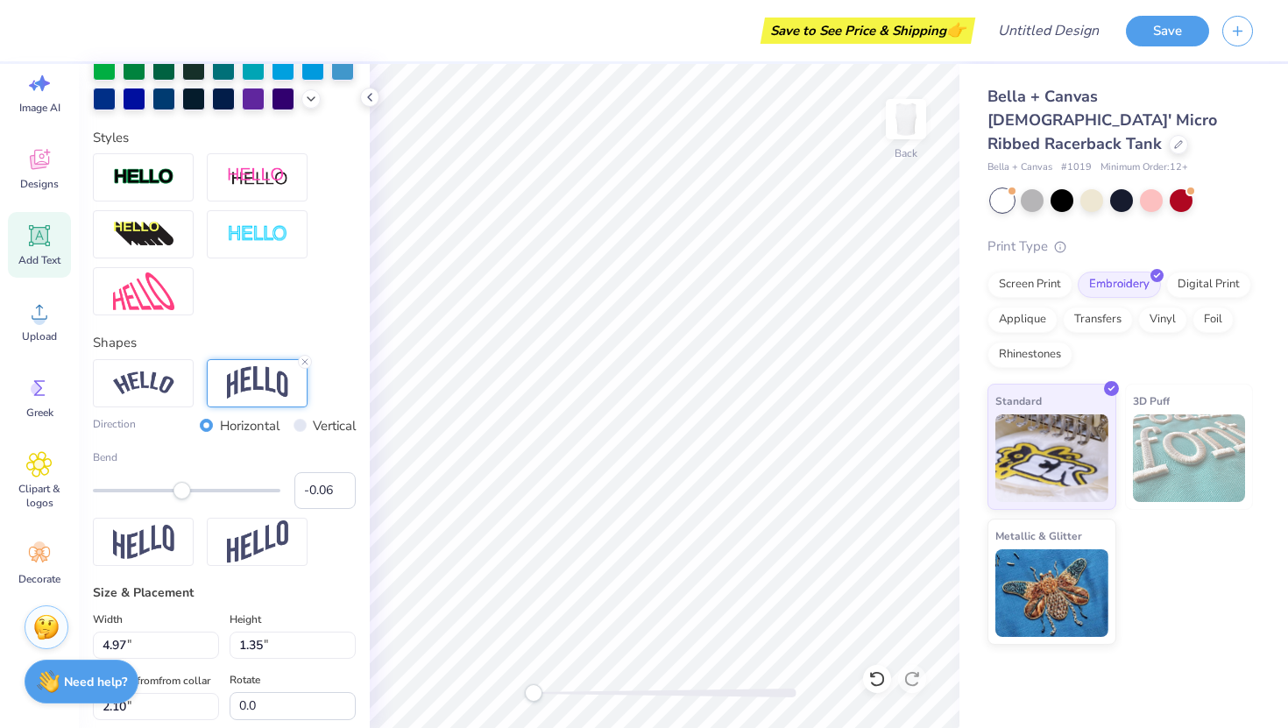
type input "-0.05"
click at [182, 492] on div "Accessibility label" at bounding box center [182, 491] width 18 height 18
click at [305, 357] on icon at bounding box center [305, 362] width 11 height 11
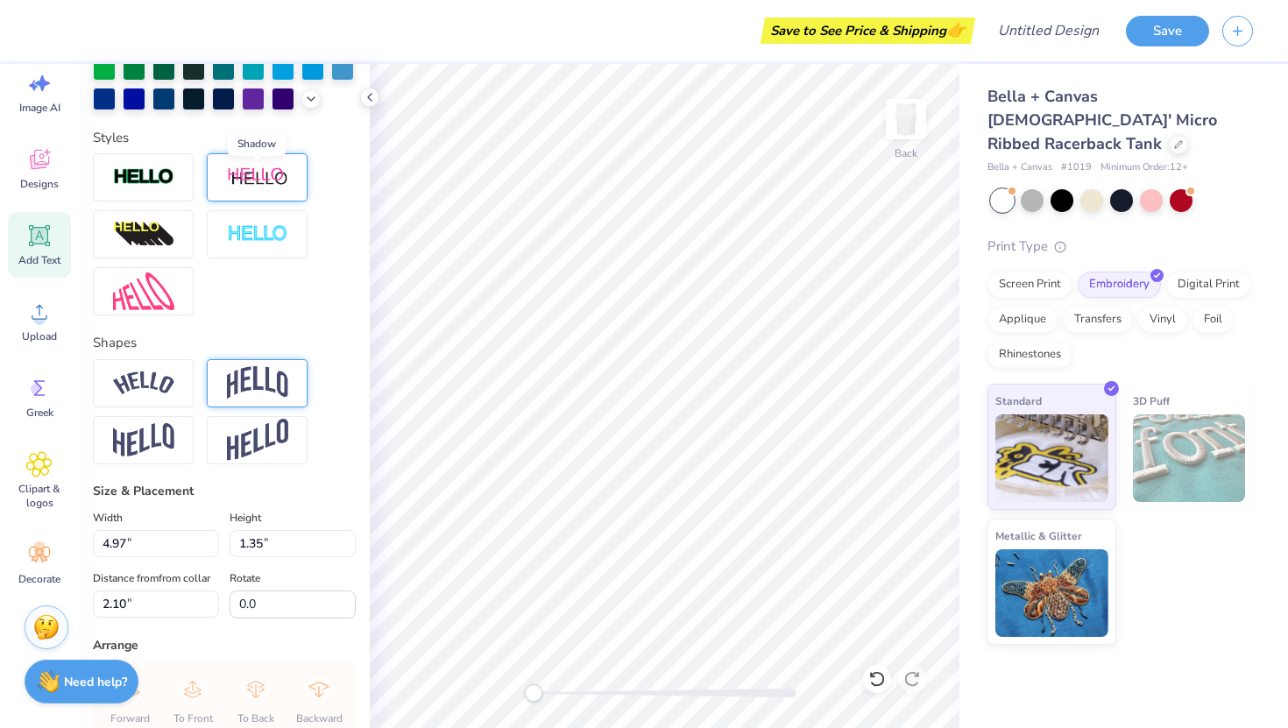
click at [276, 176] on img at bounding box center [257, 177] width 61 height 22
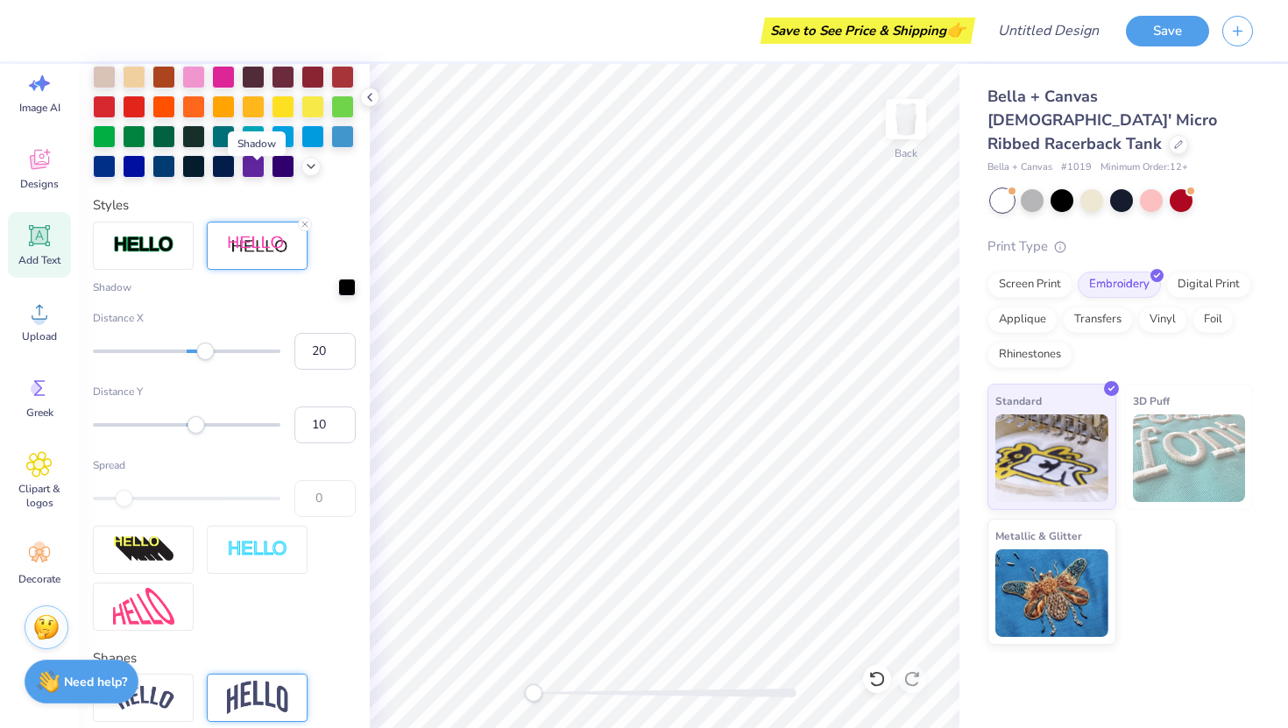
scroll to position [574, 0]
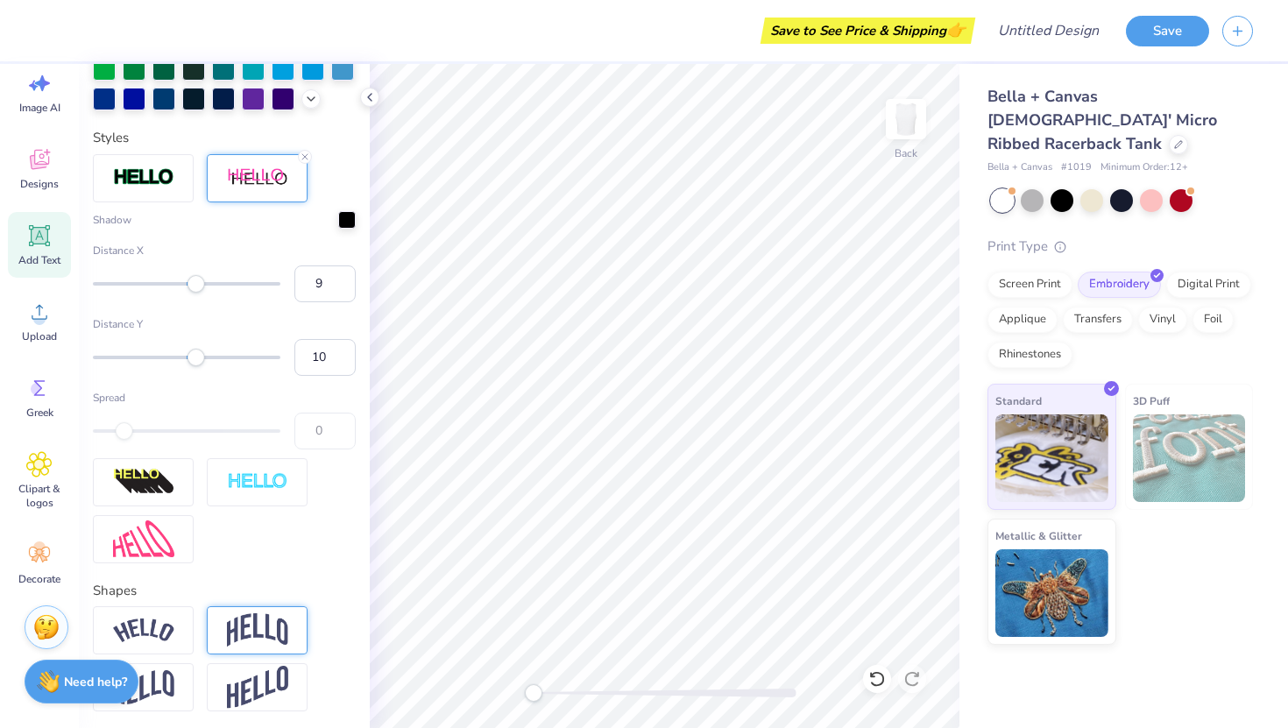
type input "8"
drag, startPoint x: 210, startPoint y: 283, endPoint x: 195, endPoint y: 285, distance: 15.9
click at [195, 285] on div "Accessibility label" at bounding box center [197, 284] width 18 height 18
type input "-9"
drag, startPoint x: 195, startPoint y: 285, endPoint x: 178, endPoint y: 285, distance: 16.6
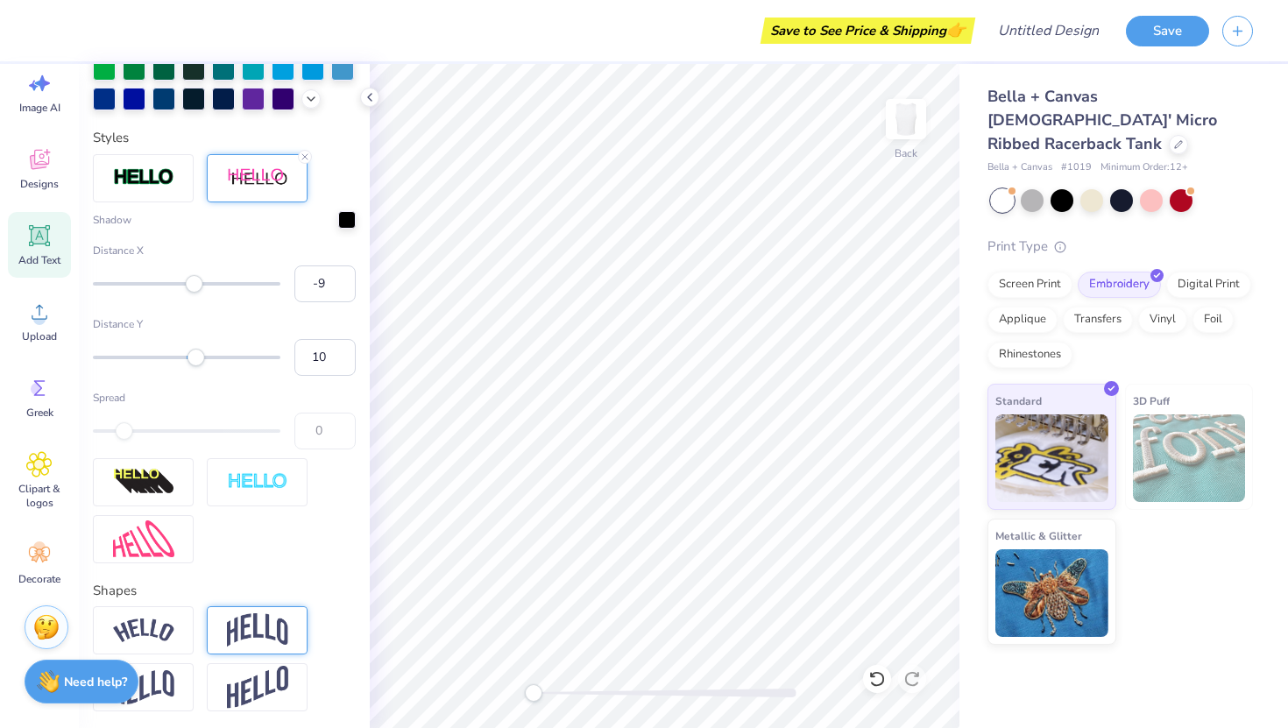
click at [186, 285] on div "Accessibility label" at bounding box center [195, 284] width 18 height 18
click at [303, 157] on line at bounding box center [304, 156] width 5 height 5
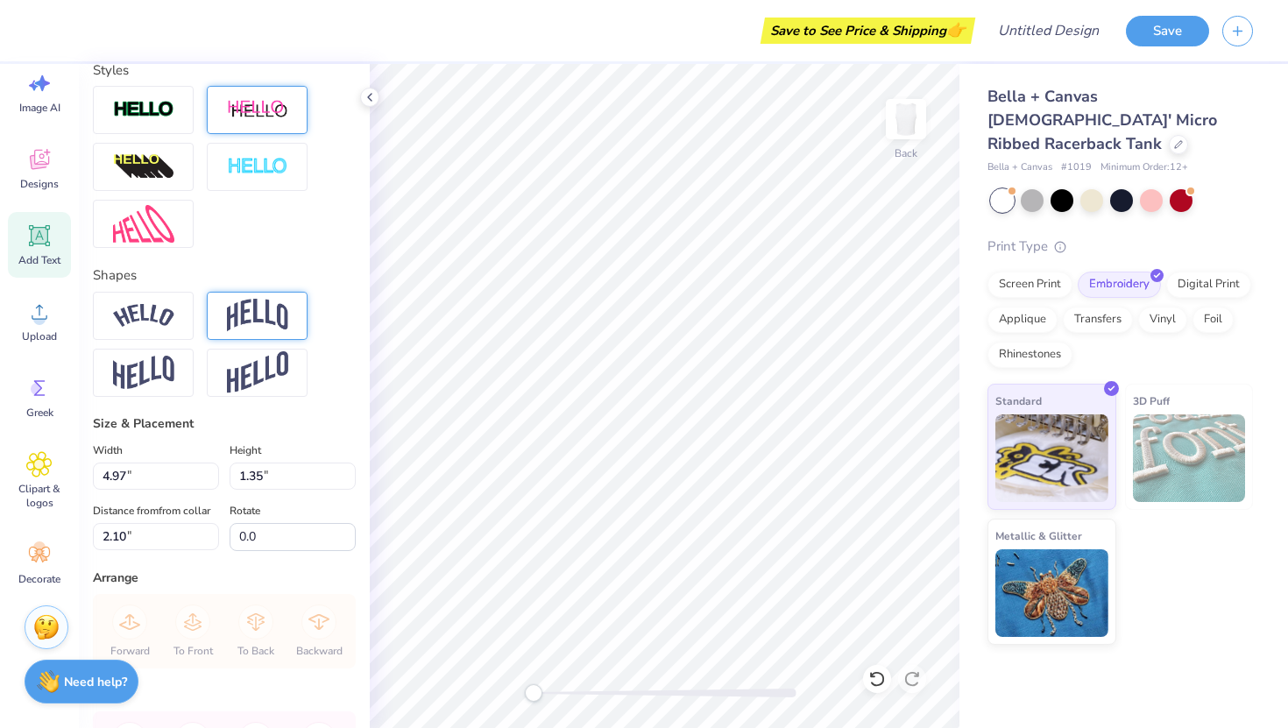
scroll to position [506, 0]
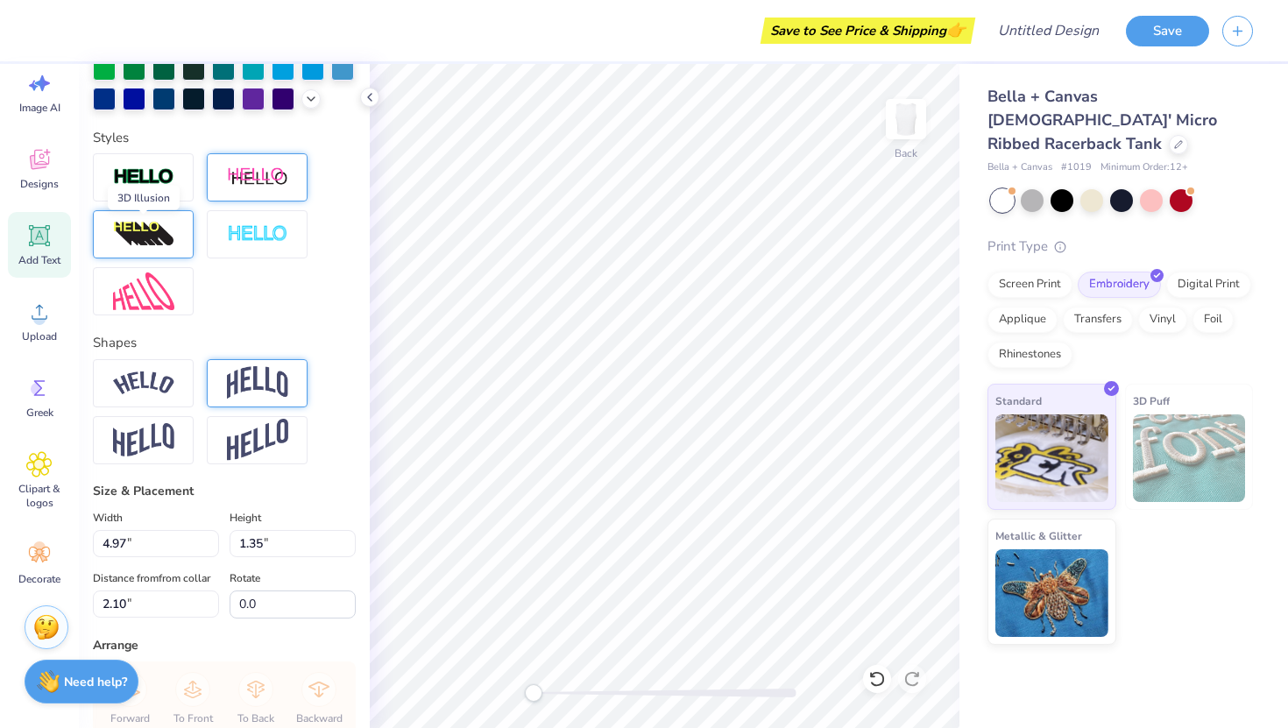
click at [165, 232] on img at bounding box center [143, 235] width 61 height 28
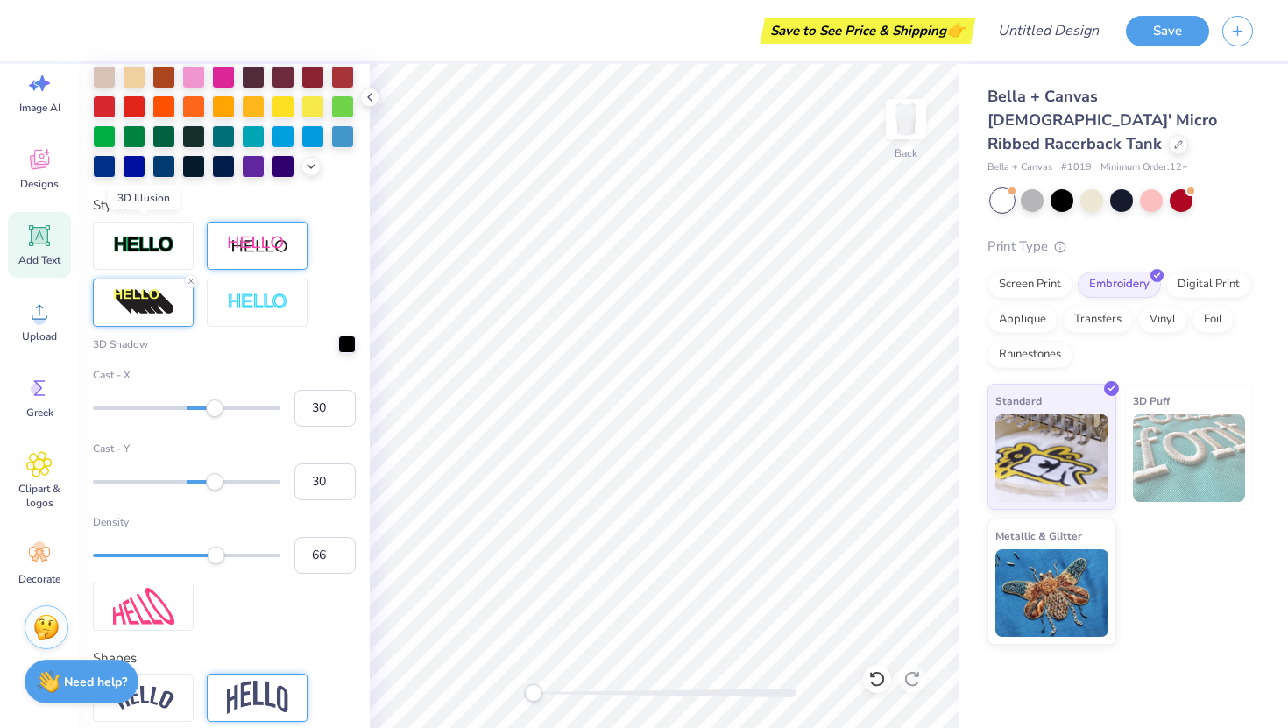
scroll to position [574, 0]
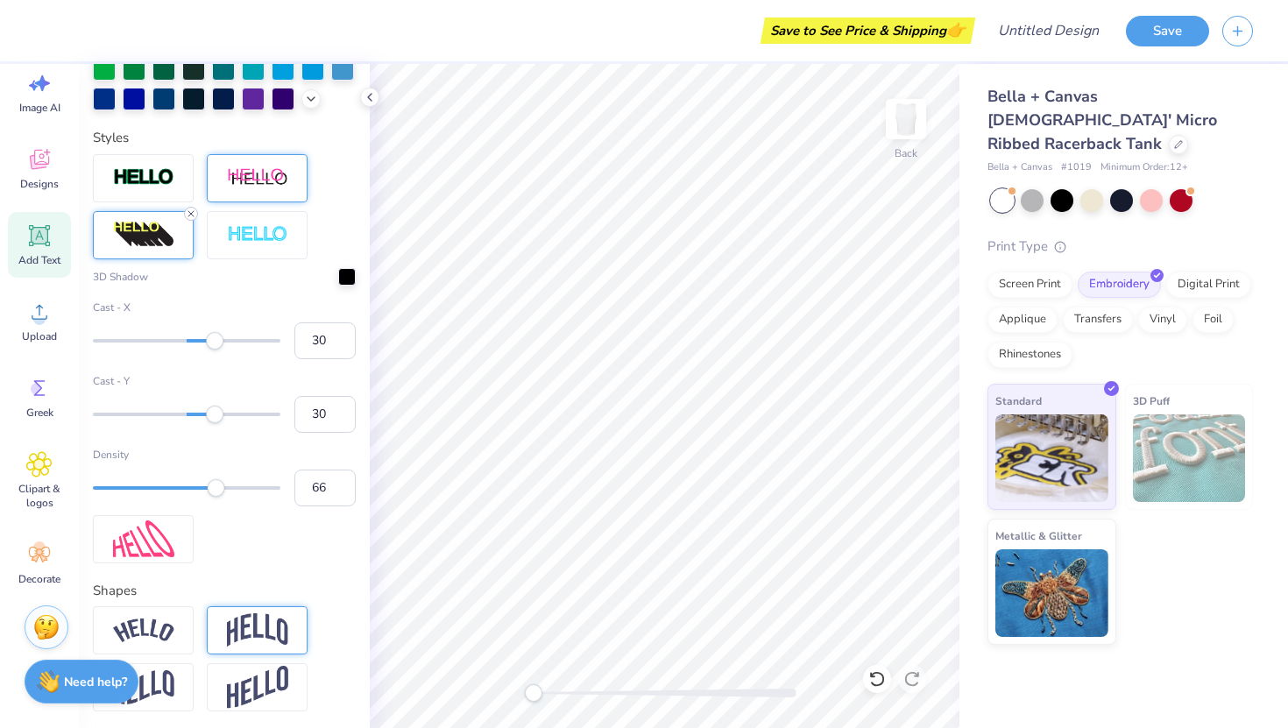
click at [188, 211] on icon at bounding box center [191, 214] width 11 height 11
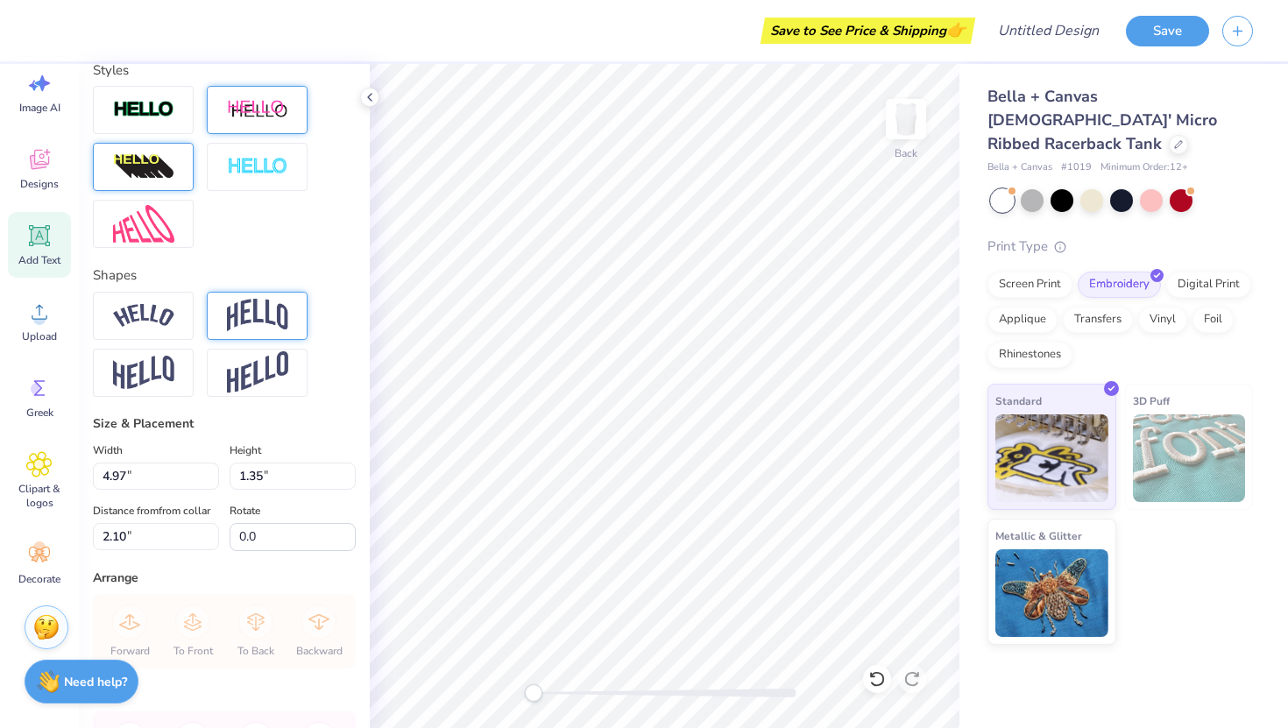
scroll to position [506, 0]
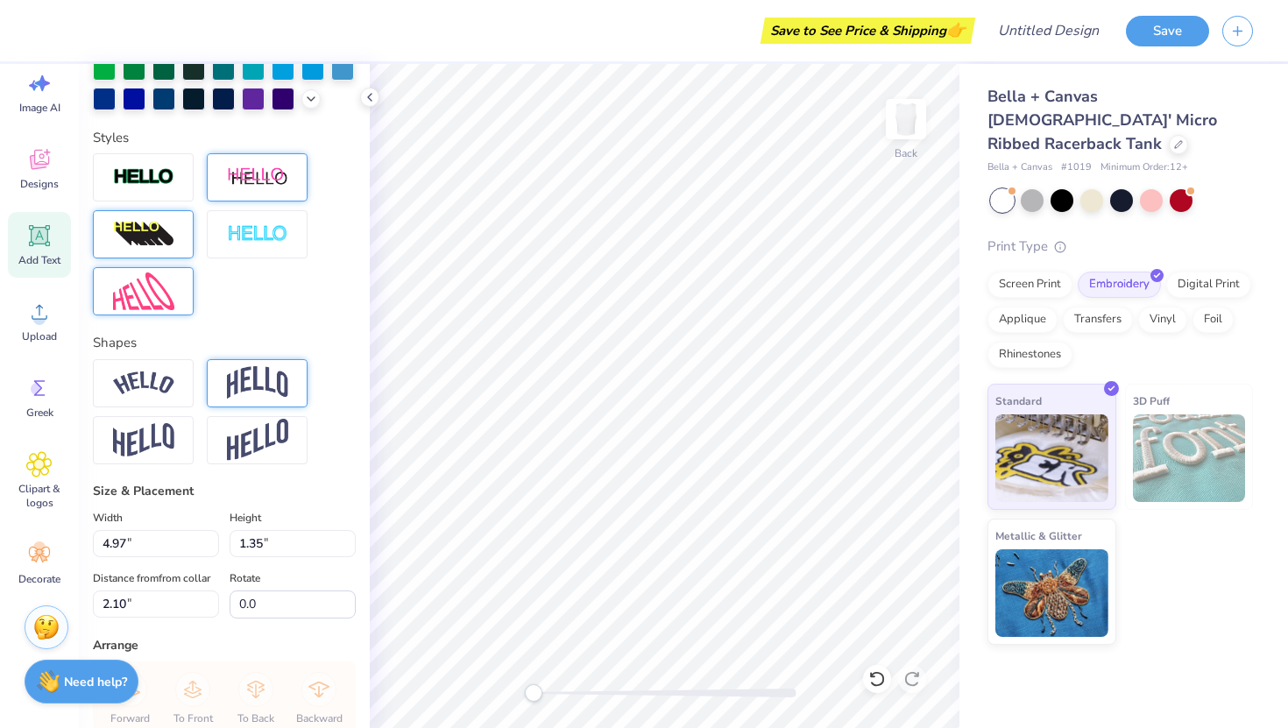
click at [166, 281] on img at bounding box center [143, 292] width 61 height 38
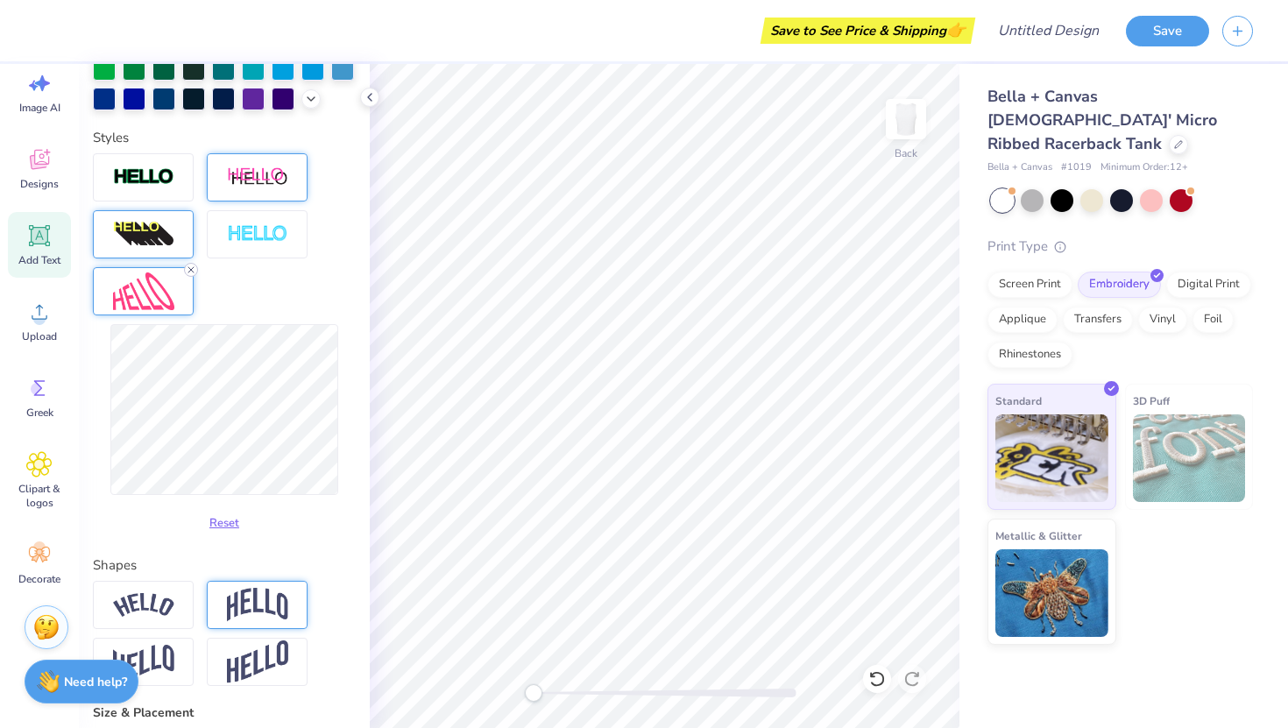
click at [193, 269] on icon at bounding box center [191, 270] width 11 height 11
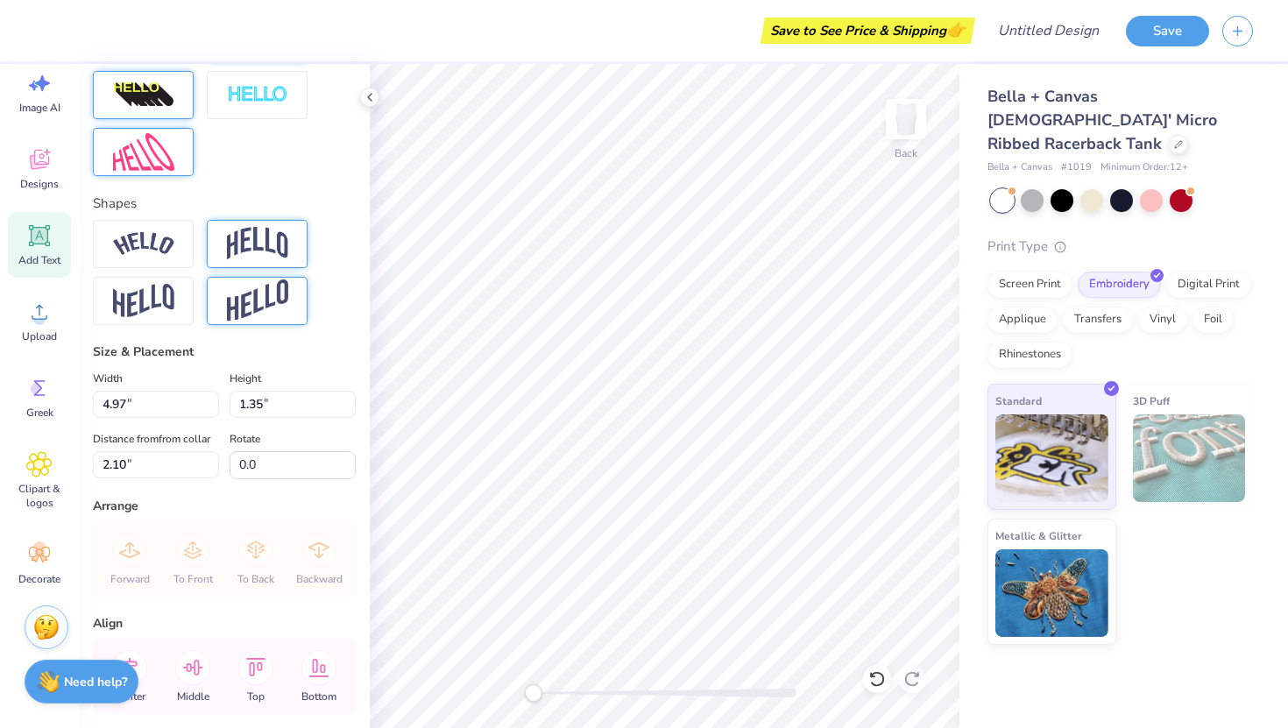
scroll to position [719, 0]
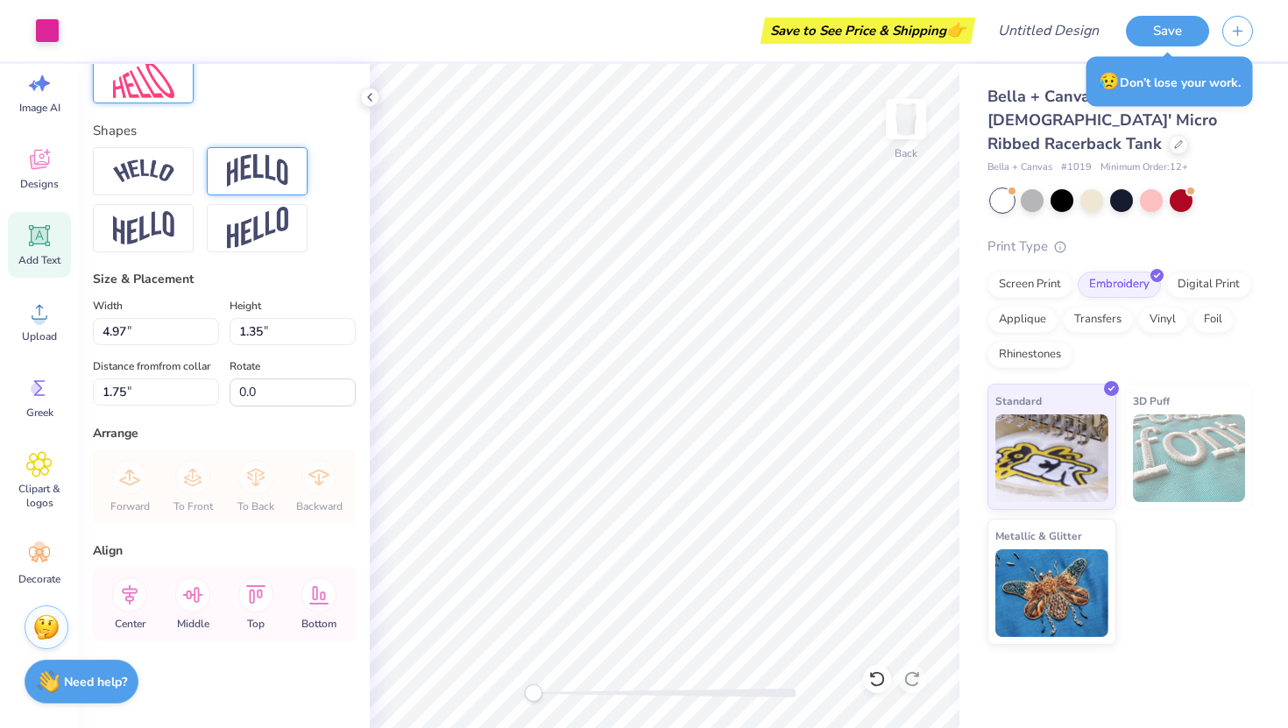
type input "1.73"
type textarea "a hot new little has entered the villa"
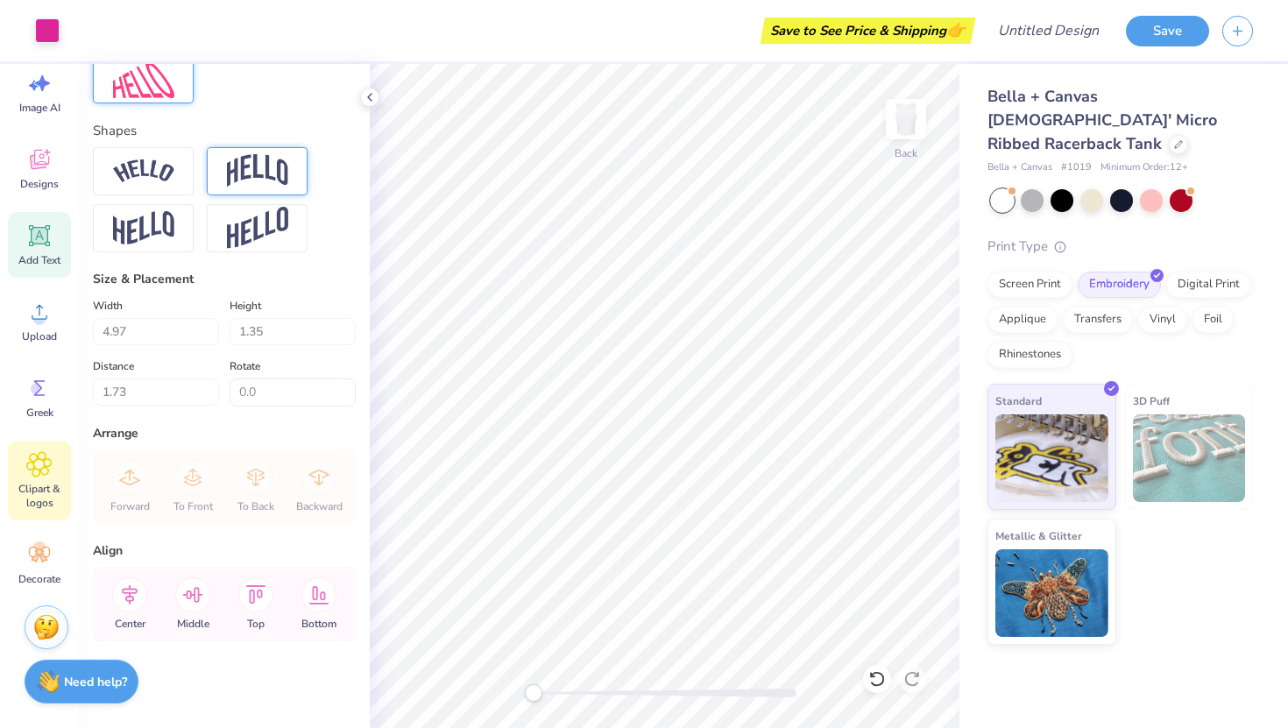
click at [32, 484] on span "Clipart & logos" at bounding box center [40, 496] width 58 height 28
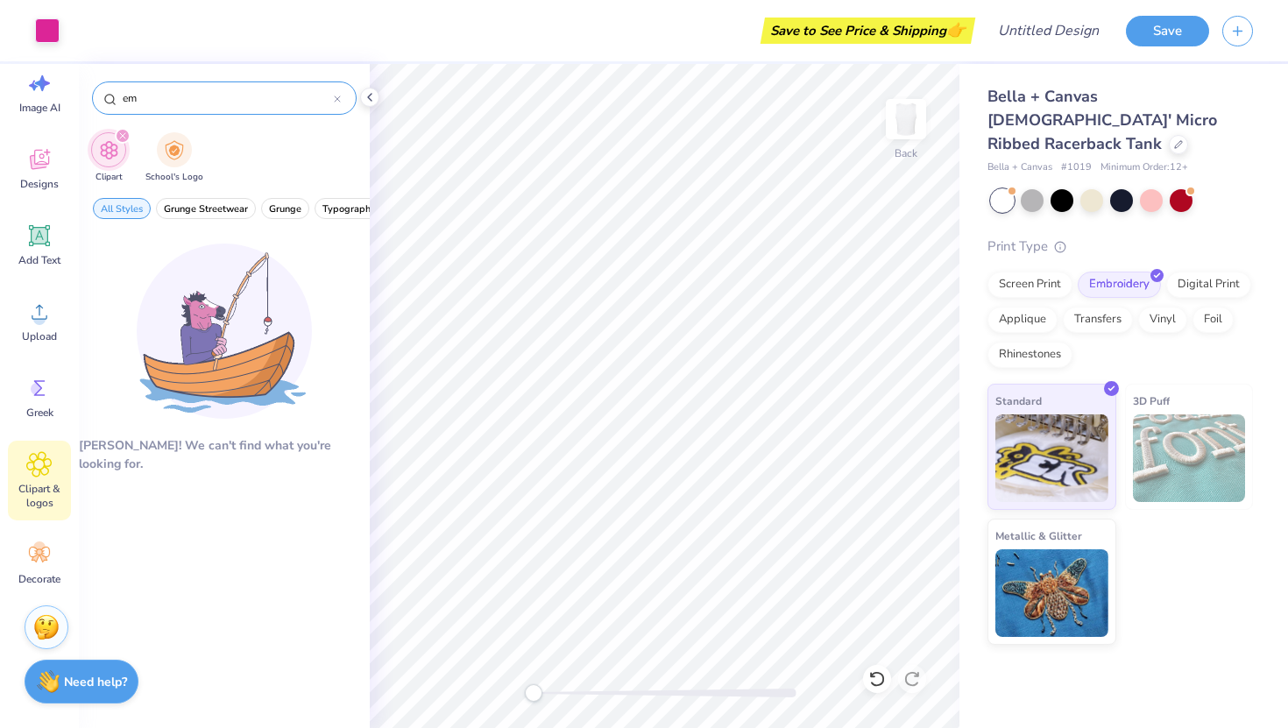
type input "e"
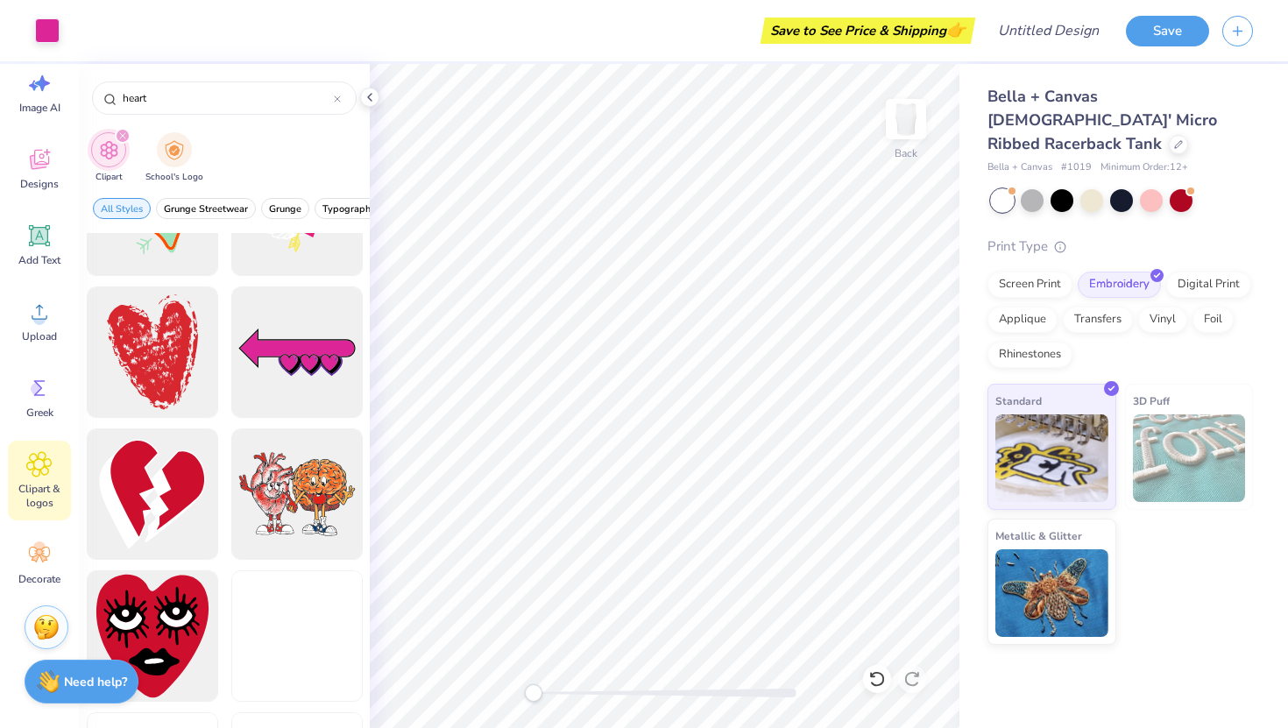
scroll to position [1367, 0]
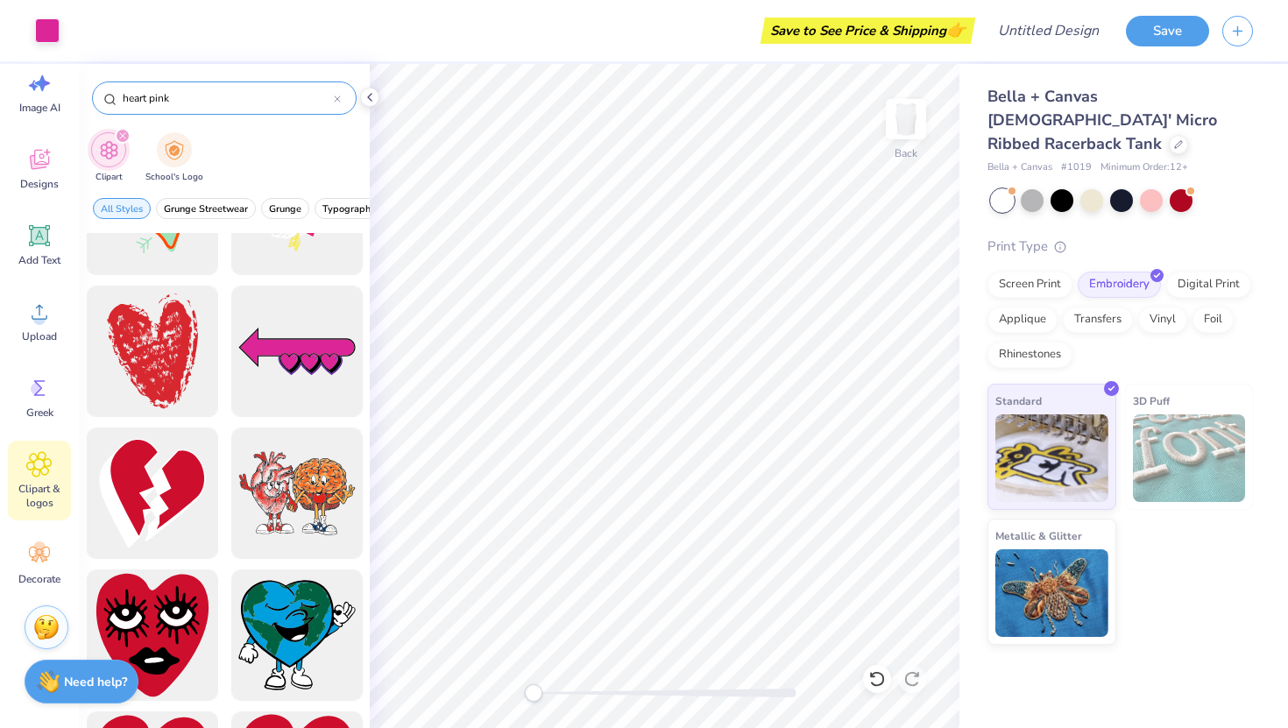
type input "heart pink"
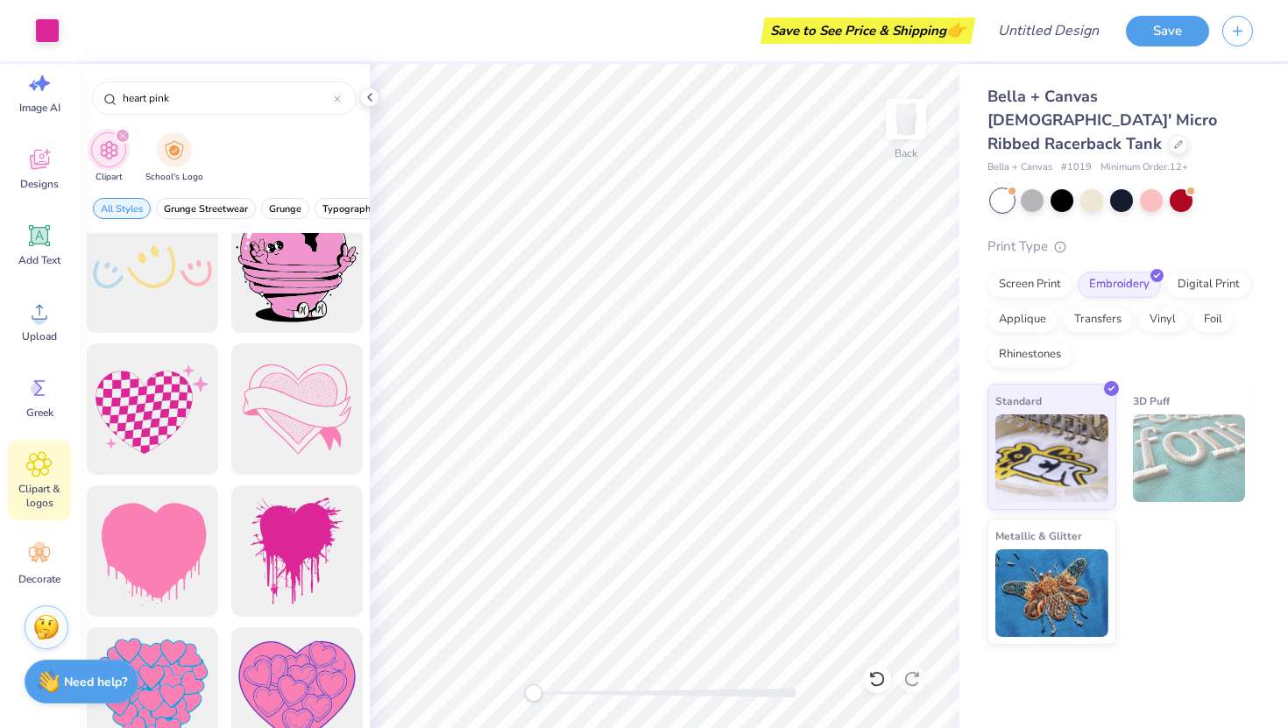
scroll to position [772, 0]
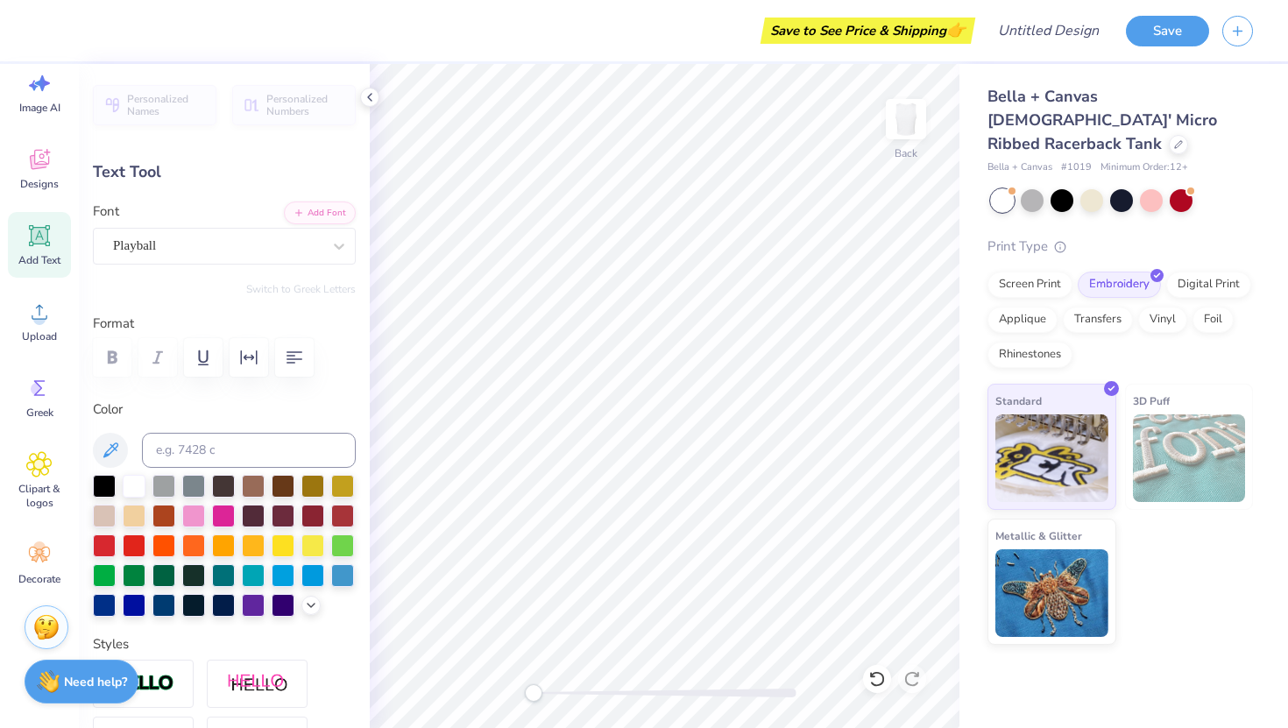
click at [112, 358] on div at bounding box center [224, 357] width 263 height 39
click at [210, 365] on body "Save to See Price & Shipping 👉 Design Title Save Image AI Designs Add Text Uplo…" at bounding box center [644, 364] width 1288 height 728
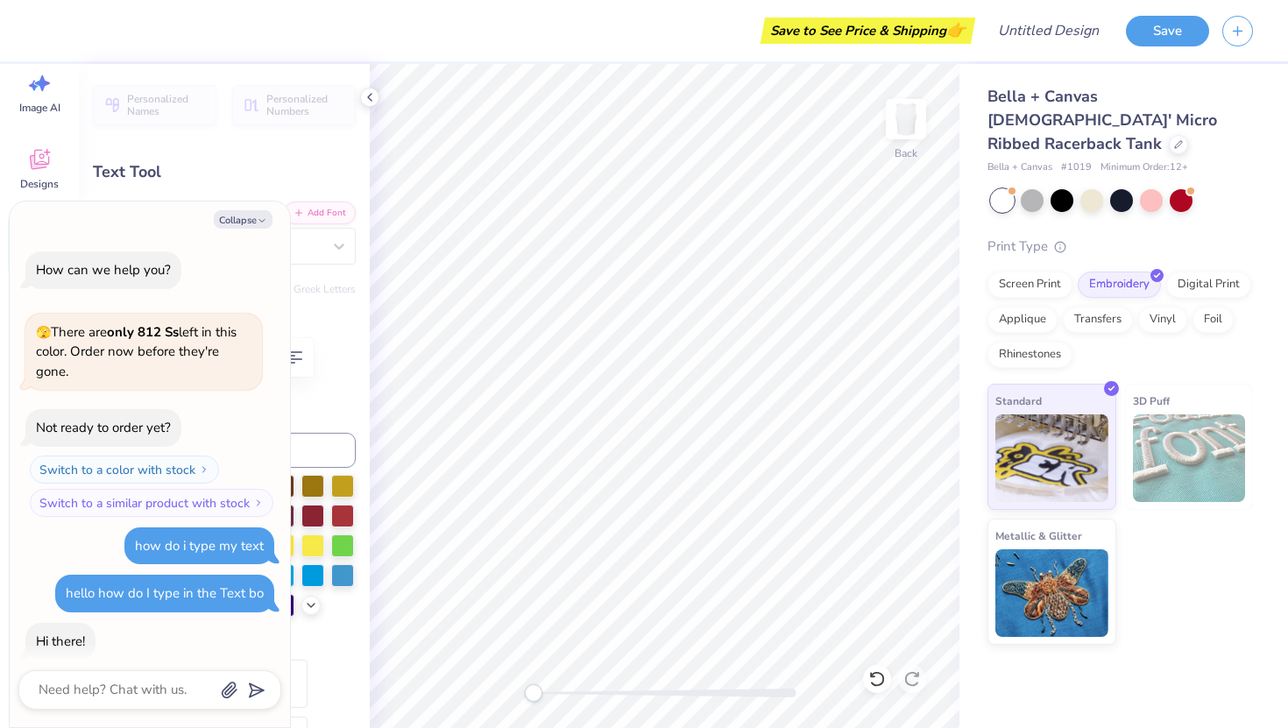
scroll to position [711, 0]
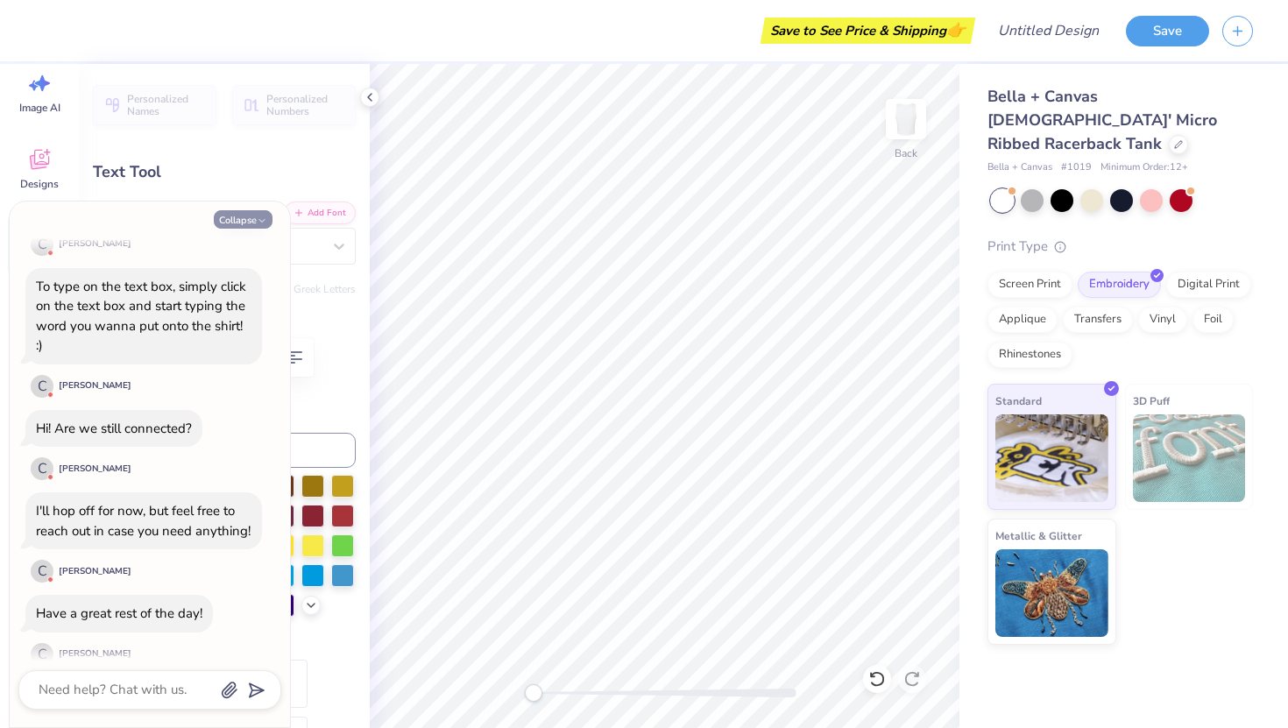
click at [268, 219] on button "Collapse" at bounding box center [243, 219] width 59 height 18
click at [254, 217] on button "Collapse" at bounding box center [243, 219] width 59 height 18
click at [240, 218] on button "Collapse" at bounding box center [243, 219] width 59 height 18
type textarea "x"
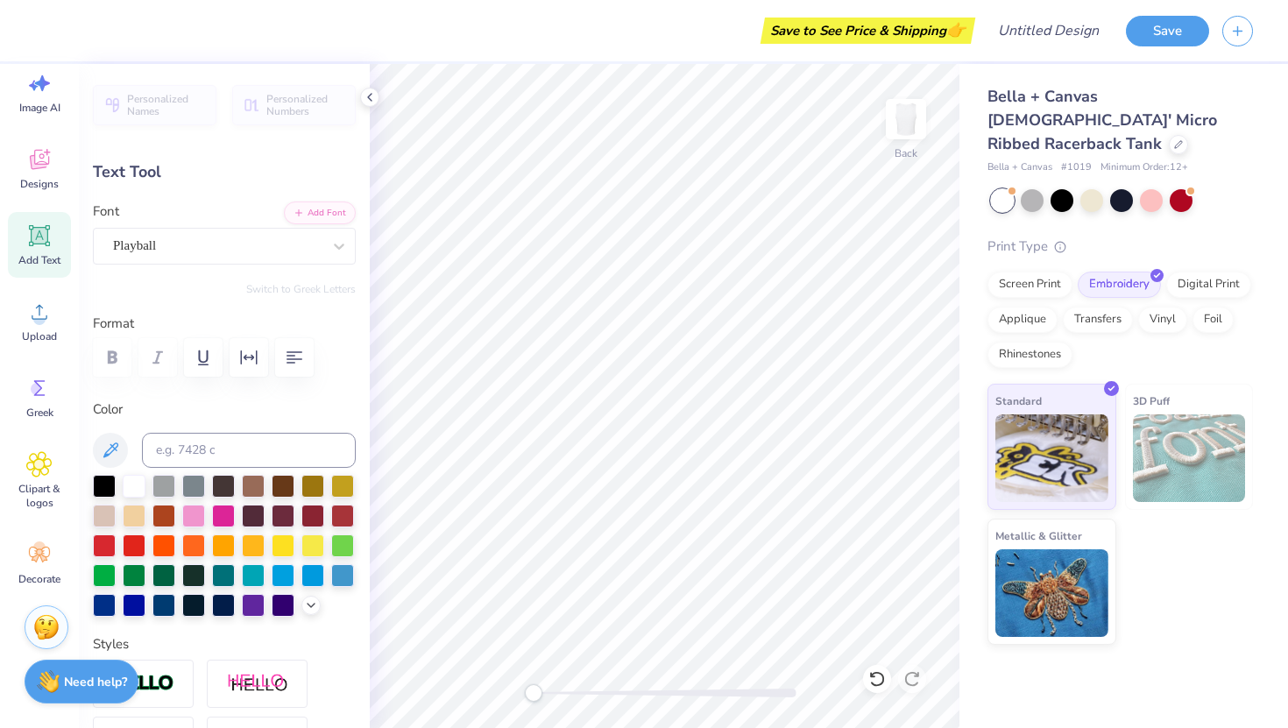
click at [296, 280] on div "Personalized Names Personalized Numbers Text Tool Add Font Font Playball Switch…" at bounding box center [224, 396] width 291 height 664
click at [201, 360] on icon "button" at bounding box center [203, 357] width 21 height 21
click at [204, 347] on icon "button" at bounding box center [203, 357] width 21 height 21
click at [31, 169] on icon at bounding box center [39, 159] width 26 height 26
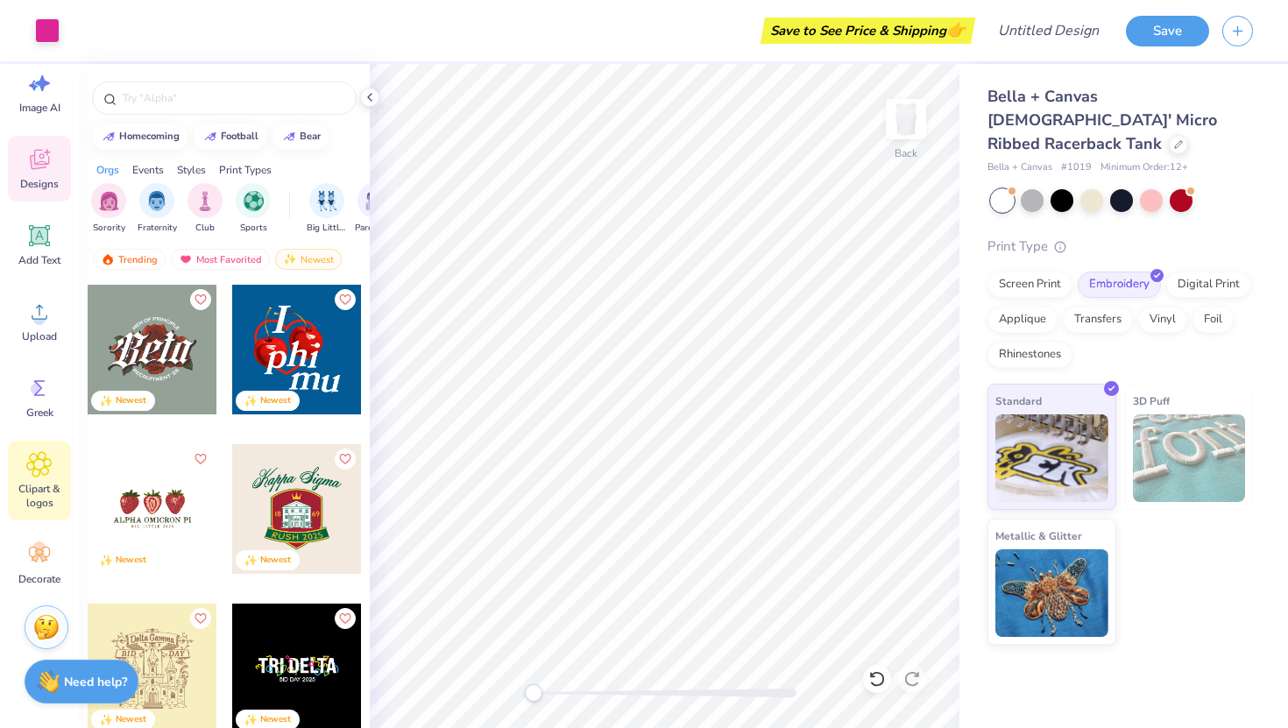
click at [52, 483] on span "Clipart & logos" at bounding box center [40, 496] width 58 height 28
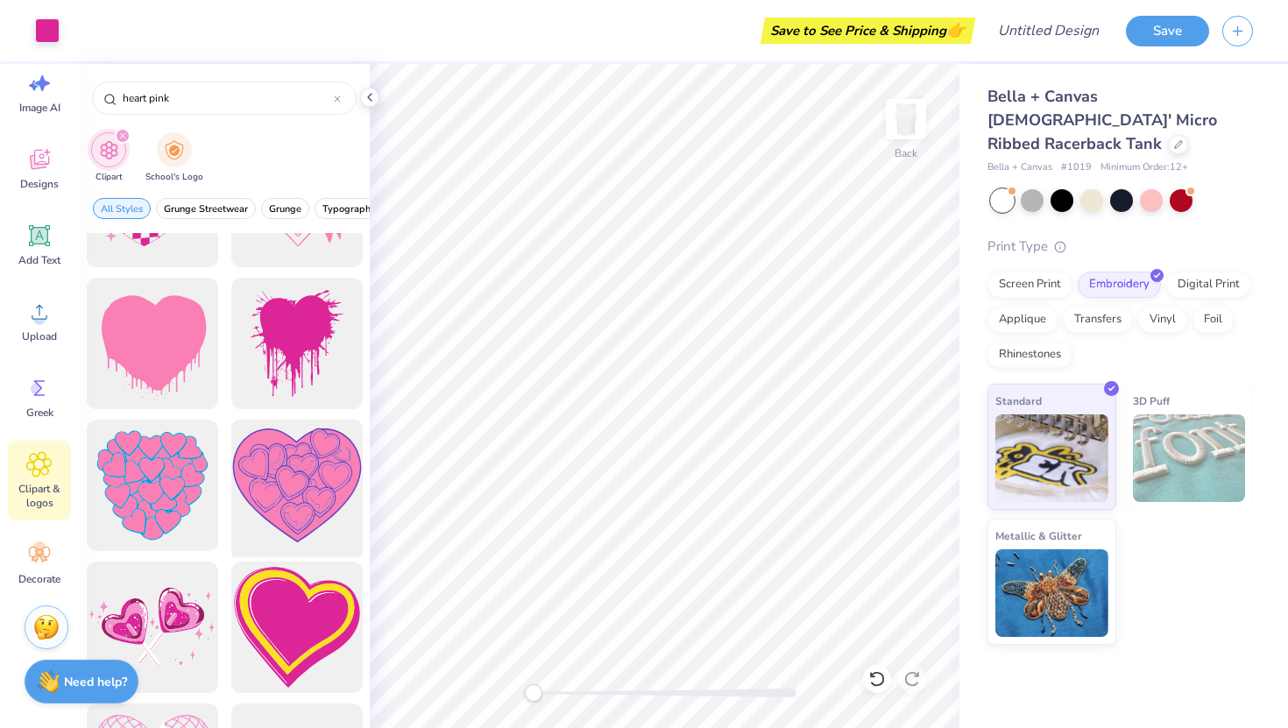
scroll to position [1179, 0]
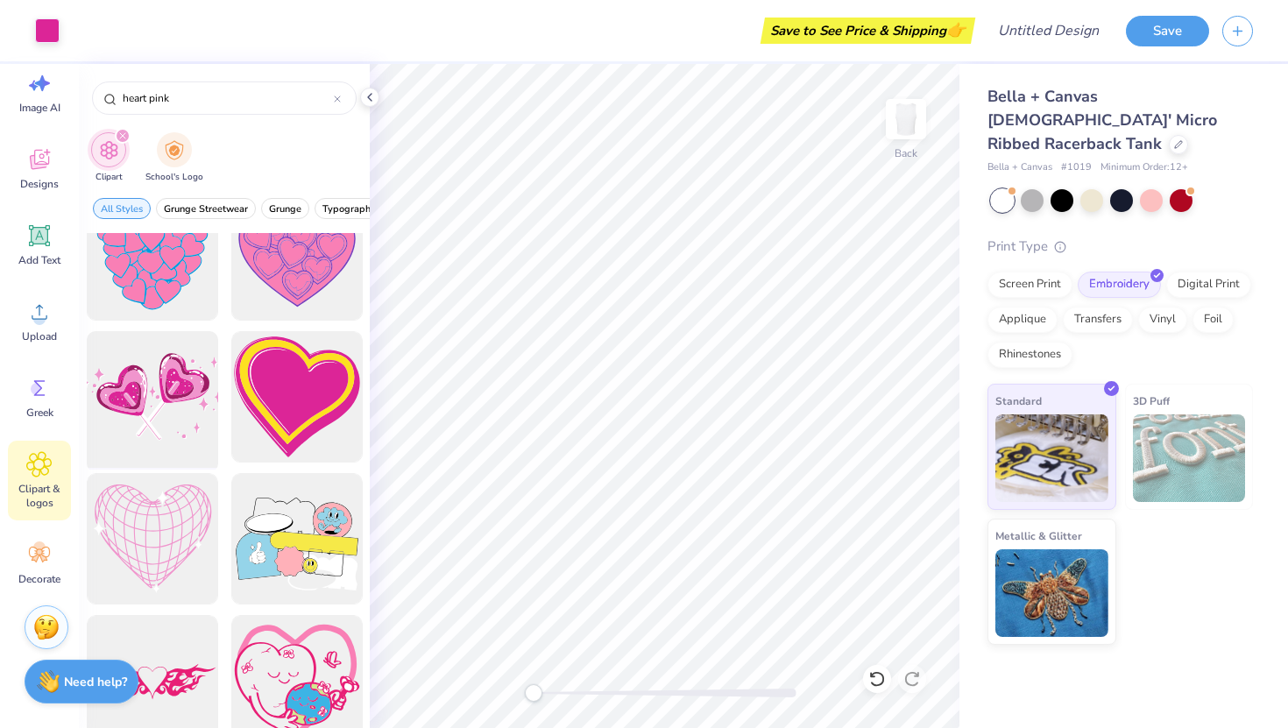
click at [170, 370] on div at bounding box center [152, 397] width 145 height 145
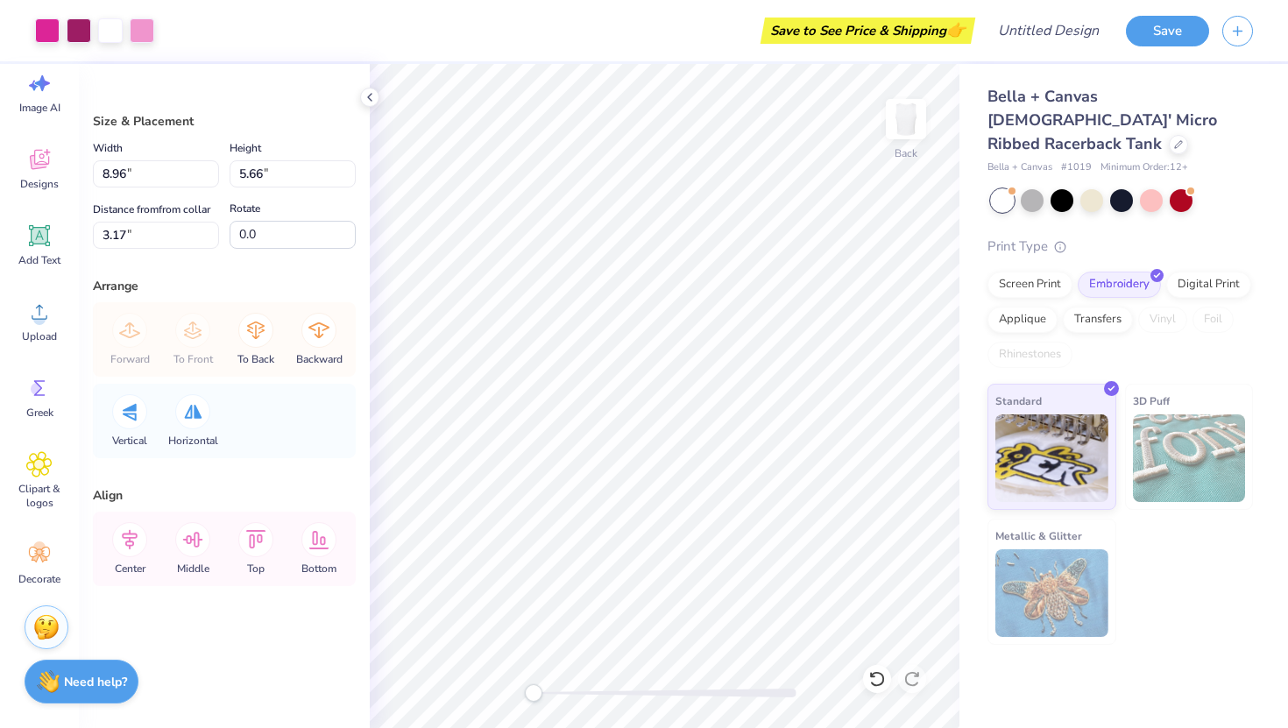
type input "1.76"
type input "1.11"
type input "1.02"
type input "0.65"
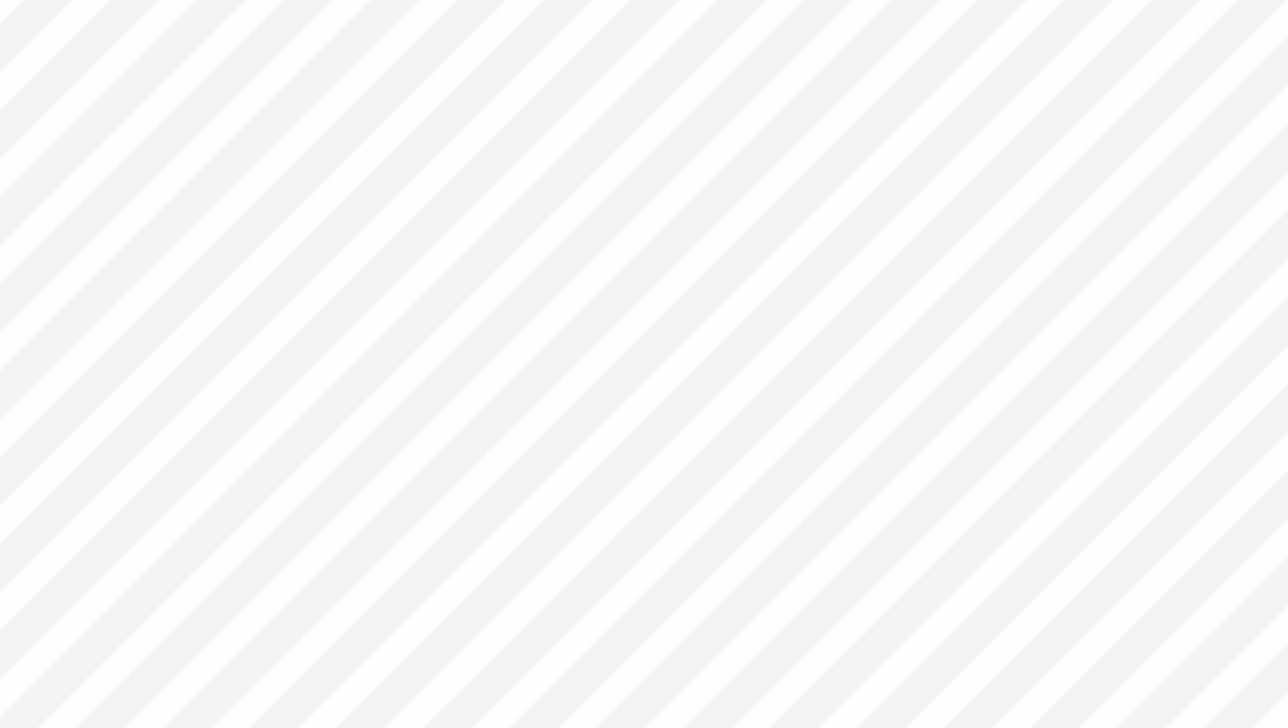
type input "1.30"
type input "0.82"
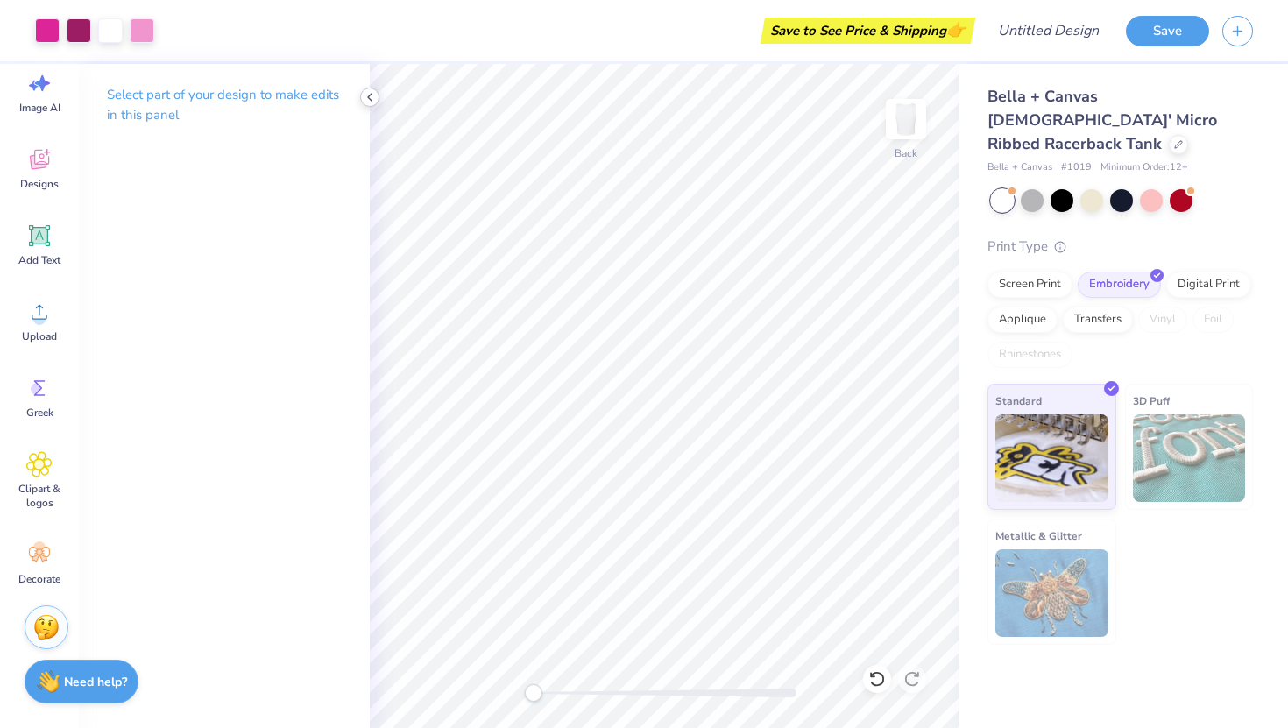
click at [372, 96] on icon at bounding box center [370, 97] width 14 height 14
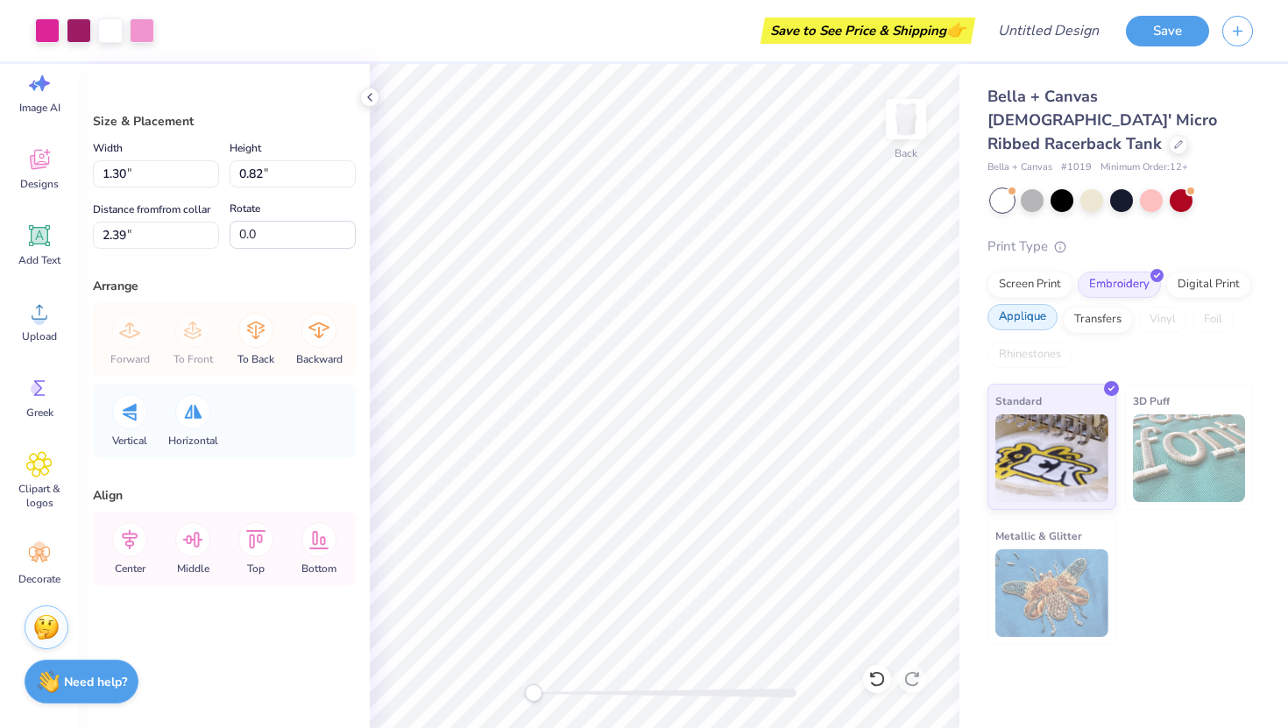
click at [998, 304] on div "Applique" at bounding box center [1023, 317] width 70 height 26
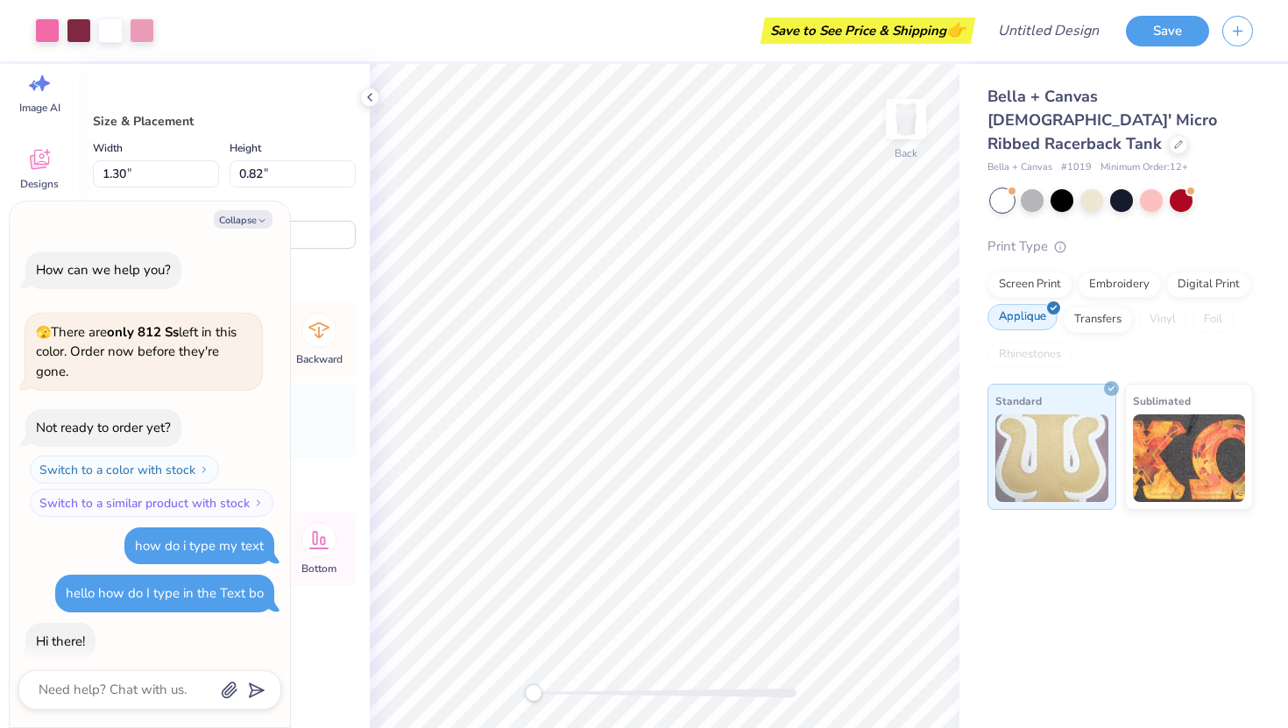
scroll to position [1221, 0]
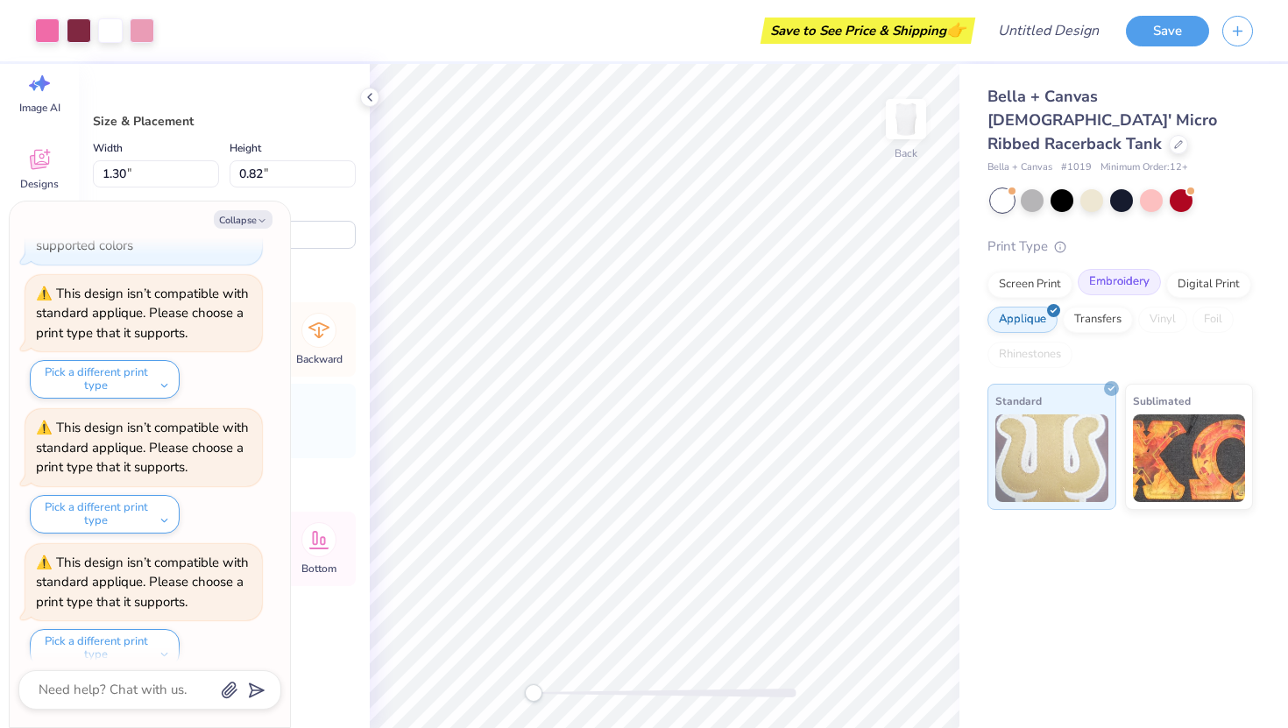
click at [1122, 269] on div "Embroidery" at bounding box center [1119, 282] width 83 height 26
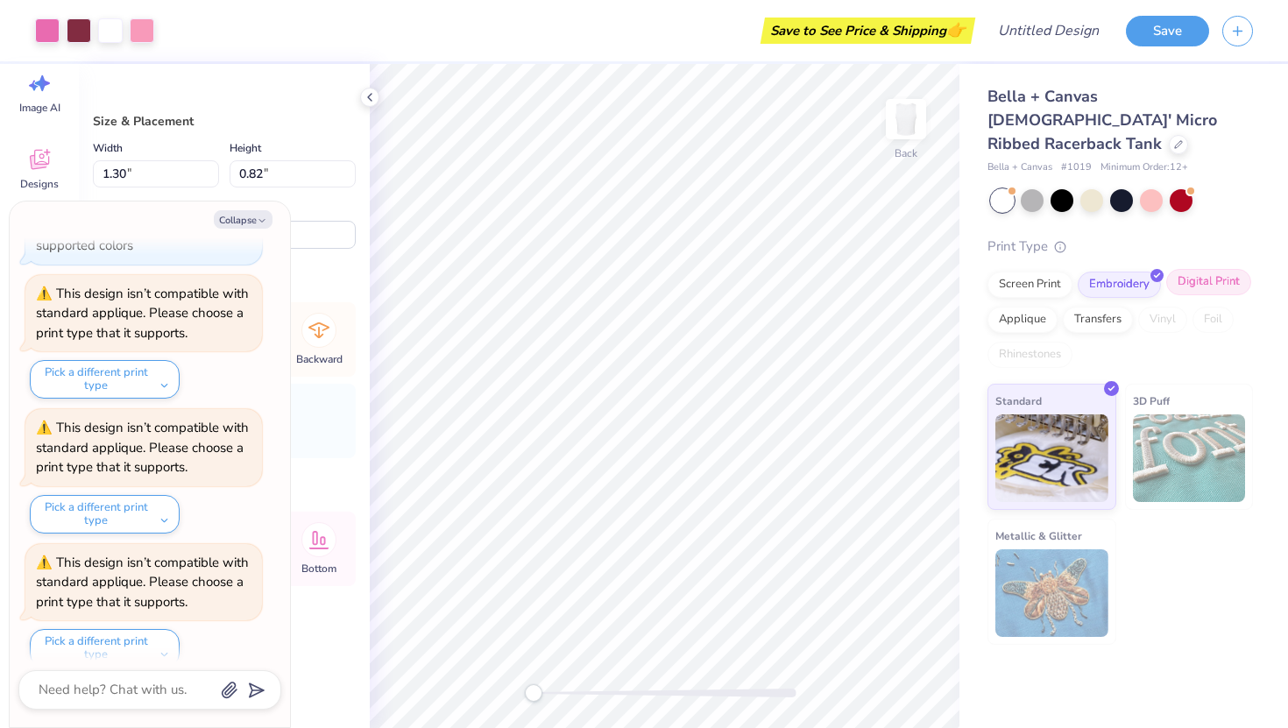
scroll to position [1327, 0]
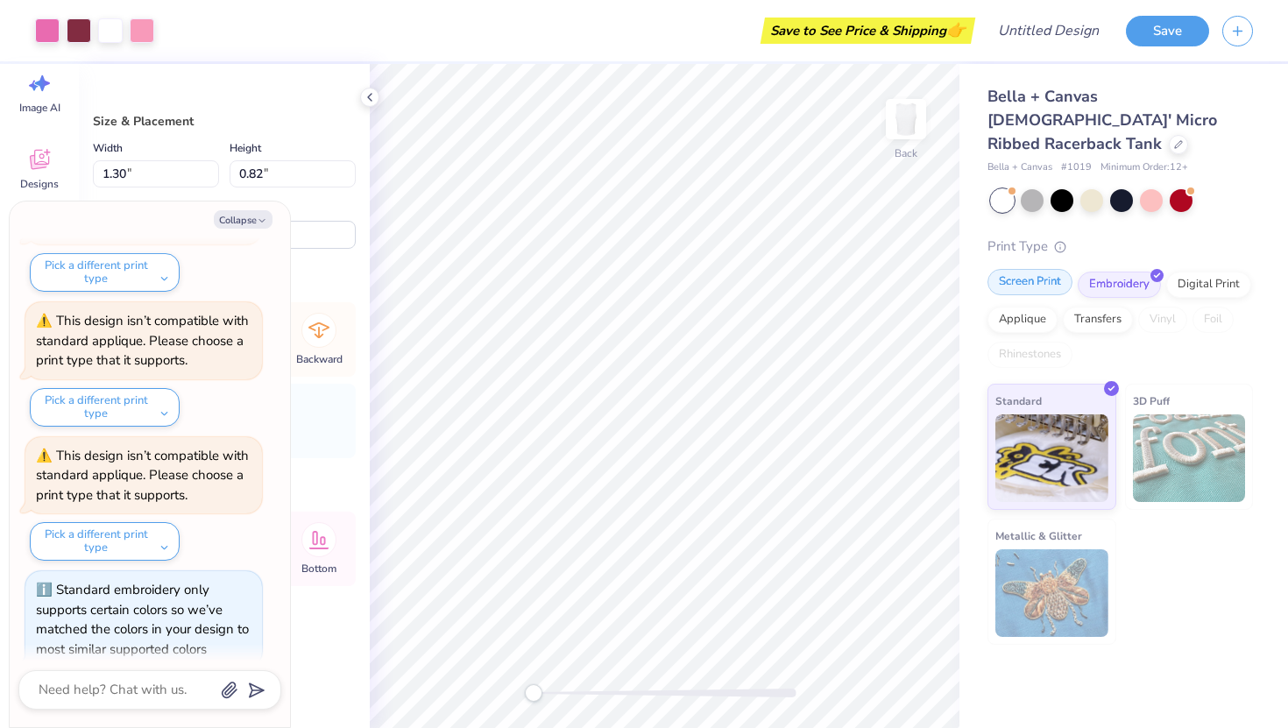
click at [1042, 269] on div "Screen Print" at bounding box center [1030, 282] width 85 height 26
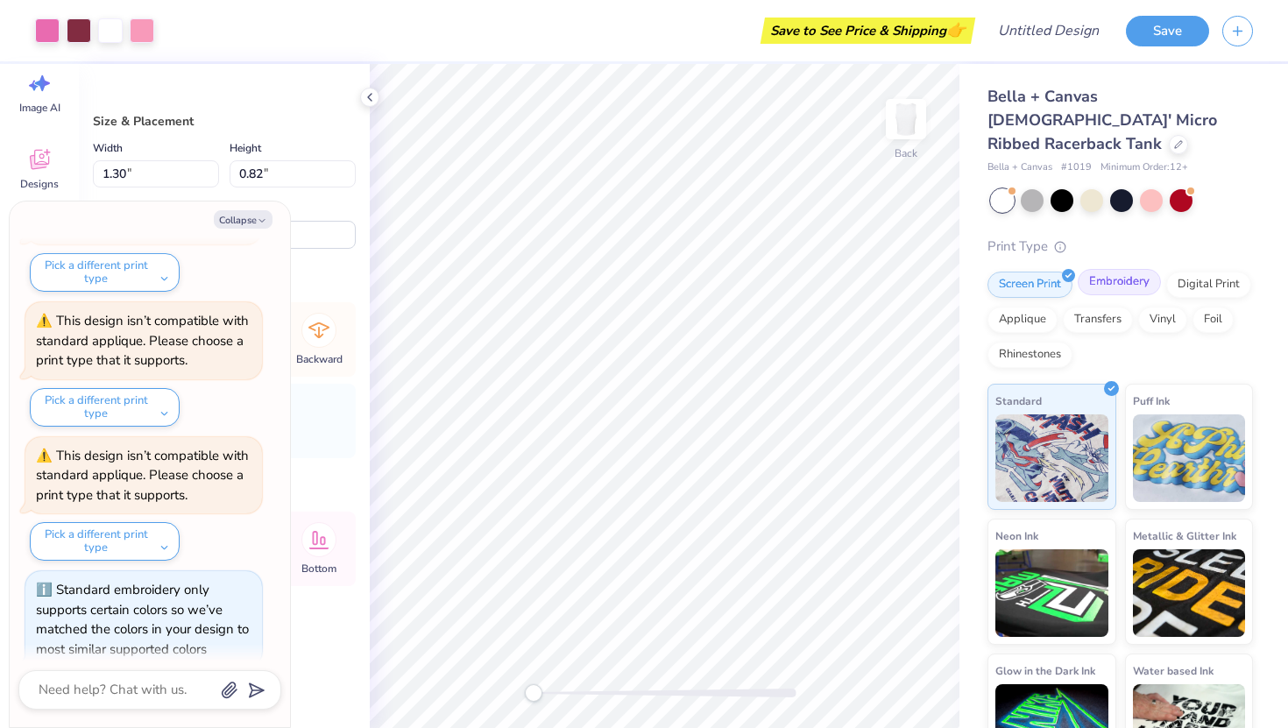
click at [1105, 269] on div "Embroidery" at bounding box center [1119, 282] width 83 height 26
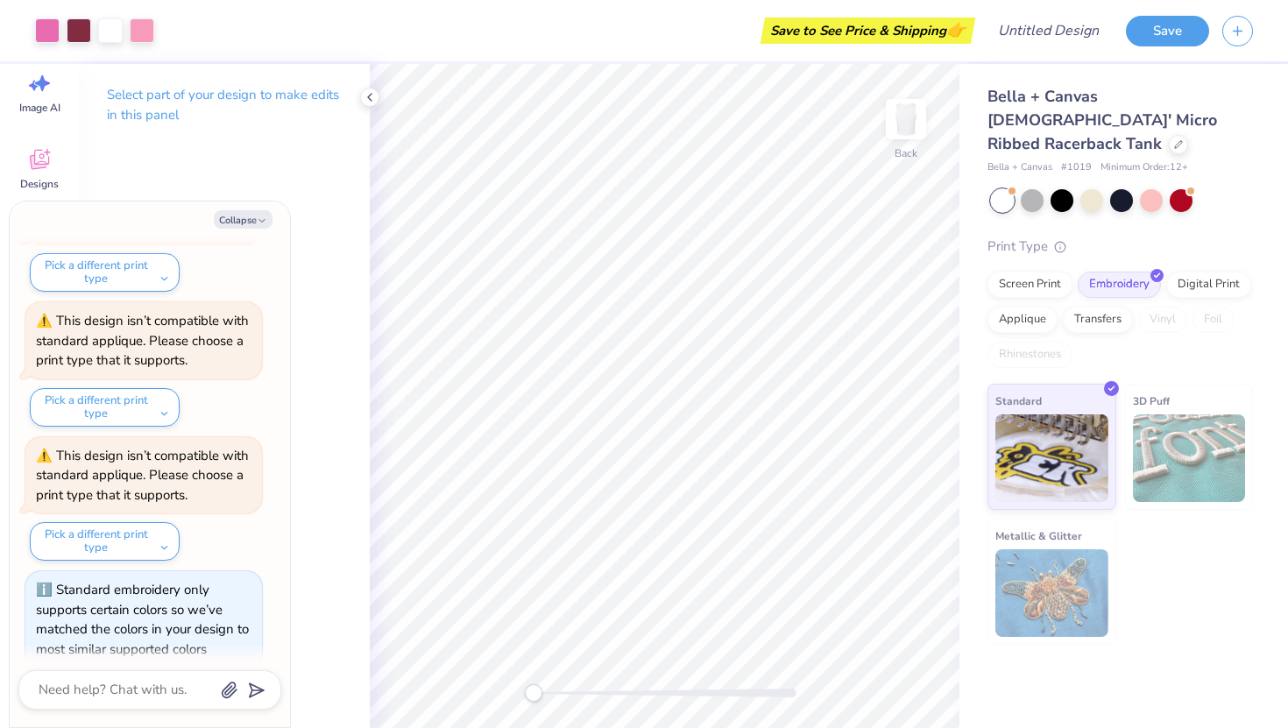
type textarea "x"
